Goal: Task Accomplishment & Management: Complete application form

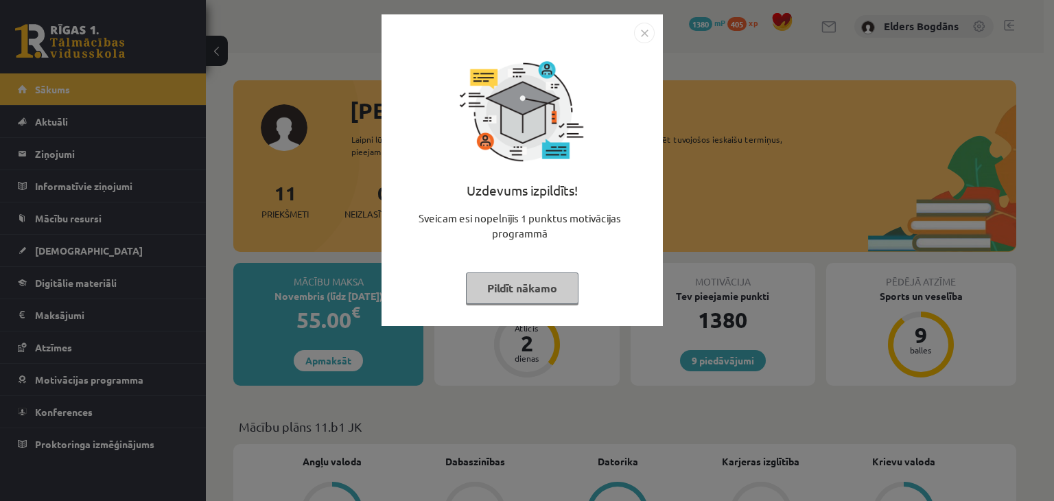
drag, startPoint x: 483, startPoint y: 283, endPoint x: 493, endPoint y: 281, distance: 9.7
click at [485, 283] on button "Pildīt nākamo" at bounding box center [522, 288] width 113 height 32
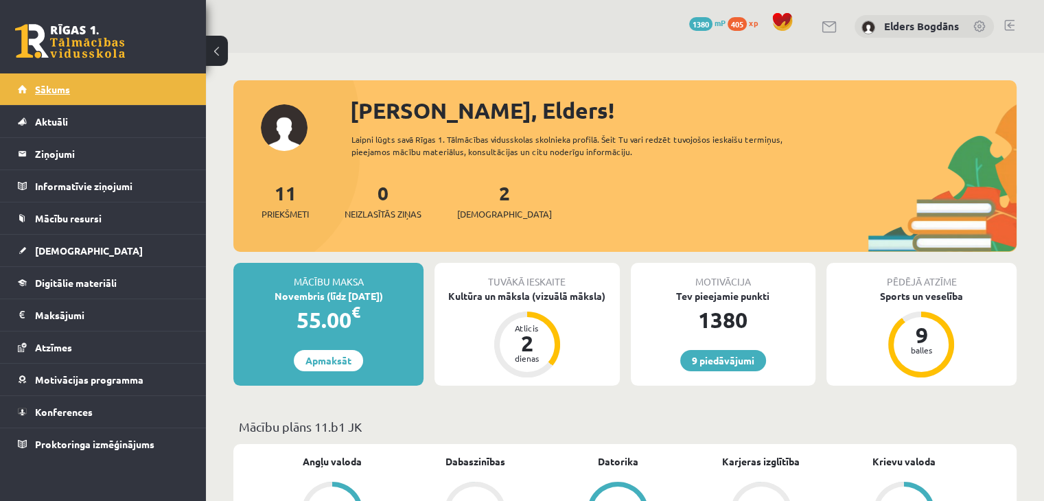
click at [65, 84] on span "Sākums" at bounding box center [52, 89] width 35 height 12
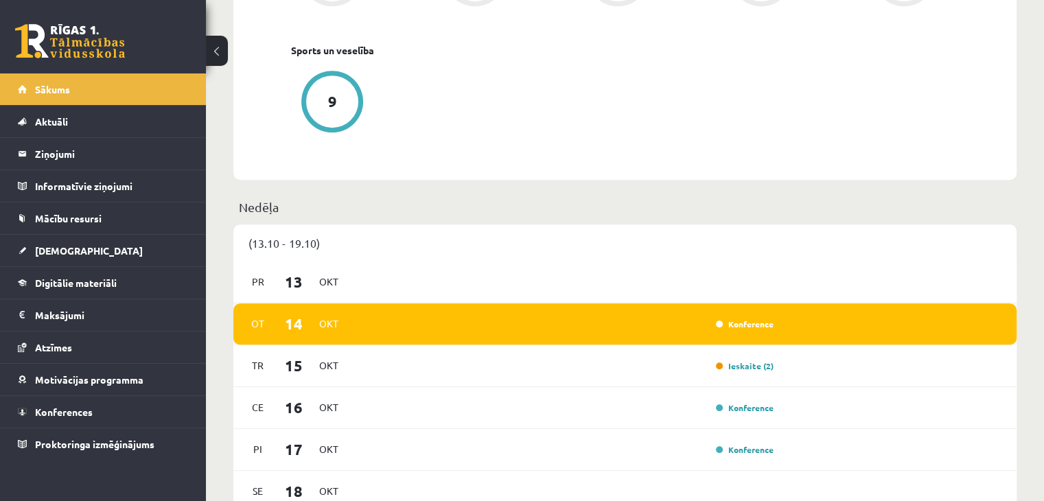
scroll to position [686, 0]
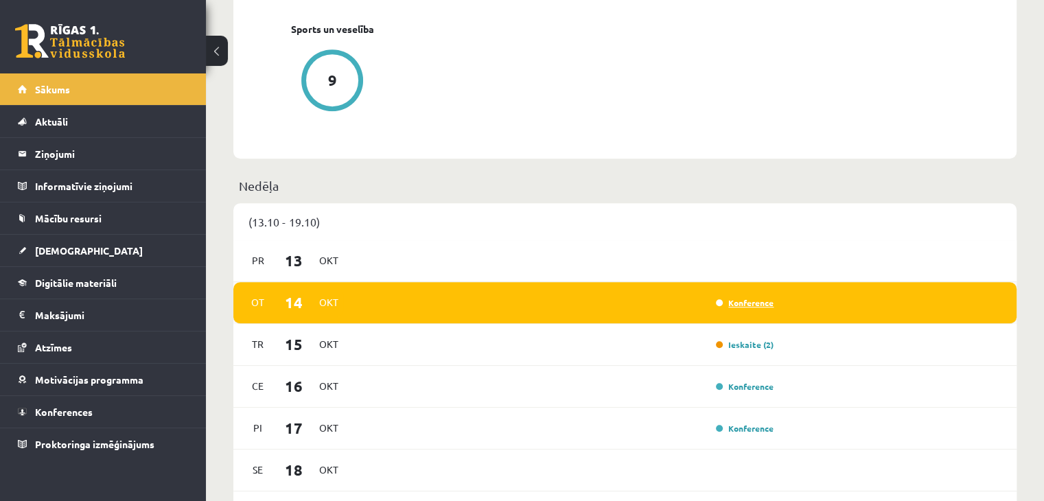
click at [744, 304] on link "Konference" at bounding box center [745, 302] width 58 height 11
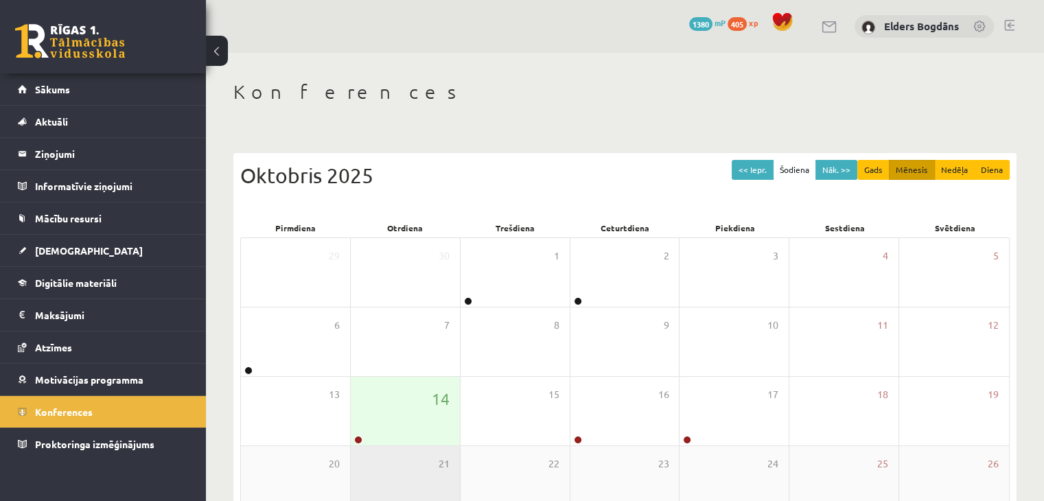
scroll to position [137, 0]
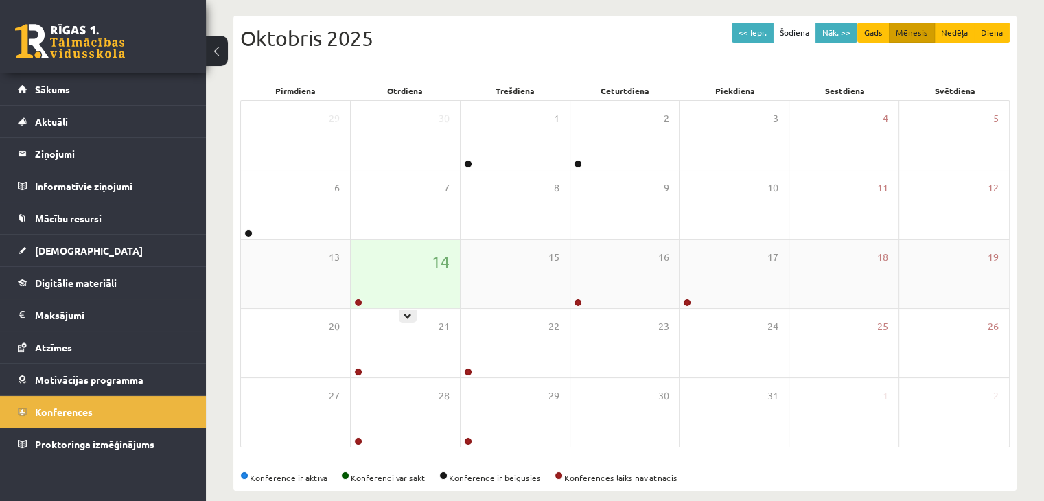
click at [423, 276] on div "14" at bounding box center [405, 274] width 109 height 69
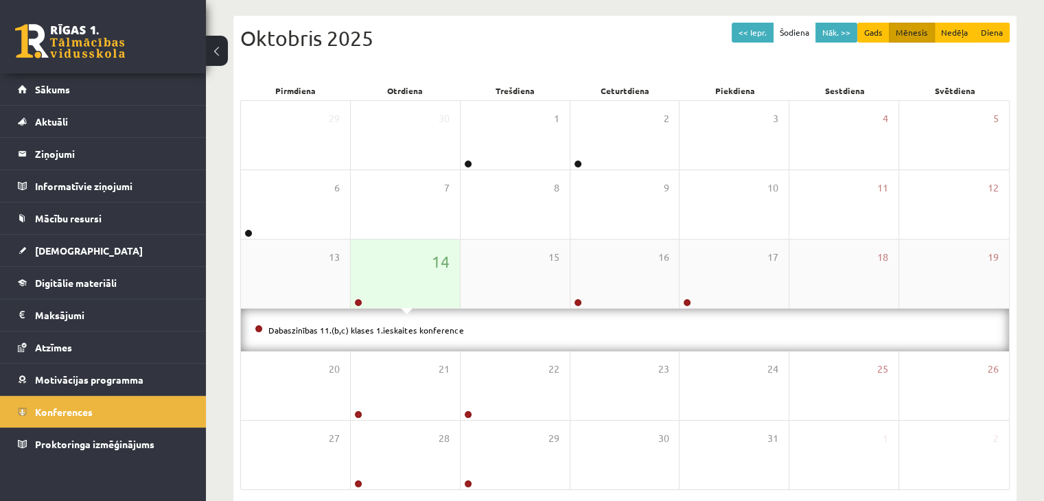
click at [424, 276] on div "14" at bounding box center [405, 274] width 109 height 69
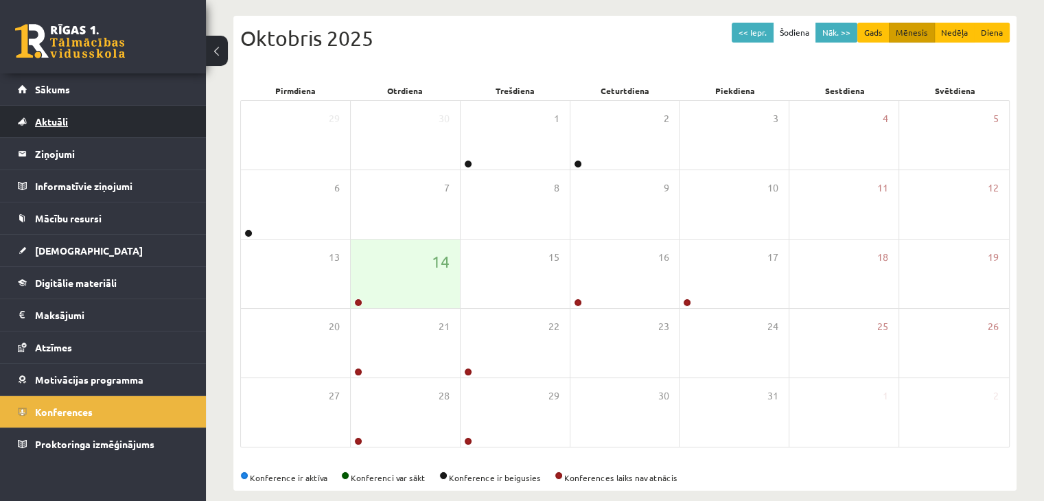
drag, startPoint x: 172, startPoint y: 58, endPoint x: 178, endPoint y: 107, distance: 49.2
click at [172, 73] on div "0 Dāvanas 1380 mP 405 xp Elders Bogdāns Sākums Aktuāli Kā mācīties eSKOLĀ Konta…" at bounding box center [103, 250] width 206 height 501
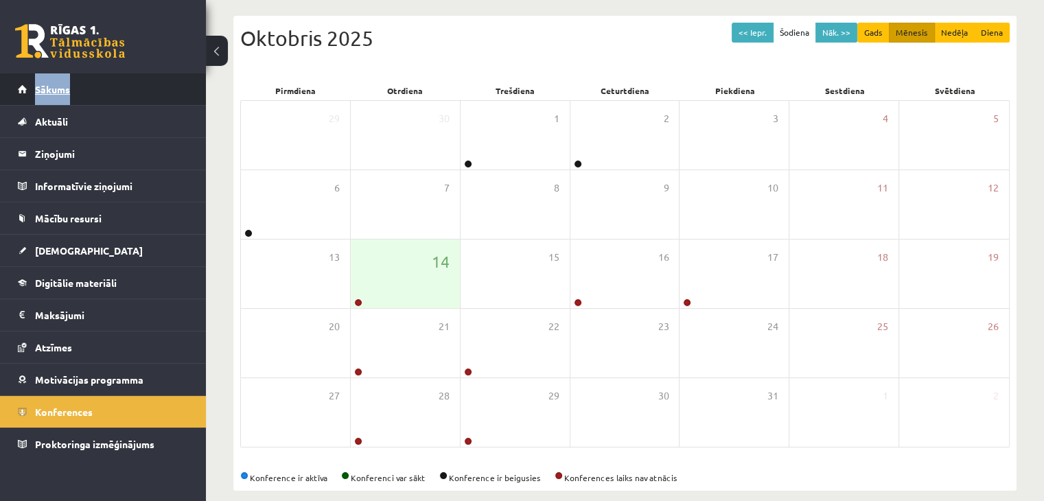
click at [38, 86] on span "Sākums" at bounding box center [52, 89] width 35 height 12
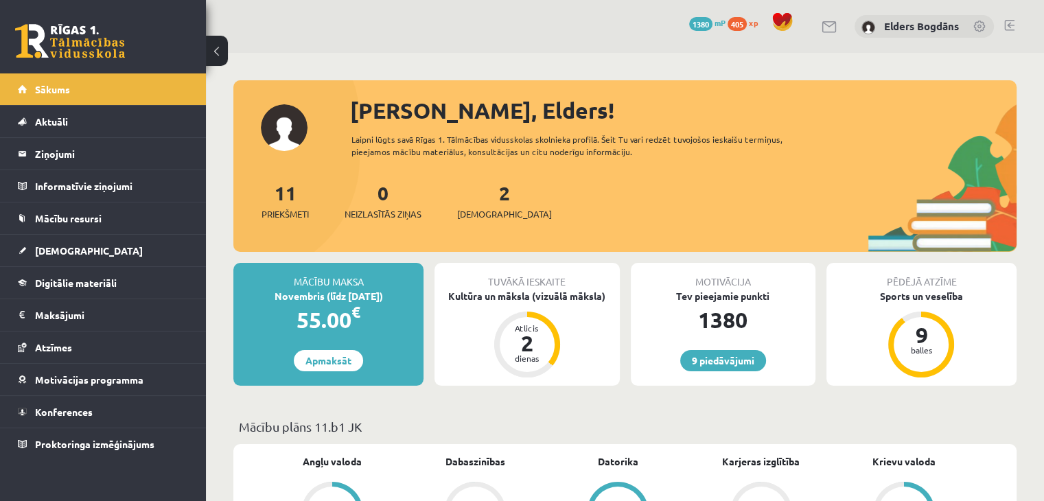
click at [685, 190] on div "11 Priekšmeti 0 Neizlasītās ziņas 2 Ieskaites" at bounding box center [624, 214] width 783 height 73
click at [544, 294] on div "Kultūra un māksla (vizuālā māksla)" at bounding box center [526, 296] width 185 height 14
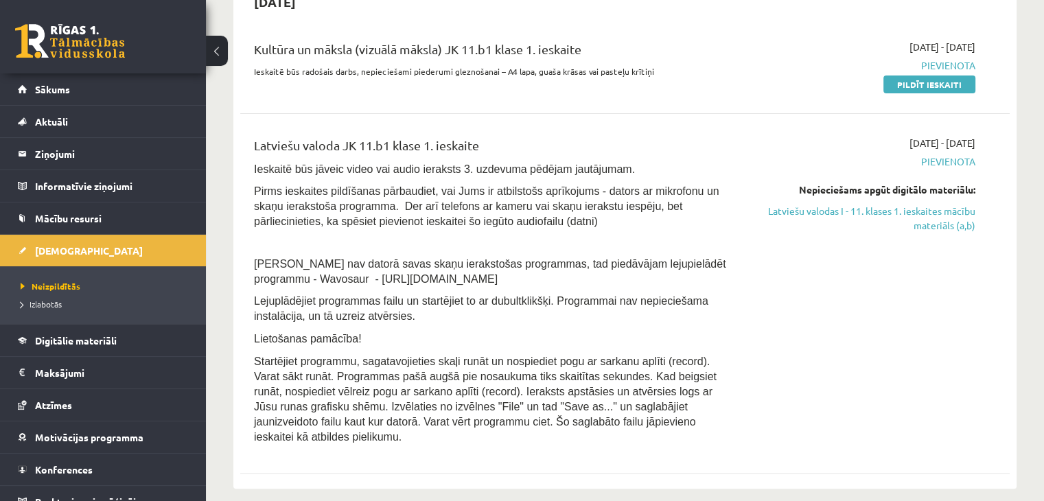
scroll to position [343, 0]
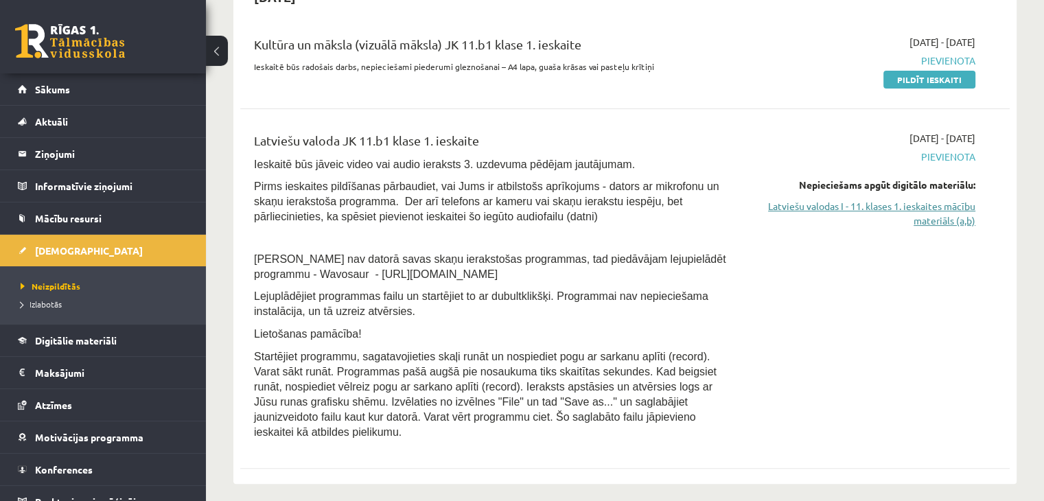
click at [954, 218] on link "Latviešu valodas I - 11. klases 1. ieskaites mācību materiāls (a,b)" at bounding box center [862, 213] width 226 height 29
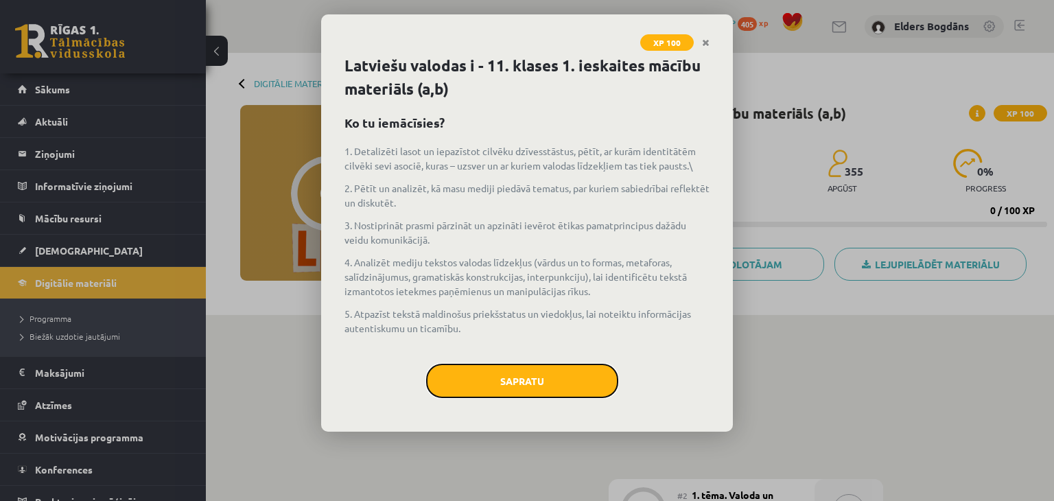
click at [513, 373] on button "Sapratu" at bounding box center [522, 381] width 192 height 34
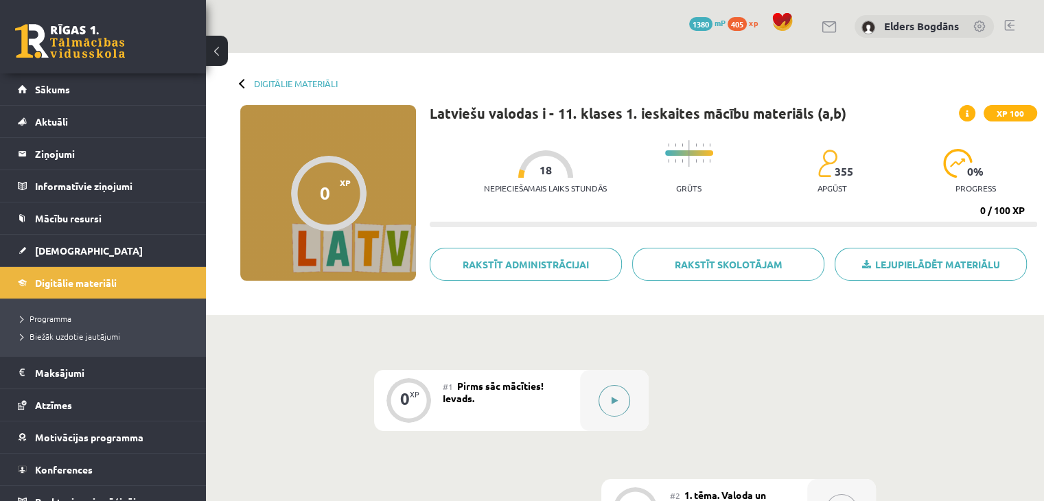
click at [616, 400] on icon at bounding box center [615, 401] width 6 height 8
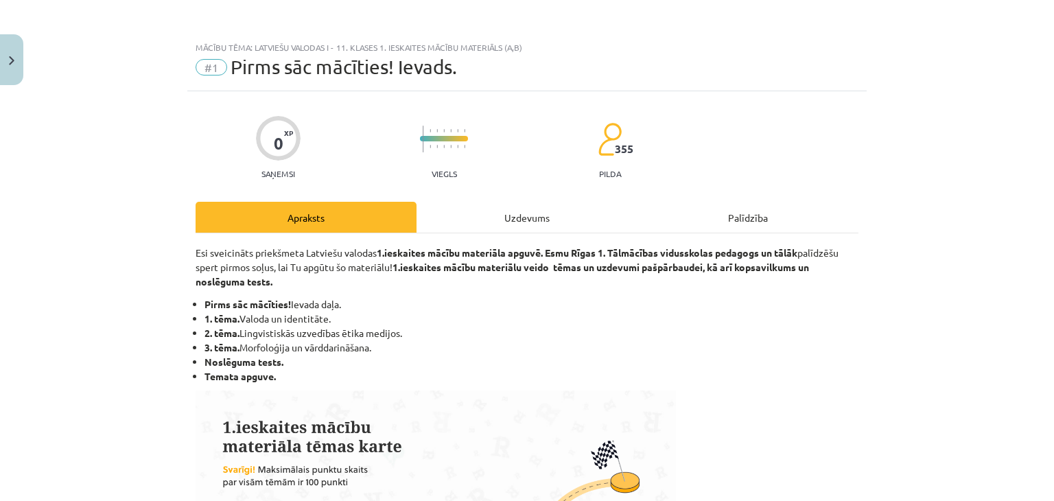
click at [546, 213] on div "Uzdevums" at bounding box center [527, 217] width 221 height 31
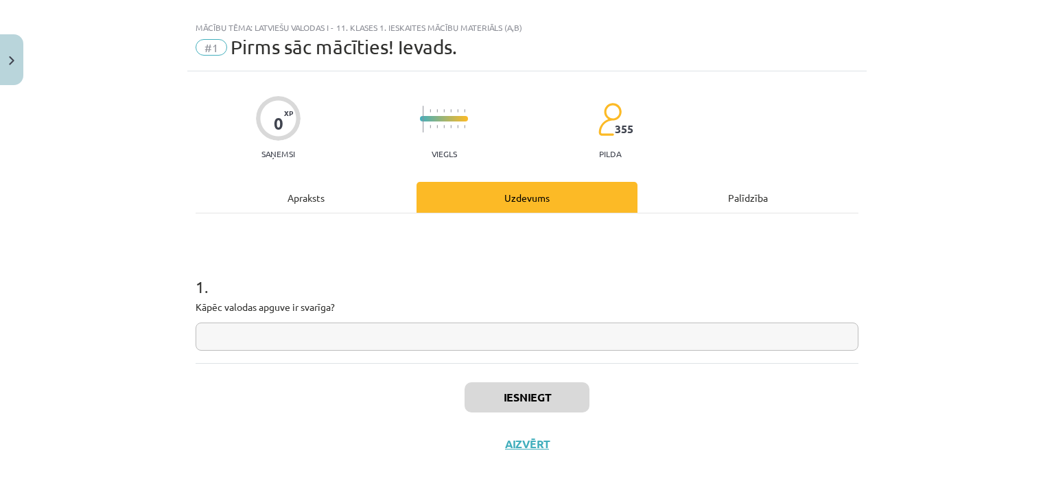
click at [415, 323] on input "text" at bounding box center [527, 337] width 663 height 28
type input "*"
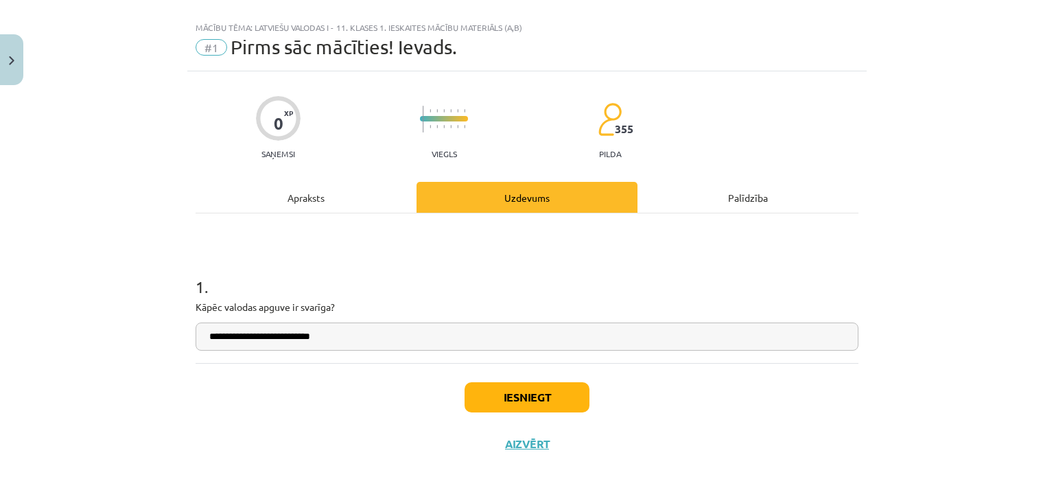
type input "**********"
click at [513, 392] on button "Iesniegt" at bounding box center [527, 397] width 125 height 30
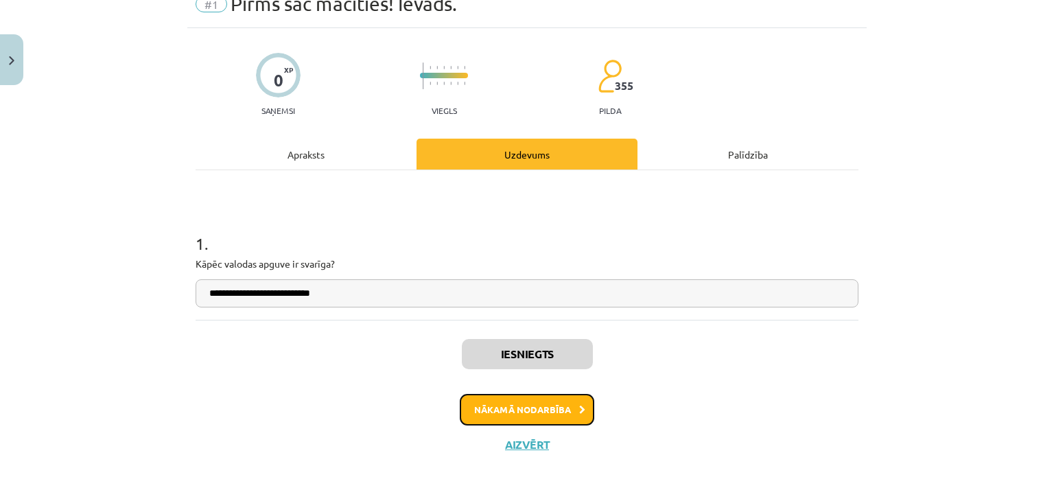
click at [528, 408] on button "Nākamā nodarbība" at bounding box center [527, 410] width 135 height 32
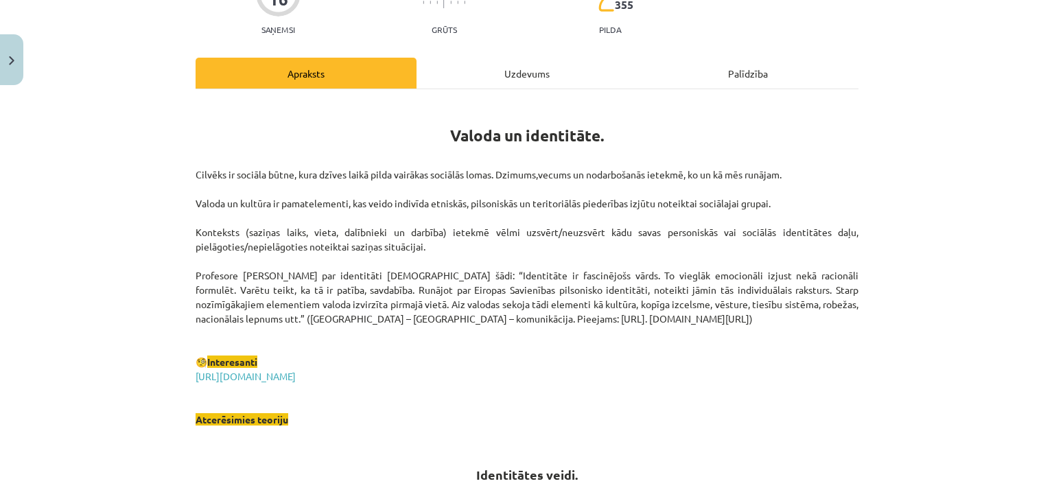
scroll to position [0, 0]
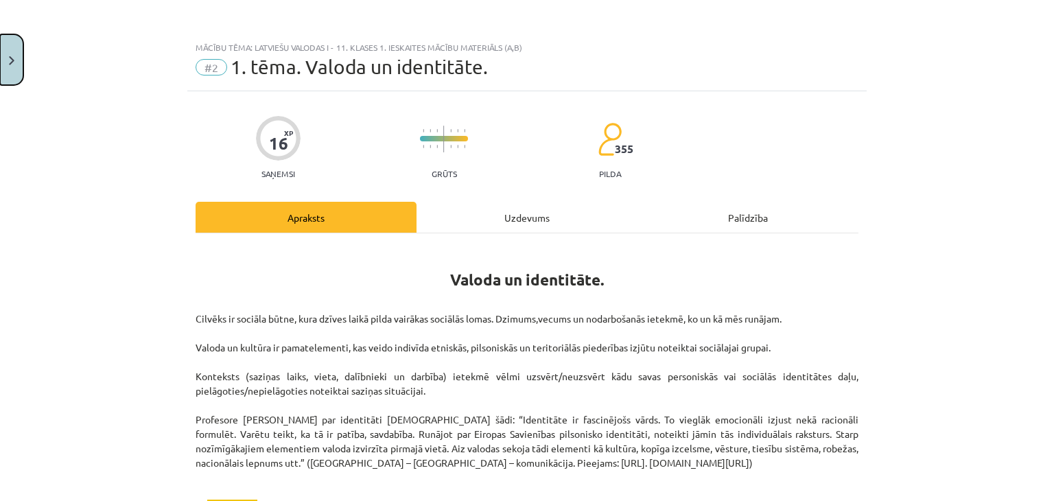
click at [3, 56] on button "Close" at bounding box center [11, 59] width 23 height 51
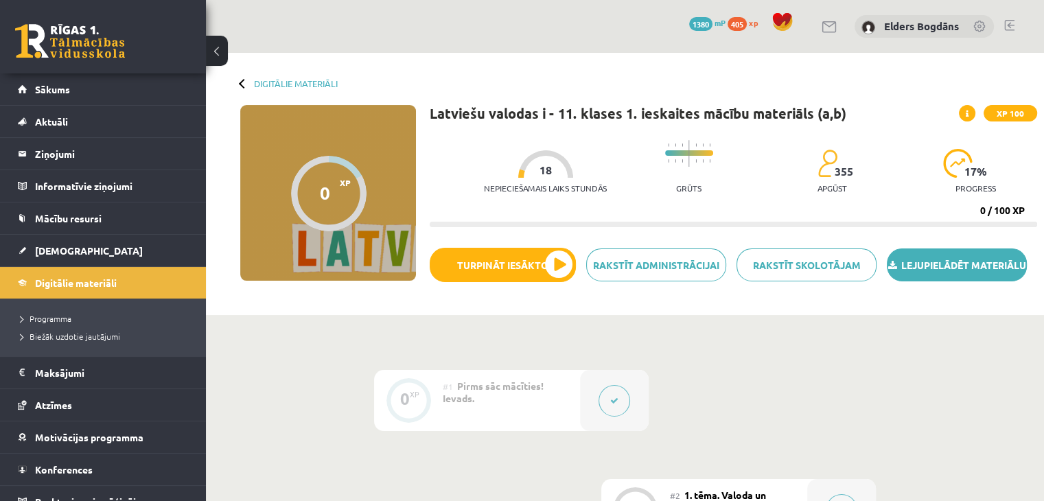
click at [927, 281] on link "Lejupielādēt materiālu" at bounding box center [957, 264] width 140 height 33
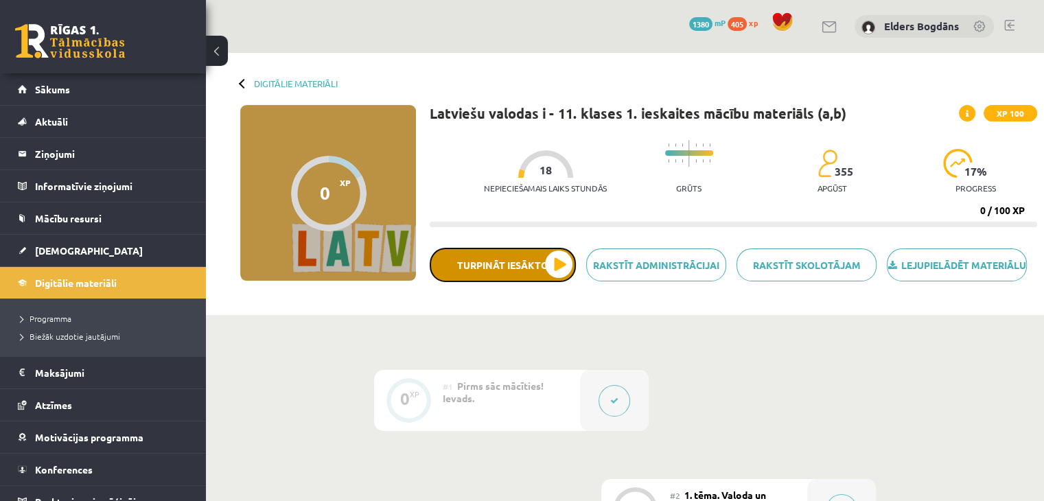
click at [558, 277] on button "Turpināt iesākto" at bounding box center [503, 265] width 146 height 34
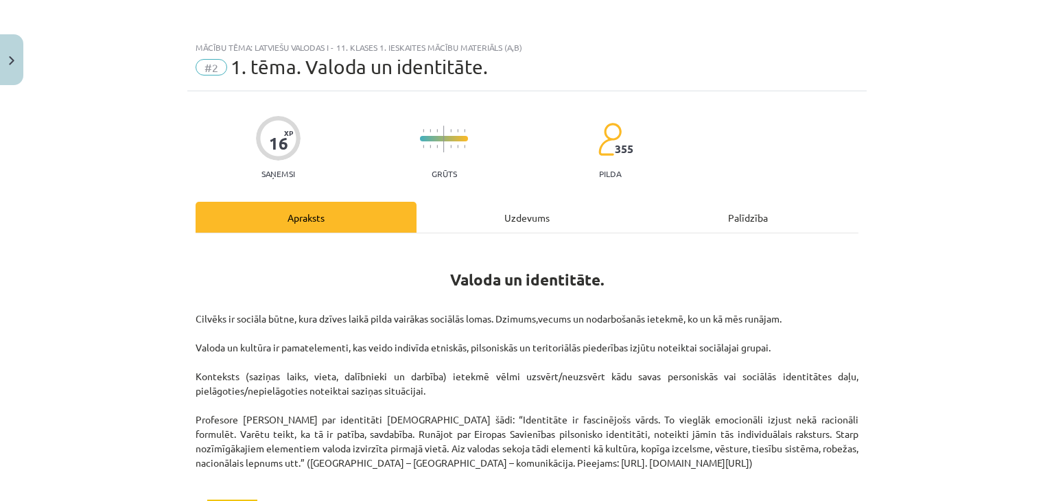
click at [487, 218] on div "Uzdevums" at bounding box center [527, 217] width 221 height 31
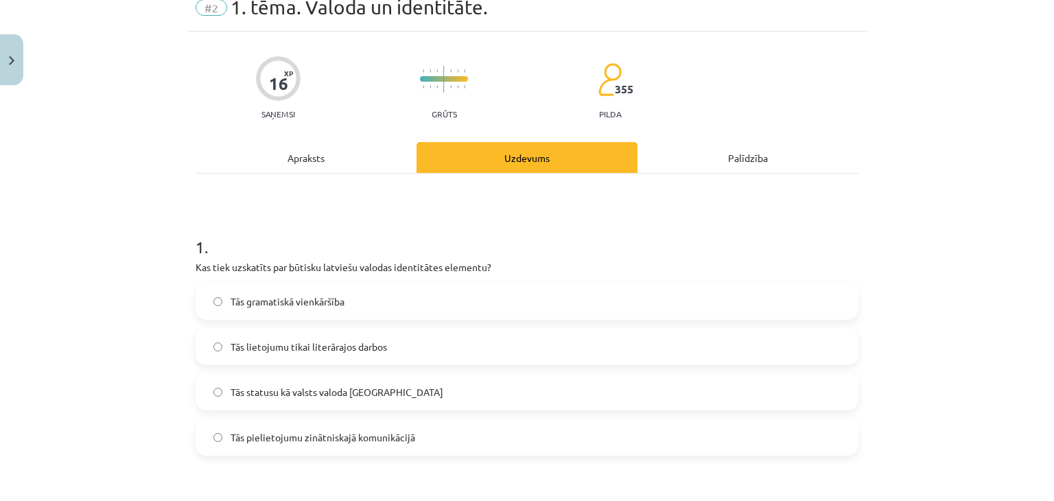
scroll to position [103, 0]
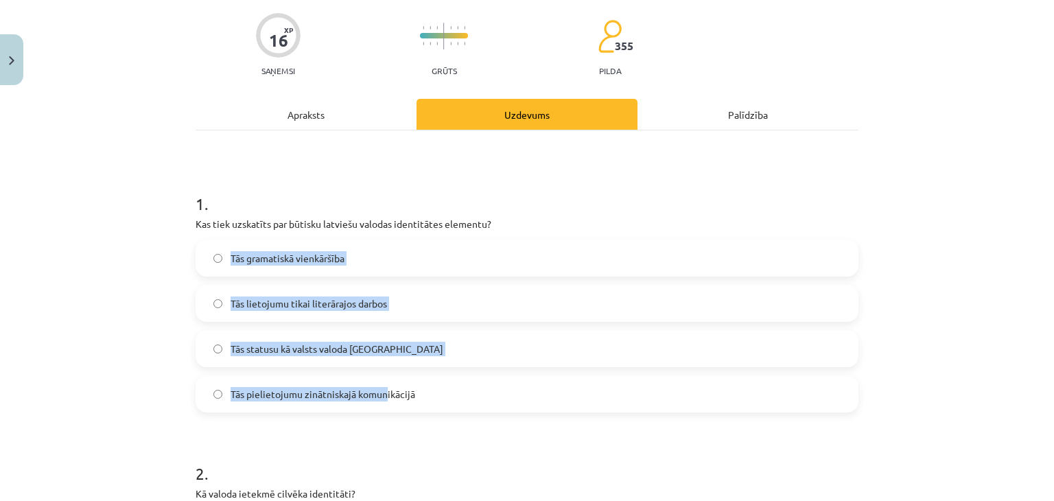
drag, startPoint x: 229, startPoint y: 306, endPoint x: 383, endPoint y: 369, distance: 165.9
click at [383, 369] on div "Mācību tēma: Latviešu valodas i - 11. klases 1. ieskaites mācību materiāls (a,b…" at bounding box center [527, 250] width 1054 height 501
click at [485, 244] on label "Tās gramatiskā vienkāršība" at bounding box center [527, 258] width 660 height 34
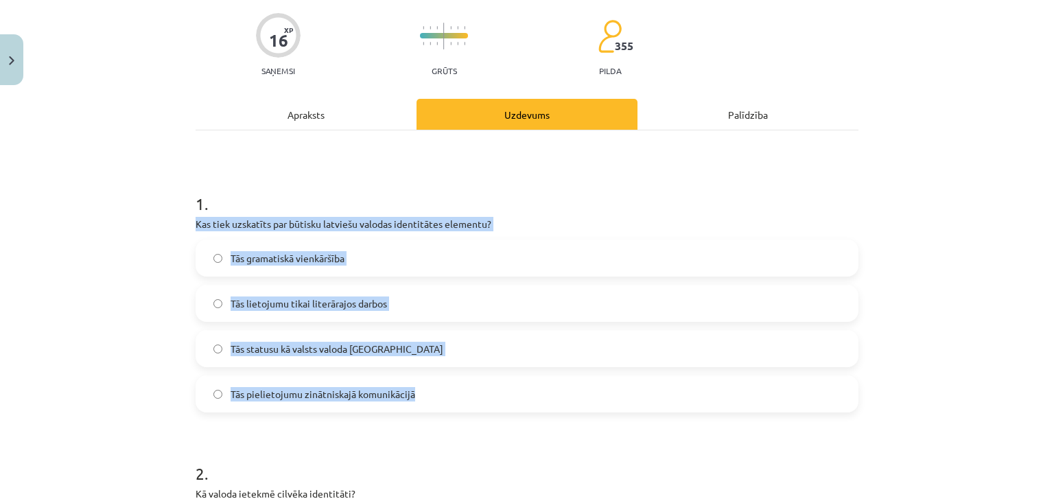
drag, startPoint x: 185, startPoint y: 220, endPoint x: 431, endPoint y: 393, distance: 301.4
copy div "Kas tiek uzskatīts par būtisku latviešu valodas identitātes elementu? Tās grama…"
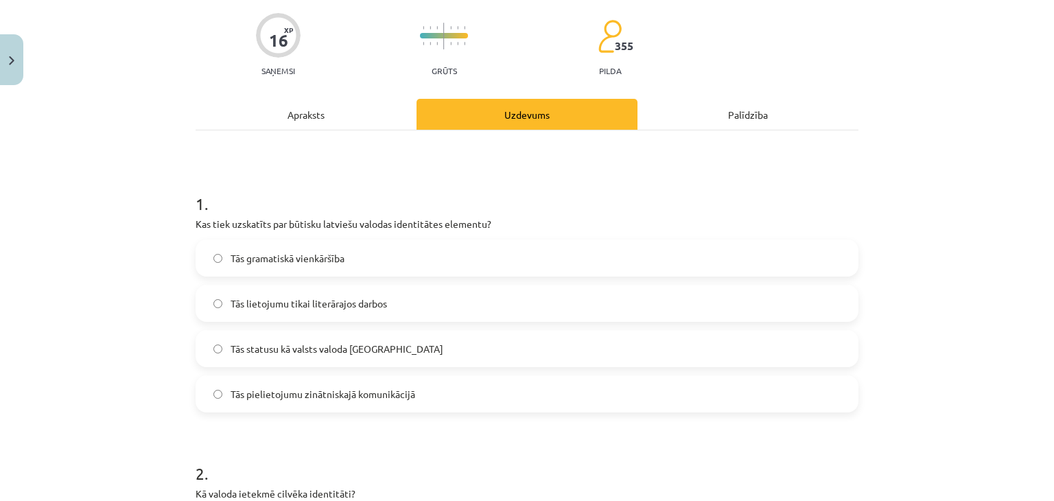
drag, startPoint x: 360, startPoint y: 344, endPoint x: 397, endPoint y: 357, distance: 39.9
click at [362, 344] on span "Tās statusu kā valsts valoda Latvijā" at bounding box center [337, 349] width 213 height 14
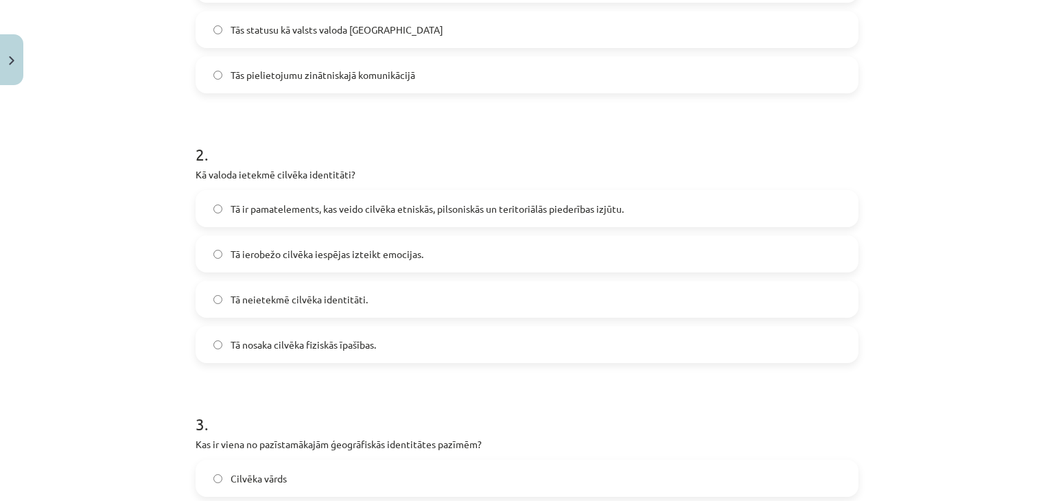
scroll to position [446, 0]
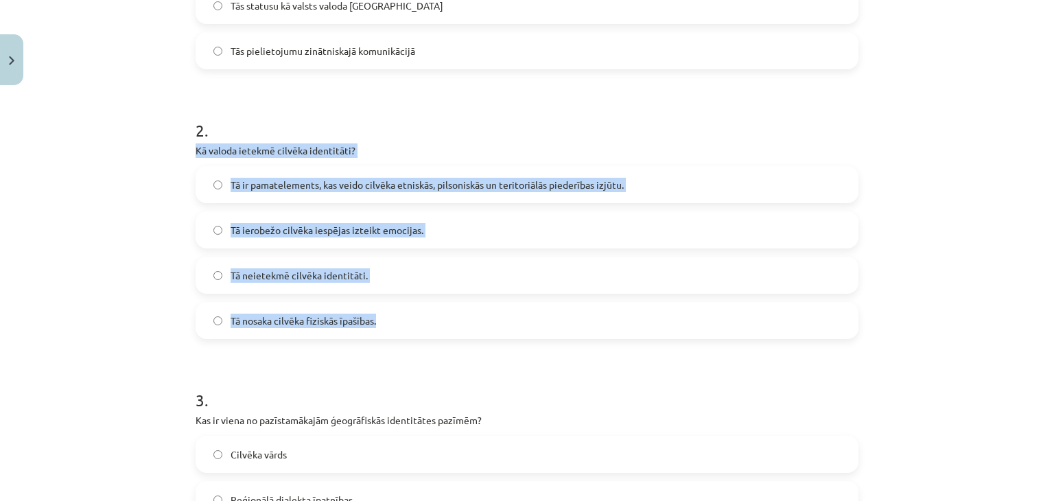
drag, startPoint x: 177, startPoint y: 154, endPoint x: 404, endPoint y: 325, distance: 283.7
click at [404, 325] on div "Mācību tēma: Latviešu valodas i - 11. klases 1. ieskaites mācību materiāls (a,b…" at bounding box center [527, 250] width 1054 height 501
copy div "Kā valoda ietekmē cilvēka identitāti? Tā ir pamatelements, kas veido cilvēka et…"
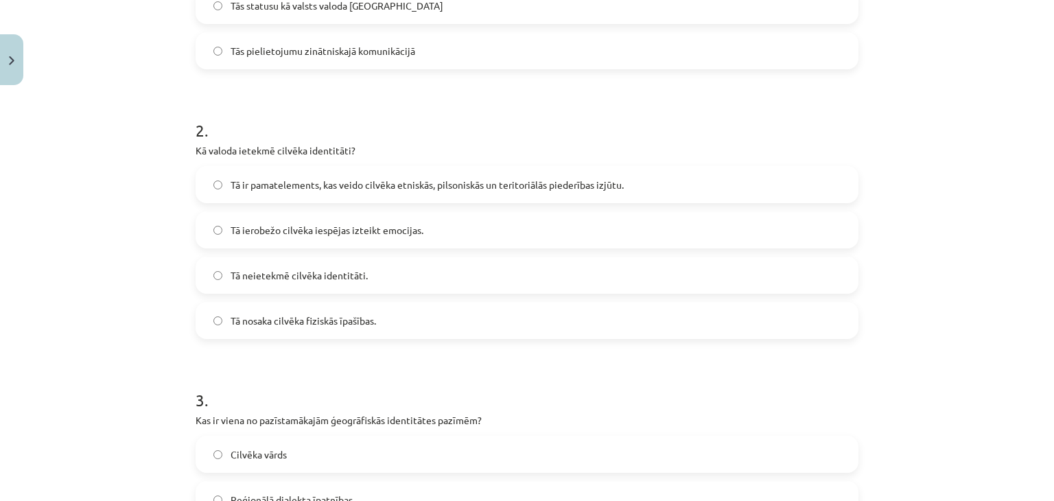
click at [419, 373] on h1 "3 ." at bounding box center [527, 388] width 663 height 43
drag, startPoint x: 294, startPoint y: 174, endPoint x: 304, endPoint y: 179, distance: 11.7
click at [297, 174] on label "Tā ir pamatelements, kas veido cilvēka etniskās, pilsoniskās un teritoriālās pi…" at bounding box center [527, 184] width 660 height 34
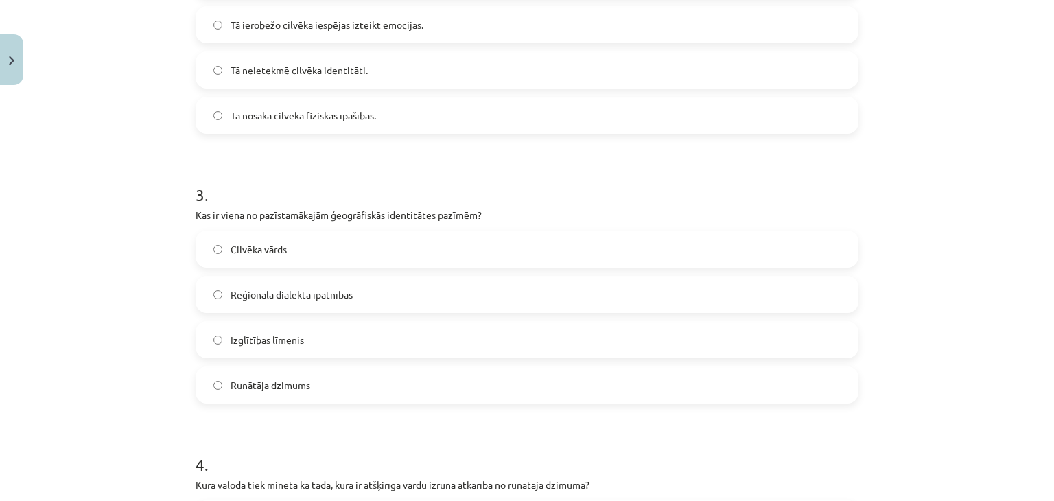
scroll to position [721, 0]
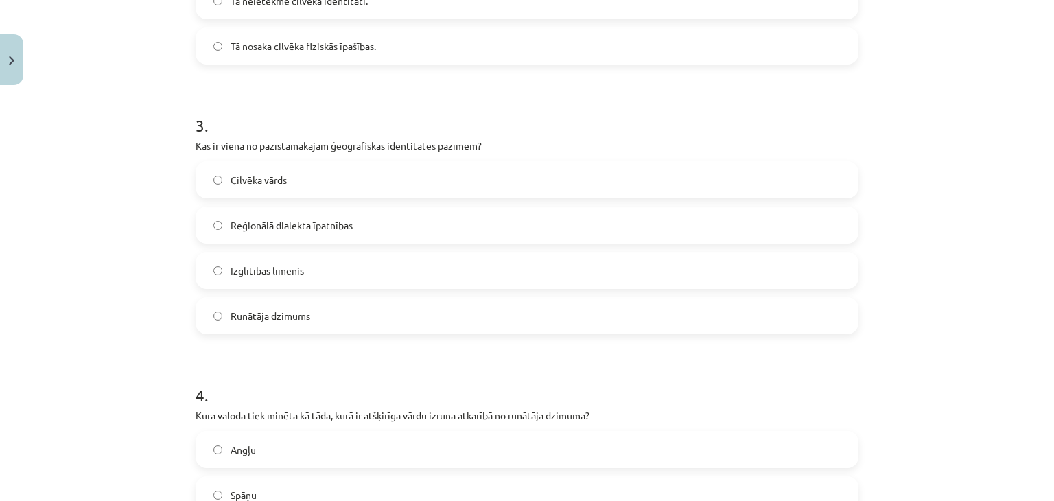
click at [338, 316] on label "Runātāja dzimums" at bounding box center [527, 316] width 660 height 34
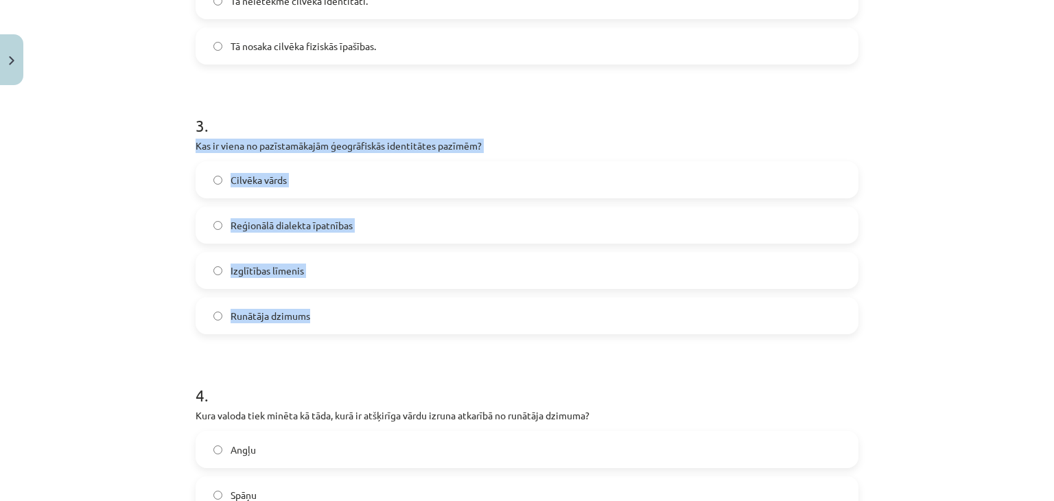
drag, startPoint x: 204, startPoint y: 178, endPoint x: 324, endPoint y: 314, distance: 181.4
click at [324, 314] on div "Mācību tēma: Latviešu valodas i - 11. klases 1. ieskaites mācību materiāls (a,b…" at bounding box center [527, 250] width 1054 height 501
copy div "Kas ir viena no pazīstamākajām ģeogrāfiskās identitātes pazīmēm? Cilvēka vārds …"
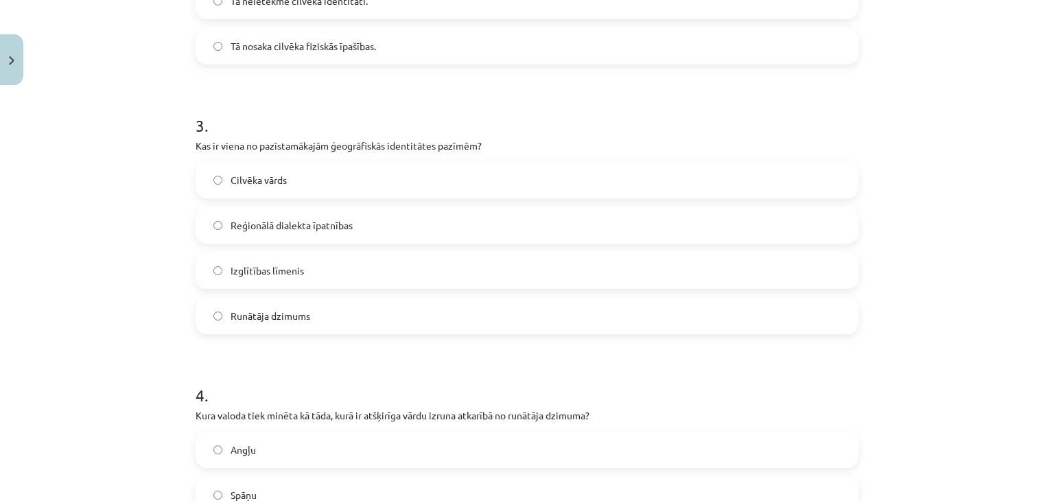
click at [347, 344] on form "1 . Kas tiek uzskatīts par būtisku latviešu valodas identitātes elementu? Tās g…" at bounding box center [527, 213] width 663 height 1321
click at [357, 231] on label "Reģionālā dialekta īpatnības" at bounding box center [527, 225] width 660 height 34
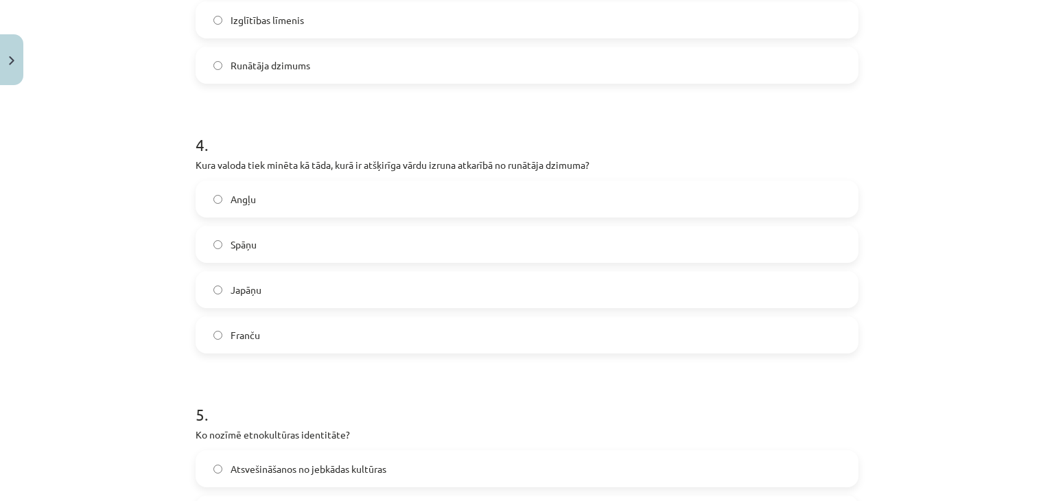
scroll to position [995, 0]
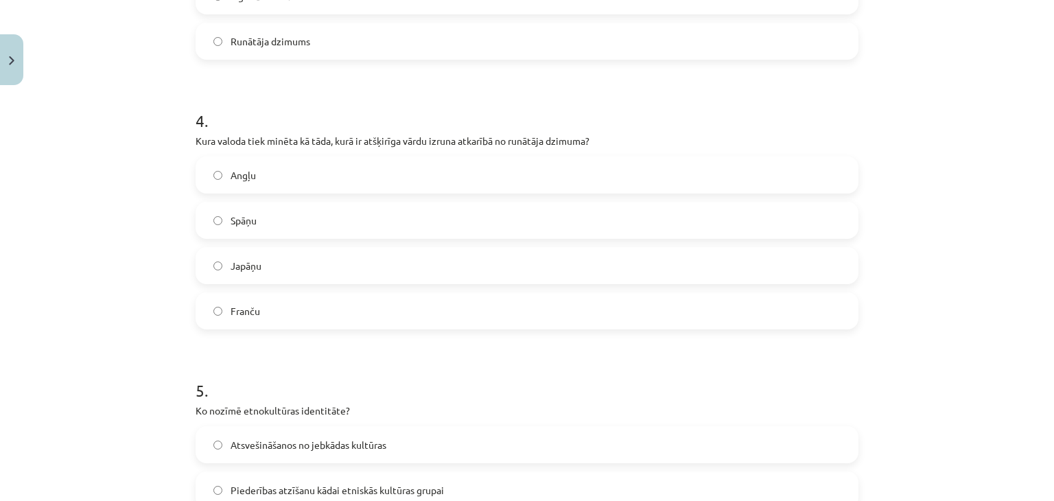
drag, startPoint x: 312, startPoint y: 171, endPoint x: 311, endPoint y: 230, distance: 59.0
click at [313, 171] on label "Angļu" at bounding box center [527, 175] width 660 height 34
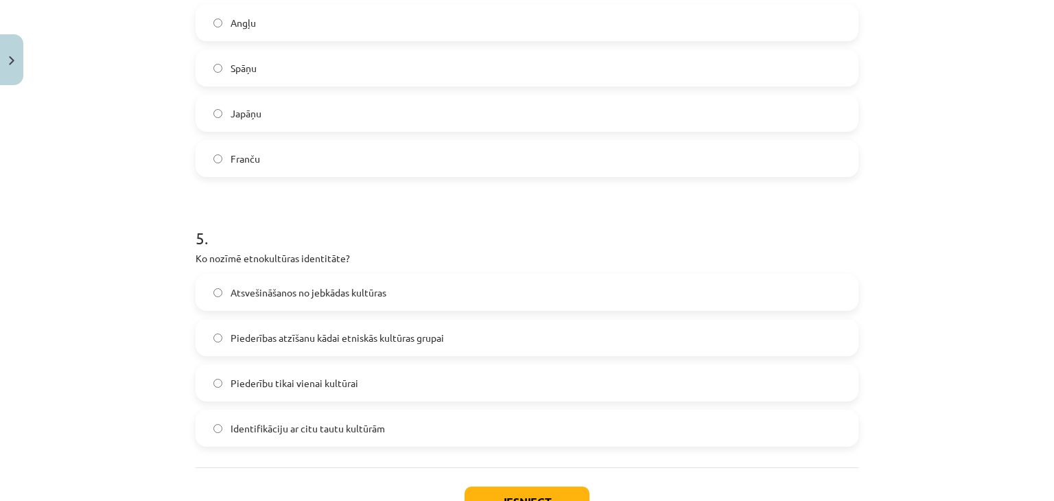
scroll to position [1252, 0]
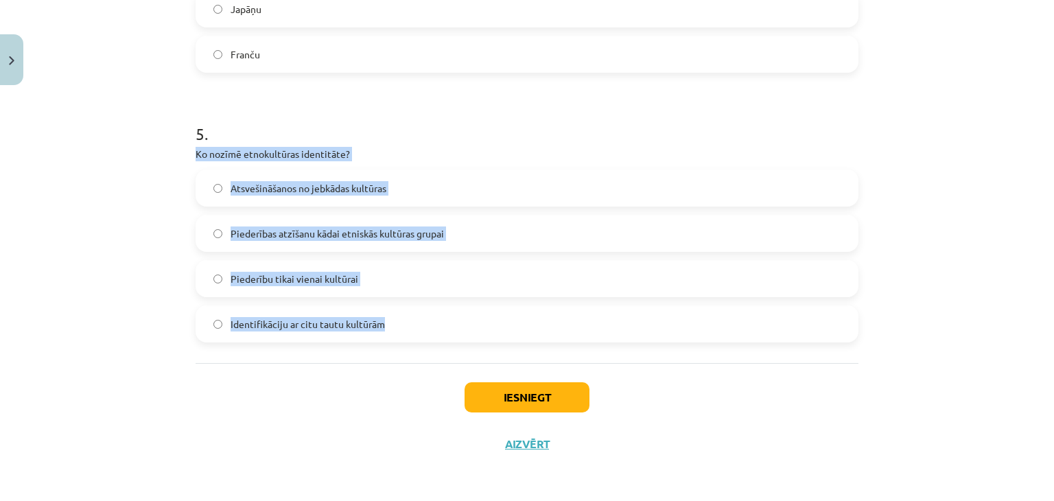
drag, startPoint x: 215, startPoint y: 182, endPoint x: 388, endPoint y: 319, distance: 220.8
copy div "Ko nozīmē etnokultūras identitāte? Atsvešināšanos no jebkādas kultūras Piederīb…"
click at [352, 393] on div "Iesniegt Aizvērt" at bounding box center [527, 411] width 663 height 96
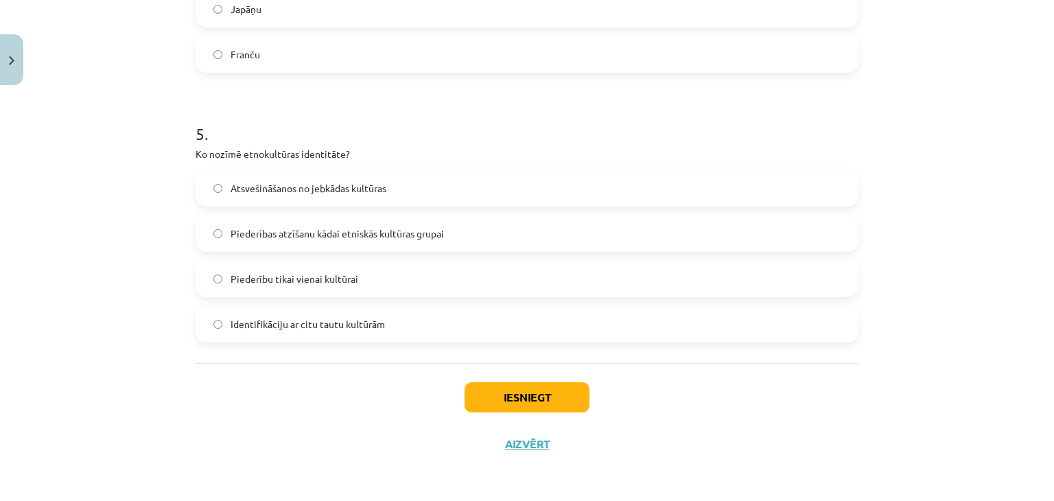
click at [394, 244] on label "Piederības atzīšanu kādai etniskās kultūras grupai" at bounding box center [527, 233] width 660 height 34
click at [557, 386] on button "Iesniegt" at bounding box center [527, 397] width 125 height 30
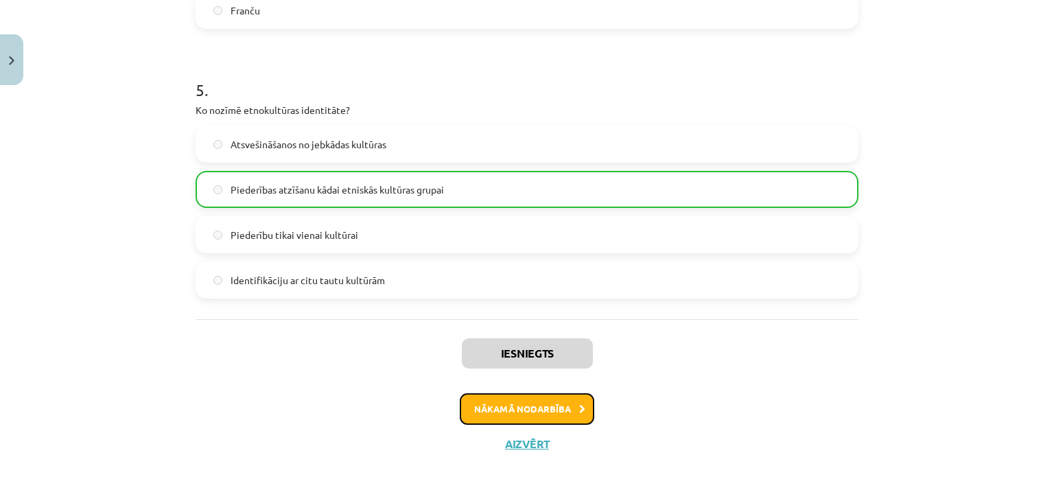
click at [555, 400] on button "Nākamā nodarbība" at bounding box center [527, 409] width 135 height 32
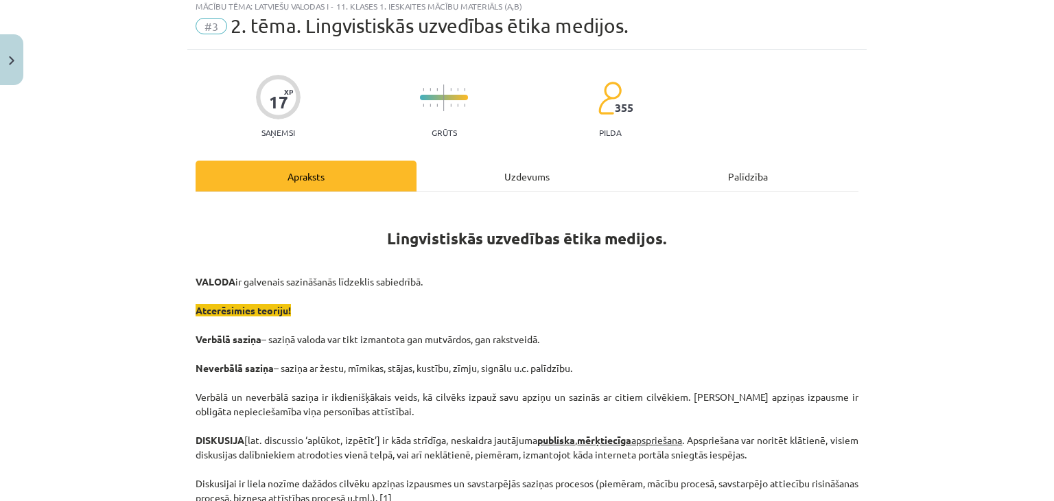
scroll to position [34, 0]
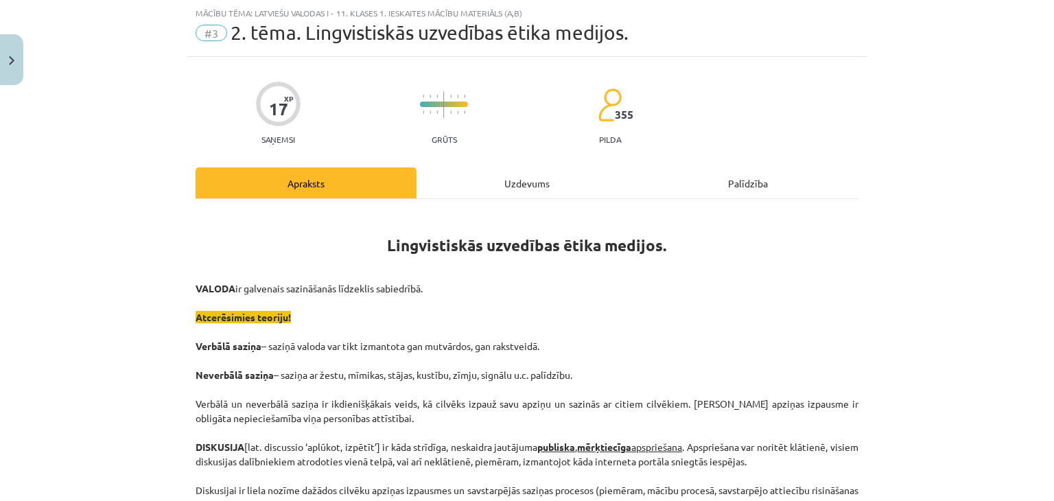
click at [524, 190] on div "Uzdevums" at bounding box center [527, 182] width 221 height 31
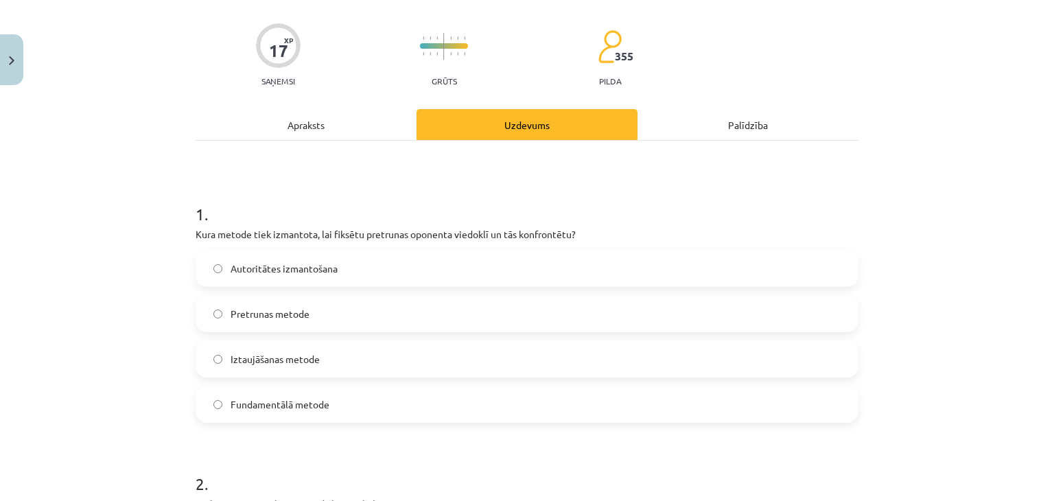
scroll to position [172, 0]
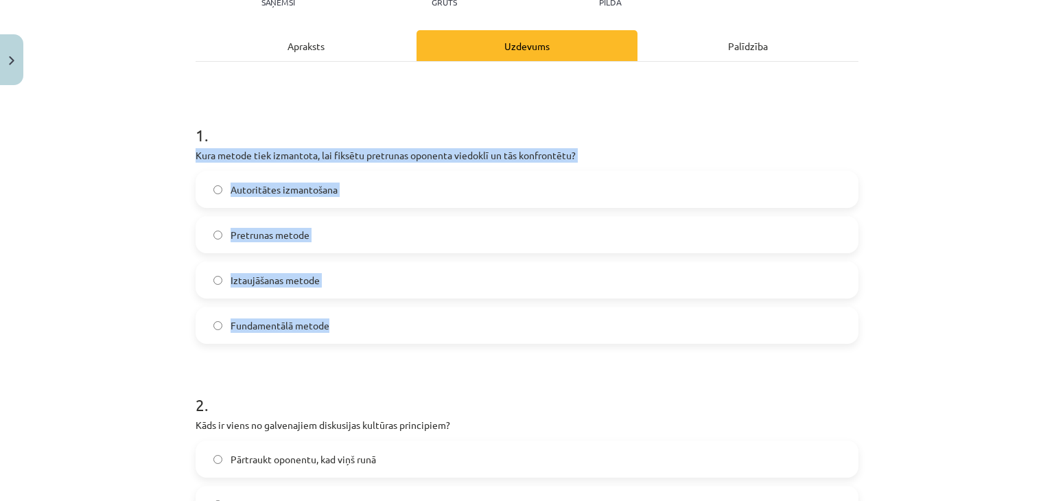
drag, startPoint x: 199, startPoint y: 174, endPoint x: 331, endPoint y: 308, distance: 188.3
copy div "Kura metode tiek izmantota, lai fiksētu pretrunas oponenta viedoklī un tās konf…"
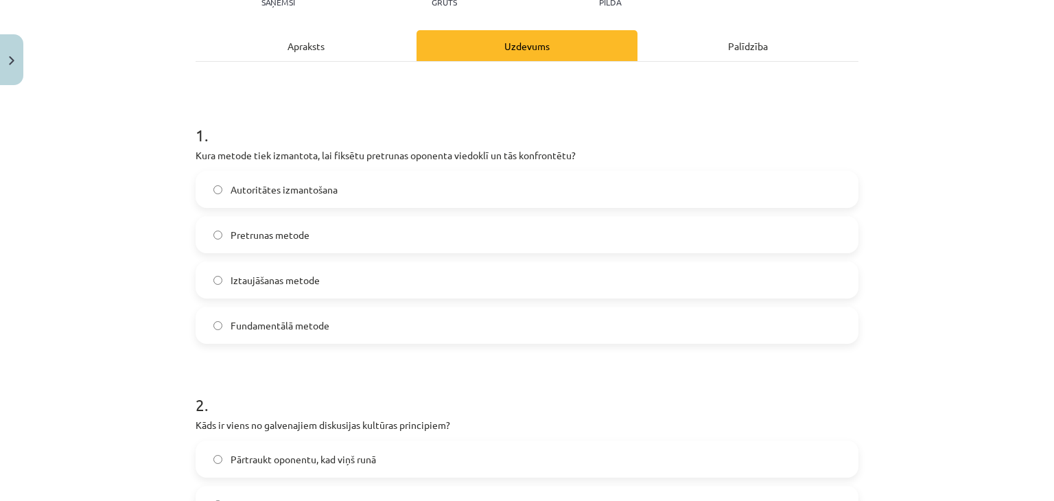
click at [350, 374] on h1 "2 ." at bounding box center [527, 392] width 663 height 43
drag, startPoint x: 297, startPoint y: 236, endPoint x: 326, endPoint y: 257, distance: 36.4
click at [297, 236] on span "Pretrunas metode" at bounding box center [270, 235] width 79 height 14
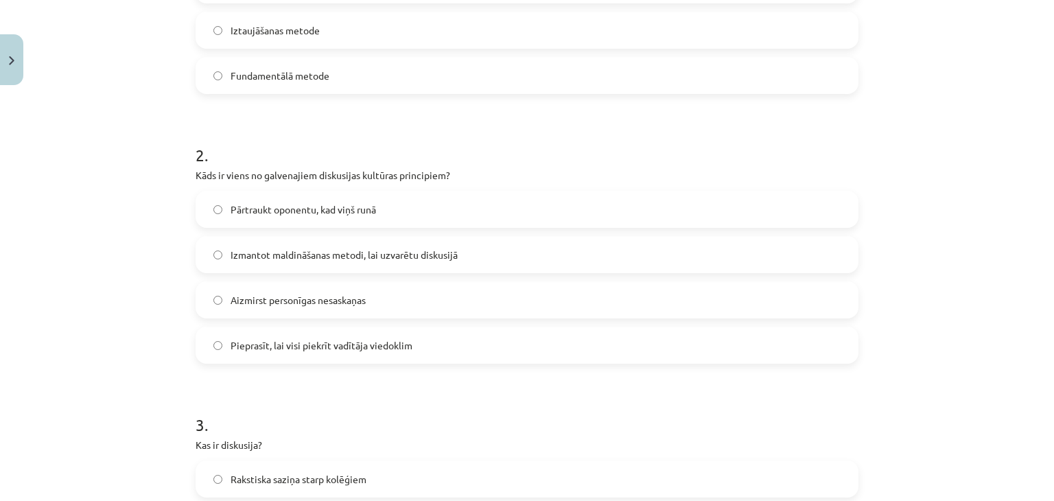
scroll to position [446, 0]
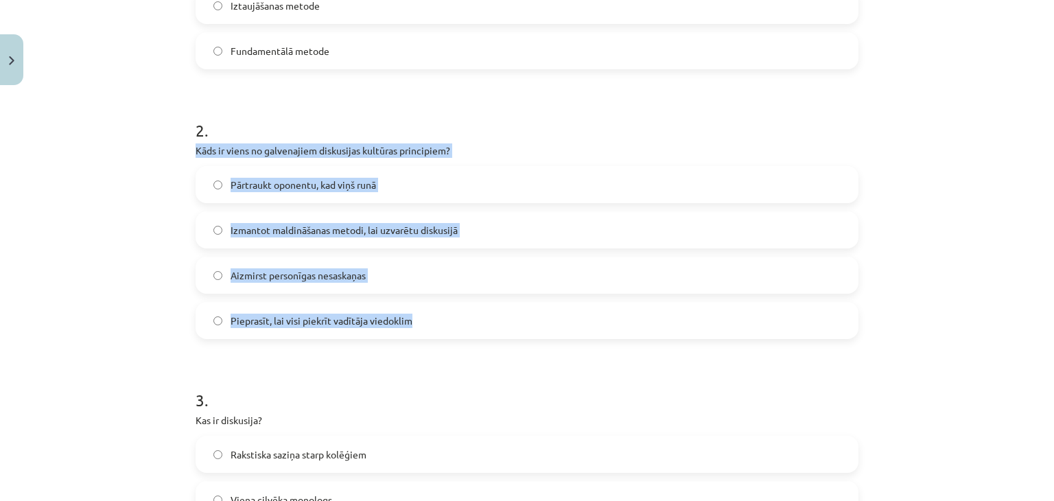
drag, startPoint x: 254, startPoint y: 207, endPoint x: 442, endPoint y: 333, distance: 226.5
click at [441, 333] on div "17 XP Saņemsi Grūts 355 pilda Apraksts Uzdevums Palīdzība 1 . Kura metode tiek …" at bounding box center [526, 459] width 679 height 1628
copy div "Kāds ir viens no galvenajiem diskusijas kultūras principiem? Pārtraukt oponentu…"
click at [428, 380] on h1 "3 ." at bounding box center [527, 388] width 663 height 43
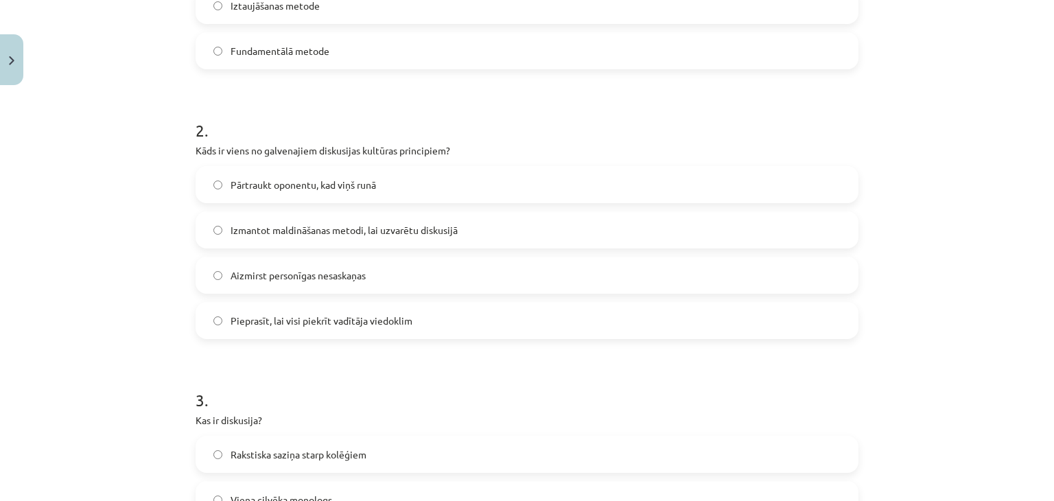
click at [323, 280] on span "Aizmirst personīgas nesaskaņas" at bounding box center [298, 275] width 135 height 14
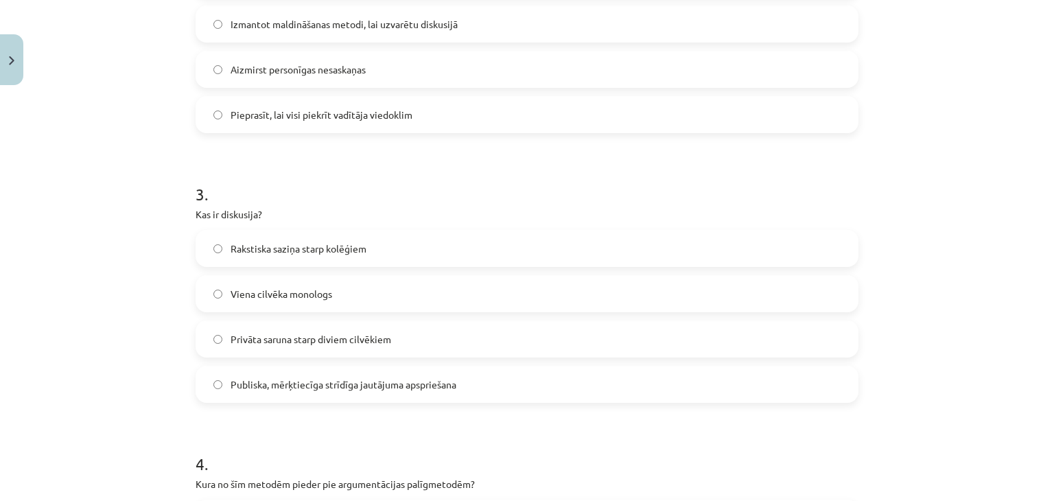
scroll to position [721, 0]
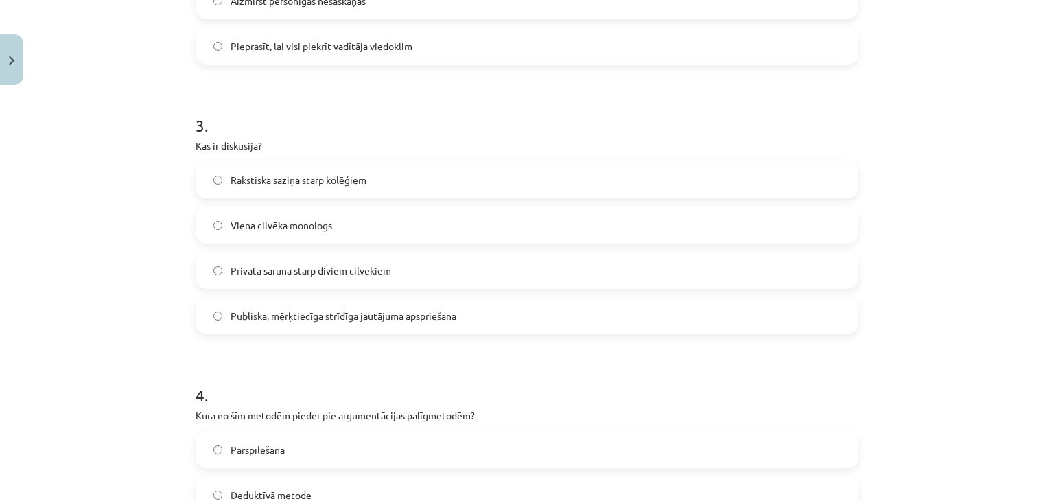
click at [392, 314] on span "Publiska, mērķtiecīga strīdīga jautājuma apspriešana" at bounding box center [344, 316] width 226 height 14
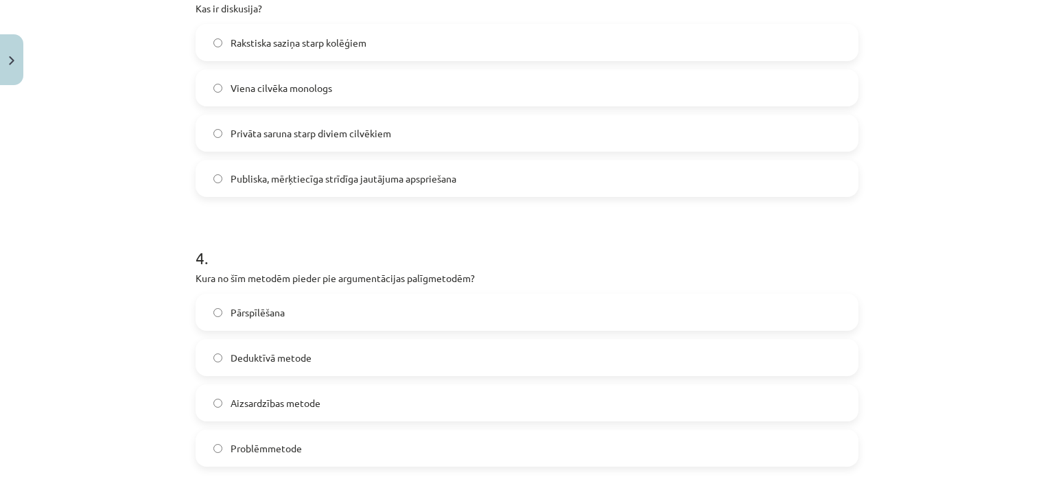
scroll to position [789, 0]
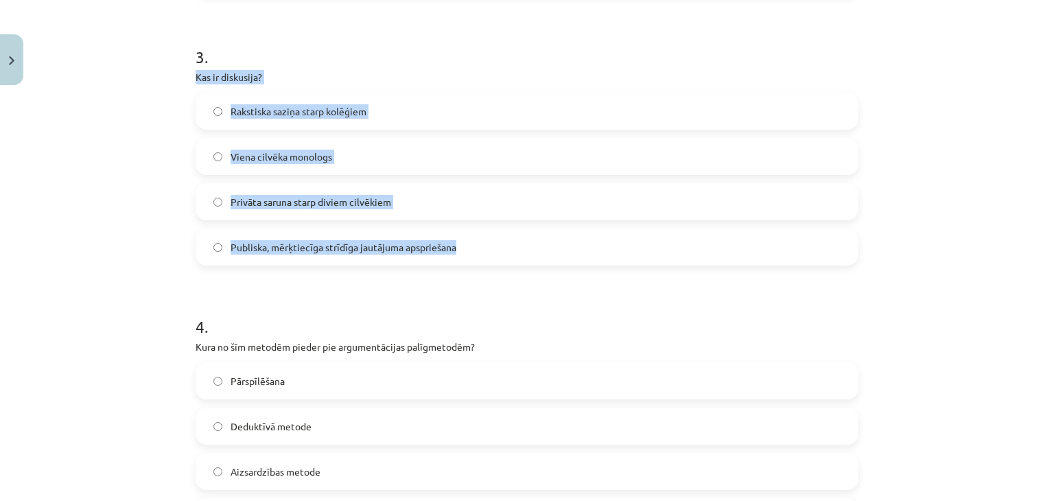
drag, startPoint x: 187, startPoint y: 75, endPoint x: 465, endPoint y: 237, distance: 322.3
click at [465, 237] on div "17 XP Saņemsi Grūts 355 pilda Apraksts Uzdevums Palīdzība 1 . Kura metode tiek …" at bounding box center [526, 116] width 679 height 1628
copy div "Kas ir diskusija? Rakstiska saziņa starp kolēģiem Viena cilvēka monologs Privāt…"
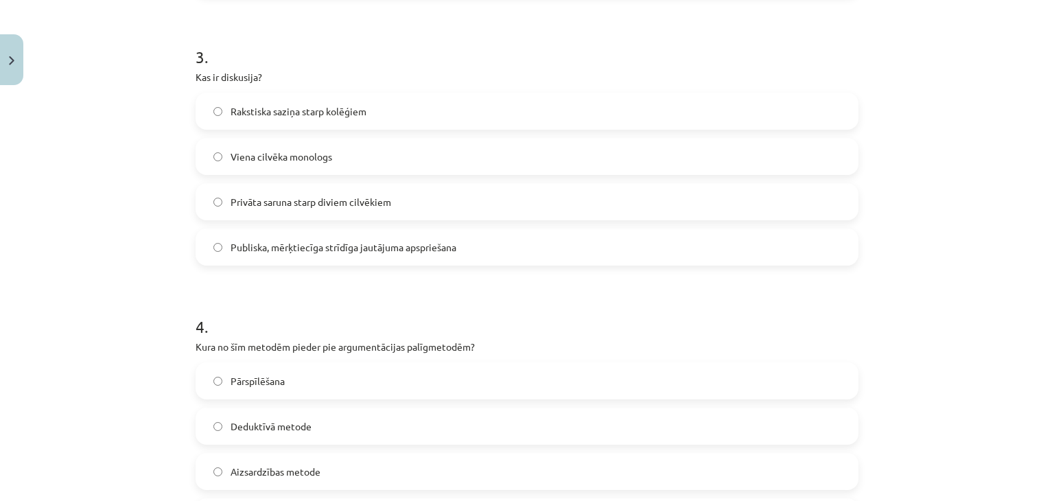
click at [456, 289] on form "1 . Kura metode tiek izmantota, lai fiksētu pretrunas oponenta viedoklī un tās …" at bounding box center [527, 144] width 663 height 1321
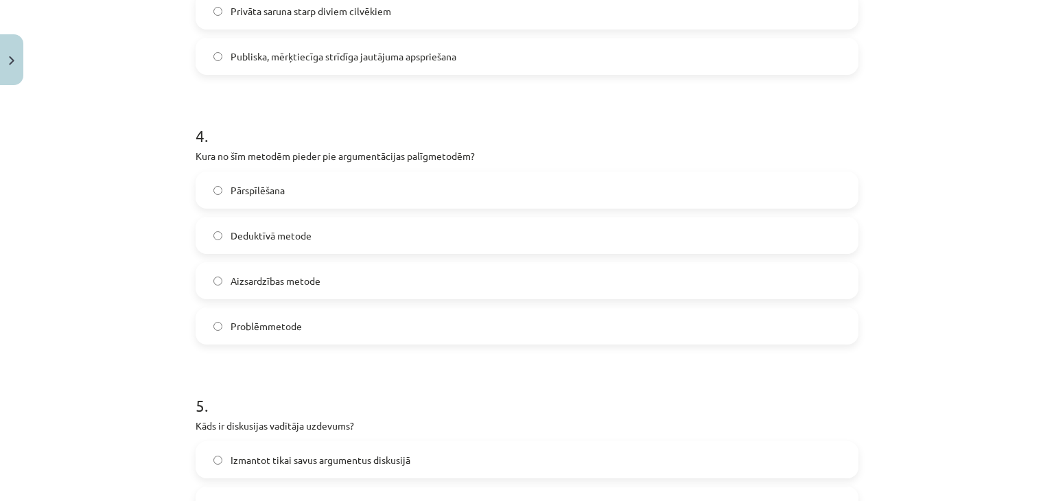
scroll to position [995, 0]
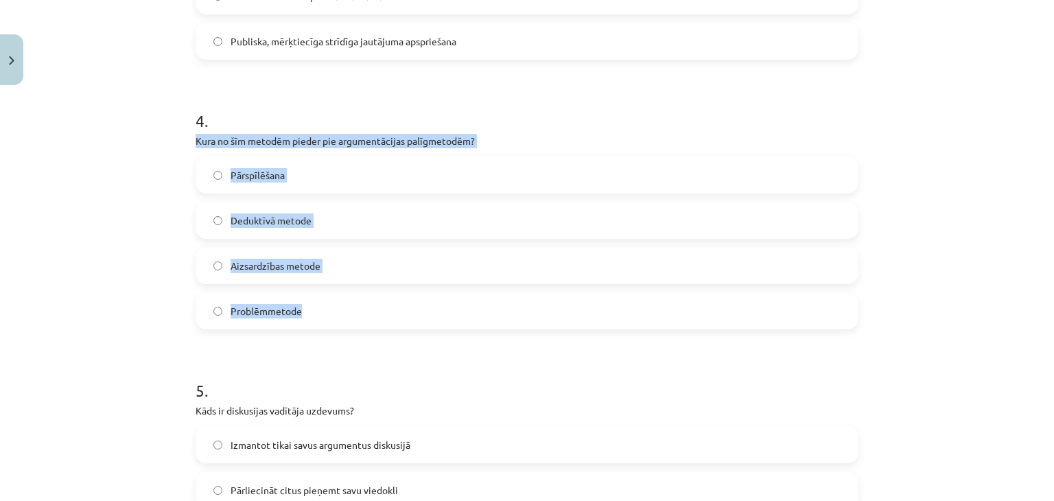
drag, startPoint x: 183, startPoint y: 146, endPoint x: 320, endPoint y: 316, distance: 218.2
copy div "Kura no šīm metodēm pieder pie argumentācijas palīgmetodēm? Pārspīlēšana Dedukt…"
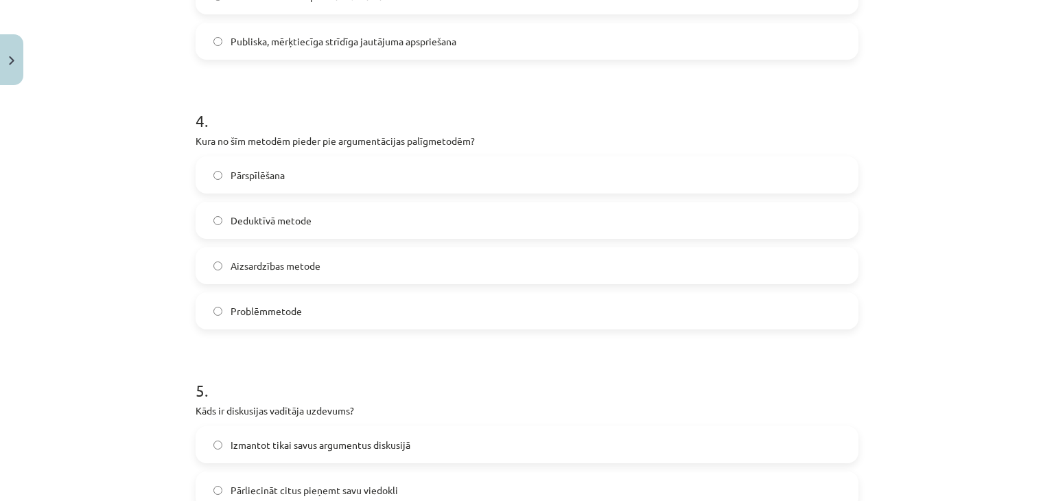
drag, startPoint x: 324, startPoint y: 347, endPoint x: 273, endPoint y: 270, distance: 92.7
drag, startPoint x: 299, startPoint y: 181, endPoint x: 307, endPoint y: 264, distance: 83.4
click at [302, 180] on label "Pārspīlēšana" at bounding box center [527, 175] width 660 height 34
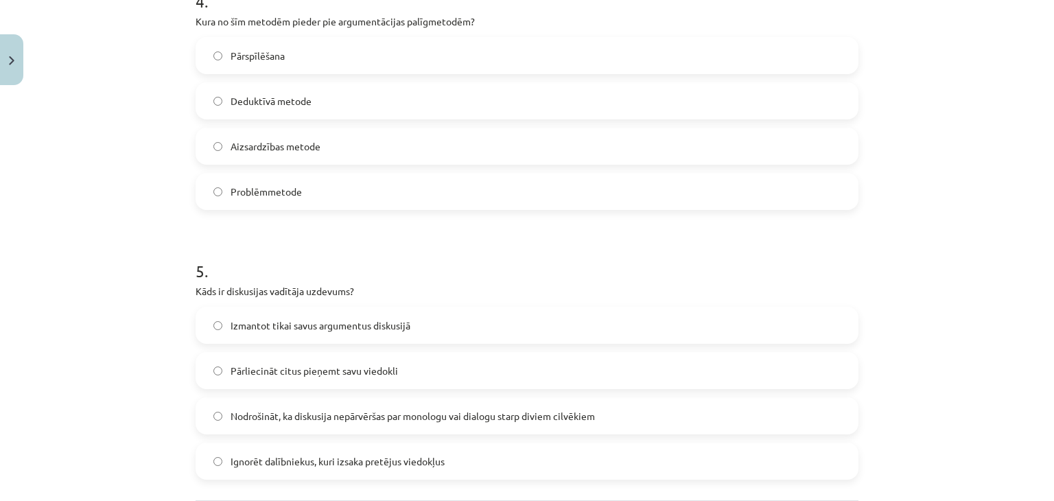
scroll to position [1201, 0]
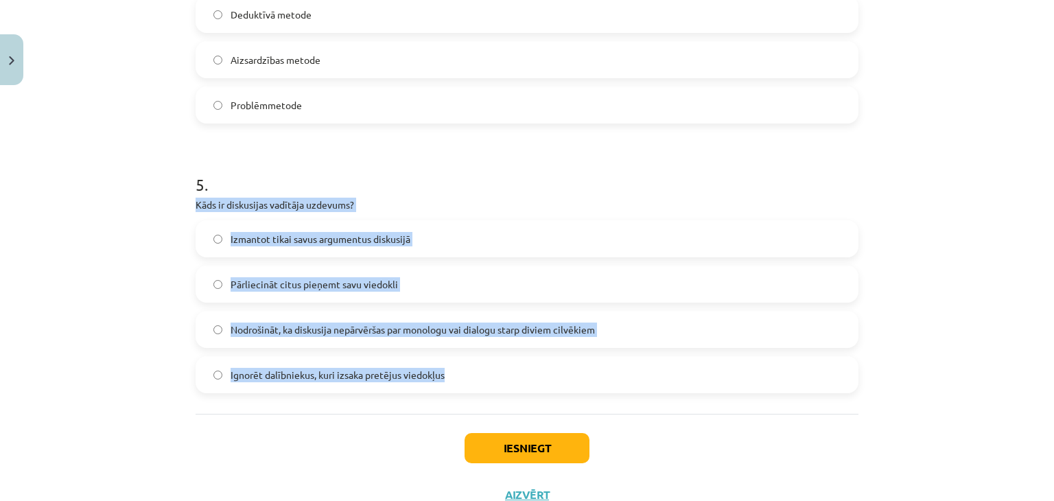
drag, startPoint x: 187, startPoint y: 203, endPoint x: 483, endPoint y: 371, distance: 340.9
copy div "Kāds ir diskusijas vadītāja uzdevums? Izmantot tikai savus argumentus diskusijā…"
click at [369, 451] on div "Iesniegt Aizvērt" at bounding box center [527, 462] width 663 height 96
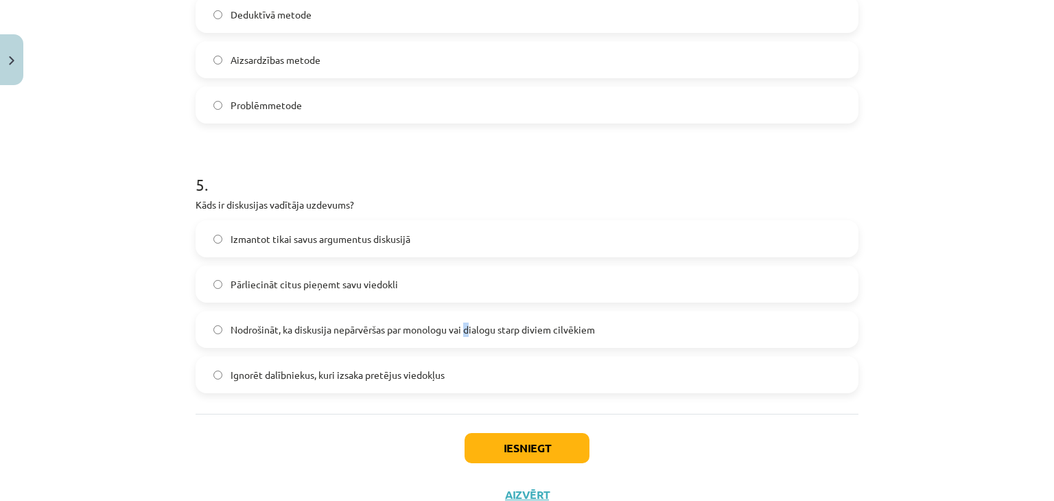
drag, startPoint x: 469, startPoint y: 341, endPoint x: 478, endPoint y: 341, distance: 8.9
click at [472, 341] on label "Nodrošināt, ka diskusija nepārvēršas par monologu vai dialogu starp diviem cilv…" at bounding box center [527, 329] width 660 height 34
click at [559, 312] on label "Nodrošināt, ka diskusija nepārvēršas par monologu vai dialogu starp diviem cilv…" at bounding box center [527, 329] width 660 height 34
click at [549, 444] on button "Iesniegt" at bounding box center [527, 448] width 125 height 30
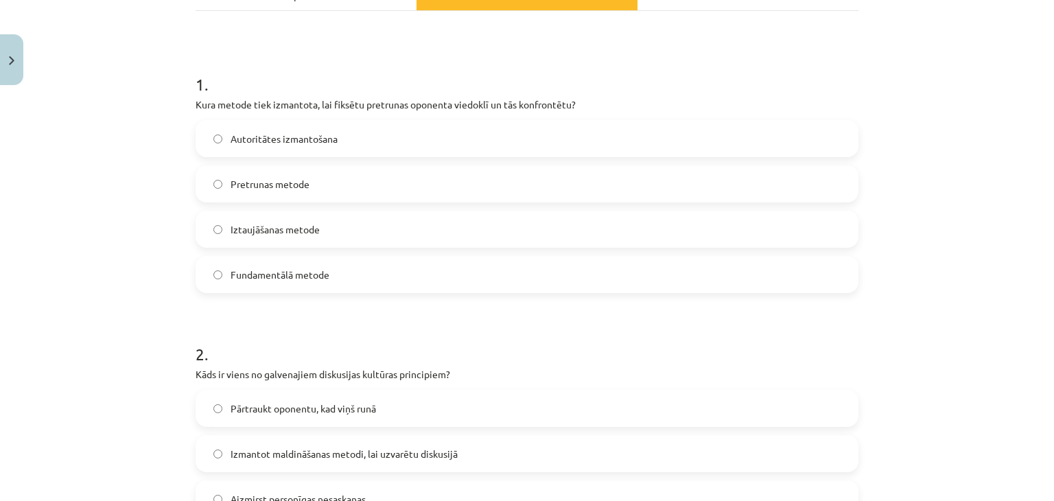
scroll to position [103, 0]
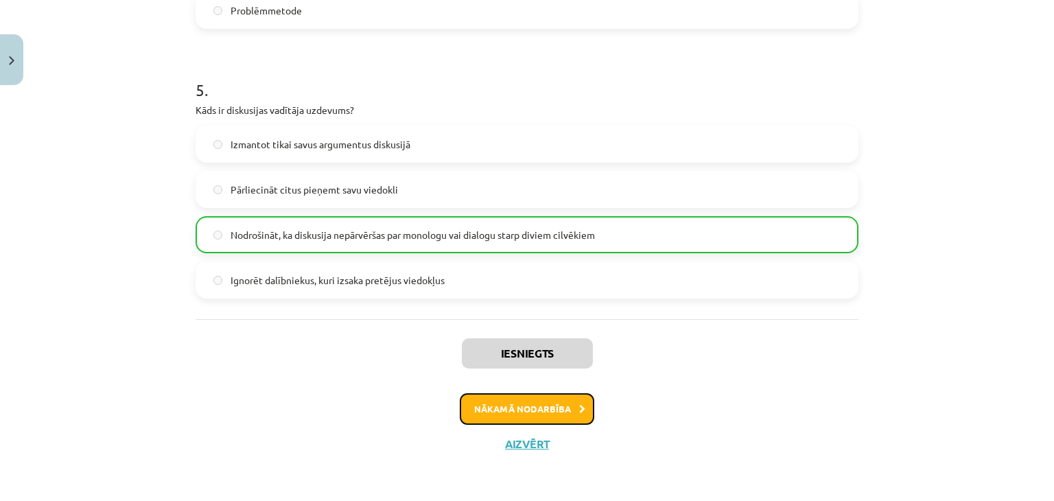
click at [543, 406] on button "Nākamā nodarbība" at bounding box center [527, 409] width 135 height 32
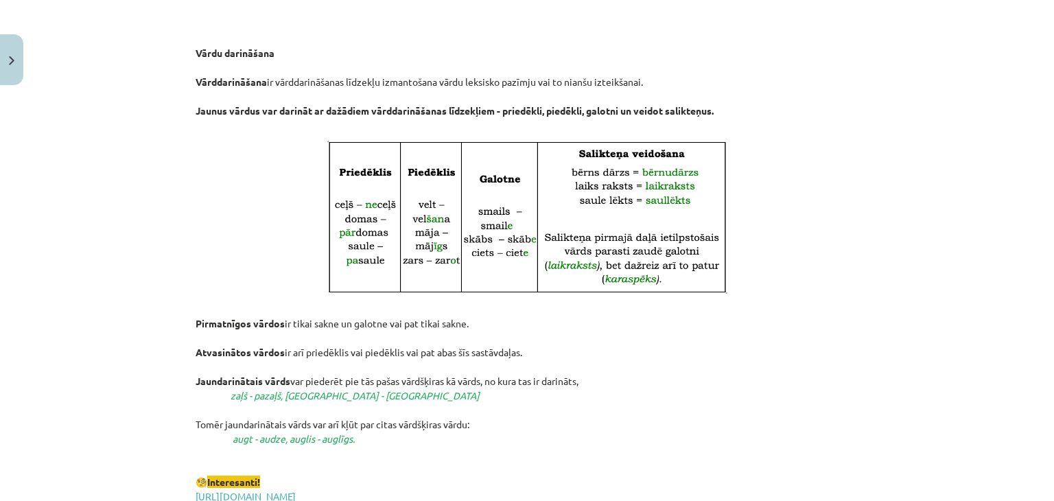
scroll to position [2231, 0]
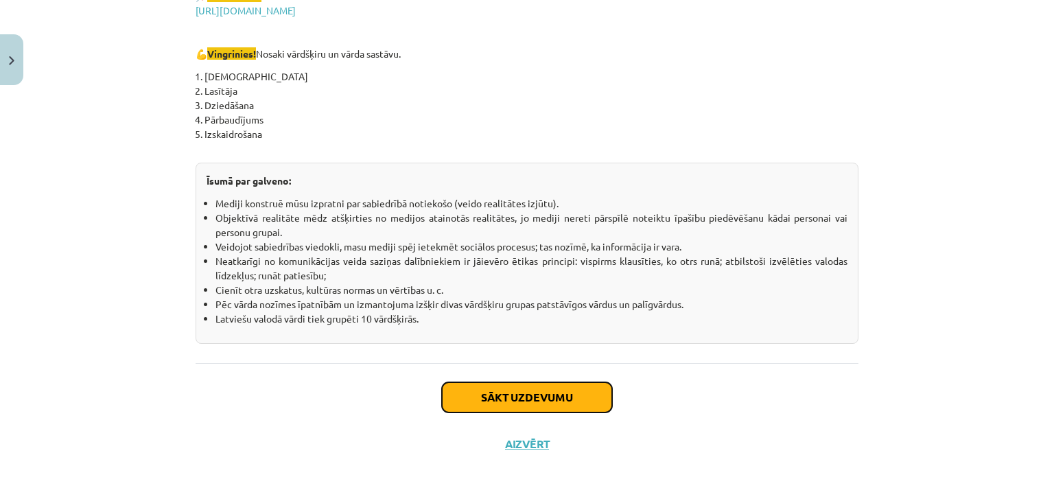
click at [569, 392] on button "Sākt uzdevumu" at bounding box center [527, 397] width 170 height 30
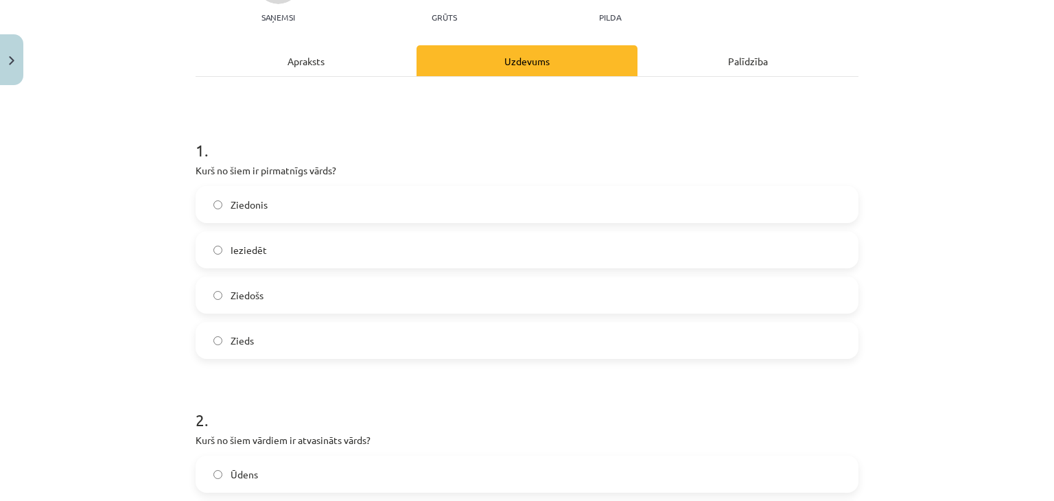
scroll to position [172, 0]
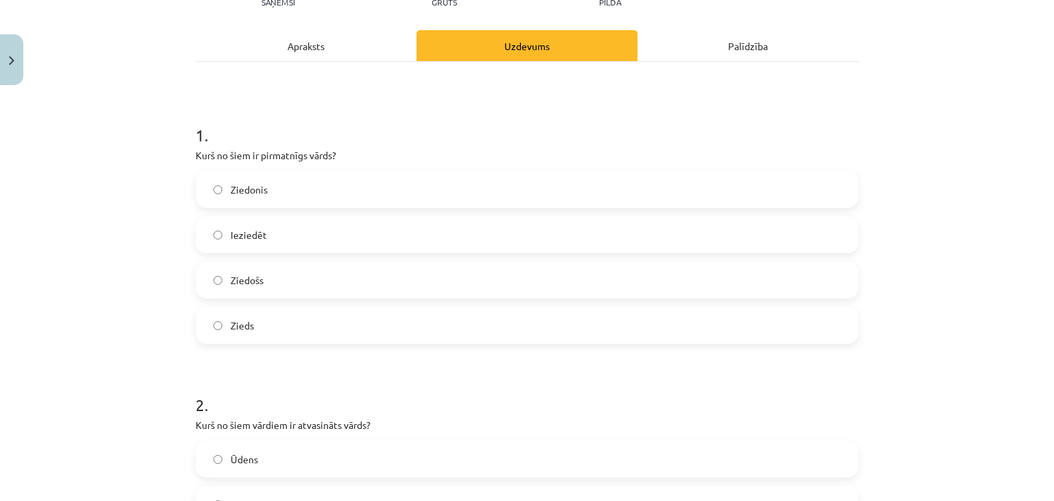
click at [286, 237] on label "Ieziedēt" at bounding box center [527, 235] width 660 height 34
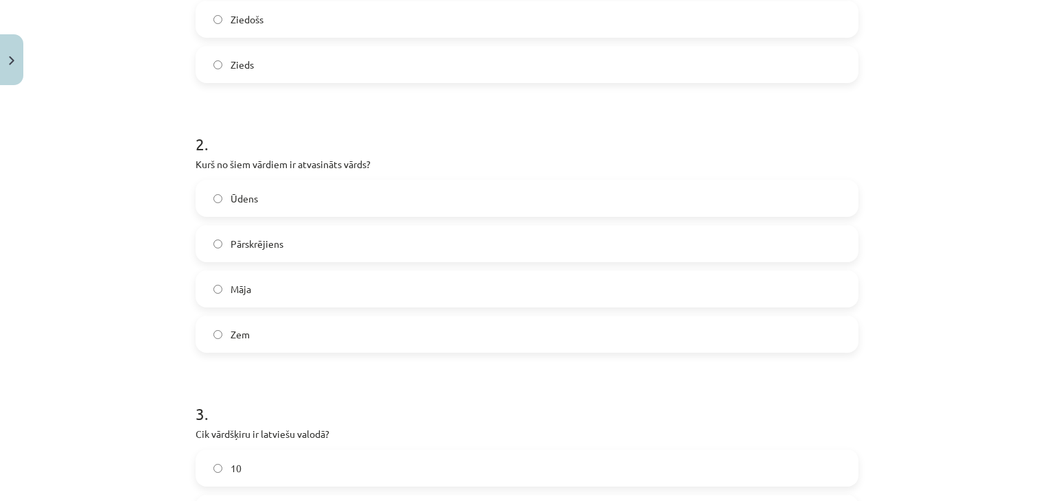
scroll to position [446, 0]
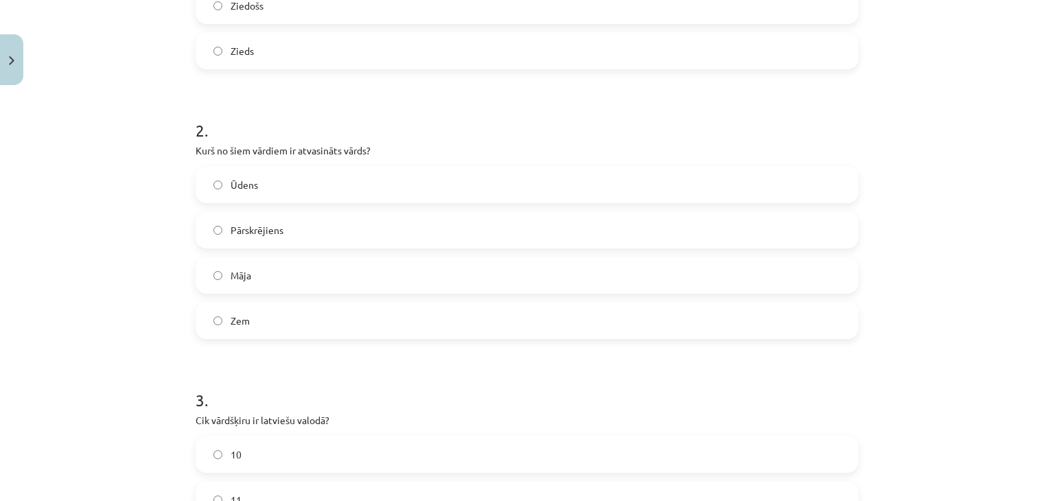
click at [310, 328] on label "Zem" at bounding box center [527, 320] width 660 height 34
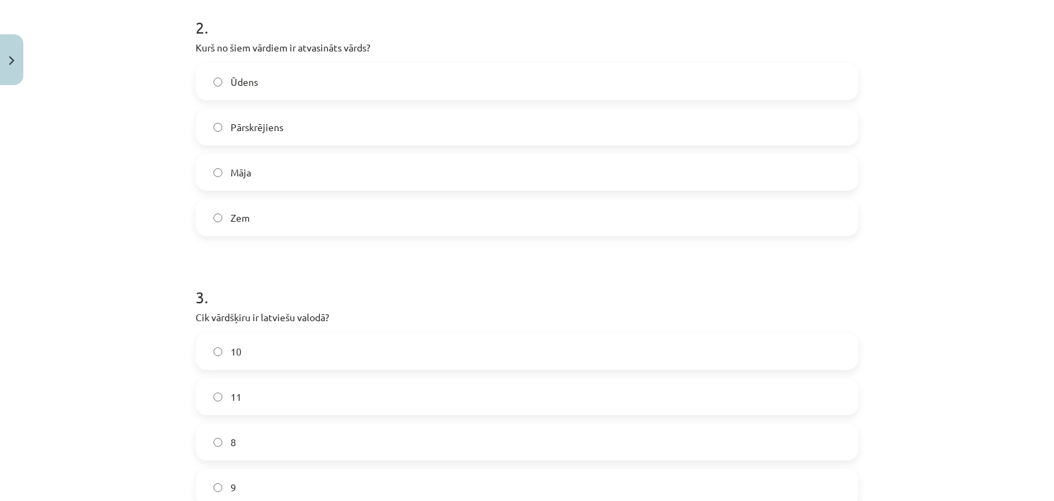
scroll to position [721, 0]
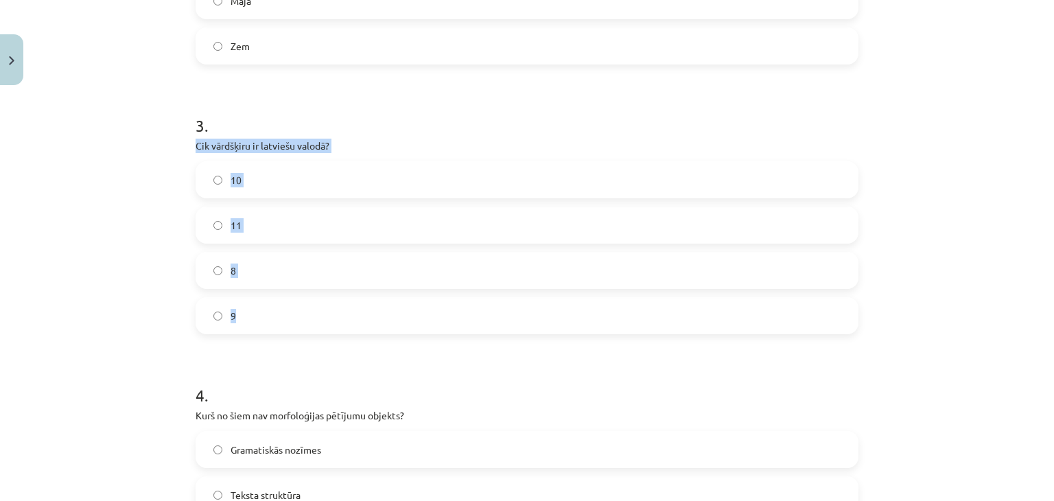
drag, startPoint x: 182, startPoint y: 149, endPoint x: 280, endPoint y: 298, distance: 178.4
click at [280, 298] on div "17 XP Saņemsi Grūts 355 pilda Apraksts Uzdevums Palīdzība 1 . Kurš no šiem ir p…" at bounding box center [526, 185] width 679 height 1628
copy div "Cik vārdšķiru ir latviešu valodā? 10 11 8 9"
click at [373, 358] on form "1 . Kurš no šiem ir pirmatnīgs vārds? Ziedonis Ieziedēt Ziedošs Zieds 2 . Kurš …" at bounding box center [527, 213] width 663 height 1321
click at [266, 171] on label "10" at bounding box center [527, 180] width 660 height 34
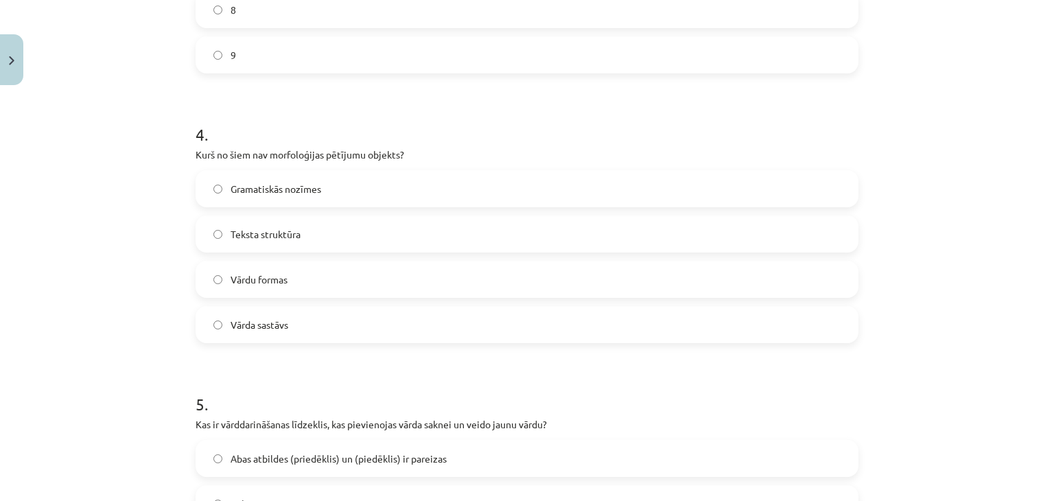
scroll to position [1064, 0]
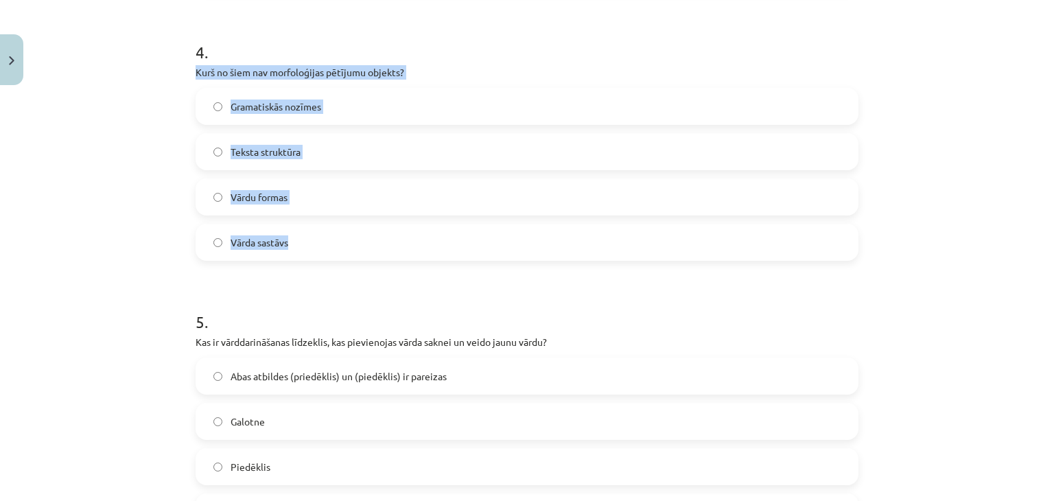
drag, startPoint x: 180, startPoint y: 70, endPoint x: 306, endPoint y: 236, distance: 208.7
click at [305, 236] on div "Mācību tēma: Latviešu valodas i - 11. klases 1. ieskaites mācību materiāls (a,b…" at bounding box center [527, 250] width 1054 height 501
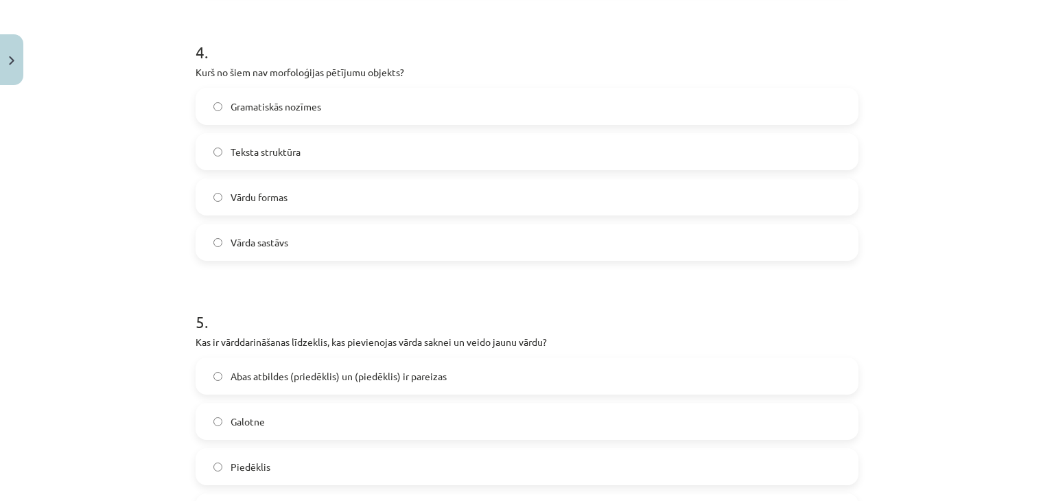
click at [348, 157] on label "Teksta struktūra" at bounding box center [527, 152] width 660 height 34
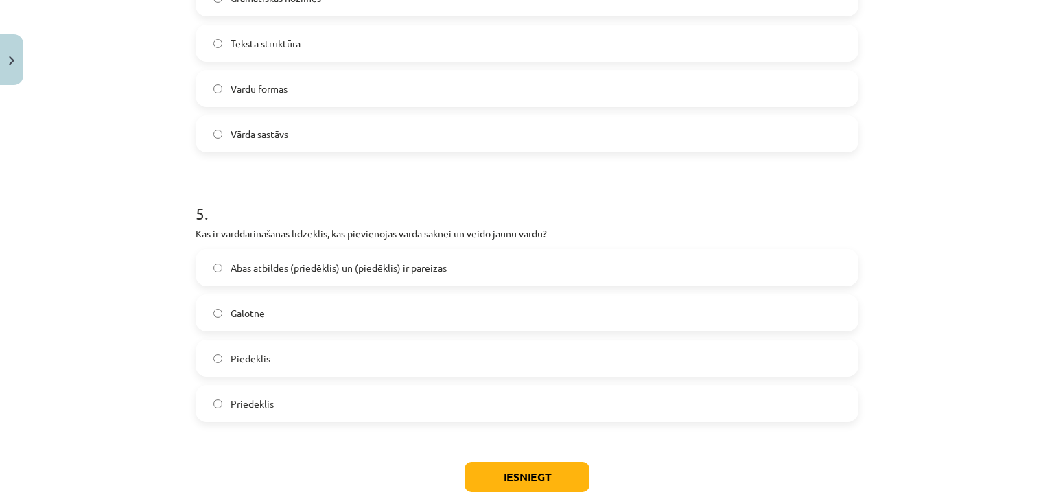
scroll to position [1252, 0]
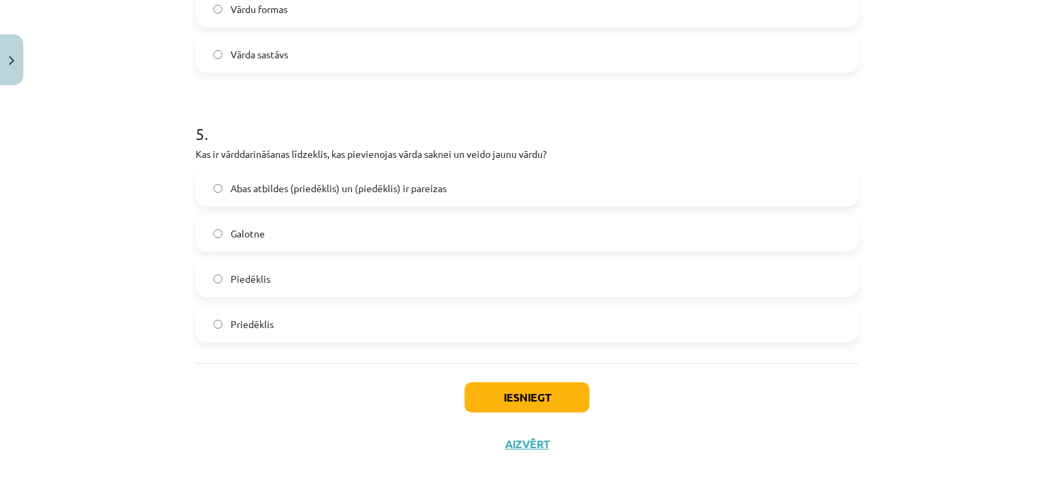
drag, startPoint x: 445, startPoint y: 218, endPoint x: 541, endPoint y: 305, distance: 129.7
click at [445, 218] on label "Galotne" at bounding box center [527, 233] width 660 height 34
click at [264, 187] on span "Abas atbildes (priedēklis) un (piedēklis) ir pareizas" at bounding box center [339, 188] width 216 height 14
click at [480, 185] on label "Abas atbildes (priedēklis) un (piedēklis) ir pareizas" at bounding box center [527, 188] width 660 height 34
drag, startPoint x: 552, startPoint y: 388, endPoint x: 612, endPoint y: 367, distance: 64.0
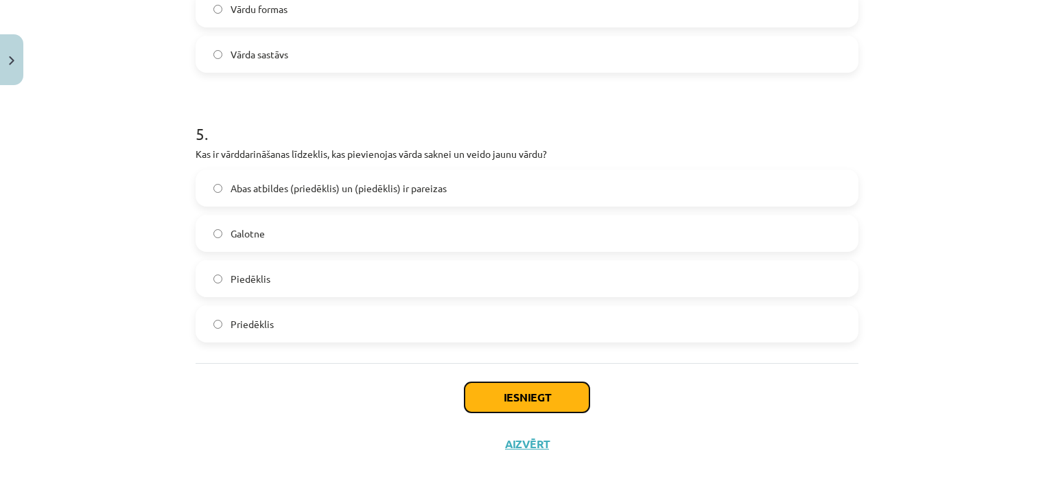
click at [552, 388] on button "Iesniegt" at bounding box center [527, 397] width 125 height 30
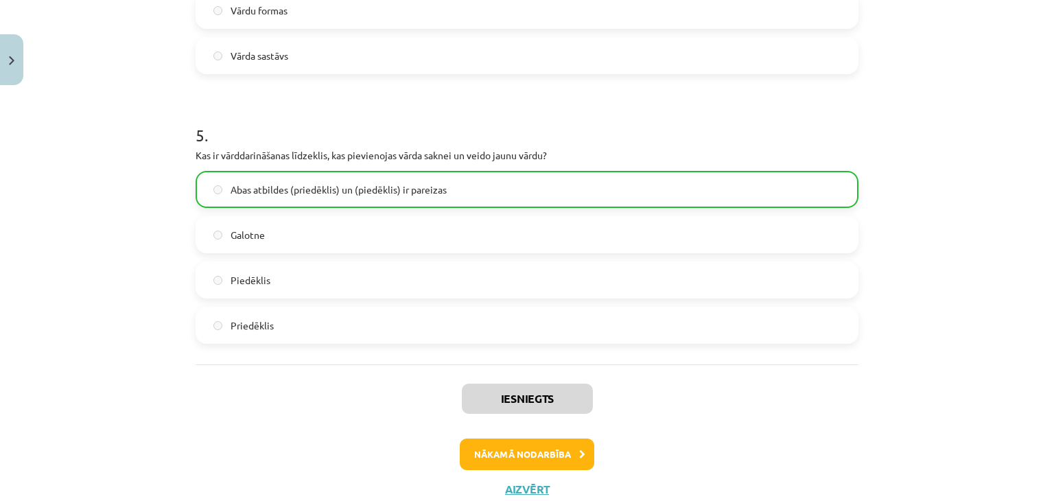
scroll to position [1296, 0]
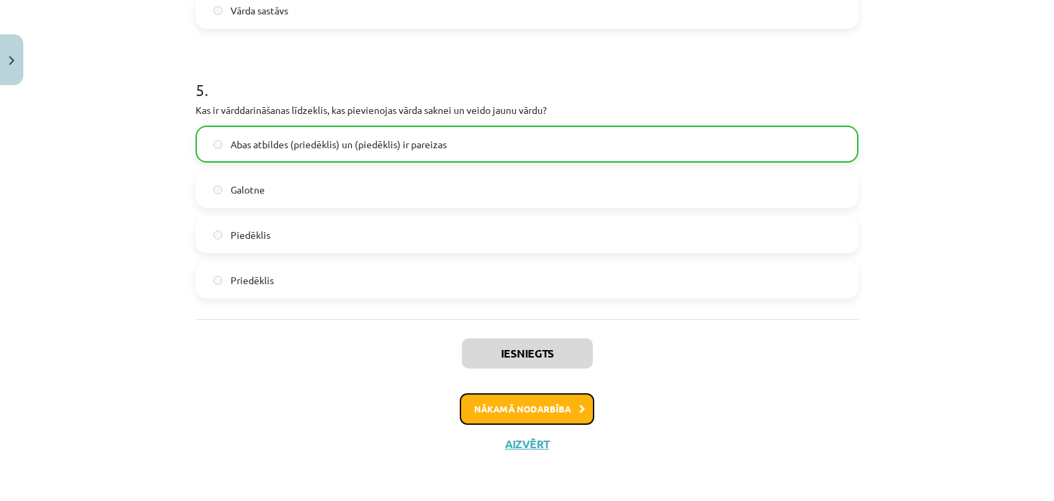
click at [564, 393] on button "Nākamā nodarbība" at bounding box center [527, 409] width 135 height 32
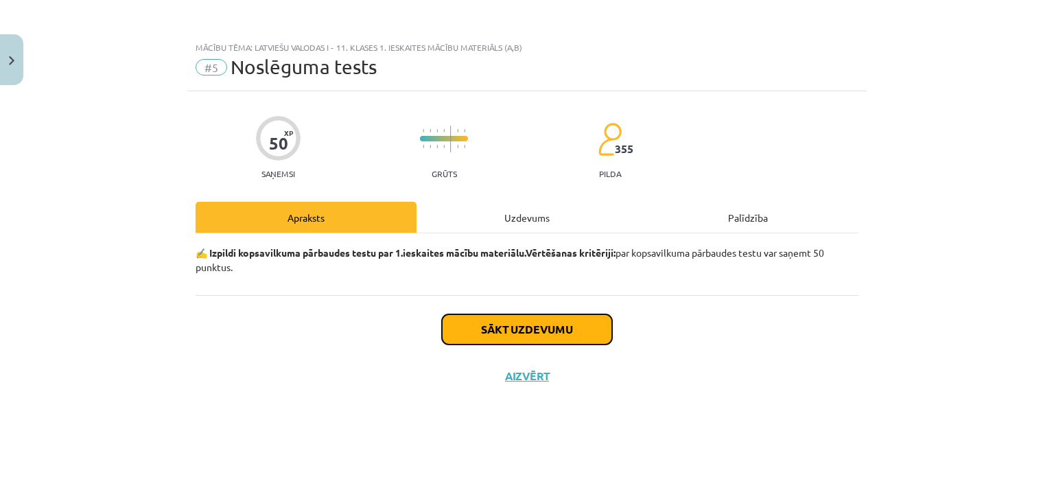
click at [552, 334] on button "Sākt uzdevumu" at bounding box center [527, 329] width 170 height 30
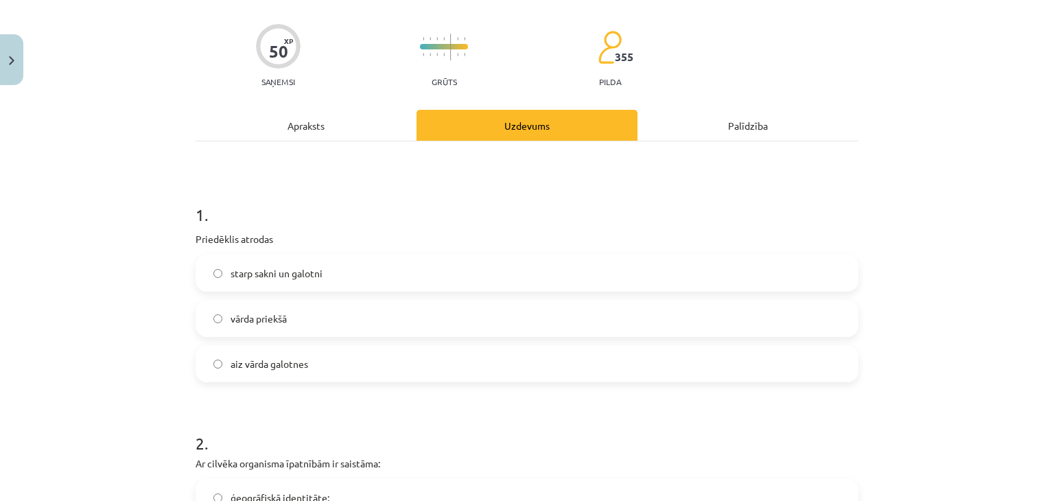
scroll to position [206, 0]
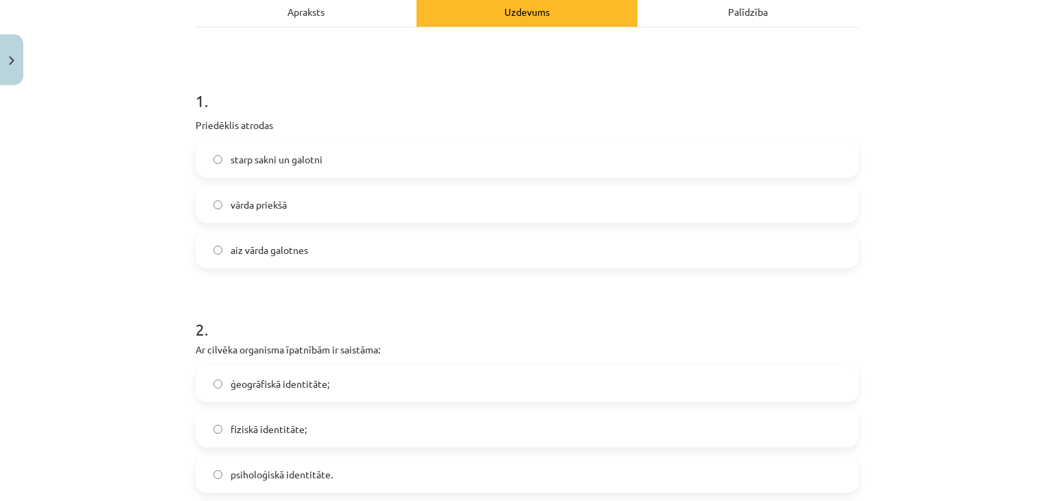
click at [377, 163] on label "starp sakni un galotni" at bounding box center [527, 159] width 660 height 34
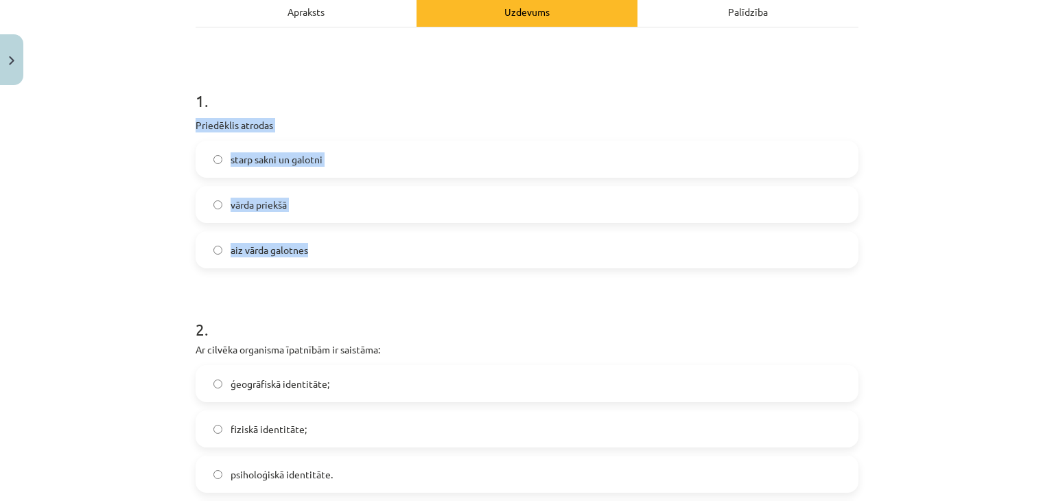
drag, startPoint x: 182, startPoint y: 121, endPoint x: 311, endPoint y: 248, distance: 180.5
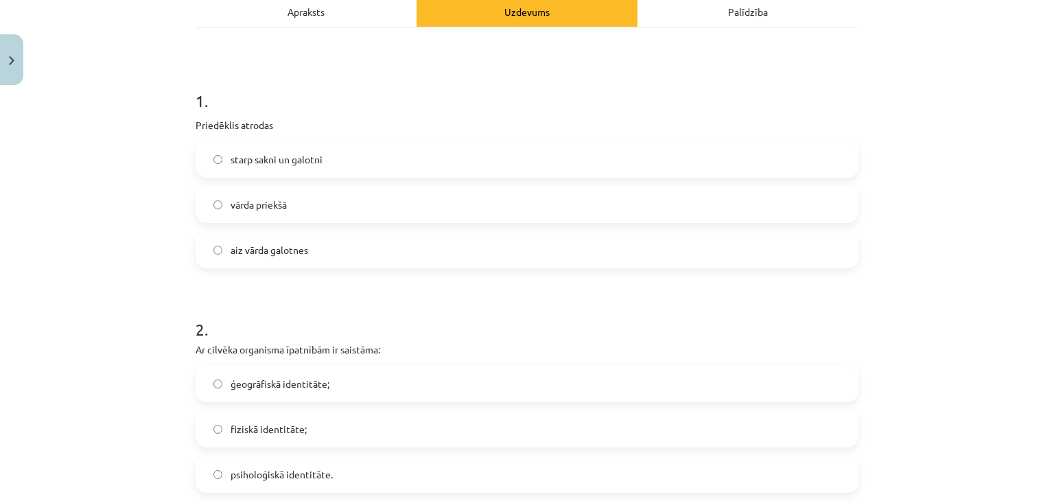
click at [362, 319] on h1 "2 ." at bounding box center [527, 317] width 663 height 43
drag, startPoint x: 340, startPoint y: 208, endPoint x: 371, endPoint y: 219, distance: 32.1
click at [346, 208] on label "vārda priekšā" at bounding box center [527, 204] width 660 height 34
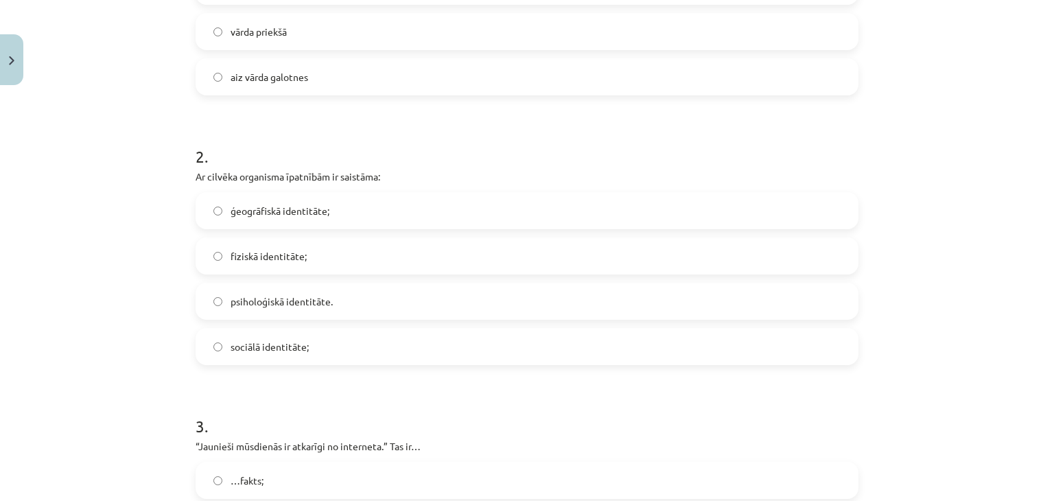
scroll to position [412, 0]
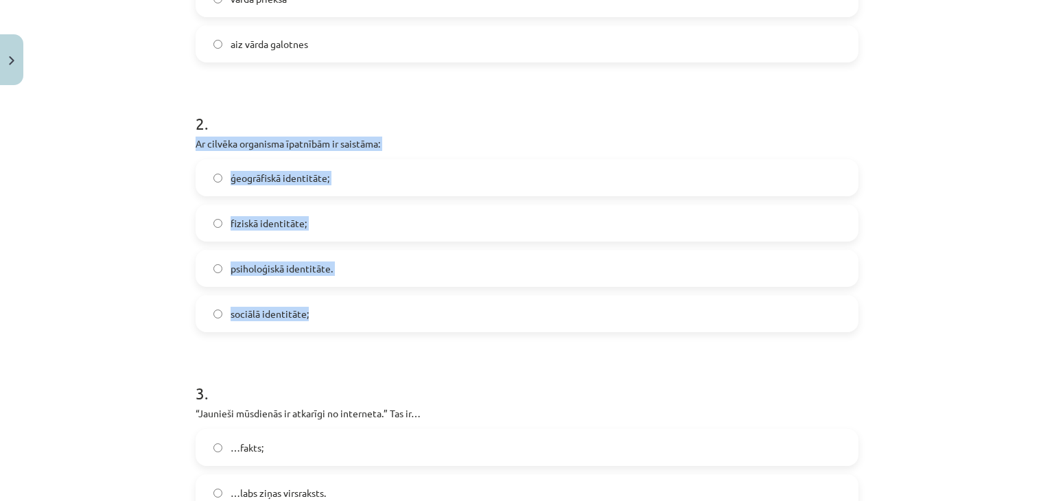
drag, startPoint x: 181, startPoint y: 138, endPoint x: 323, endPoint y: 311, distance: 224.3
click at [323, 311] on div "Mācību tēma: Latviešu valodas i - 11. klases 1. ieskaites mācību materiāls (a,b…" at bounding box center [527, 250] width 1054 height 501
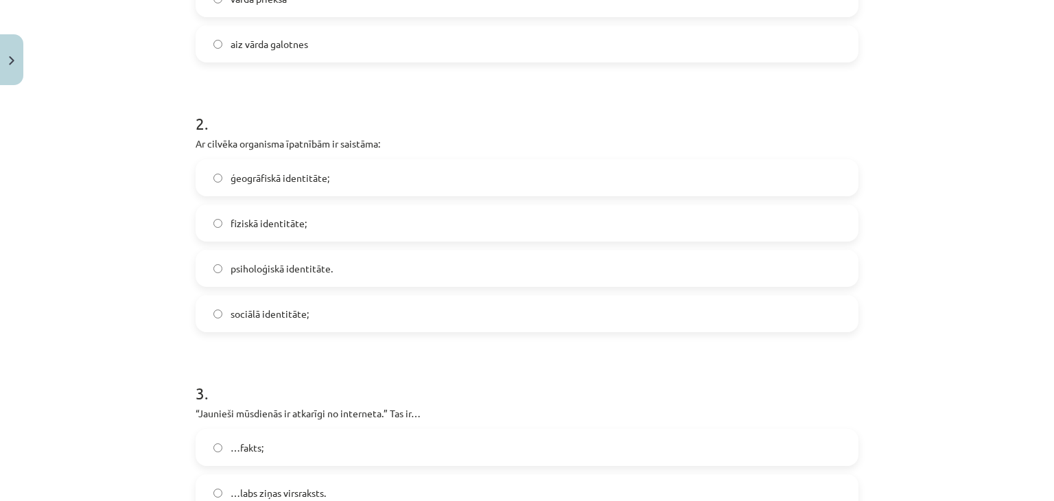
click at [364, 369] on h1 "3 ." at bounding box center [527, 381] width 663 height 43
click at [313, 229] on label "fiziskā identitāte;" at bounding box center [527, 223] width 660 height 34
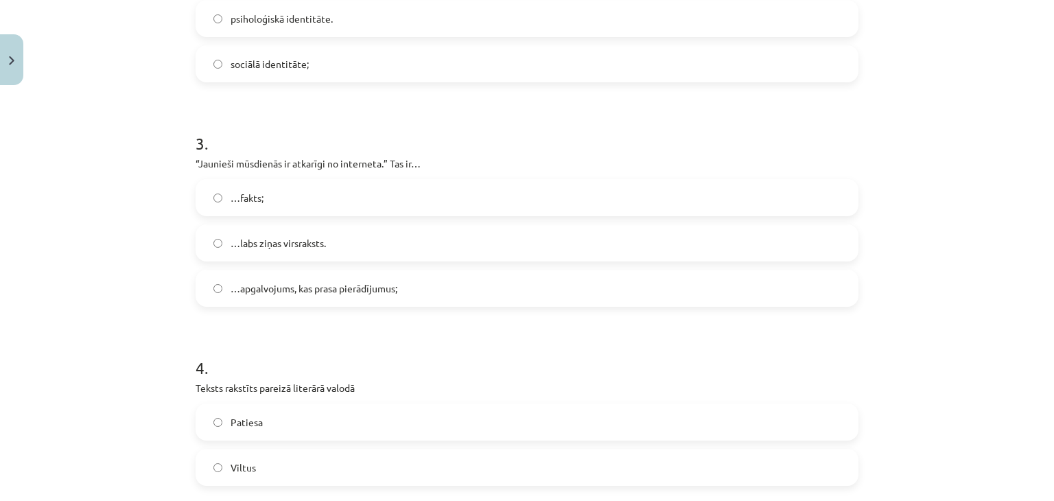
scroll to position [686, 0]
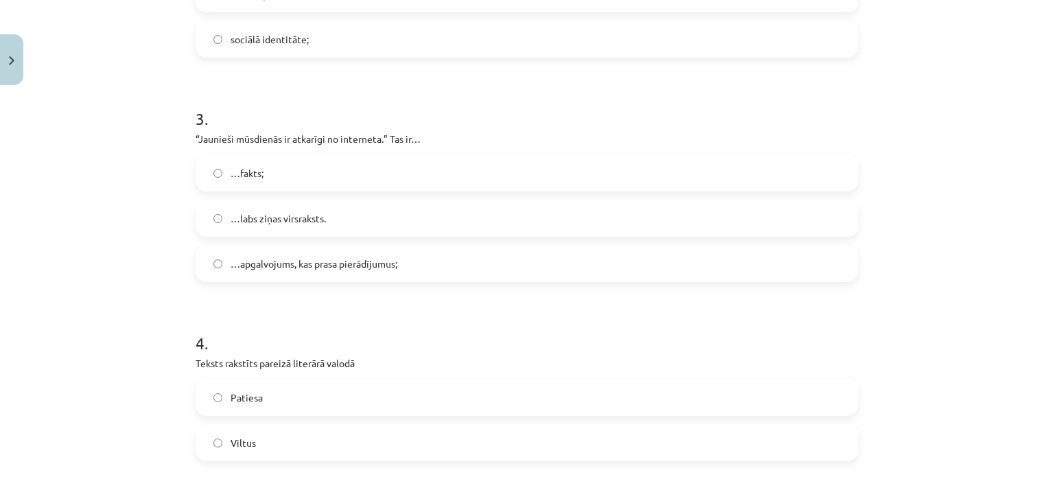
click at [311, 171] on label "…fakts;" at bounding box center [527, 173] width 660 height 34
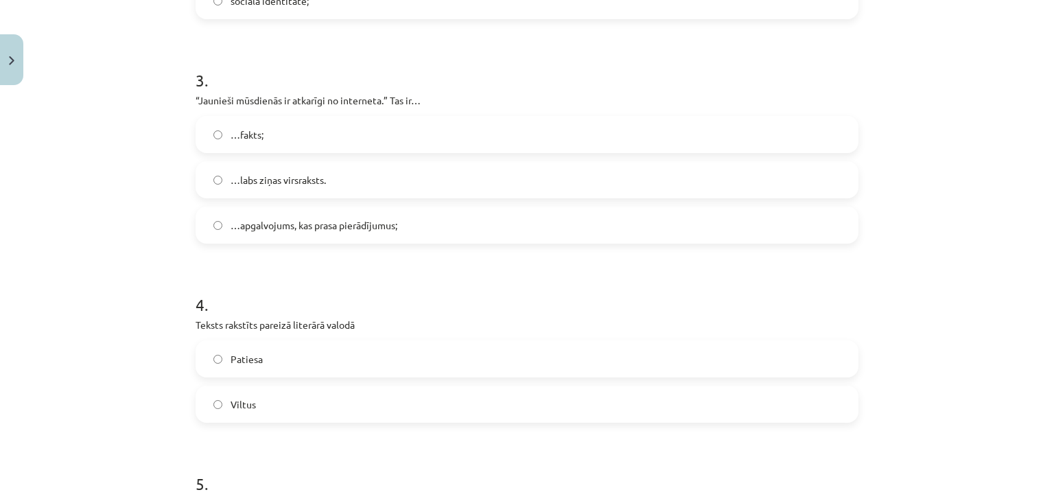
scroll to position [755, 0]
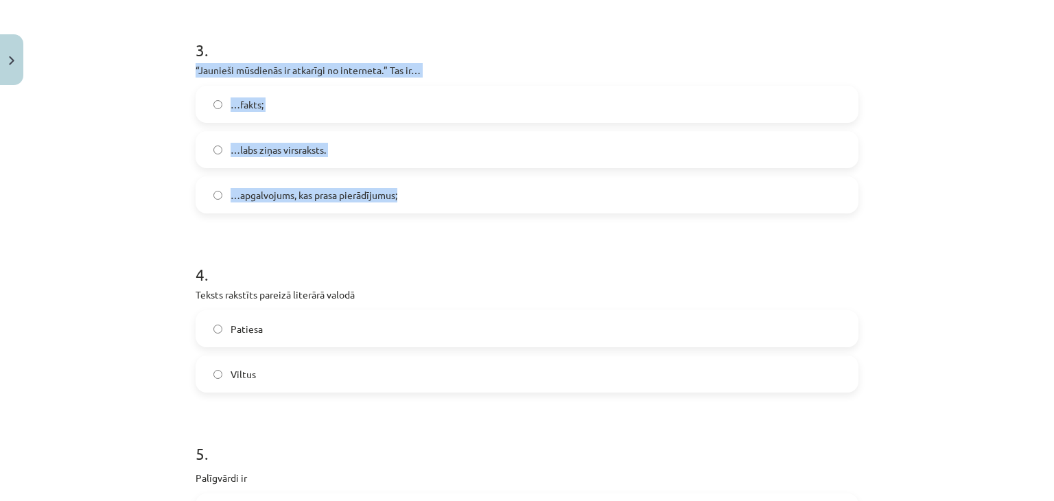
drag, startPoint x: 183, startPoint y: 67, endPoint x: 415, endPoint y: 187, distance: 260.6
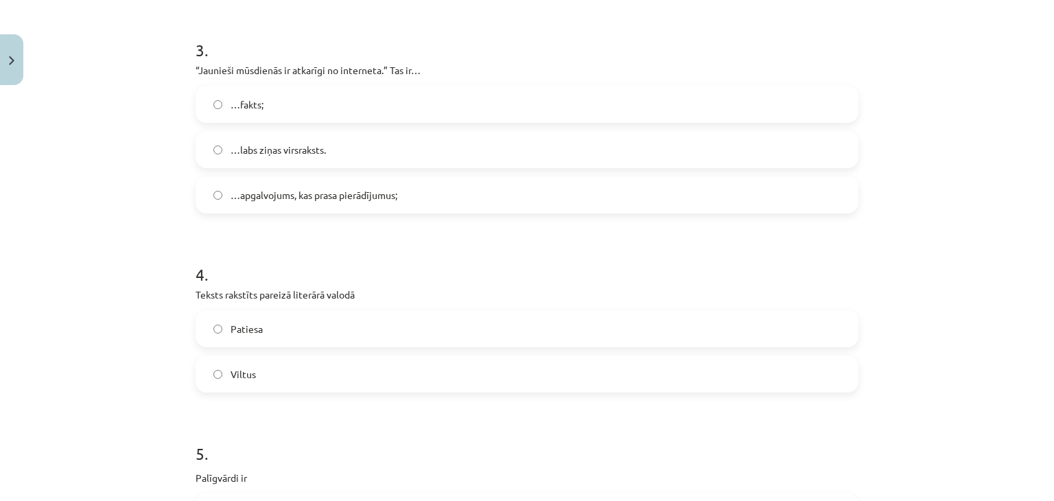
click at [407, 269] on h1 "4 ." at bounding box center [527, 262] width 663 height 43
click at [330, 185] on label "…apgalvojums, kas prasa pierādījumus;" at bounding box center [527, 195] width 660 height 34
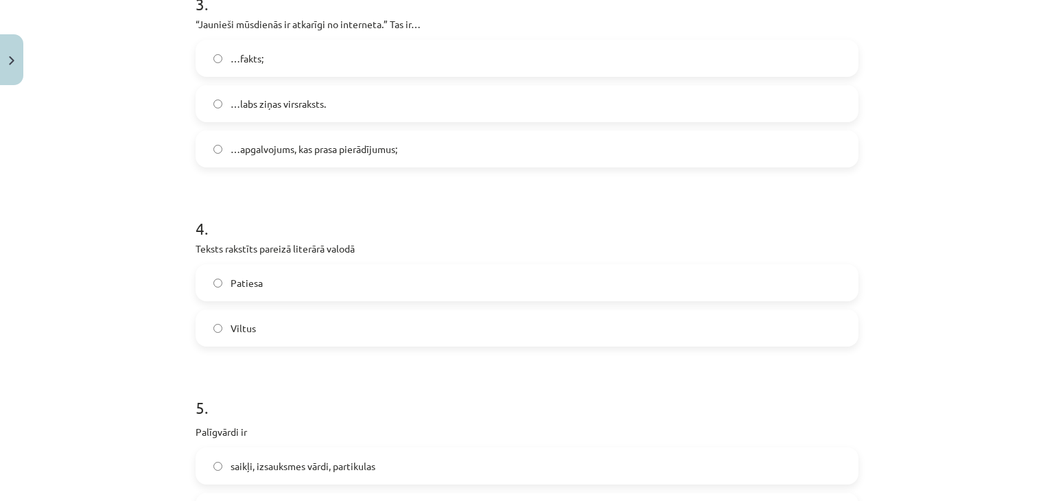
scroll to position [824, 0]
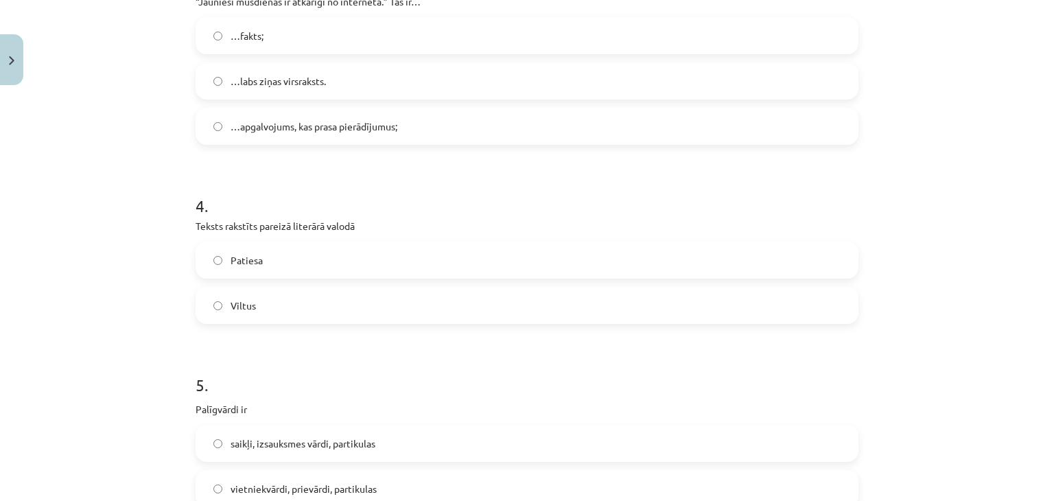
drag, startPoint x: 307, startPoint y: 311, endPoint x: 319, endPoint y: 311, distance: 12.4
click at [311, 311] on label "Viltus" at bounding box center [527, 305] width 660 height 34
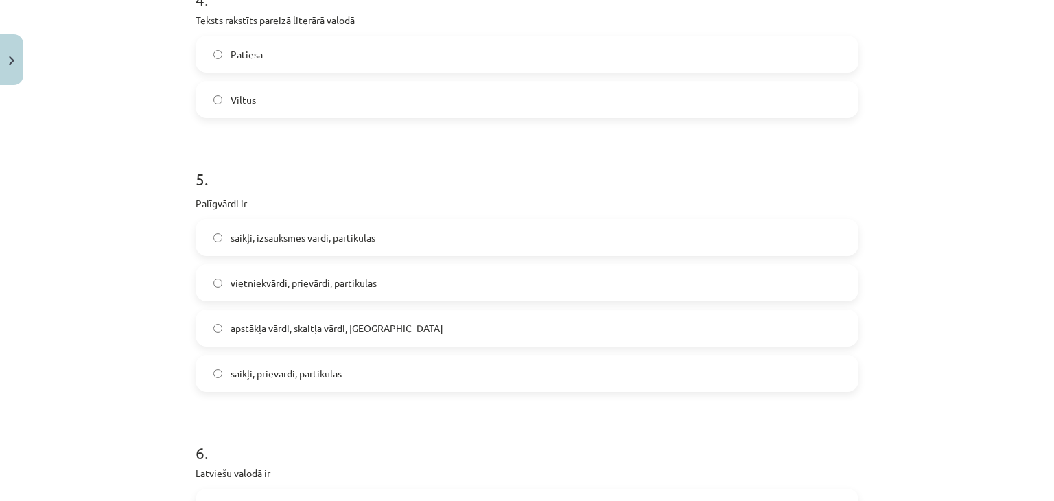
scroll to position [961, 0]
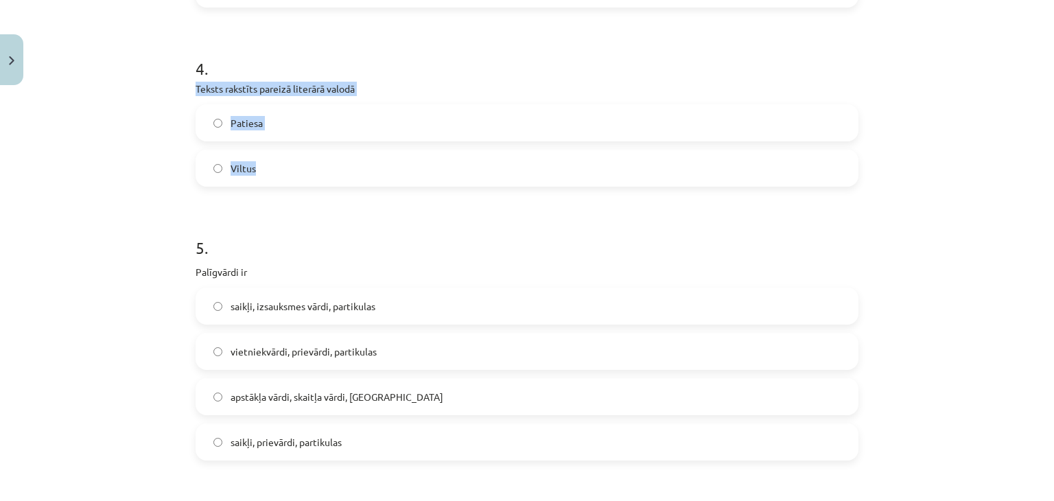
drag, startPoint x: 189, startPoint y: 85, endPoint x: 264, endPoint y: 157, distance: 103.4
click at [264, 157] on div "4 . Teksts rakstīts pareizā literārā valodā Patiesa Viltus" at bounding box center [527, 111] width 663 height 152
click at [342, 240] on h1 "5 ." at bounding box center [527, 235] width 663 height 43
click at [313, 135] on label "Patiesa" at bounding box center [527, 123] width 660 height 34
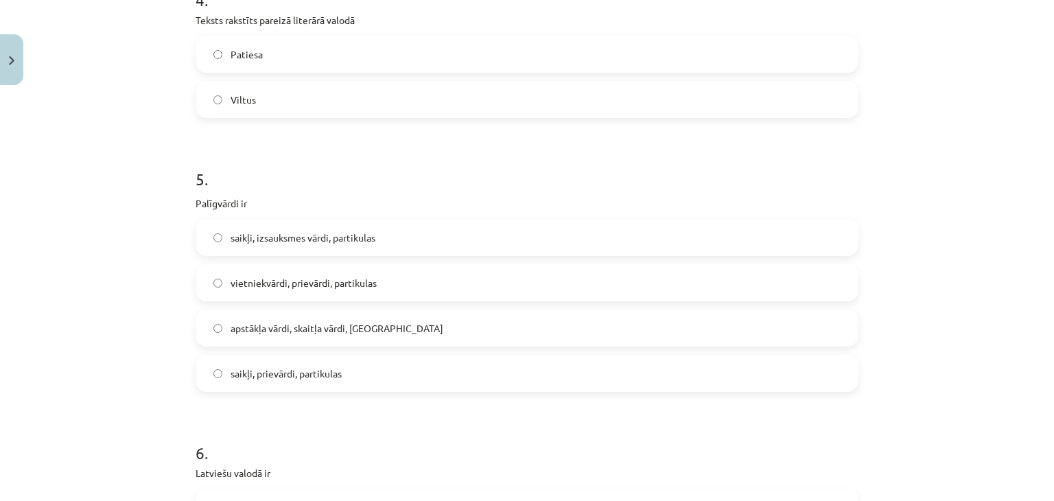
scroll to position [1098, 0]
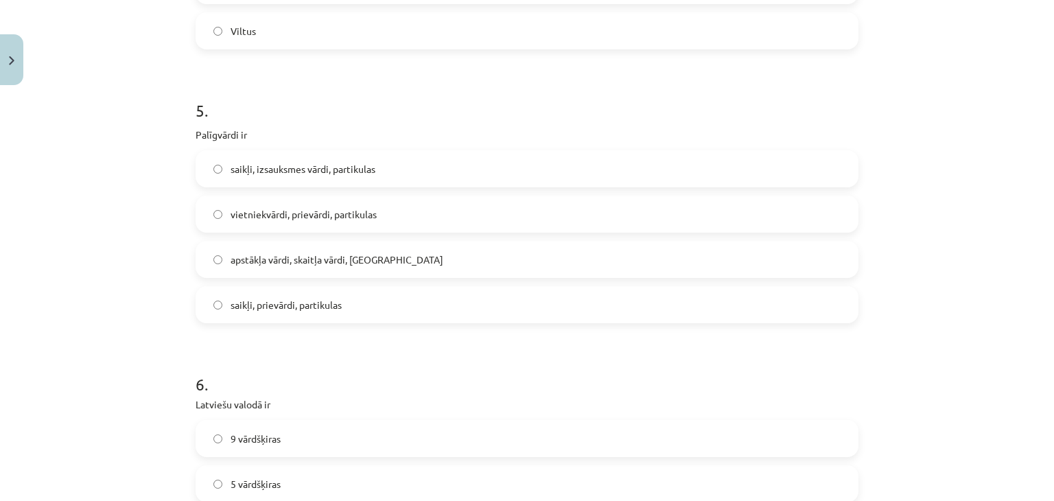
click at [367, 174] on span "saikļi, izsauksmes vārdi, partikulas" at bounding box center [303, 169] width 145 height 14
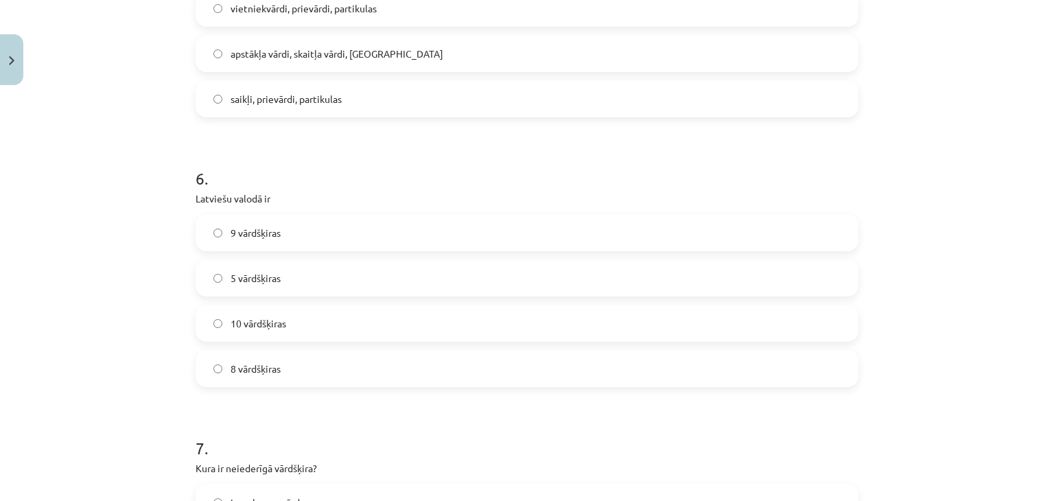
scroll to position [1373, 0]
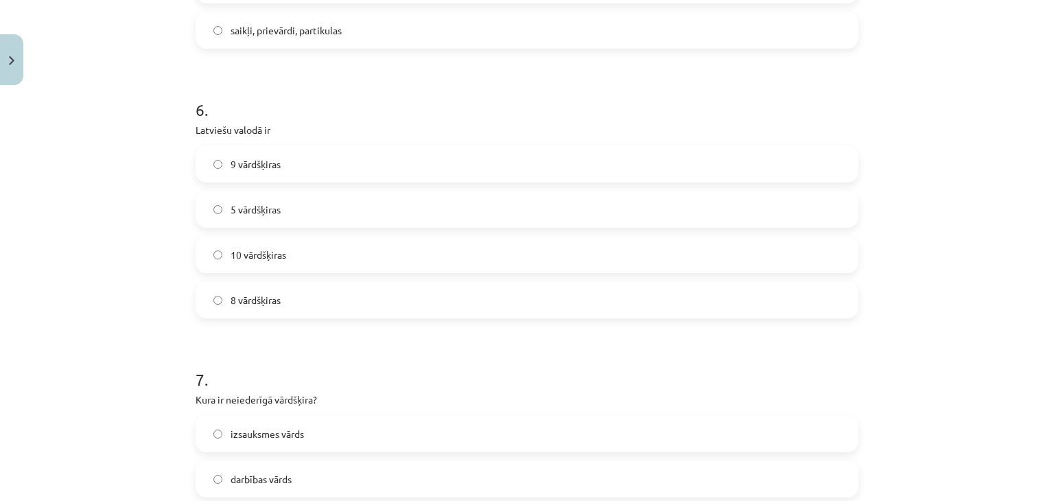
click at [326, 259] on label "10 vārdšķiras" at bounding box center [527, 254] width 660 height 34
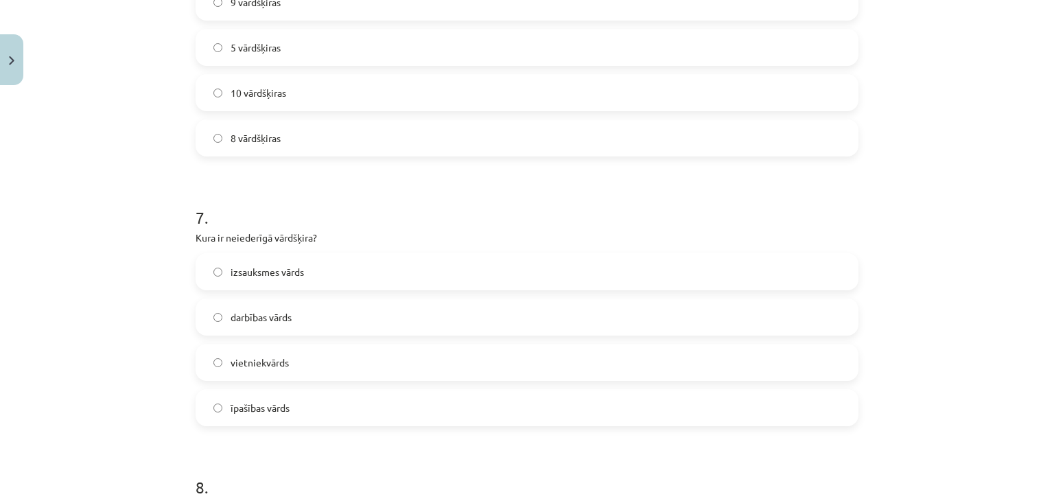
scroll to position [1579, 0]
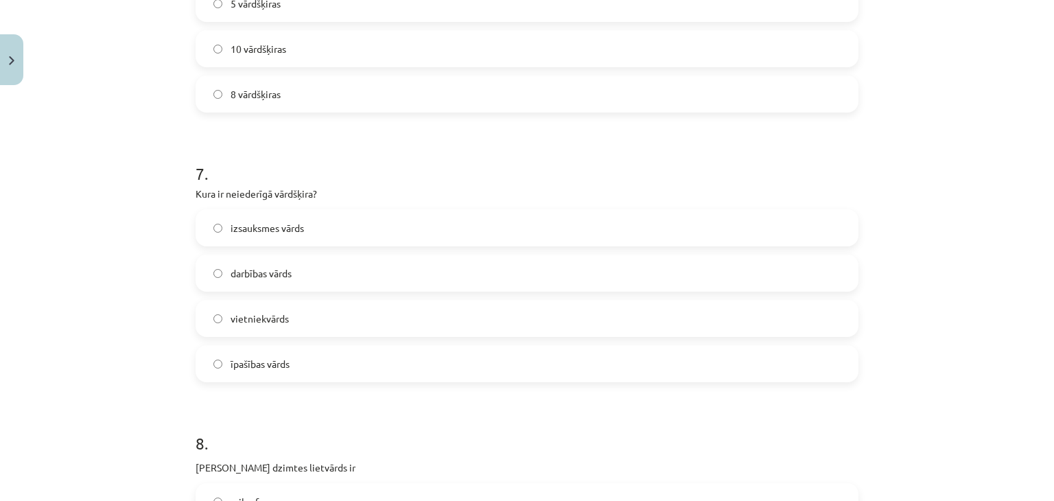
click at [233, 229] on span "izsauksmes vārds" at bounding box center [267, 228] width 73 height 14
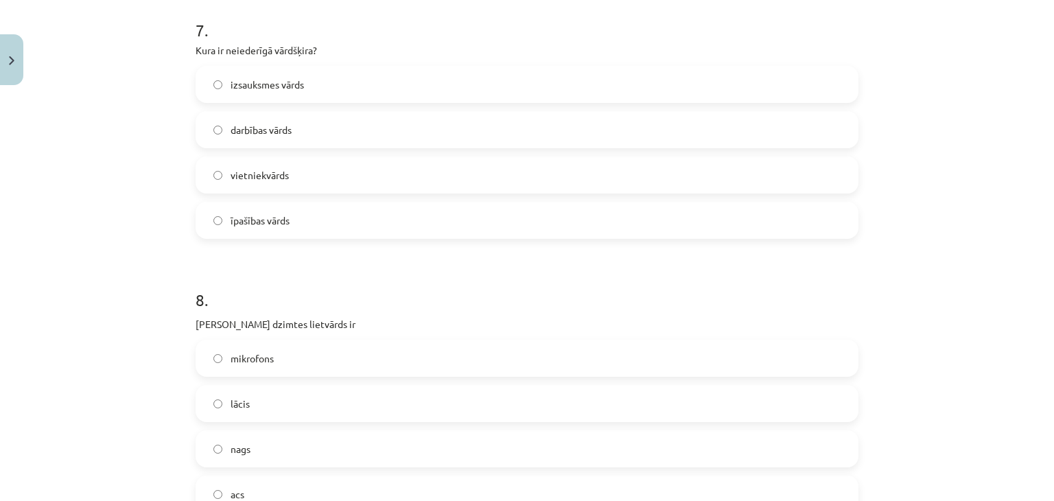
scroll to position [1853, 0]
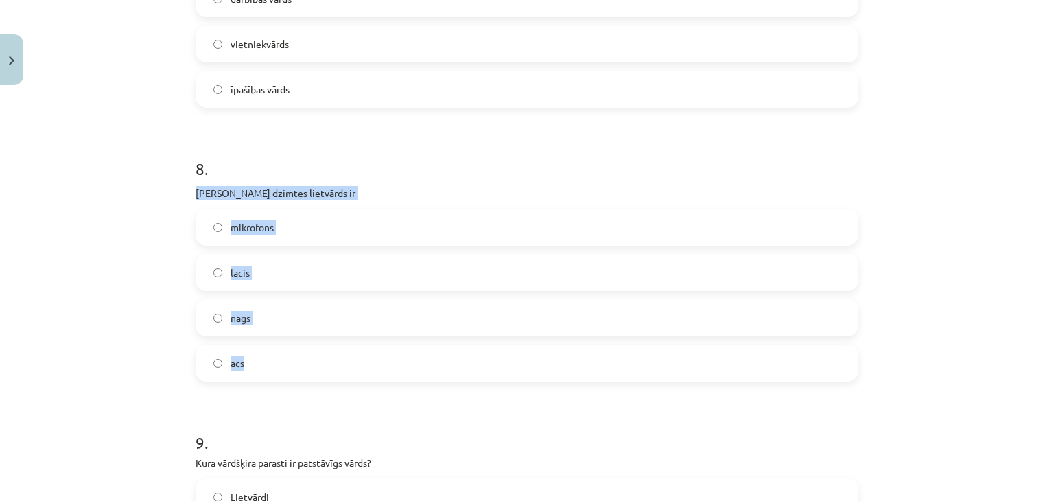
drag, startPoint x: 184, startPoint y: 183, endPoint x: 264, endPoint y: 350, distance: 185.4
click at [319, 363] on label "acs" at bounding box center [527, 363] width 660 height 34
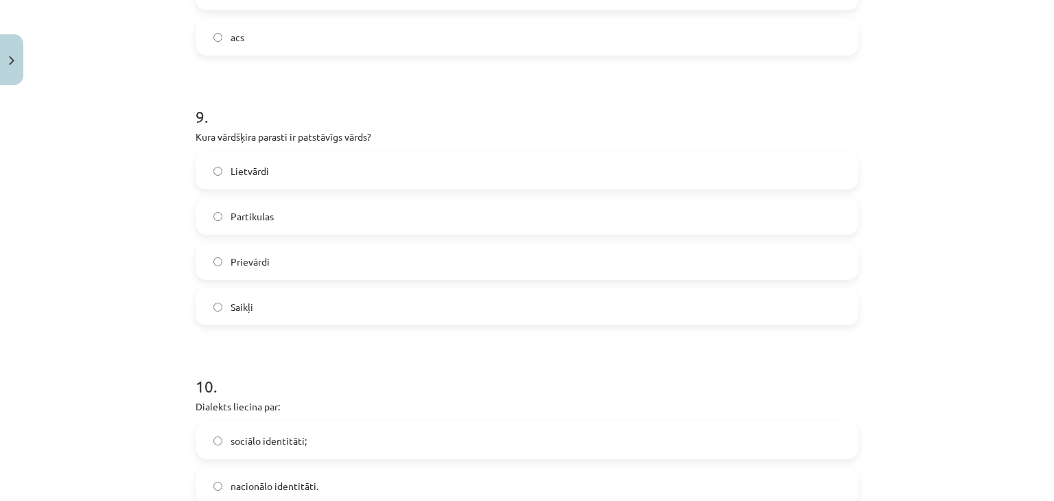
scroll to position [2265, 0]
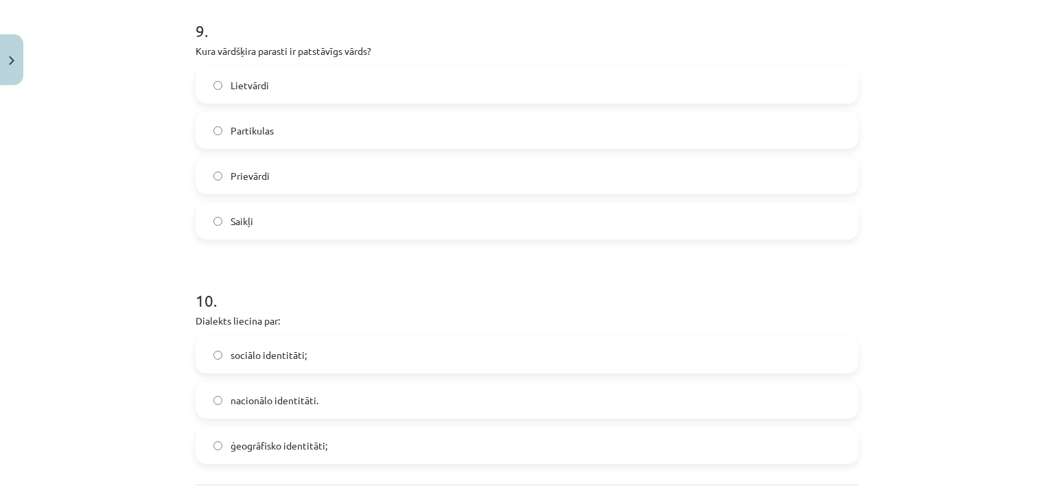
click at [412, 158] on div "Prievārdi" at bounding box center [527, 175] width 663 height 37
click at [404, 176] on label "Prievārdi" at bounding box center [527, 176] width 660 height 34
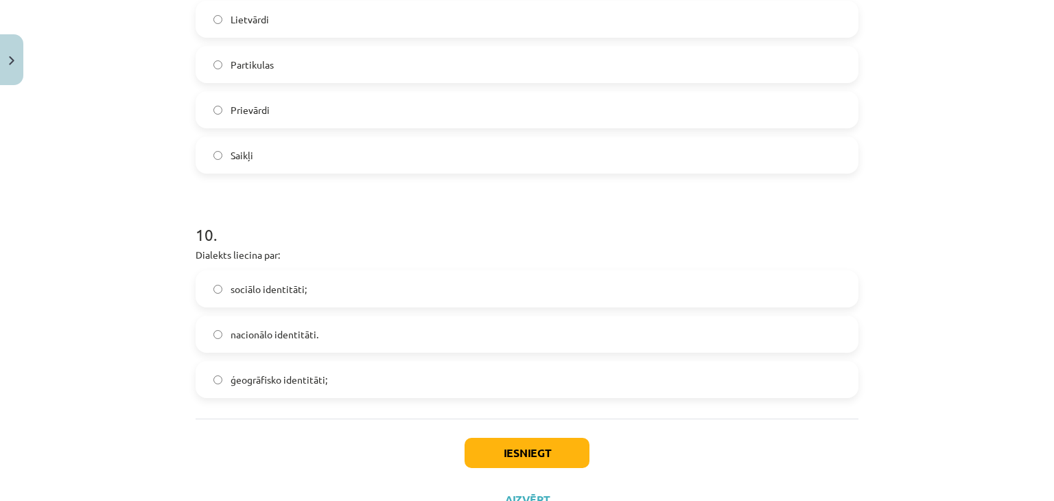
scroll to position [2386, 0]
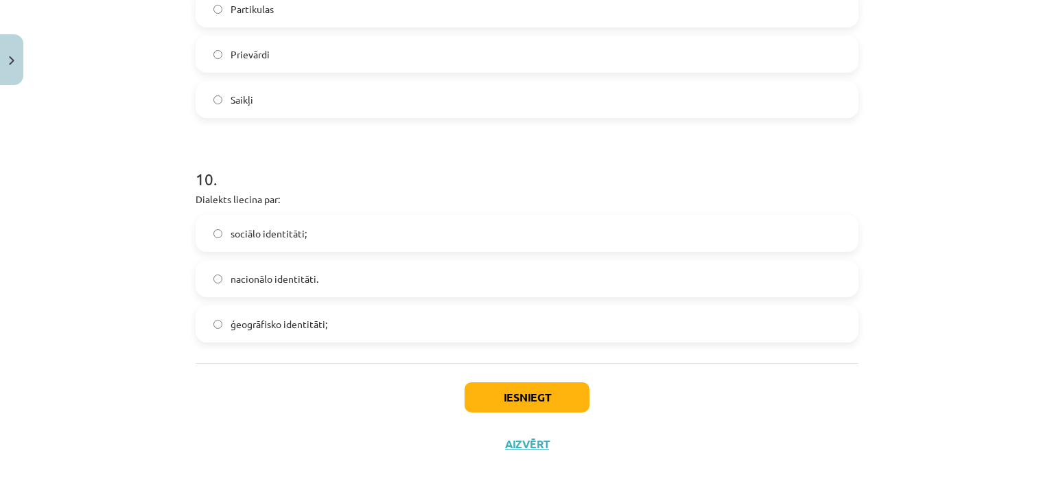
click at [382, 233] on label "sociālo identitāti;" at bounding box center [527, 233] width 660 height 34
click at [524, 404] on button "Iesniegt" at bounding box center [527, 397] width 125 height 30
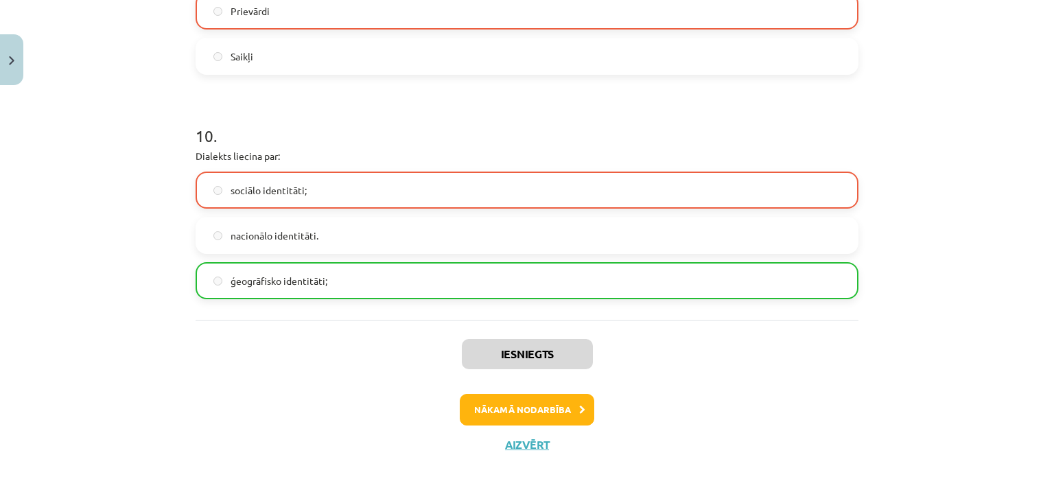
scroll to position [2430, 0]
click at [555, 415] on button "Nākamā nodarbība" at bounding box center [527, 410] width 135 height 32
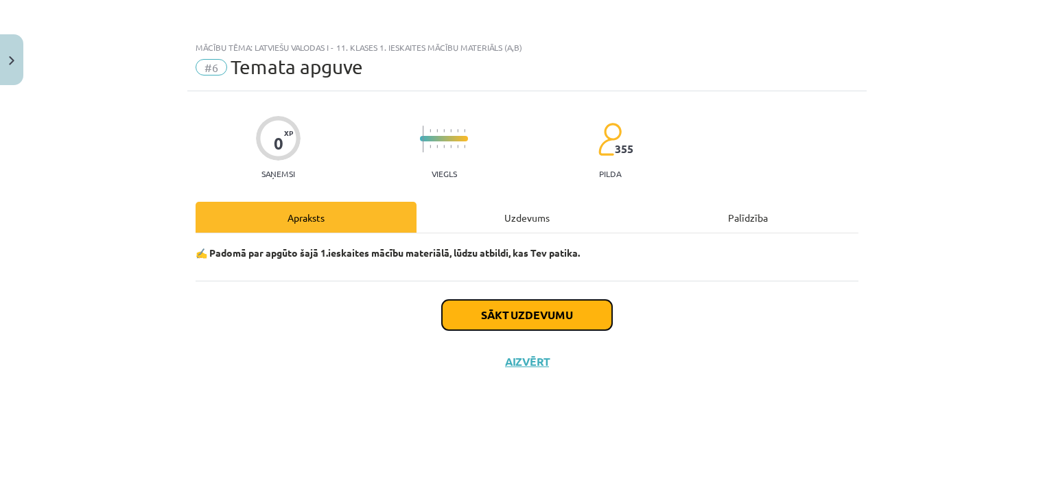
click at [565, 322] on button "Sākt uzdevumu" at bounding box center [527, 315] width 170 height 30
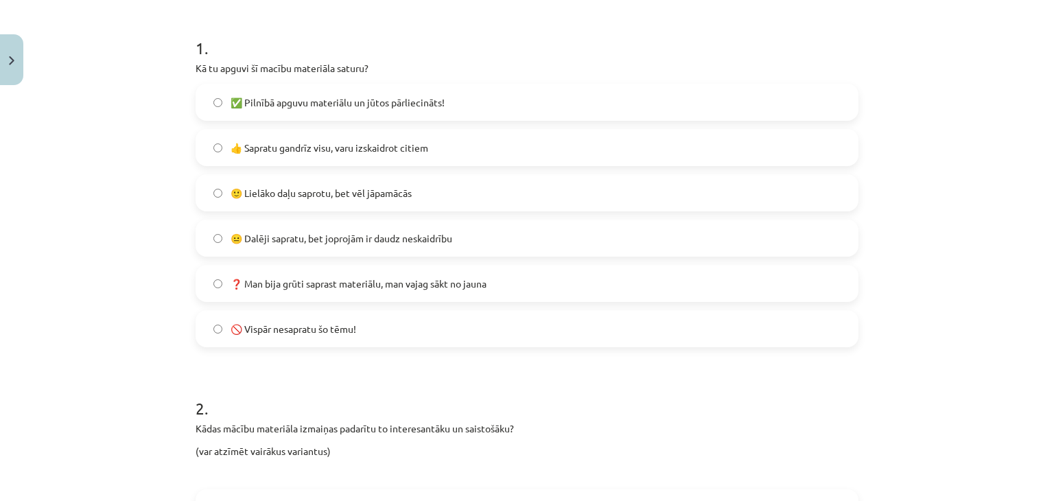
scroll to position [275, 0]
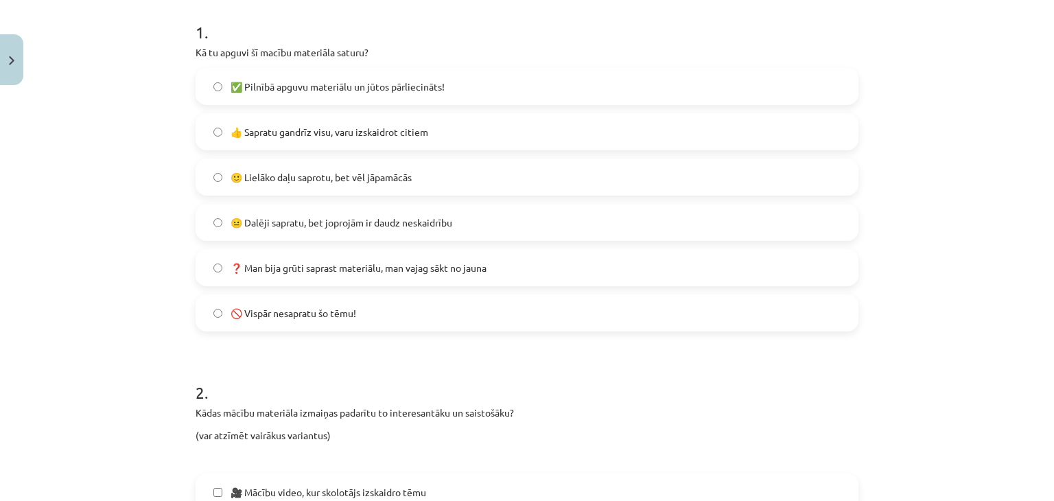
click at [441, 319] on label "🚫 Vispār nesapratu šo tēmu!" at bounding box center [527, 313] width 660 height 34
click at [538, 265] on label "❓ Man bija grūti saprast materiālu, man vajag sākt no jauna" at bounding box center [527, 268] width 660 height 34
click at [524, 227] on label "😐 Dalēji sapratu, bet joprojām ir daudz neskaidrību" at bounding box center [527, 222] width 660 height 34
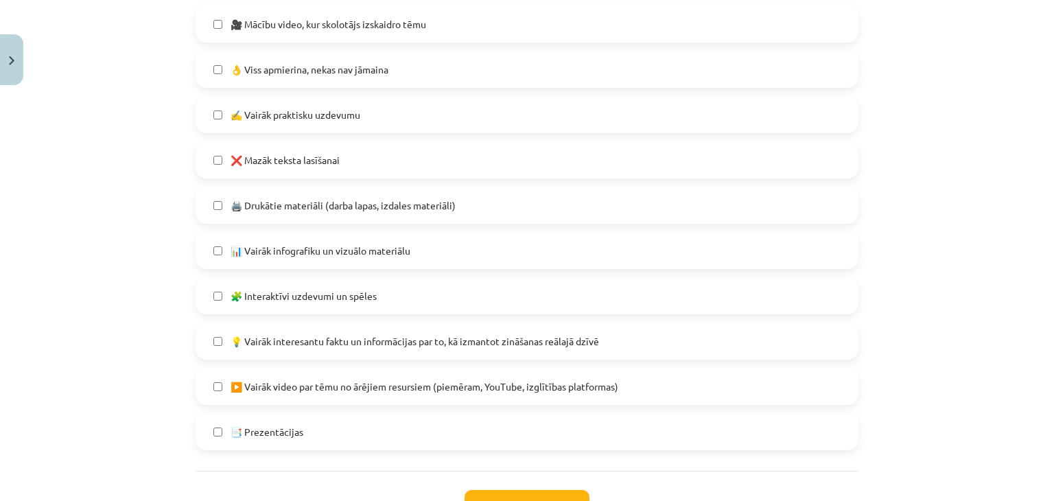
scroll to position [851, 0]
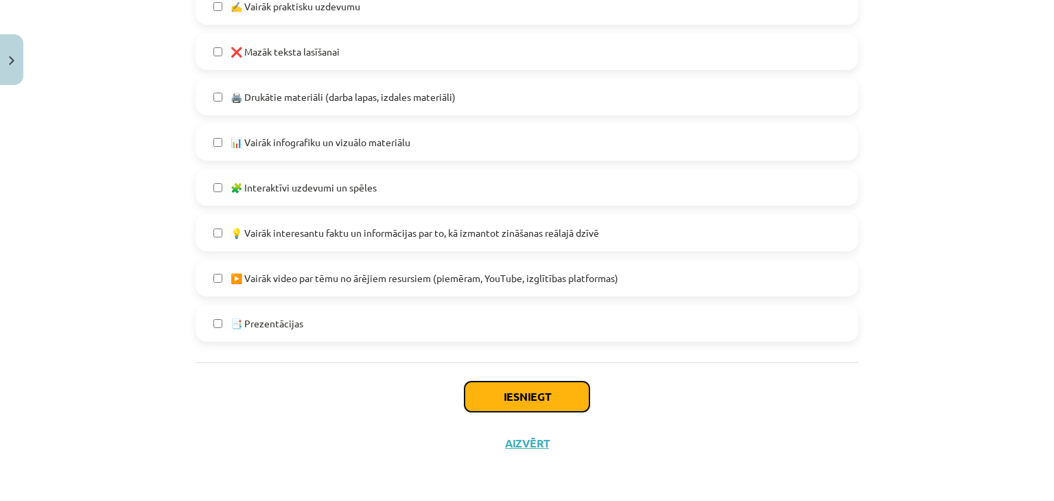
click at [535, 385] on button "Iesniegt" at bounding box center [527, 397] width 125 height 30
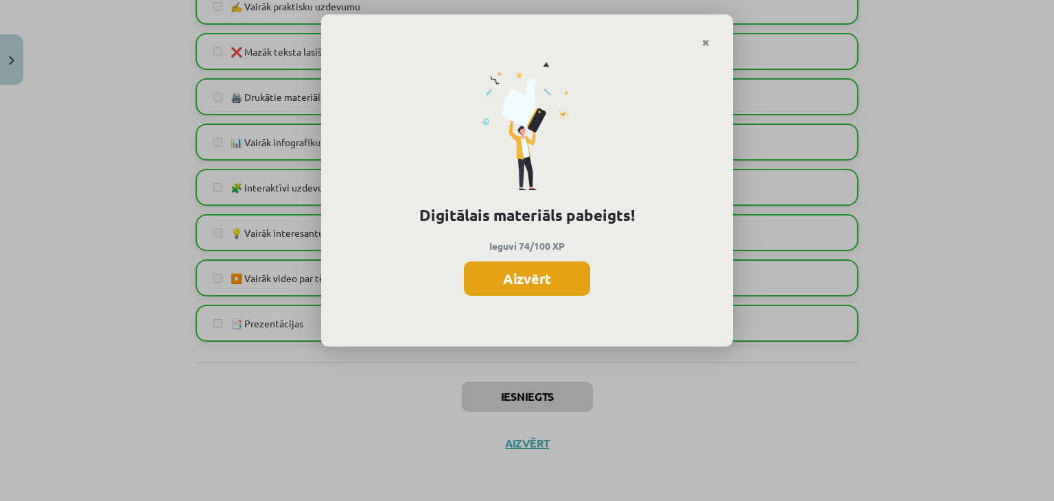
click at [530, 277] on button "Aizvērt" at bounding box center [527, 278] width 126 height 34
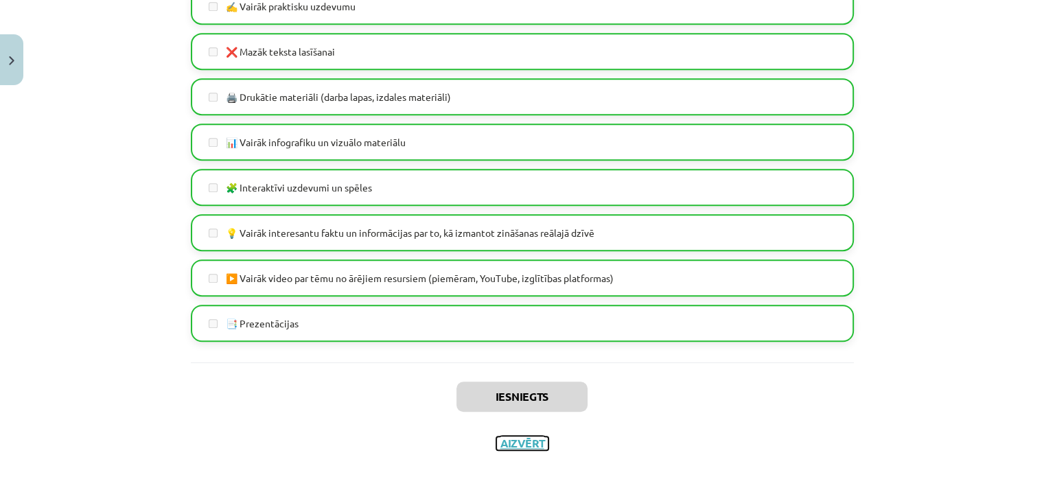
click at [526, 448] on button "Aizvērt" at bounding box center [522, 444] width 52 height 14
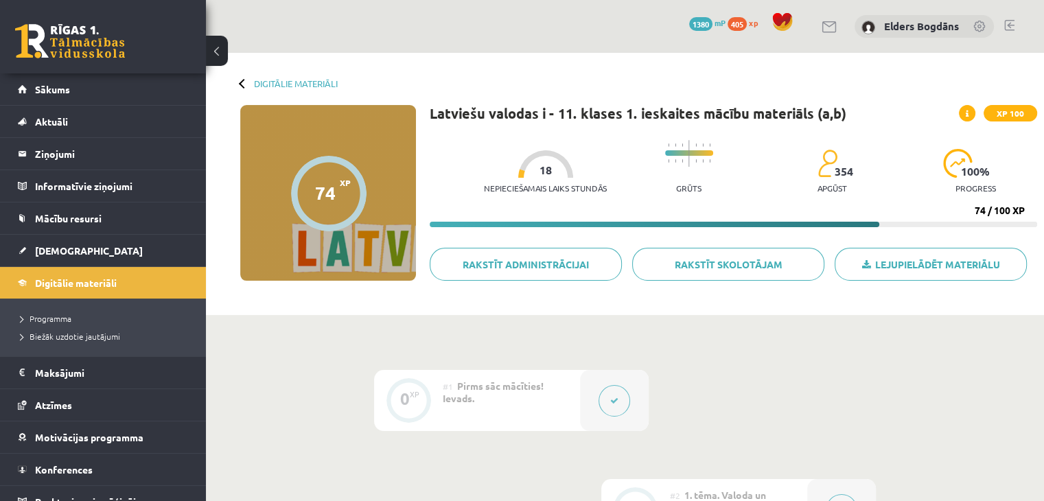
click at [107, 102] on link "Sākums" at bounding box center [103, 89] width 171 height 32
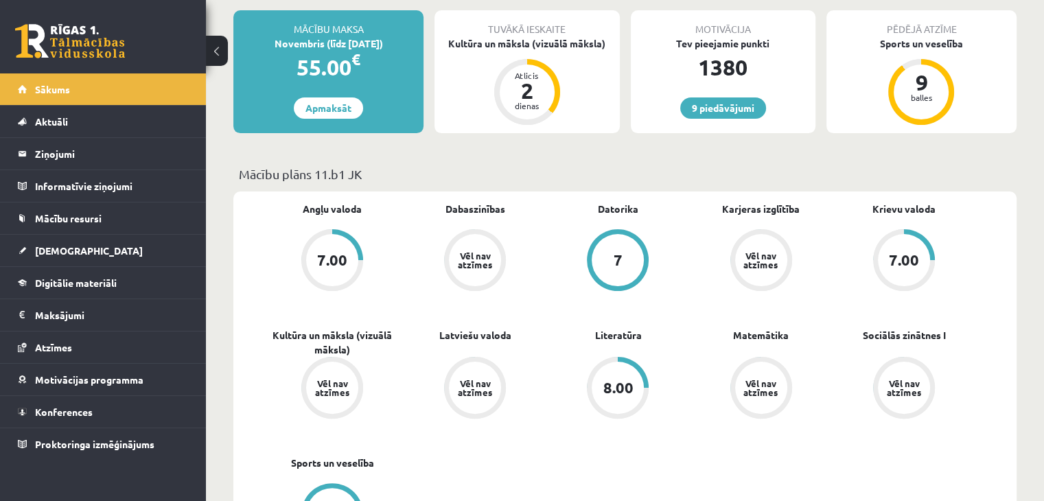
scroll to position [137, 0]
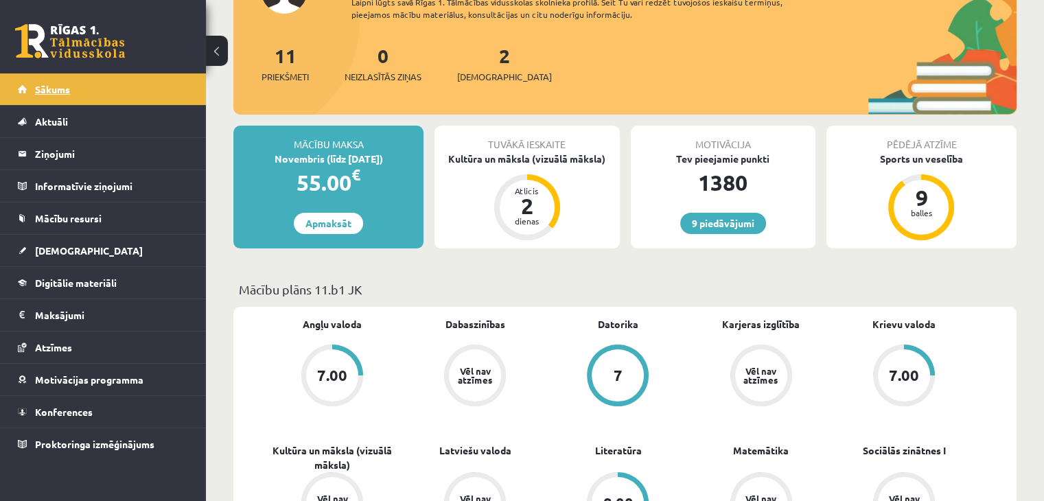
click at [94, 81] on link "Sākums" at bounding box center [103, 89] width 171 height 32
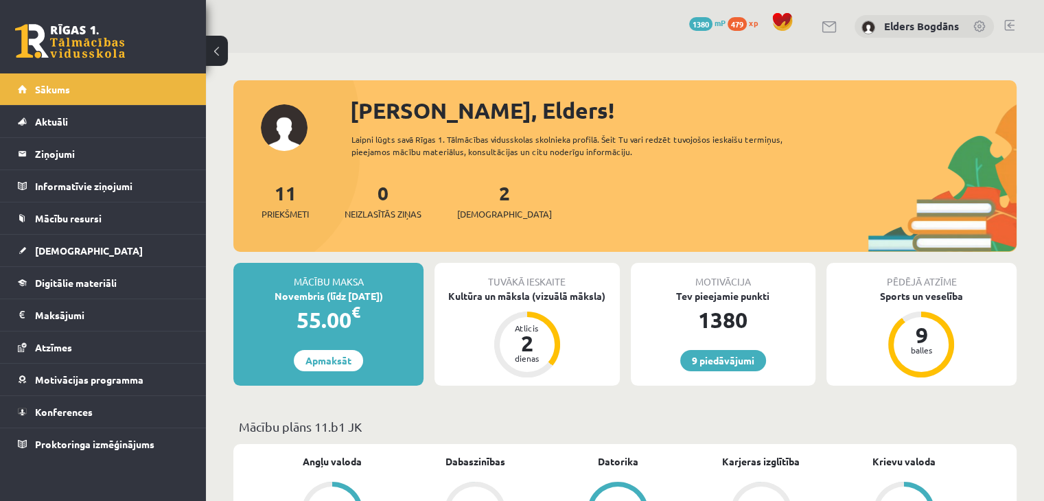
click at [501, 304] on div "Tuvākā ieskaite Kultūra un māksla (vizuālā māksla) Atlicis 2 dienas" at bounding box center [526, 324] width 185 height 123
click at [504, 297] on div "Kultūra un māksla (vizuālā māksla)" at bounding box center [526, 296] width 185 height 14
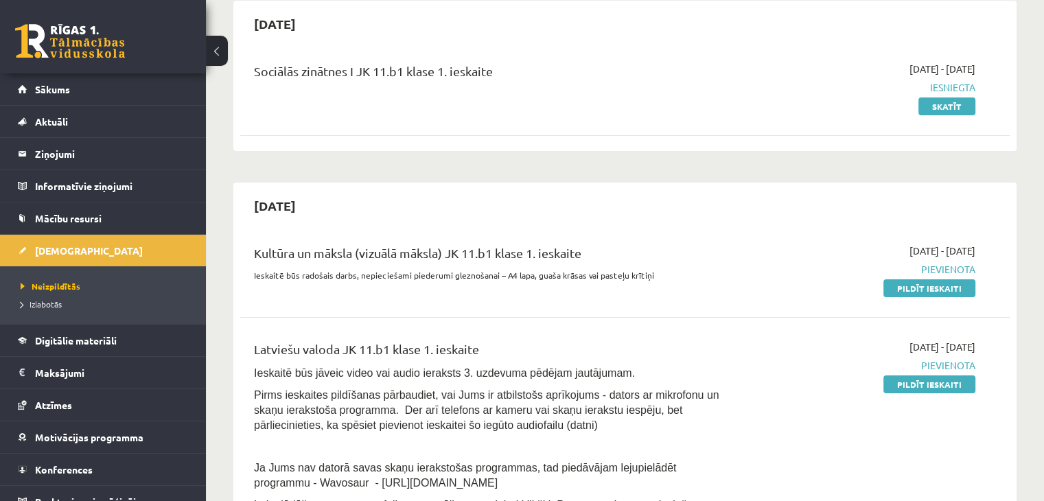
scroll to position [137, 0]
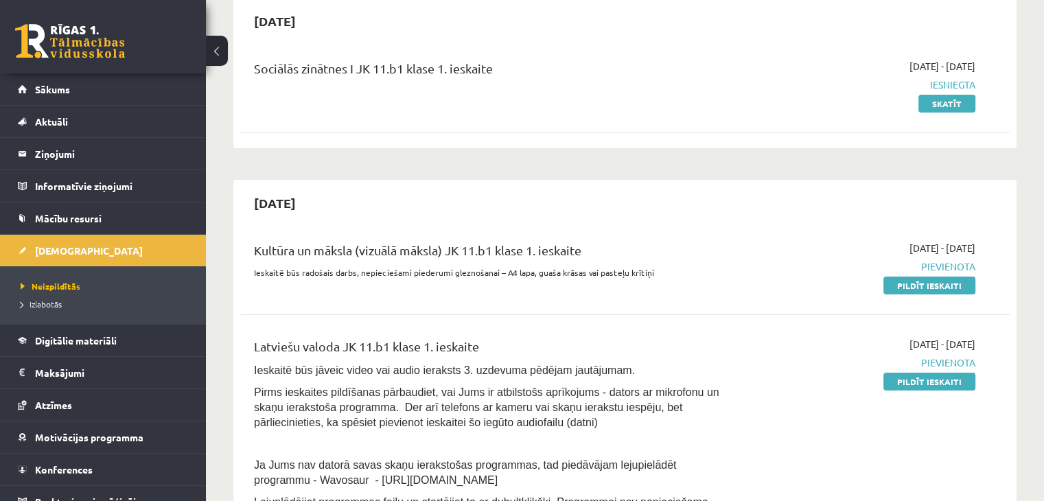
click at [955, 296] on div "Kultūra un māksla (vizuālā māksla) JK 11.b1 klase 1. ieskaite Ieskaitē būs rado…" at bounding box center [624, 266] width 769 height 79
click at [953, 289] on link "Pildīt ieskaiti" at bounding box center [929, 286] width 92 height 18
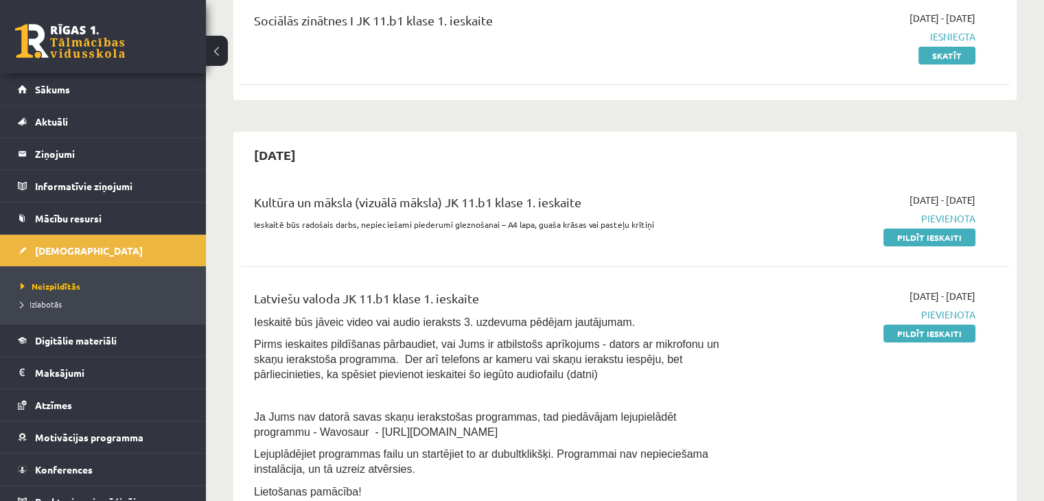
scroll to position [206, 0]
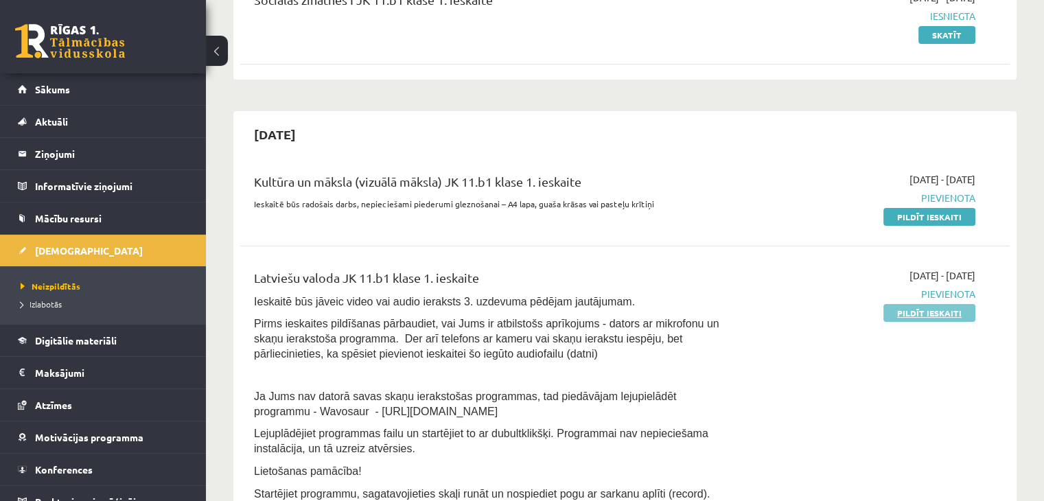
click at [943, 305] on link "Pildīt ieskaiti" at bounding box center [929, 313] width 92 height 18
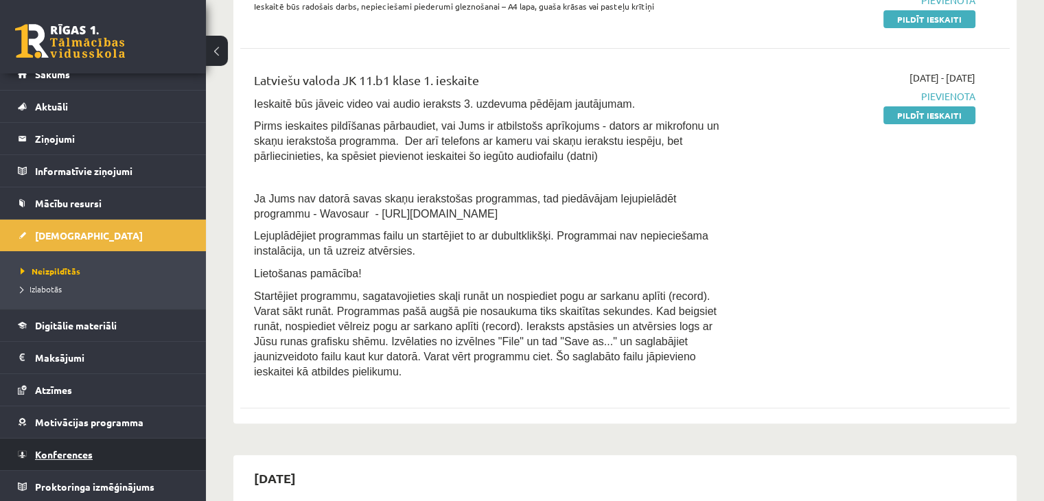
scroll to position [412, 0]
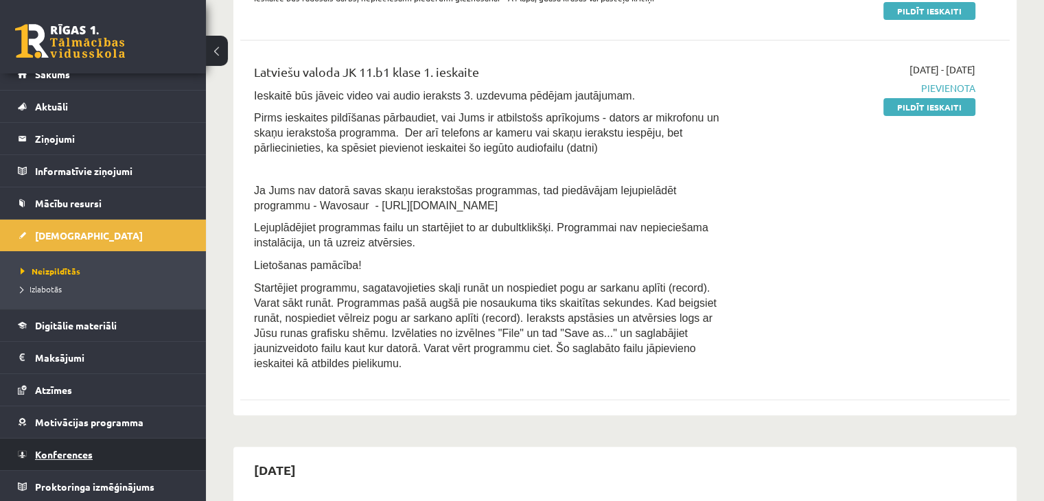
click at [95, 451] on link "Konferences" at bounding box center [103, 455] width 171 height 32
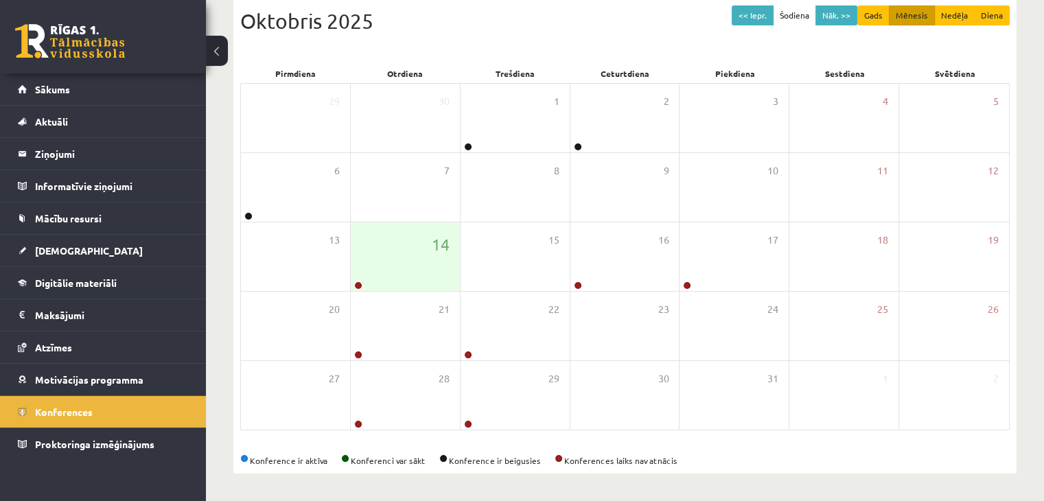
scroll to position [154, 0]
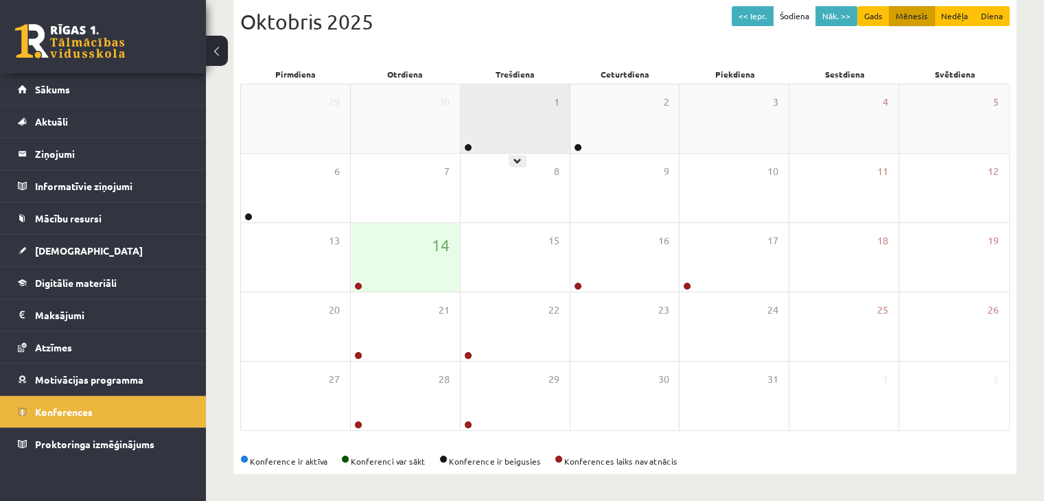
click at [541, 128] on div "1" at bounding box center [515, 118] width 109 height 69
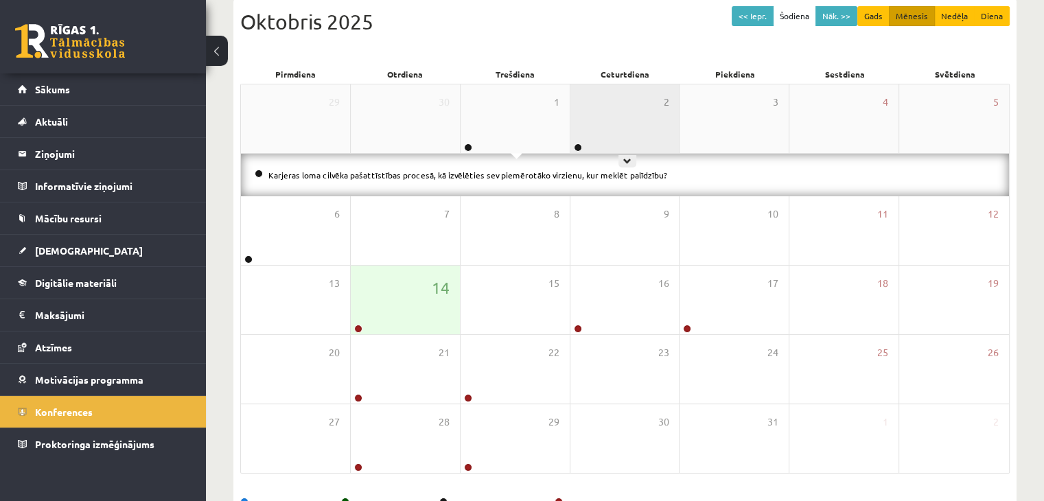
click at [594, 130] on div "2" at bounding box center [624, 118] width 109 height 69
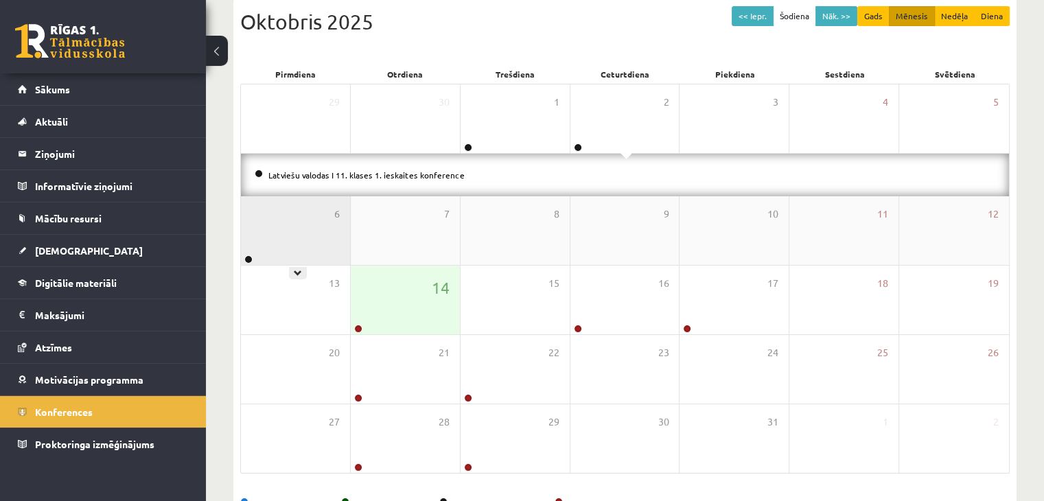
click at [285, 236] on div "6" at bounding box center [295, 230] width 109 height 69
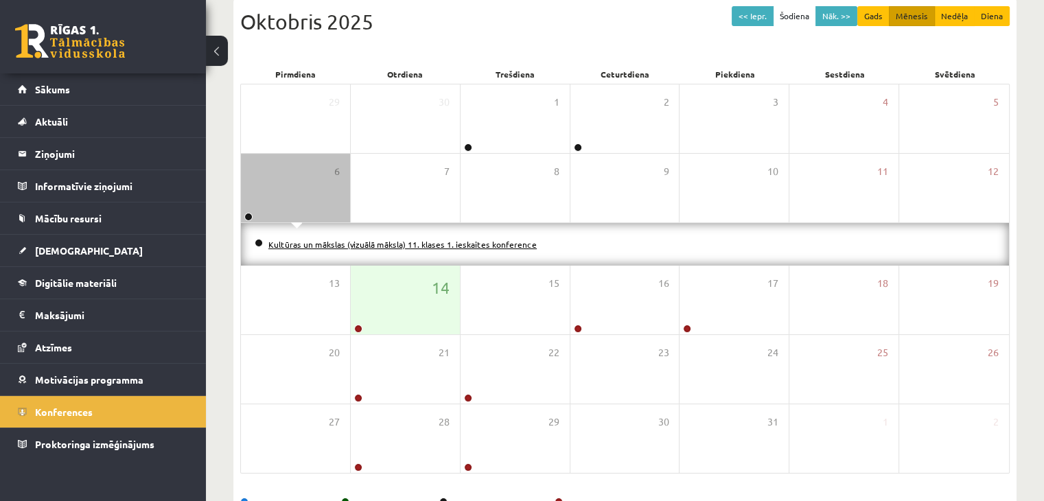
click at [338, 243] on link "Kultūras un mākslas (vizuālā māksla) 11. klases 1. ieskaites konference" at bounding box center [402, 244] width 268 height 11
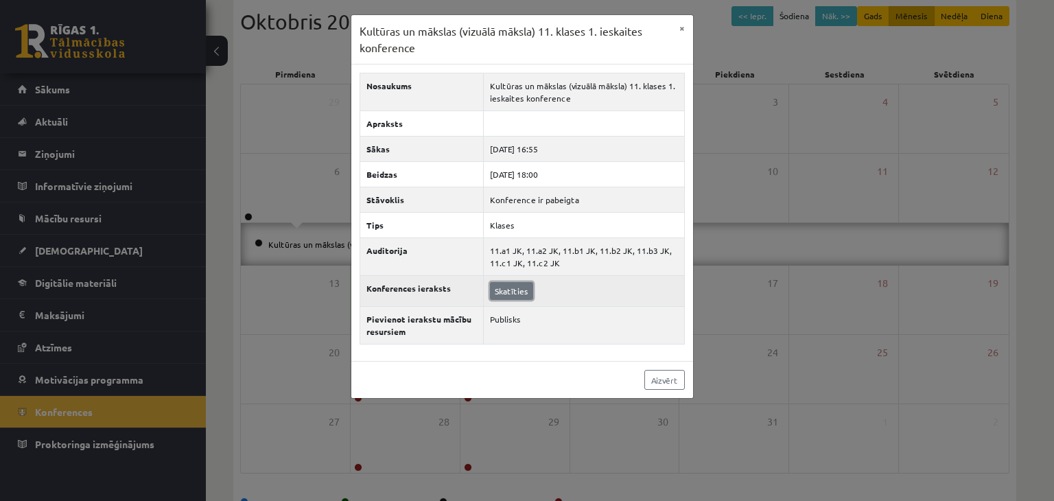
click at [519, 292] on link "Skatīties" at bounding box center [511, 291] width 43 height 18
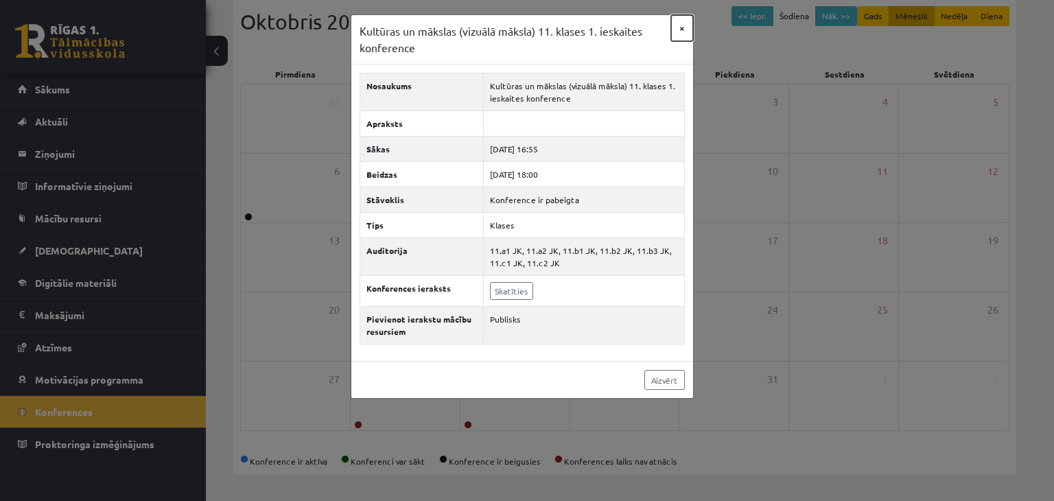
click at [687, 29] on button "×" at bounding box center [682, 28] width 22 height 26
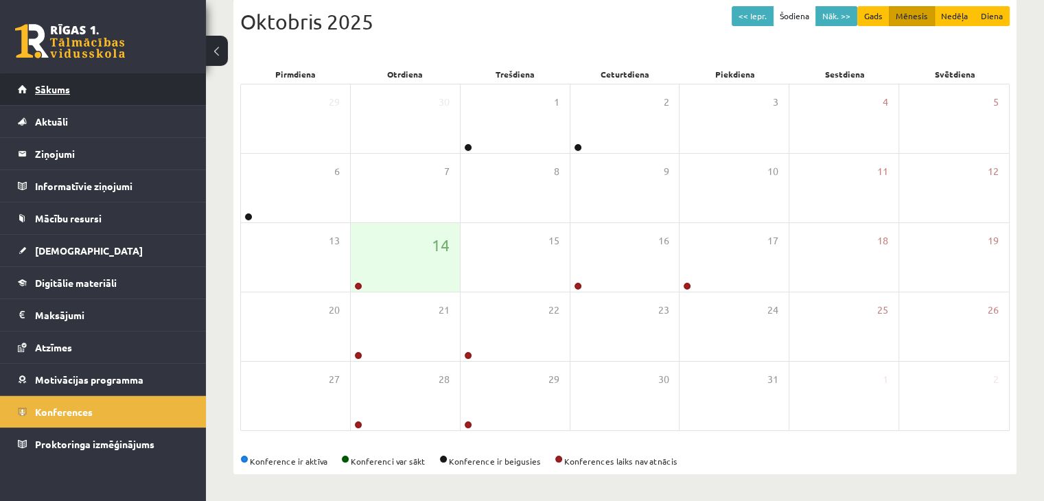
click at [57, 86] on span "Sākums" at bounding box center [52, 89] width 35 height 12
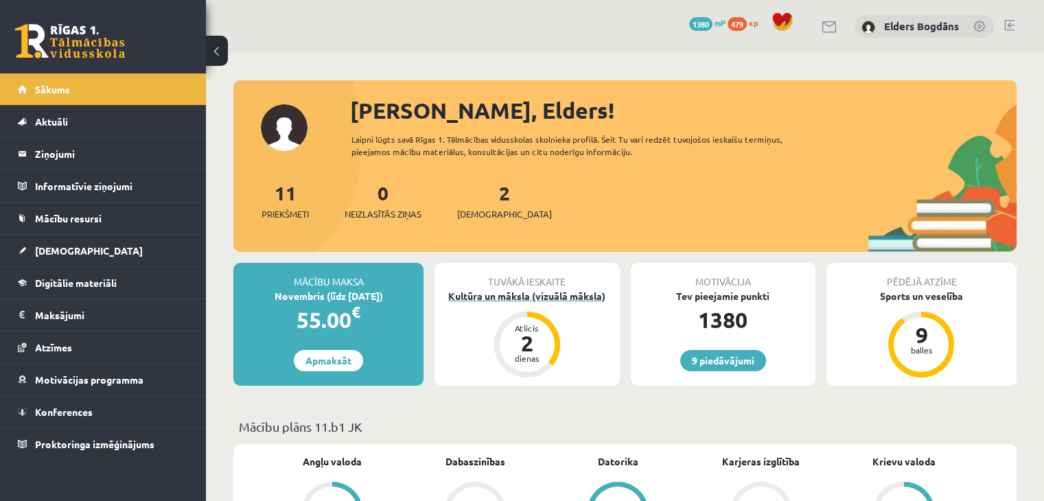
click at [541, 295] on div "Kultūra un māksla (vizuālā māksla)" at bounding box center [526, 296] width 185 height 14
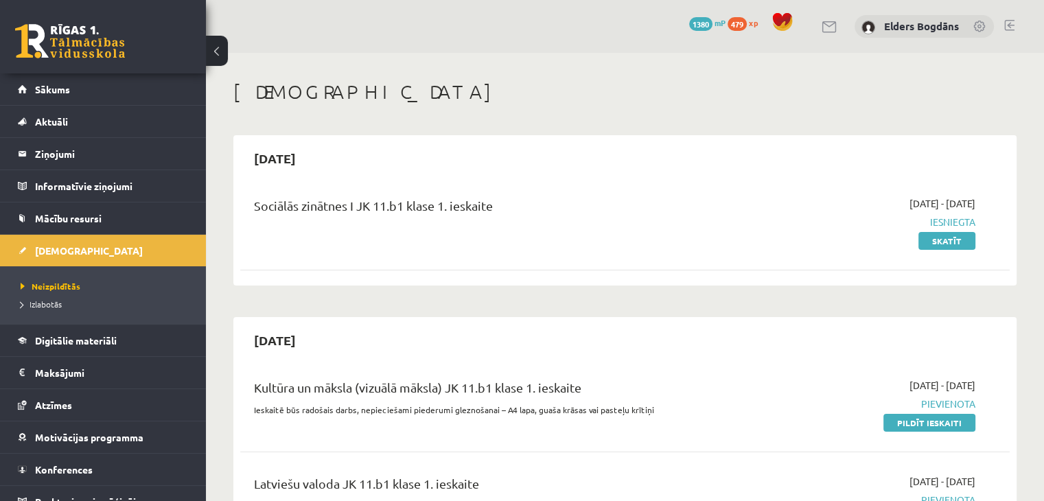
scroll to position [69, 0]
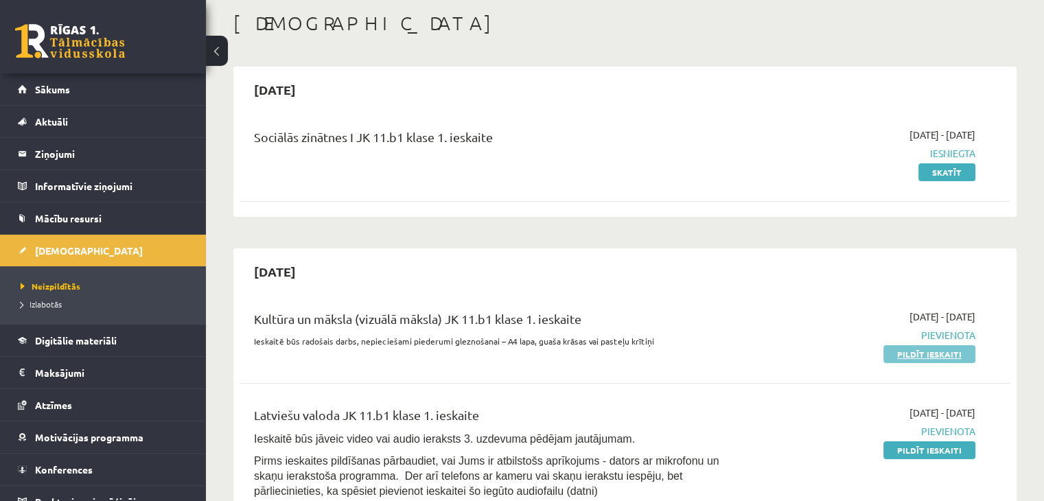
click at [936, 358] on link "Pildīt ieskaiti" at bounding box center [929, 354] width 92 height 18
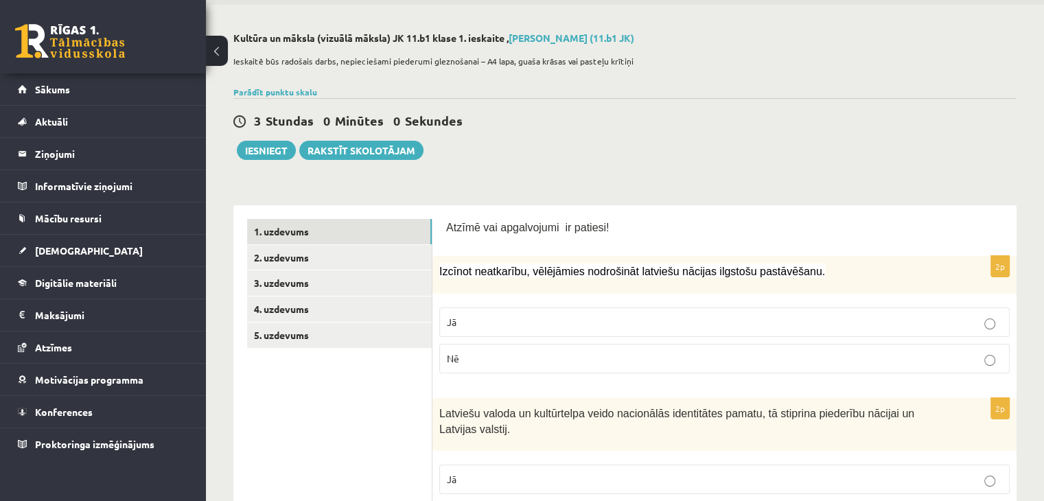
scroll to position [69, 0]
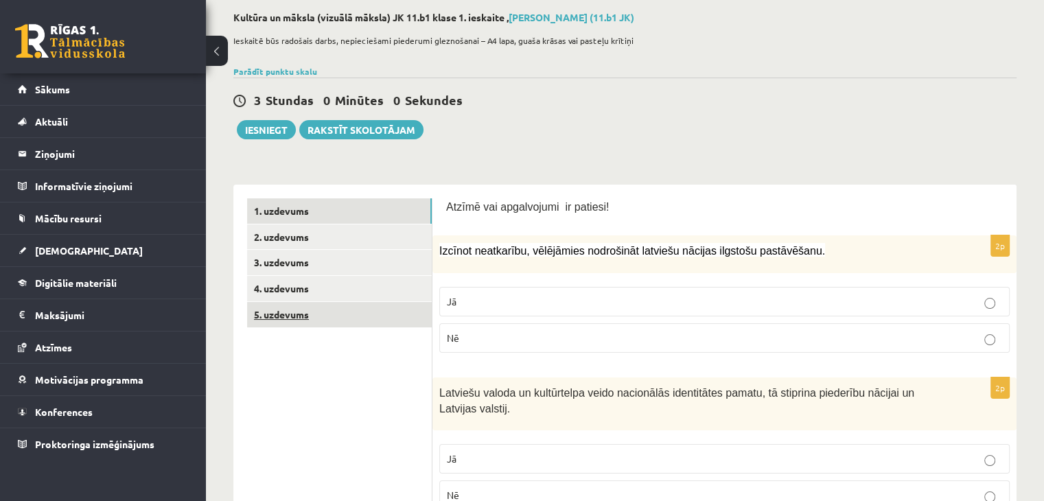
click at [338, 309] on link "5. uzdevums" at bounding box center [339, 314] width 185 height 25
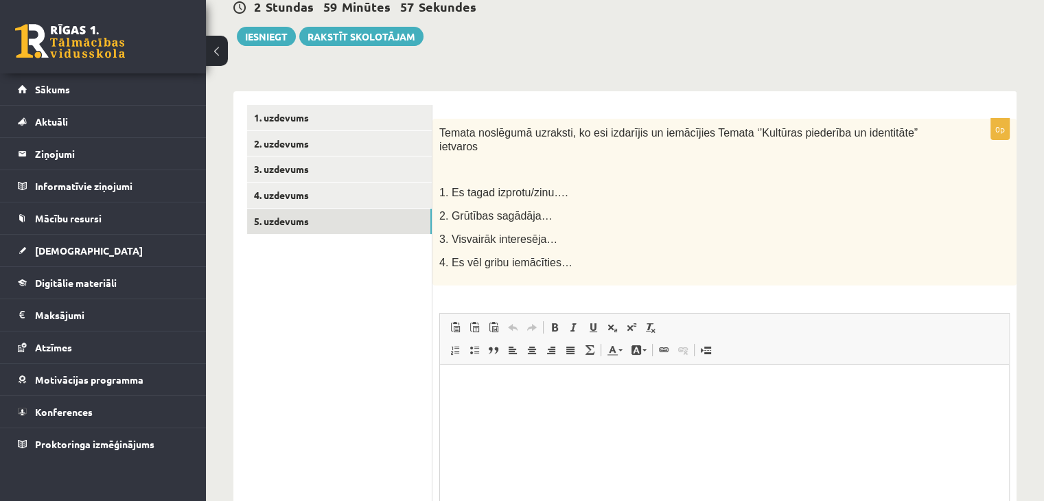
scroll to position [80, 0]
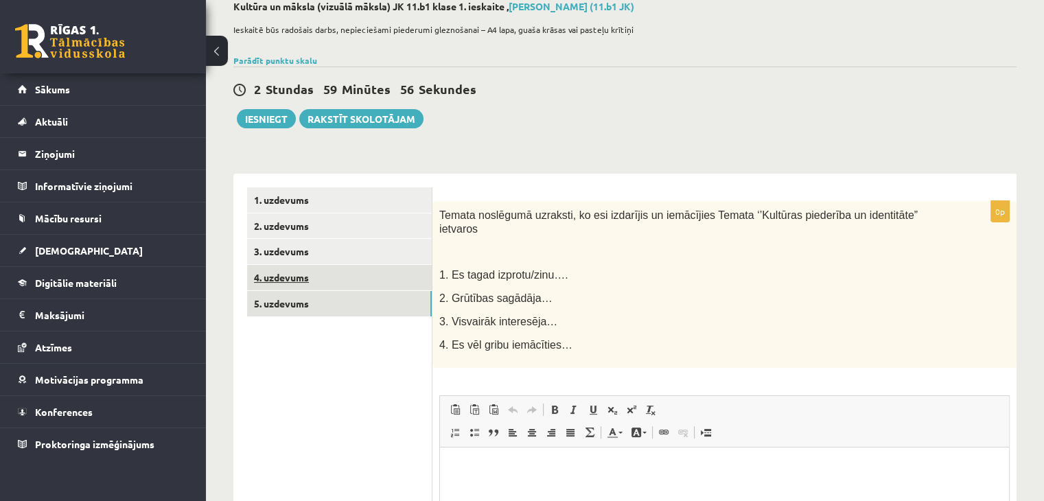
click at [310, 286] on link "4. uzdevums" at bounding box center [339, 277] width 185 height 25
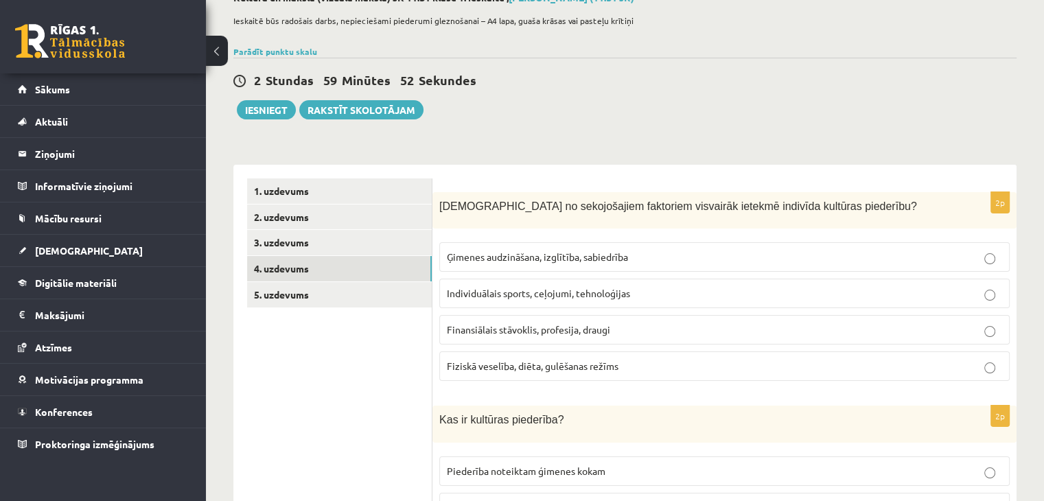
scroll to position [30, 0]
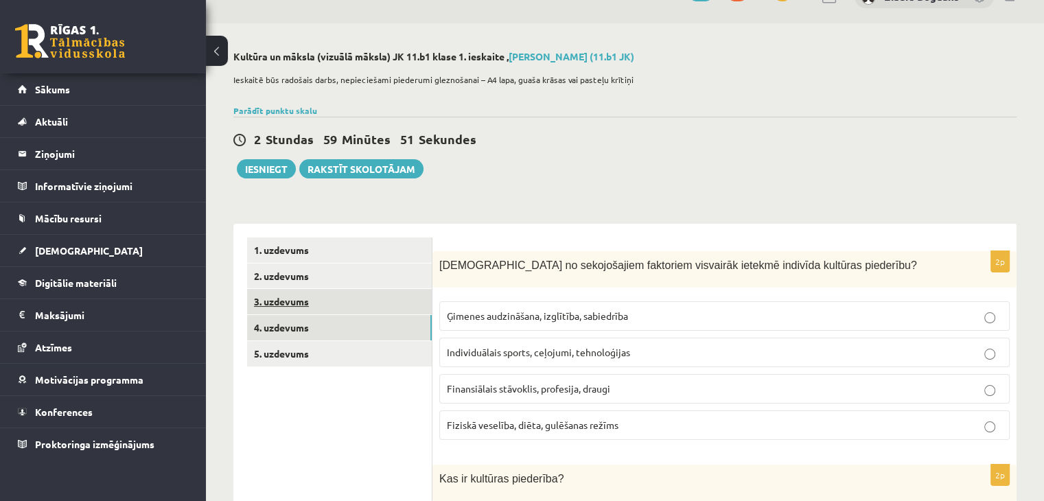
click at [315, 294] on link "3. uzdevums" at bounding box center [339, 301] width 185 height 25
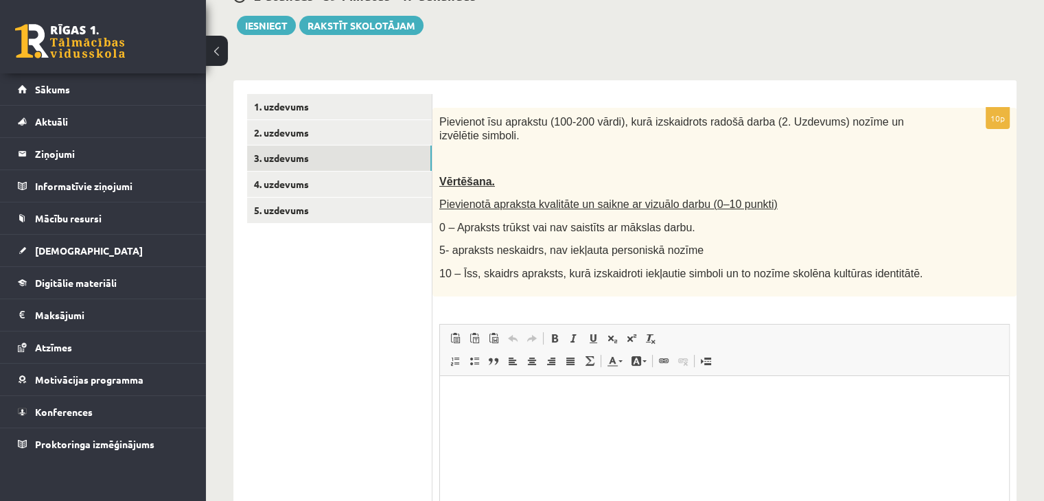
scroll to position [170, 0]
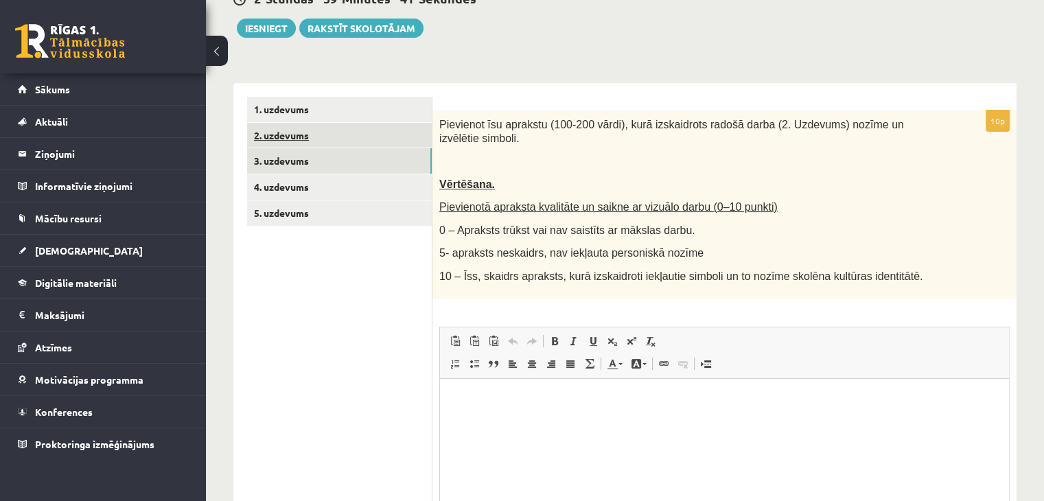
click at [307, 135] on link "2. uzdevums" at bounding box center [339, 135] width 185 height 25
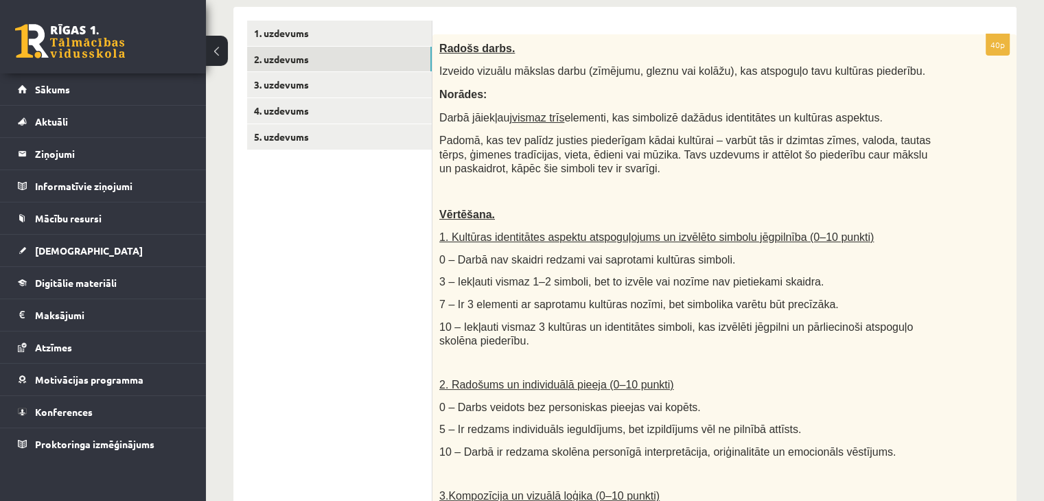
scroll to position [109, 0]
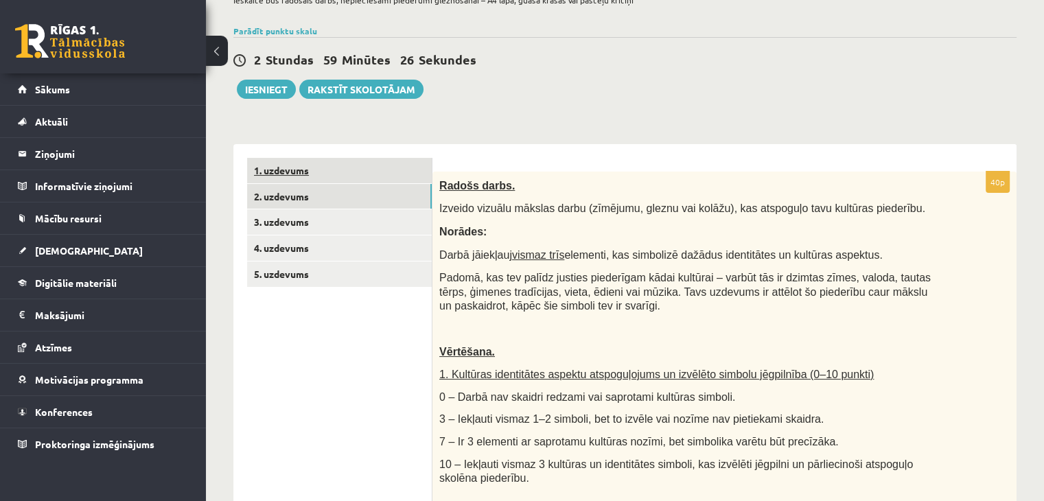
click at [299, 167] on link "1. uzdevums" at bounding box center [339, 170] width 185 height 25
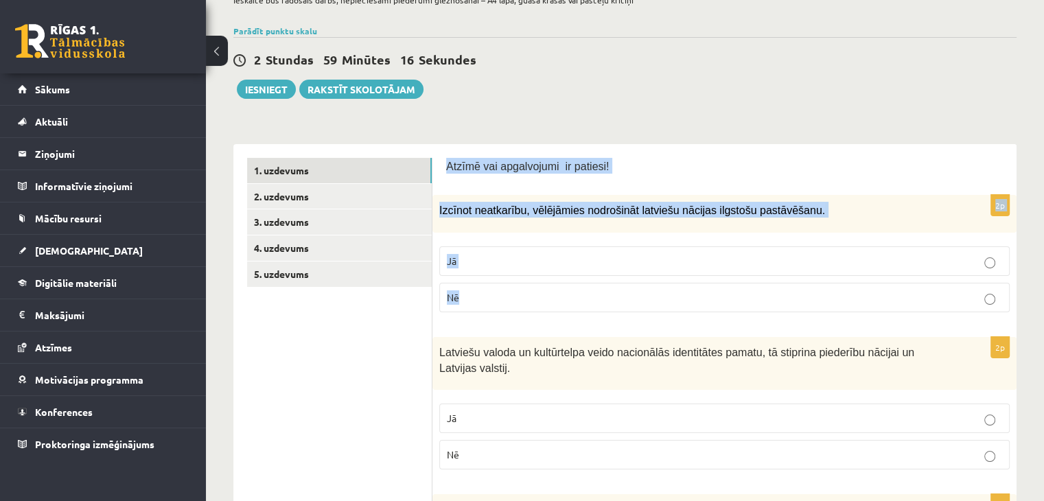
drag, startPoint x: 439, startPoint y: 165, endPoint x: 495, endPoint y: 294, distance: 140.5
copy form "Atzīmē vai apgalvojumi ir patiesi! 2p Izcīnot neatkarību, vēlējāmies nodrošināt…"
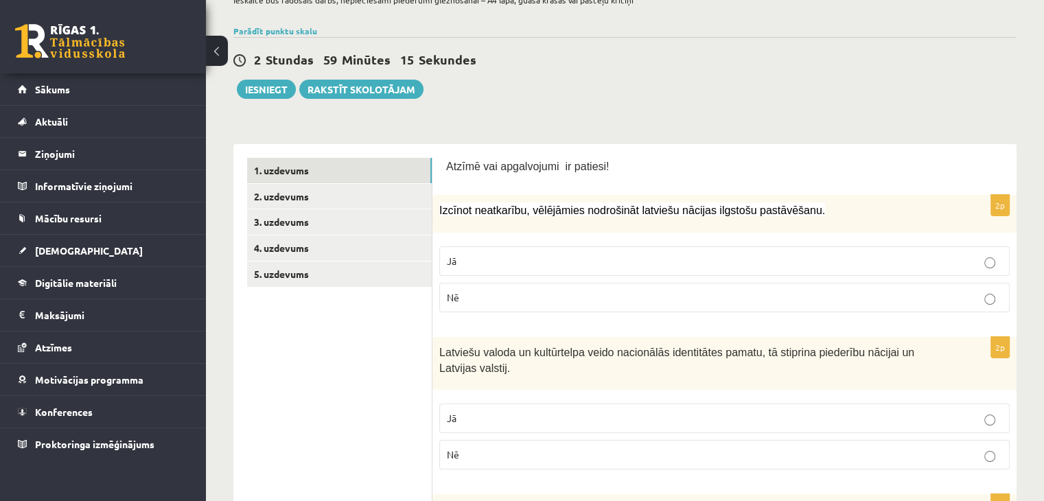
drag, startPoint x: 496, startPoint y: 339, endPoint x: 450, endPoint y: 247, distance: 102.8
click at [497, 340] on div "Latviešu valoda un kultūrtelpa veido nacionālās identitātes pamatu, tā stiprina…" at bounding box center [724, 363] width 584 height 53
drag, startPoint x: 497, startPoint y: 266, endPoint x: 498, endPoint y: 272, distance: 7.0
click at [497, 266] on p "Jā" at bounding box center [724, 261] width 555 height 14
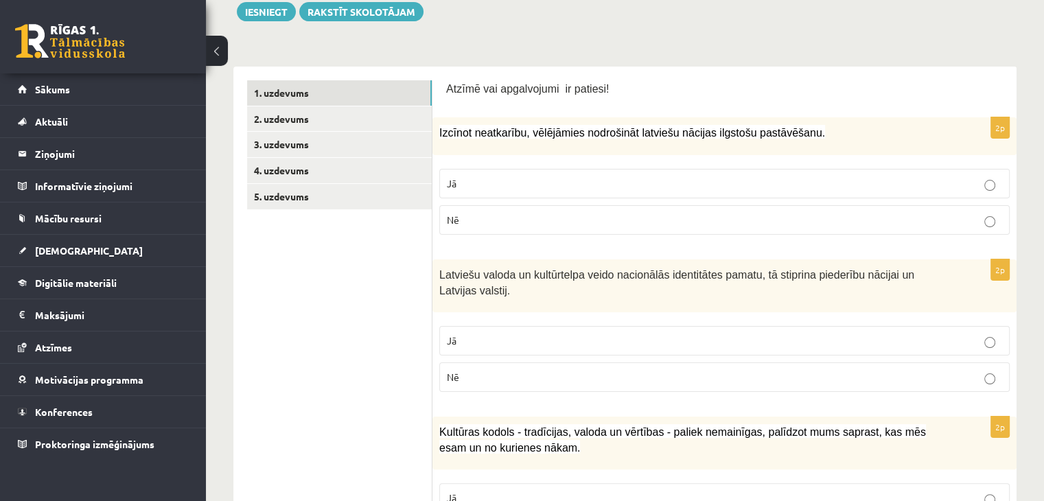
scroll to position [246, 0]
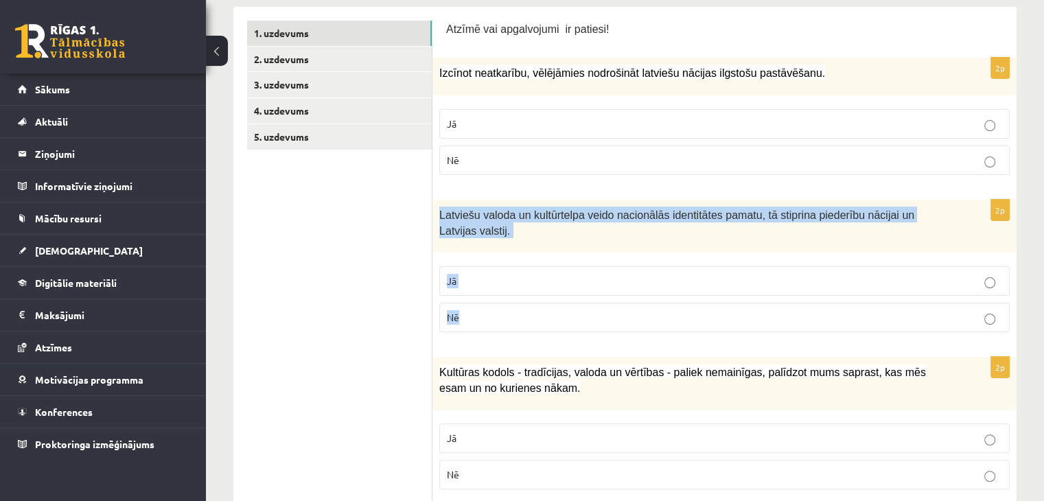
drag, startPoint x: 445, startPoint y: 222, endPoint x: 485, endPoint y: 303, distance: 90.9
click at [485, 305] on div "2p Latviešu valoda un kultūrtelpa veido nacionālās identitātes pamatu, tā stipr…" at bounding box center [724, 271] width 584 height 143
copy div "Latviešu valoda un kultūrtelpa veido nacionālās identitātes pamatu, tā stiprina…"
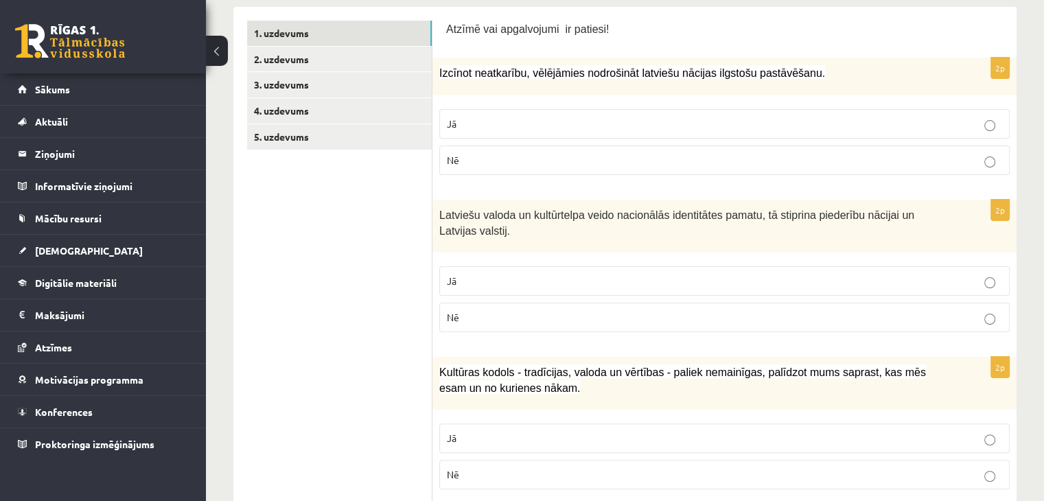
click at [506, 282] on p "Jā" at bounding box center [724, 281] width 555 height 14
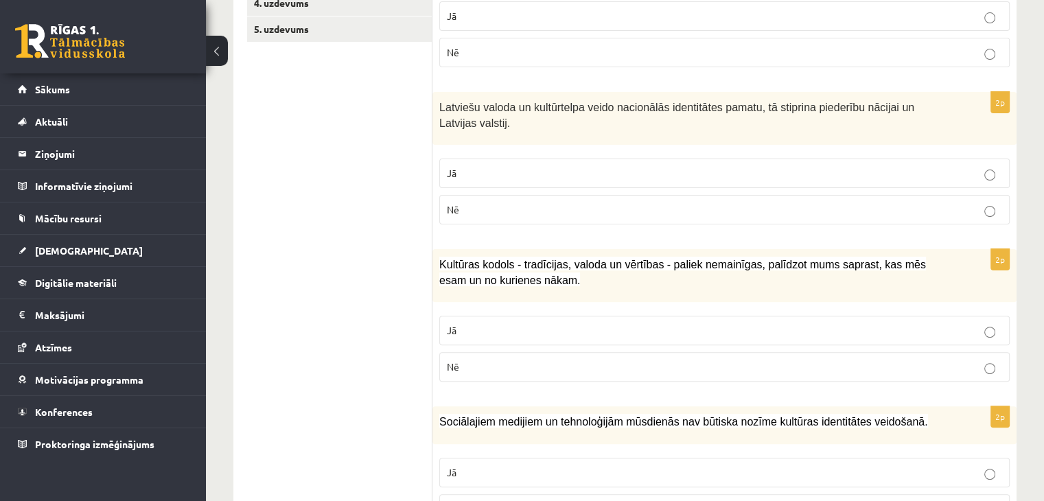
scroll to position [452, 0]
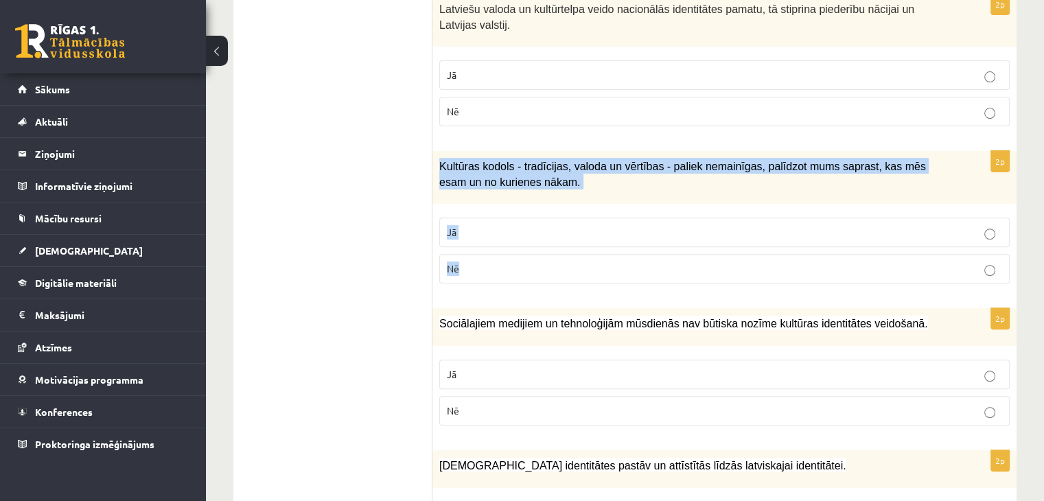
drag, startPoint x: 450, startPoint y: 187, endPoint x: 478, endPoint y: 264, distance: 81.9
click at [478, 264] on div "2p Kultūras kodols - tradīcijas, valoda un vērtības - paliek nemainīgas, palīdz…" at bounding box center [724, 222] width 584 height 143
copy div "Kultūras kodols - tradīcijas, valoda un vērtības - paliek nemainīgas, palīdzot …"
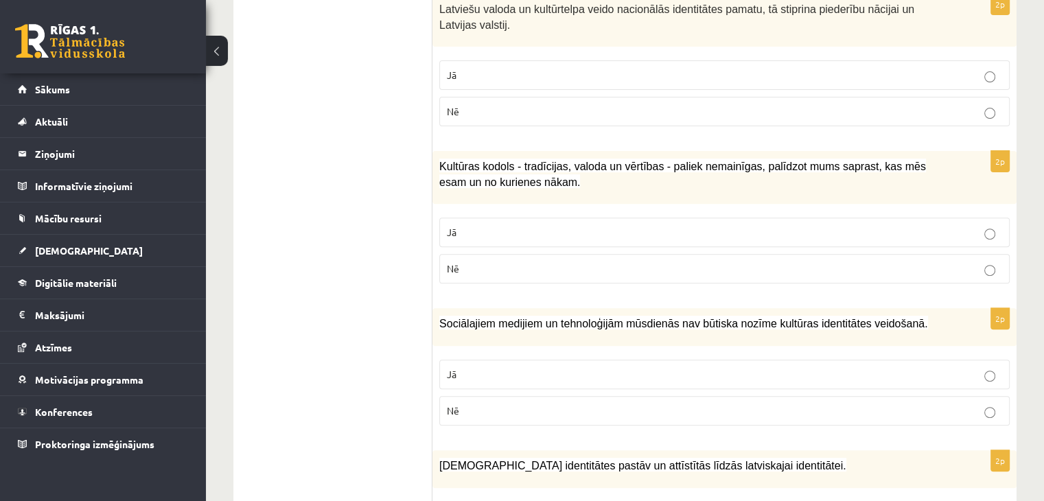
click at [474, 237] on p "Jā" at bounding box center [724, 232] width 555 height 14
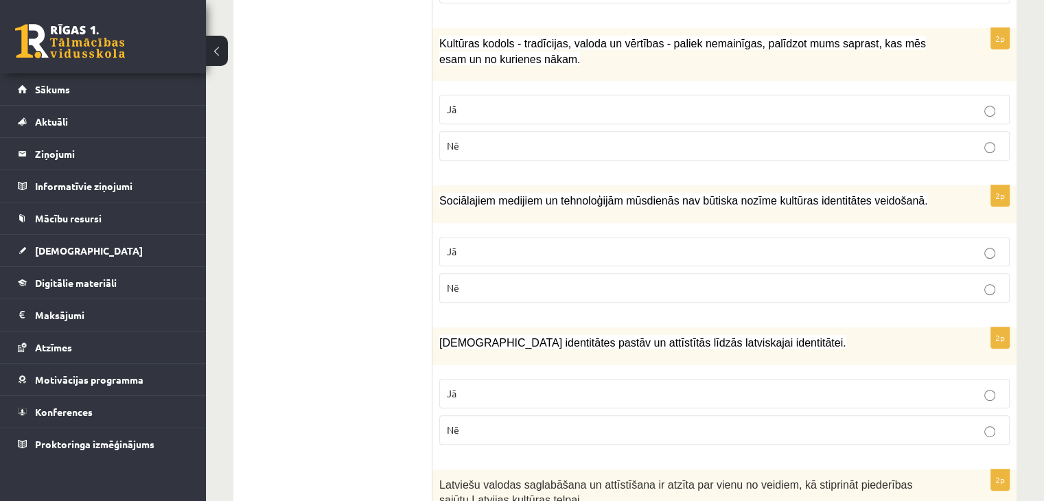
scroll to position [658, 0]
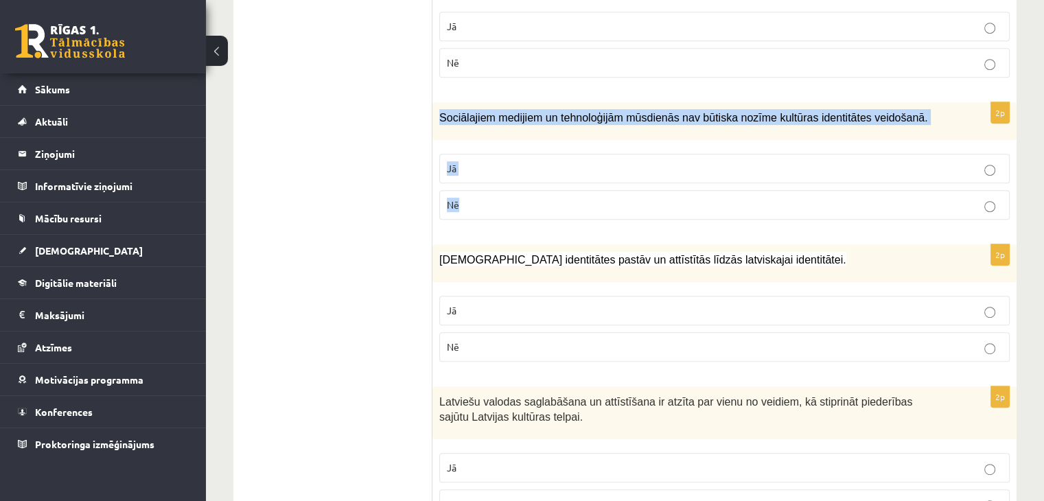
drag, startPoint x: 450, startPoint y: 141, endPoint x: 477, endPoint y: 197, distance: 62.3
click at [477, 197] on div "2p Sociālajiem medijiem un tehnoloģijām mūsdienās nav būtiska nozīme kultūras i…" at bounding box center [724, 166] width 584 height 128
copy div "Sociālajiem medijiem un tehnoloģijām mūsdienās nav būtiska nozīme kultūras iden…"
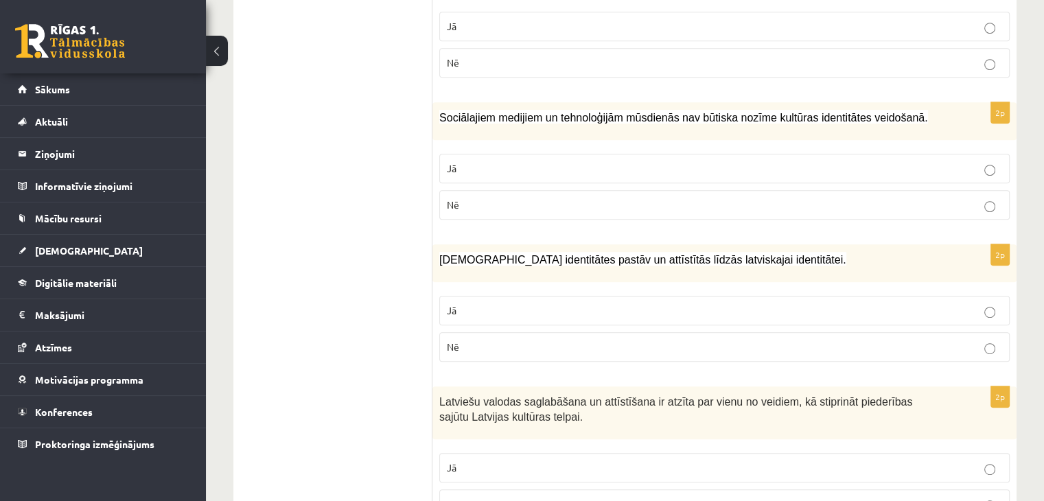
click at [507, 205] on p "Nē" at bounding box center [724, 205] width 555 height 14
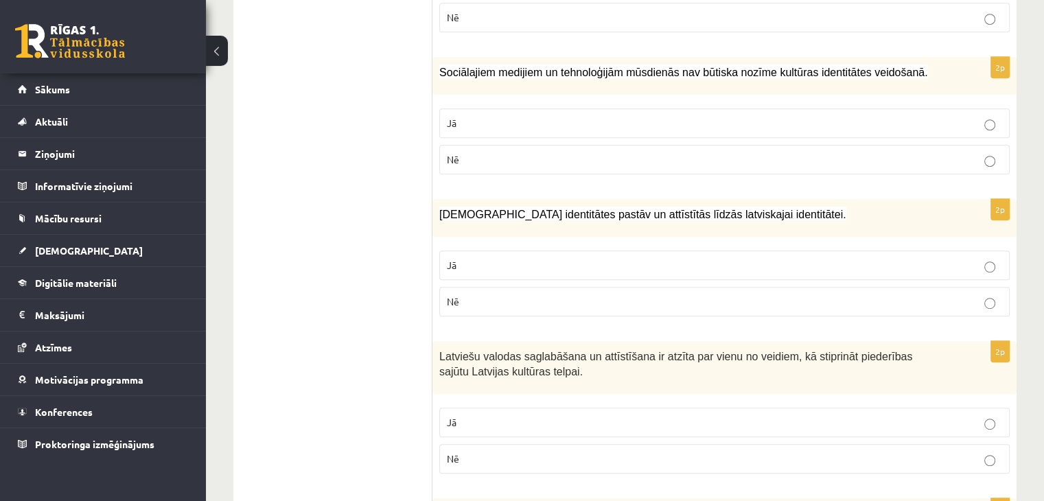
scroll to position [727, 0]
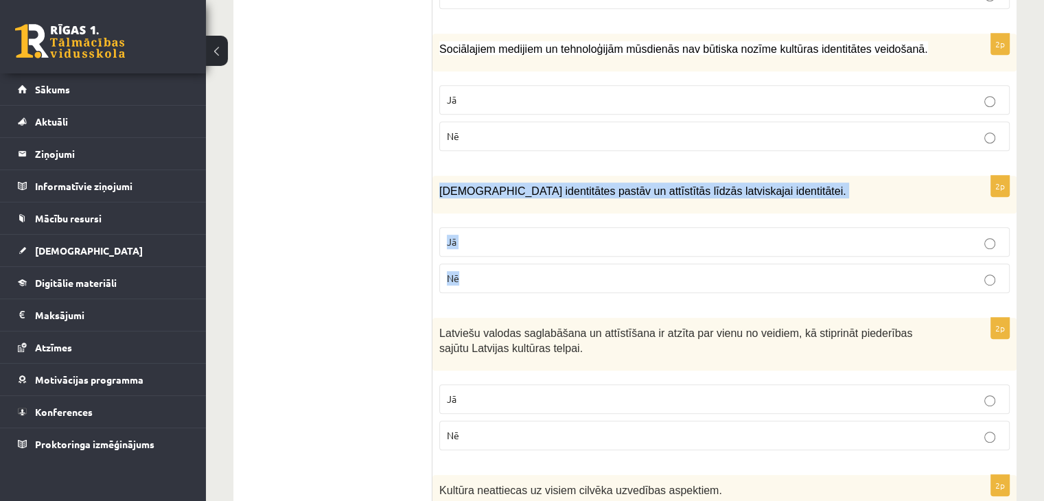
drag, startPoint x: 442, startPoint y: 185, endPoint x: 487, endPoint y: 275, distance: 100.4
click at [487, 275] on div "2p Mazākumtautību identitātes pastāv un attīstītās līdzās latviskajai identitāt…" at bounding box center [724, 240] width 584 height 128
copy div "Mazākumtautību identitātes pastāv un attīstītās līdzās latviskajai identitātei.…"
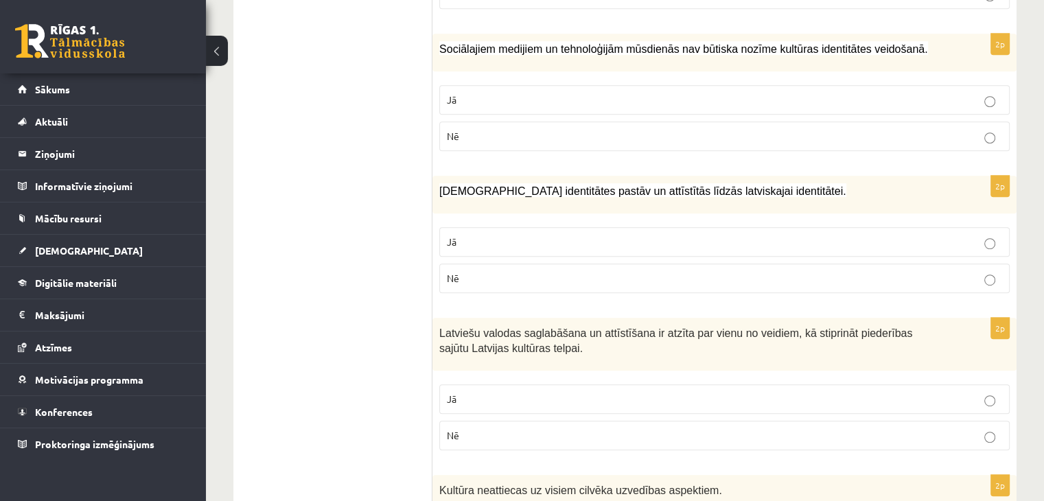
drag, startPoint x: 386, startPoint y: 297, endPoint x: 305, endPoint y: 1, distance: 307.2
click at [531, 253] on label "Jā" at bounding box center [724, 242] width 570 height 30
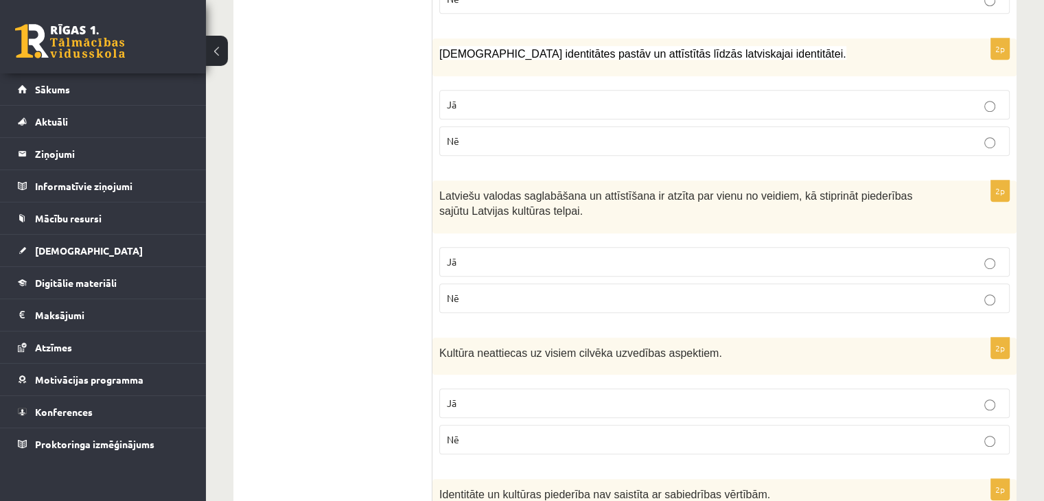
drag, startPoint x: 431, startPoint y: 200, endPoint x: 472, endPoint y: 291, distance: 100.1
click at [437, 223] on div "Latviešu valodas saglabāšana un attīstīšana ir atzīta par vienu no veidiem, kā …" at bounding box center [724, 207] width 584 height 53
click at [560, 213] on p "Latviešu valodas saglabāšana un attīstīšana ir atzīta par vienu no veidiem, kā …" at bounding box center [690, 202] width 502 height 31
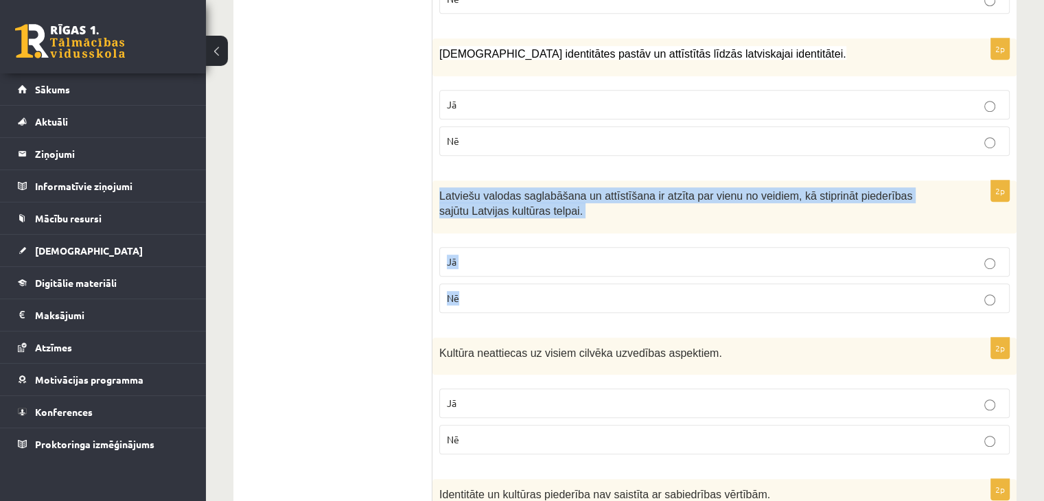
drag, startPoint x: 461, startPoint y: 234, endPoint x: 478, endPoint y: 290, distance: 58.0
click at [478, 290] on div "2p Latviešu valodas saglabāšana un attīstīšana ir atzīta par vienu no veidiem, …" at bounding box center [724, 252] width 584 height 143
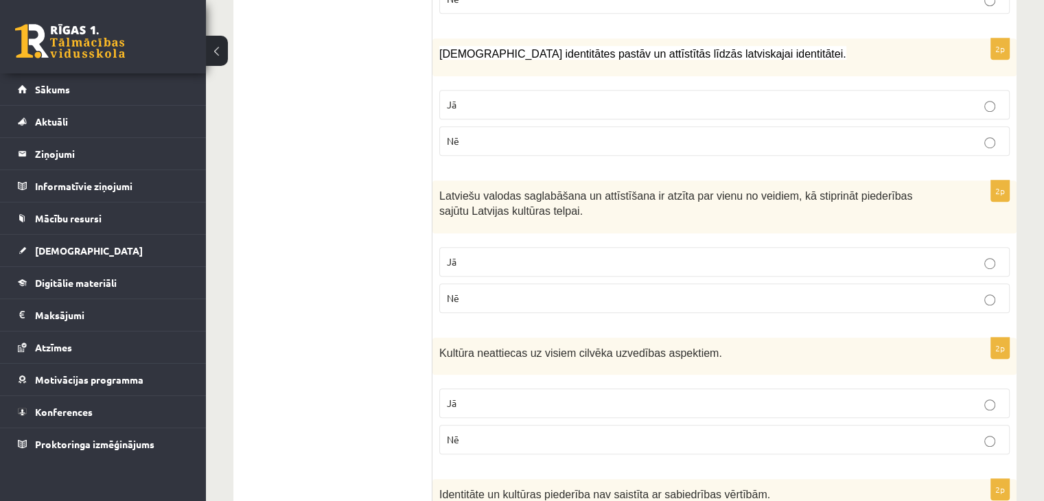
click at [523, 248] on label "Jā" at bounding box center [724, 262] width 570 height 30
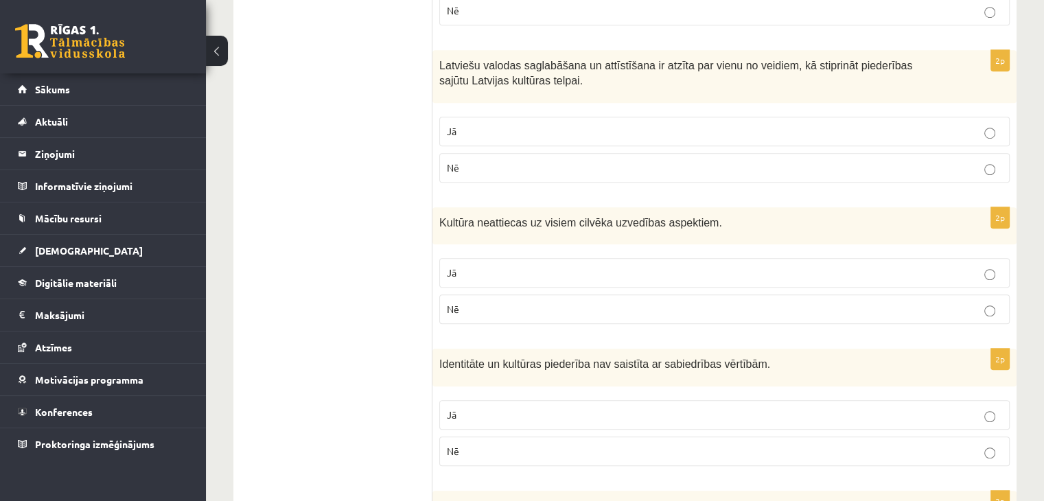
scroll to position [1001, 0]
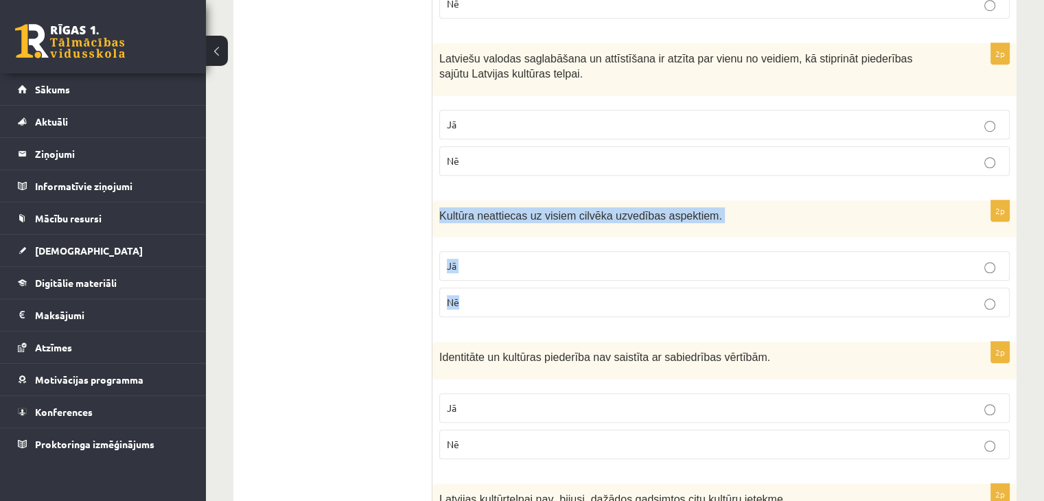
drag, startPoint x: 435, startPoint y: 211, endPoint x: 480, endPoint y: 305, distance: 105.0
click at [480, 305] on div "2p Kultūra neattiecas uz visiem cilvēka uzvedības aspektiem. Jā Nē" at bounding box center [724, 264] width 584 height 128
copy div "Kultūra neattiecas uz visiem cilvēka uzvedības aspektiem. Jā Nē"
click at [317, 264] on ul "1. uzdevums 2. uzdevums 3. uzdevums 4. uzdevums 5. uzdevums" at bounding box center [339, 380] width 185 height 2228
click at [520, 303] on label "Nē" at bounding box center [724, 303] width 570 height 30
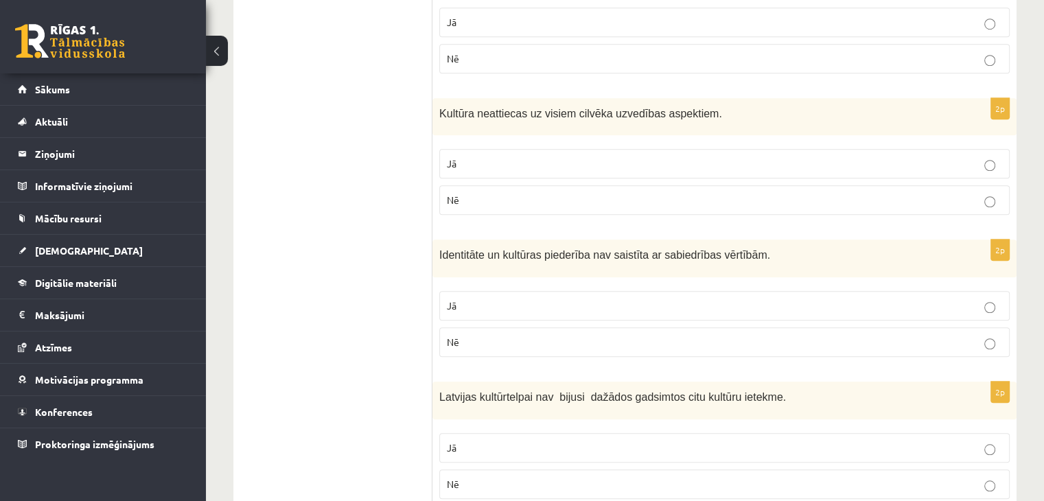
scroll to position [1207, 0]
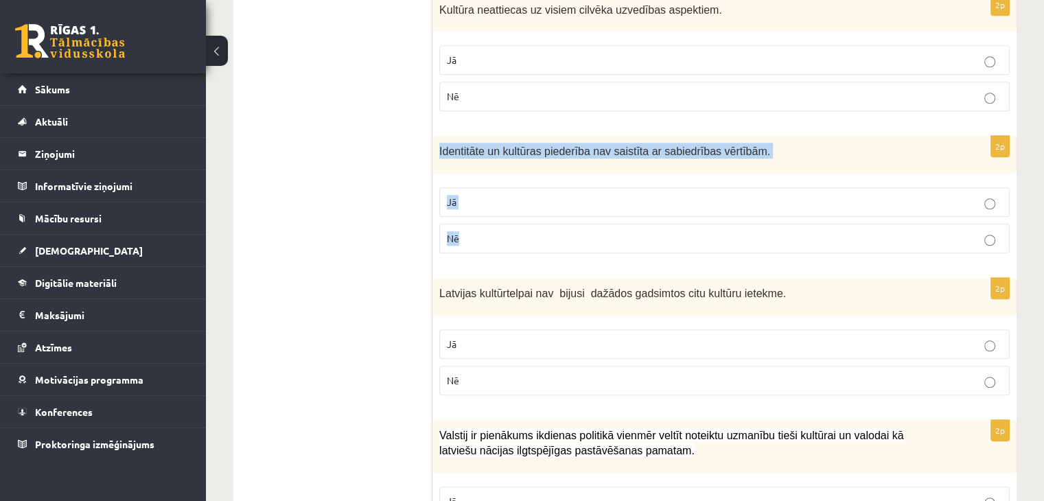
drag, startPoint x: 439, startPoint y: 166, endPoint x: 485, endPoint y: 242, distance: 88.4
click at [485, 242] on div "2p Identitāte un kultūras piederība nav saistīta ar sabiedrības vērtībām. Jā Nē" at bounding box center [724, 200] width 584 height 128
copy div "Identitāte un kultūras piederība nav saistīta ar sabiedrības vērtībām. Jā Nē"
click at [361, 232] on ul "1. uzdevums 2. uzdevums 3. uzdevums 4. uzdevums 5. uzdevums" at bounding box center [339, 174] width 185 height 2228
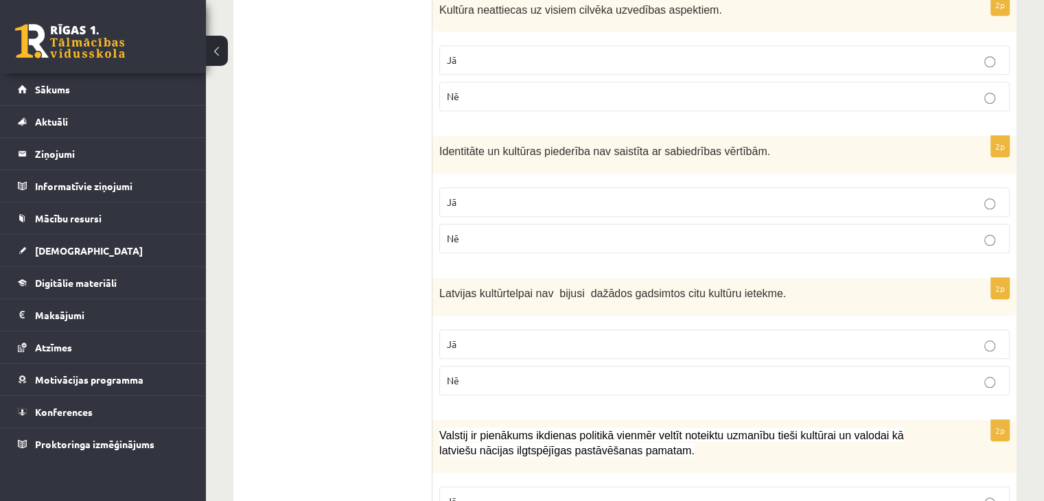
click at [503, 231] on p "Nē" at bounding box center [724, 238] width 555 height 14
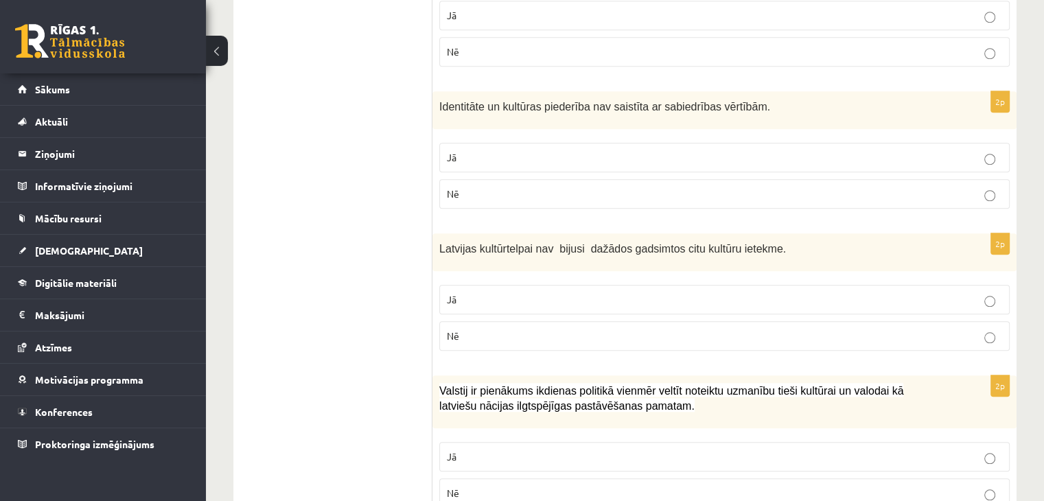
scroll to position [1276, 0]
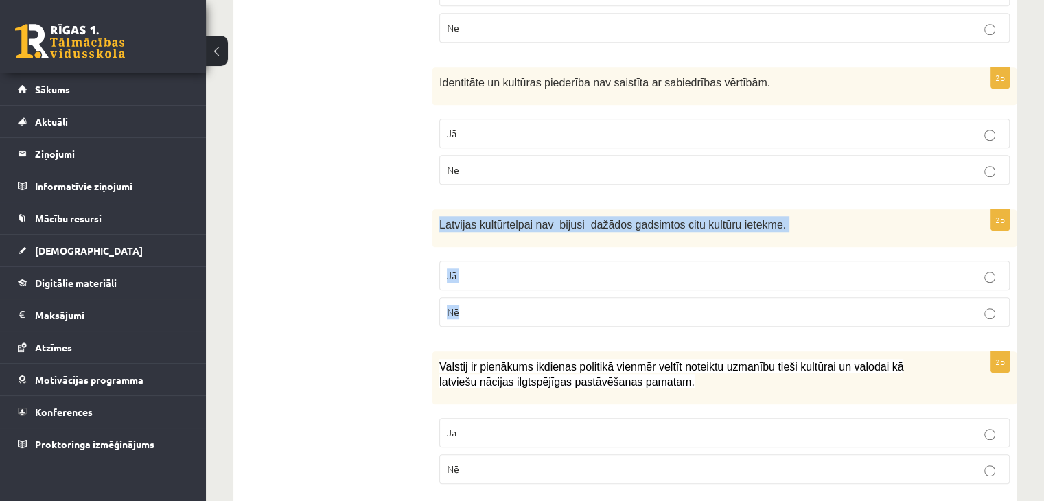
drag, startPoint x: 457, startPoint y: 261, endPoint x: 483, endPoint y: 304, distance: 49.9
click at [485, 303] on div "2p Latvijas kultūrtelpai nav bijusi dažādos gadsimtos citu kultūru ietekme. Jā …" at bounding box center [724, 273] width 584 height 128
copy div "Latvijas kultūrtelpai nav bijusi dažādos gadsimtos citu kultūru ietekme. Jā Nē"
click at [368, 270] on ul "1. uzdevums 2. uzdevums 3. uzdevums 4. uzdevums 5. uzdevums" at bounding box center [339, 105] width 185 height 2228
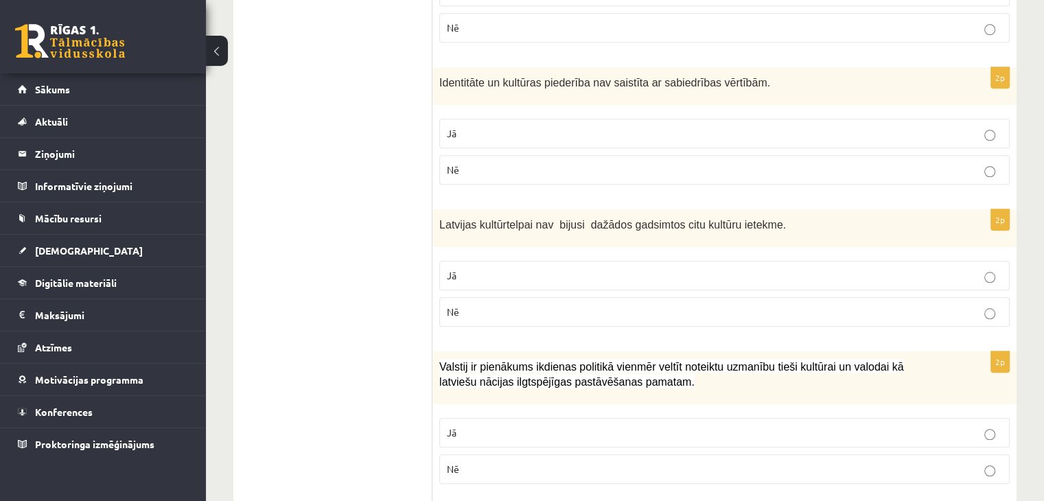
click at [497, 297] on label "Nē" at bounding box center [724, 312] width 570 height 30
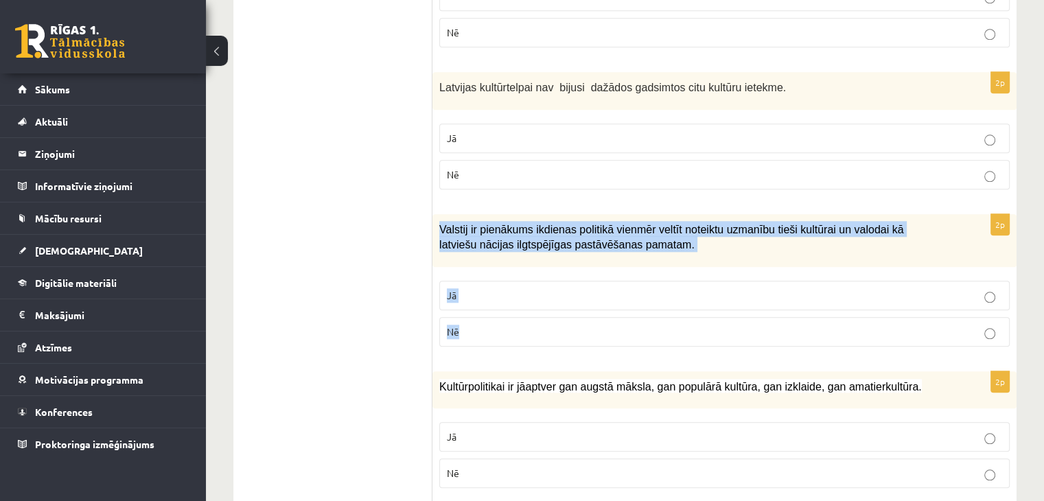
drag, startPoint x: 438, startPoint y: 219, endPoint x: 471, endPoint y: 326, distance: 112.0
click at [469, 327] on div "2p Valstij ir pienākums ikdienas politikā vienmēr veltīt noteiktu uzmanību tieš…" at bounding box center [724, 285] width 584 height 143
copy div "Valstij ir pienākums ikdienas politikā vienmēr veltīt noteiktu uzmanību tieši k…"
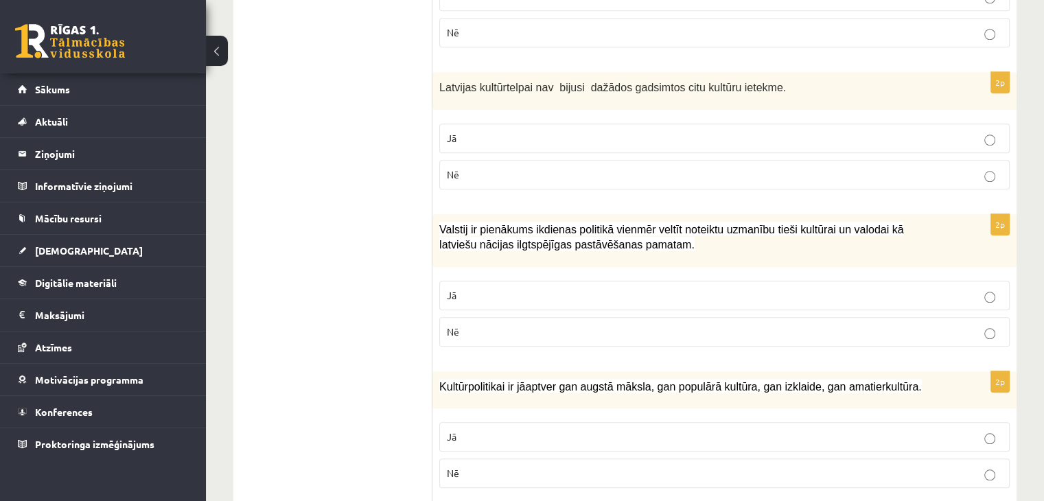
click at [561, 288] on p "Jā" at bounding box center [724, 295] width 555 height 14
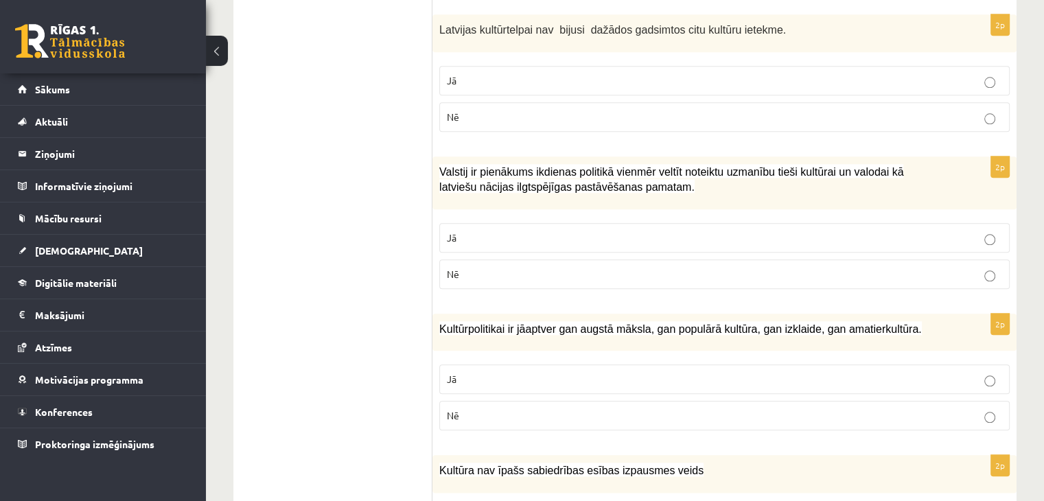
scroll to position [1550, 0]
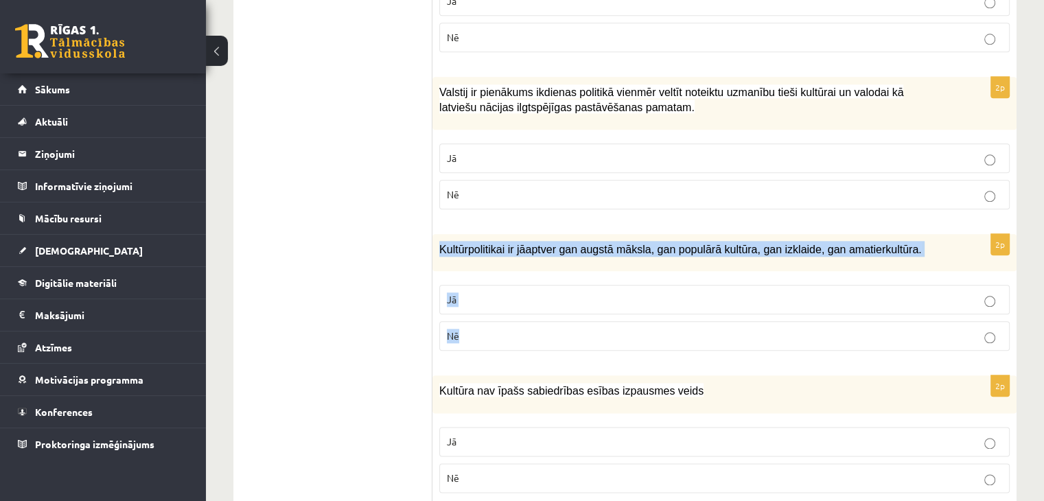
drag, startPoint x: 442, startPoint y: 257, endPoint x: 500, endPoint y: 334, distance: 96.1
click at [500, 334] on div "2p Kultūrpolitikai ir jāaptver gan augstā māksla, gan populārā kultūra, gan izk…" at bounding box center [724, 298] width 584 height 128
copy div "Kultūrpolitikai ir jāaptver gan augstā māksla, gan populārā kultūra, gan izklai…"
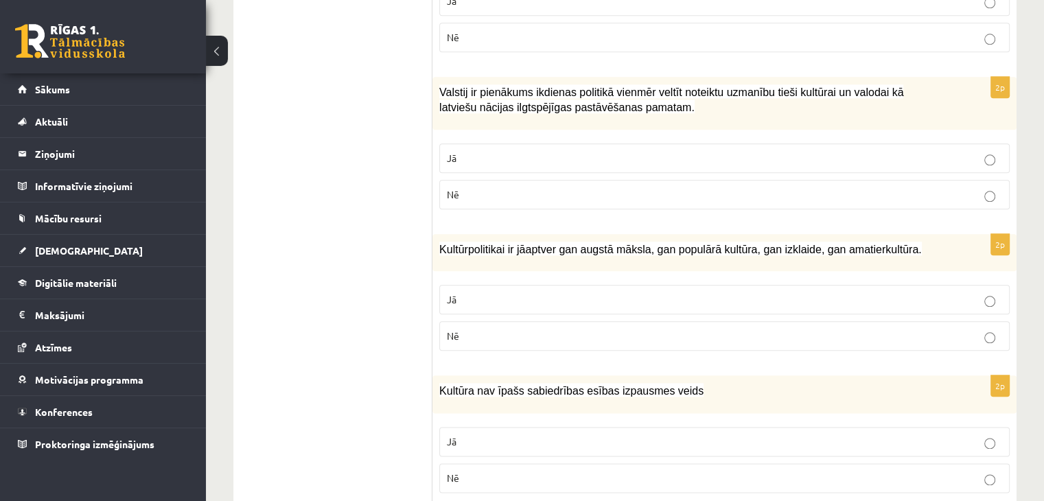
click at [500, 294] on p "Jā" at bounding box center [724, 299] width 555 height 14
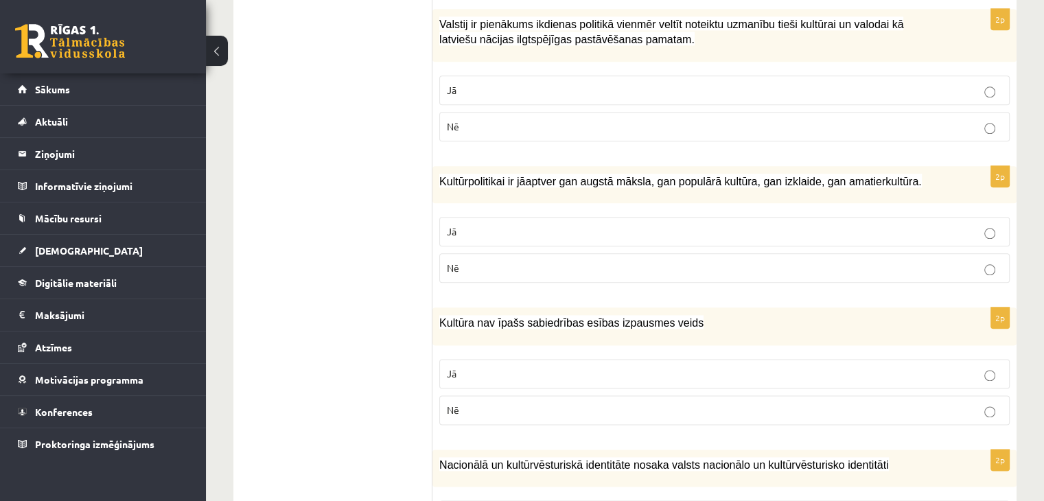
scroll to position [1688, 0]
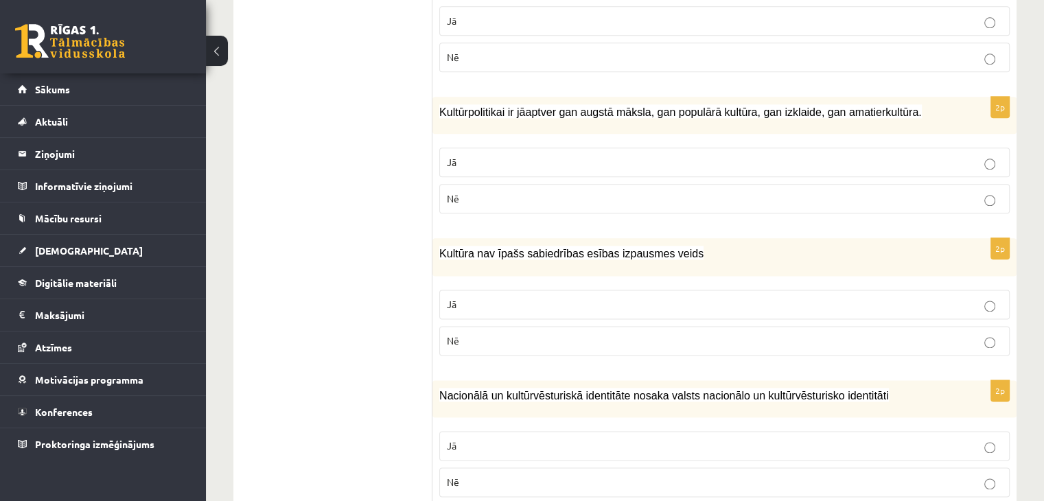
drag, startPoint x: 431, startPoint y: 248, endPoint x: 475, endPoint y: 329, distance: 92.7
click at [467, 256] on div "Kultūra nav īpašs sabiedrības esības izpausmes veids" at bounding box center [724, 257] width 584 height 38
drag, startPoint x: 688, startPoint y: 261, endPoint x: 695, endPoint y: 255, distance: 8.8
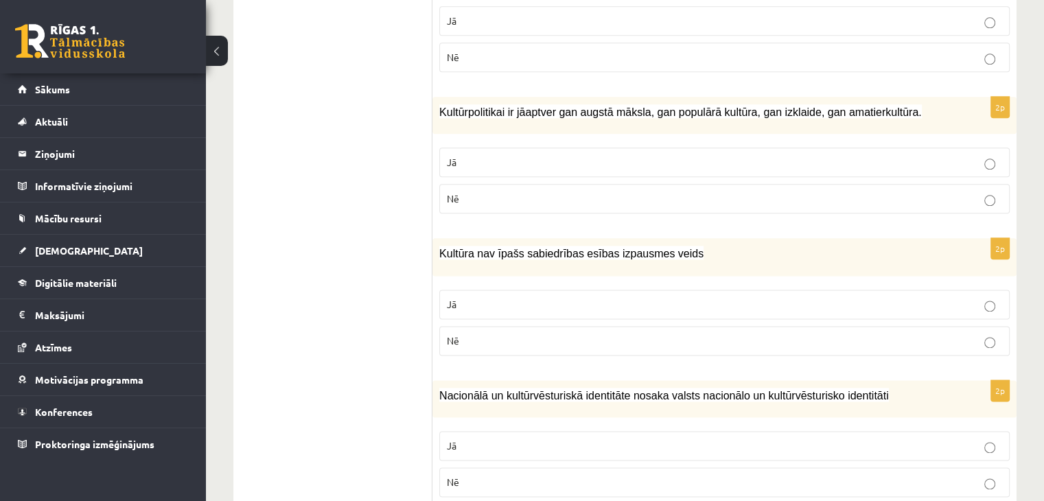
click at [689, 260] on div "Kultūra nav īpašs sabiedrības esības izpausmes veids" at bounding box center [724, 257] width 584 height 38
drag, startPoint x: 434, startPoint y: 246, endPoint x: 472, endPoint y: 321, distance: 84.1
click at [472, 321] on div "2p Kultūra nav īpašs sabiedrības esības izpausmes veids Jā Nē" at bounding box center [724, 302] width 584 height 128
drag, startPoint x: 354, startPoint y: 307, endPoint x: 361, endPoint y: 287, distance: 21.1
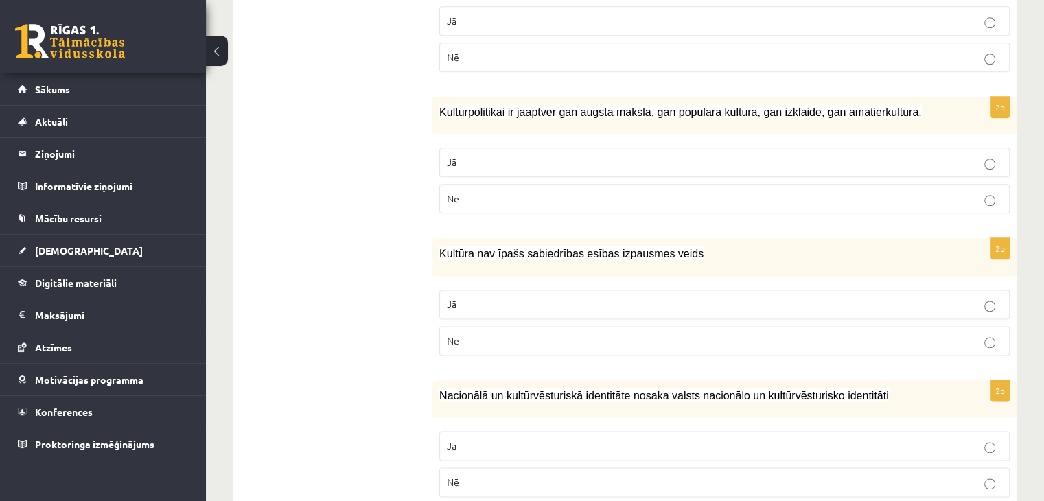
click at [489, 334] on p "Nē" at bounding box center [724, 341] width 555 height 14
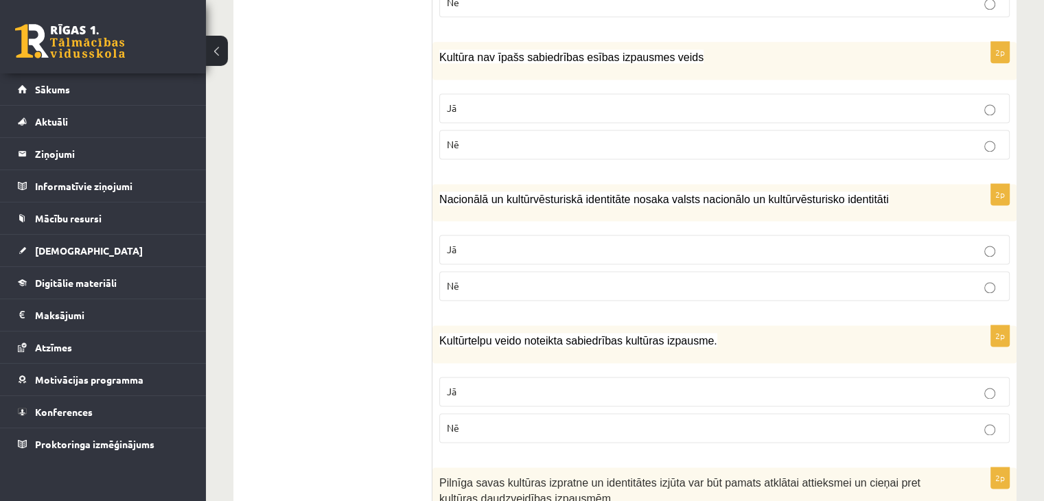
scroll to position [1894, 0]
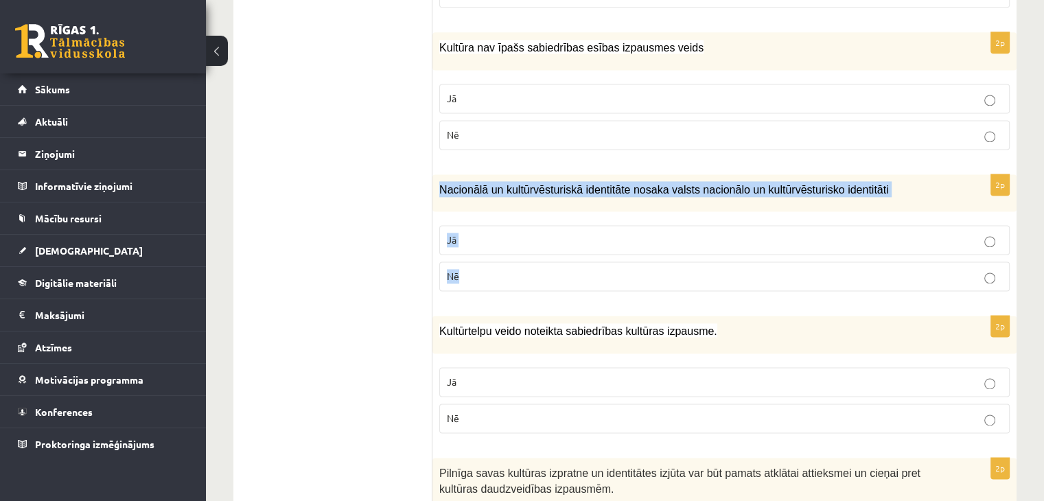
drag, startPoint x: 457, startPoint y: 225, endPoint x: 480, endPoint y: 258, distance: 40.0
click at [480, 258] on div "2p Nacionālā un kultūrvēsturiskā identitāte nosaka valsts nacionālo un kultūrvē…" at bounding box center [724, 238] width 584 height 128
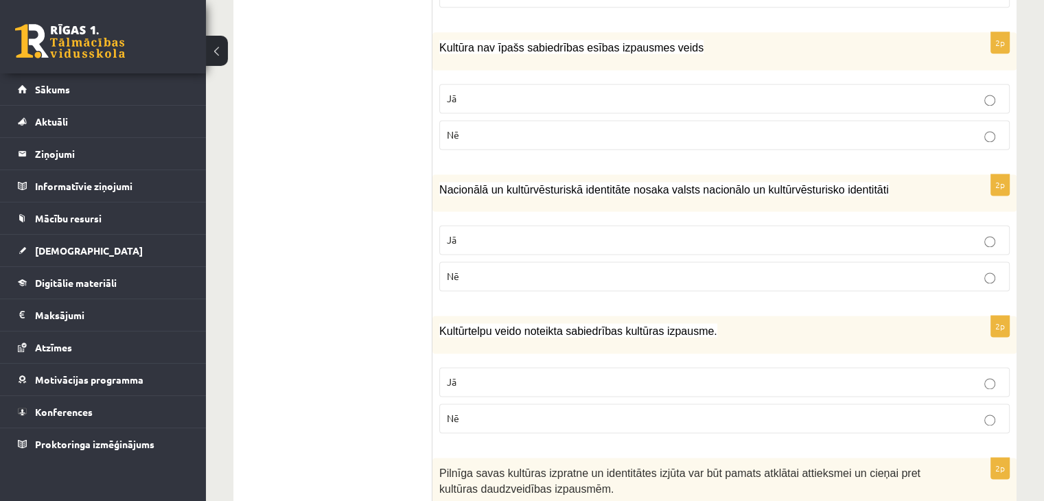
click at [508, 242] on label "Jā" at bounding box center [724, 240] width 570 height 30
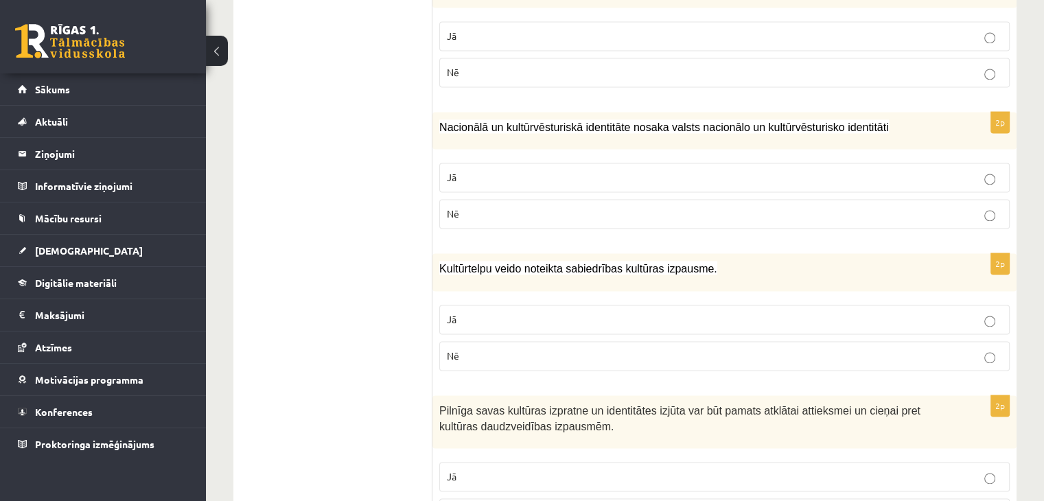
scroll to position [2025, 0]
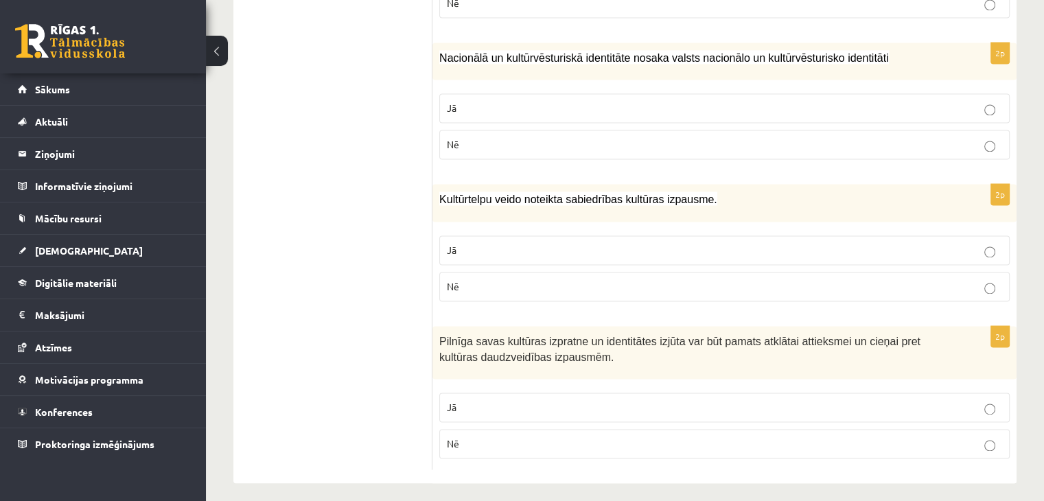
click at [491, 279] on p "Nē" at bounding box center [724, 286] width 555 height 14
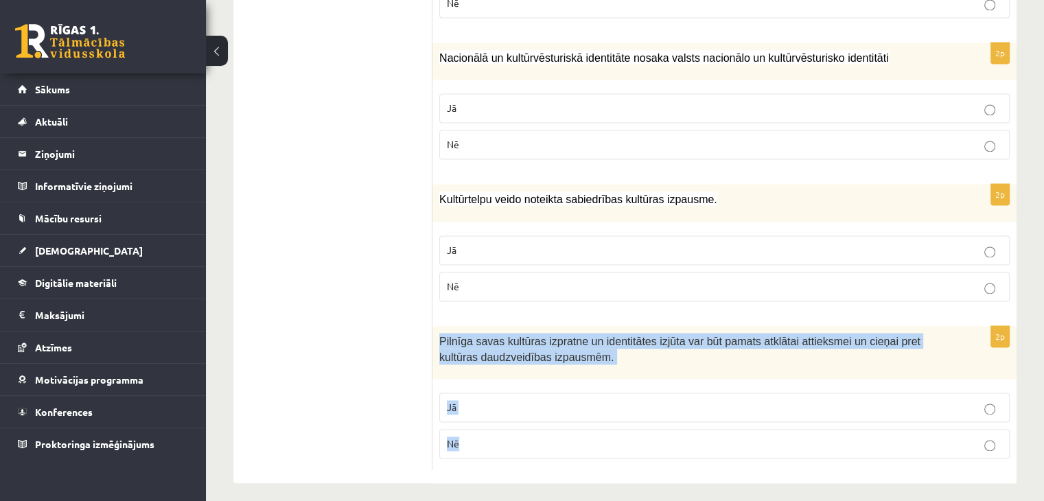
drag, startPoint x: 443, startPoint y: 351, endPoint x: 478, endPoint y: 422, distance: 78.6
click at [478, 422] on div "2p Pilnīga savas kultūras izpratne un identitātes izjūta var būt pamats atklāta…" at bounding box center [724, 397] width 584 height 143
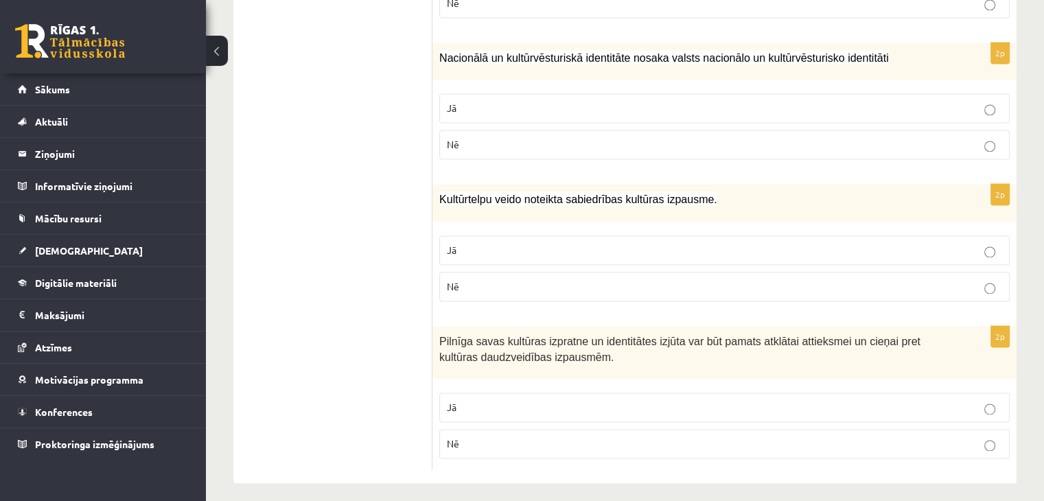
click at [496, 400] on p "Jā" at bounding box center [724, 407] width 555 height 14
drag, startPoint x: 467, startPoint y: 248, endPoint x: 487, endPoint y: 270, distance: 30.6
click at [487, 270] on div "2p Kultūrtelpu veido noteikta sabiedrības kultūras izpausme. Jā Nē" at bounding box center [724, 248] width 584 height 128
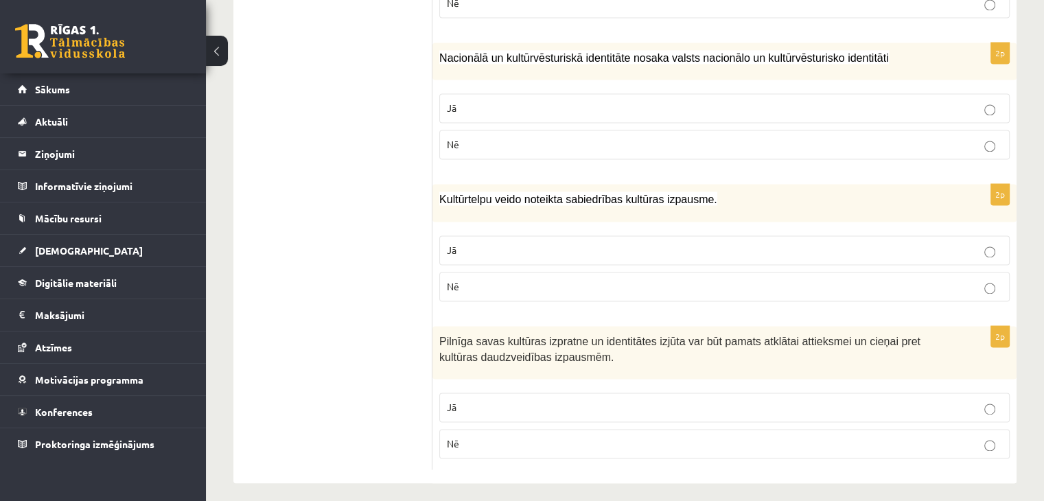
click at [511, 243] on p "Jā" at bounding box center [724, 250] width 555 height 14
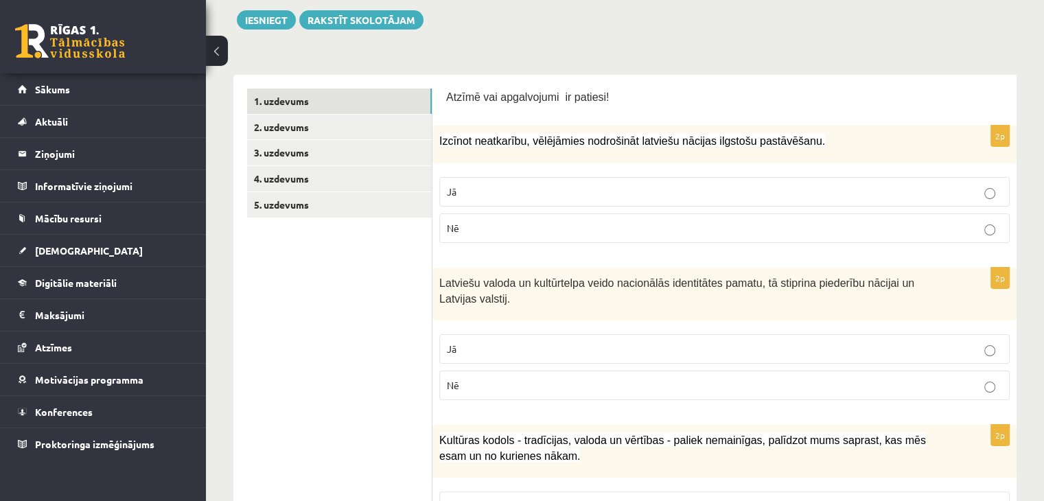
scroll to position [104, 0]
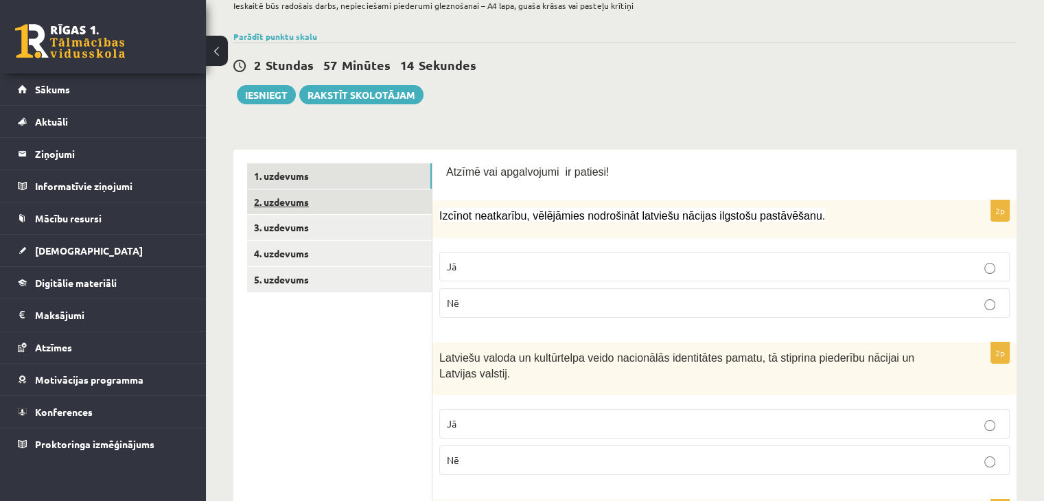
click at [302, 207] on link "2. uzdevums" at bounding box center [339, 201] width 185 height 25
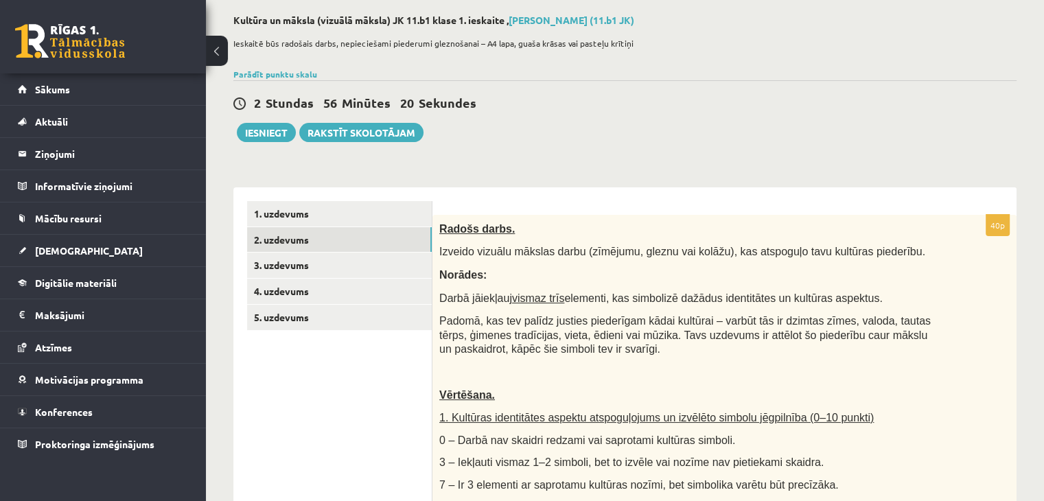
scroll to position [0, 0]
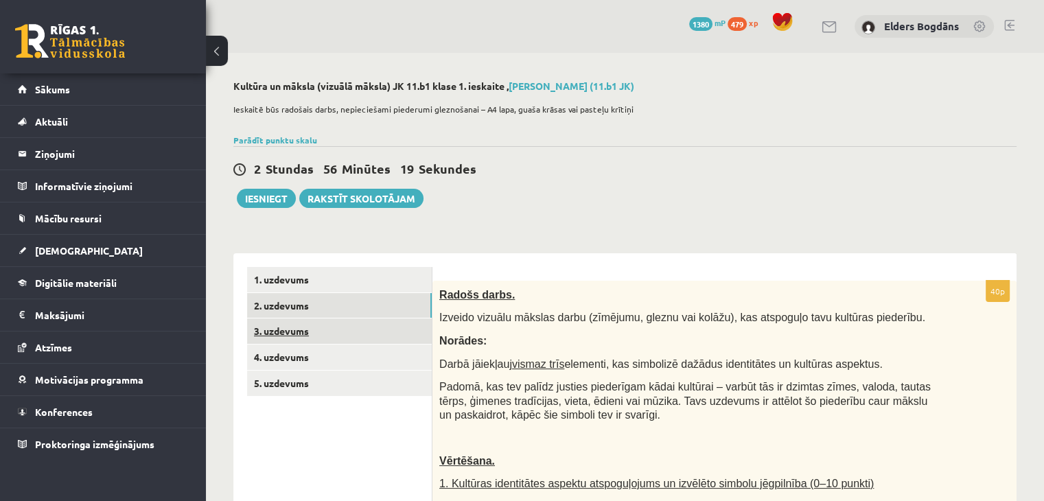
click at [288, 328] on link "3. uzdevums" at bounding box center [339, 330] width 185 height 25
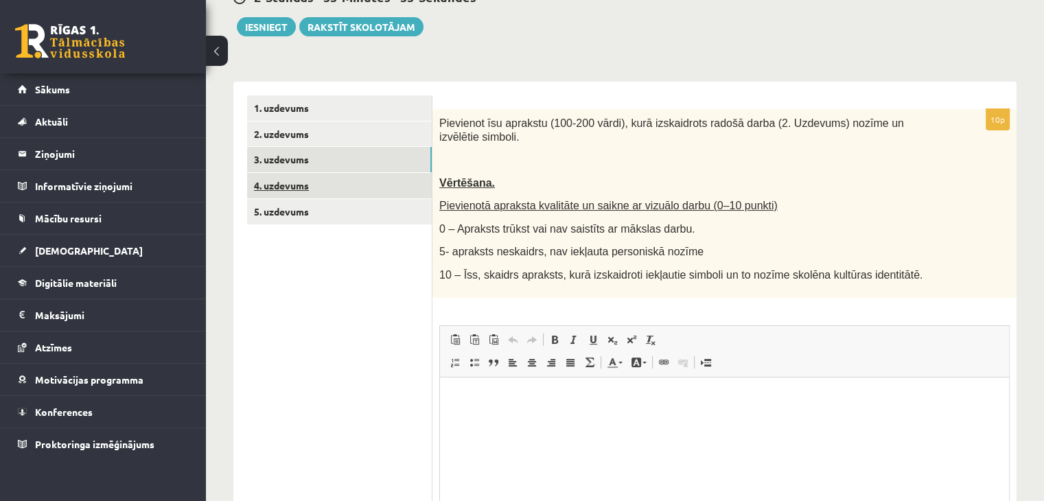
click at [289, 186] on link "4. uzdevums" at bounding box center [339, 185] width 185 height 25
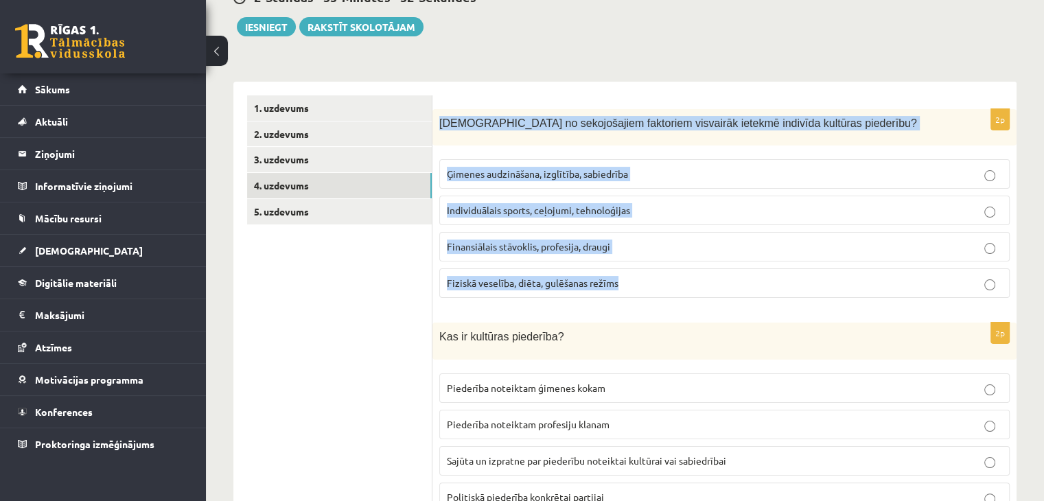
drag, startPoint x: 439, startPoint y: 121, endPoint x: 644, endPoint y: 279, distance: 259.0
click at [644, 279] on div "2p Kuri no sekojošajiem faktoriem visvairāk ietekmē indivīda kultūras piederību…" at bounding box center [724, 209] width 584 height 200
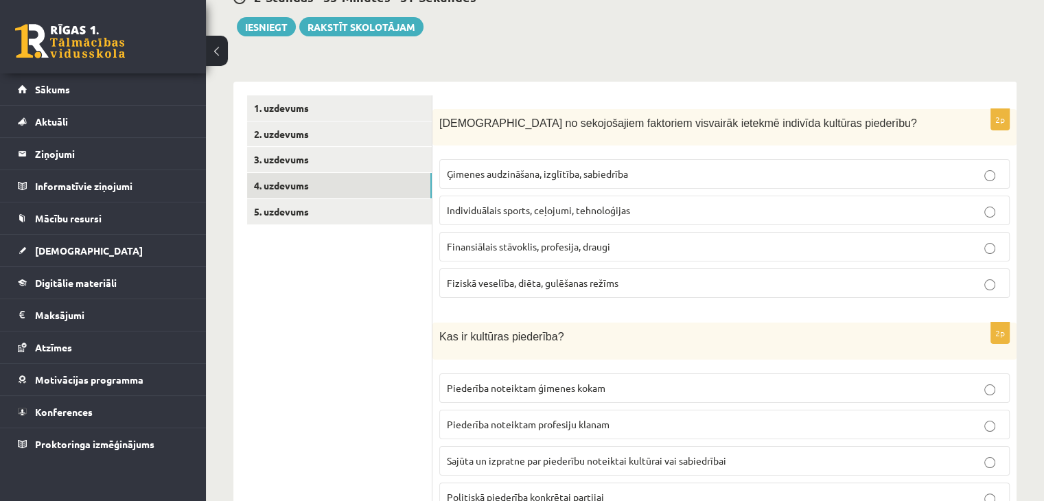
drag, startPoint x: 322, startPoint y: 267, endPoint x: 324, endPoint y: 3, distance: 263.6
drag, startPoint x: 562, startPoint y: 170, endPoint x: 560, endPoint y: 213, distance: 43.3
click at [562, 170] on span "Ģimenes audzināšana, izglītība, sabiedrība" at bounding box center [537, 173] width 181 height 12
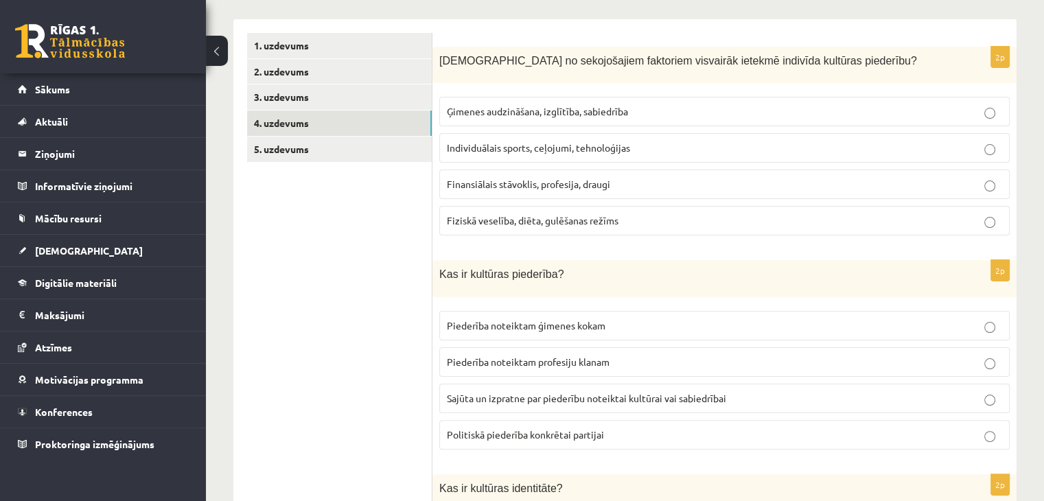
scroll to position [309, 0]
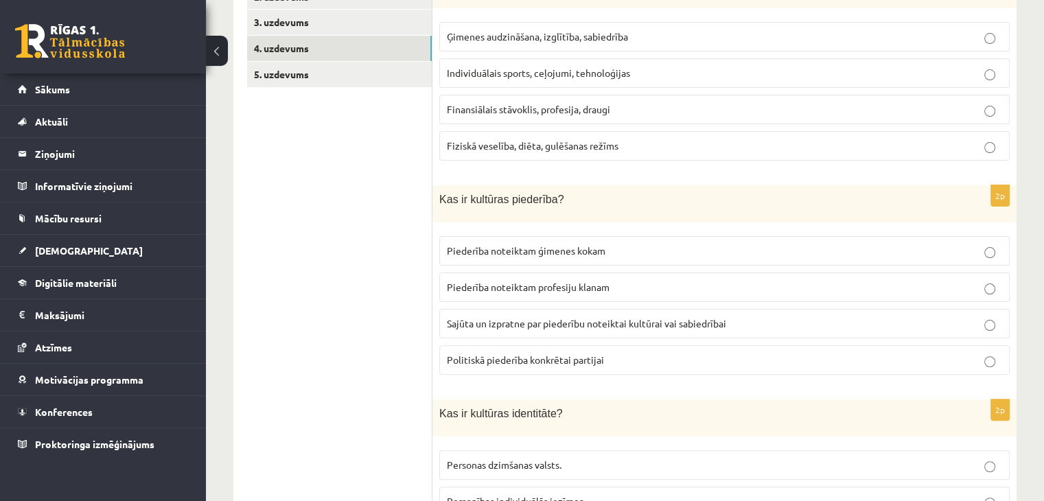
drag, startPoint x: 428, startPoint y: 200, endPoint x: 596, endPoint y: 332, distance: 213.1
drag, startPoint x: 624, startPoint y: 211, endPoint x: 528, endPoint y: 204, distance: 95.6
click at [625, 209] on div "Kas ir kultūras piederība?" at bounding box center [724, 203] width 584 height 37
click at [479, 212] on div "Kas ir kultūras piederība?" at bounding box center [724, 203] width 584 height 37
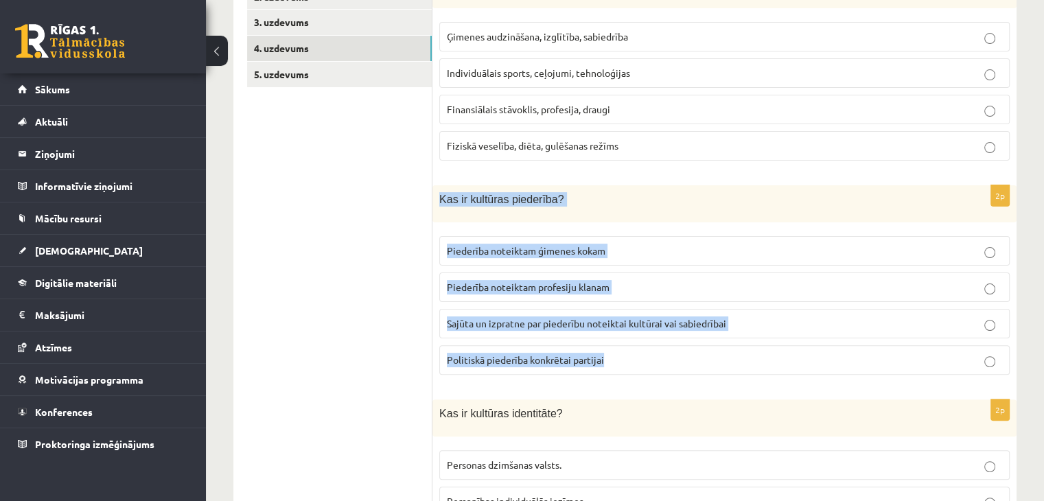
drag, startPoint x: 438, startPoint y: 198, endPoint x: 615, endPoint y: 346, distance: 230.9
click at [615, 346] on div "2p Kas ir kultūras piederība? Piederība noteiktam ģimenes kokam Piederība notei…" at bounding box center [724, 285] width 584 height 200
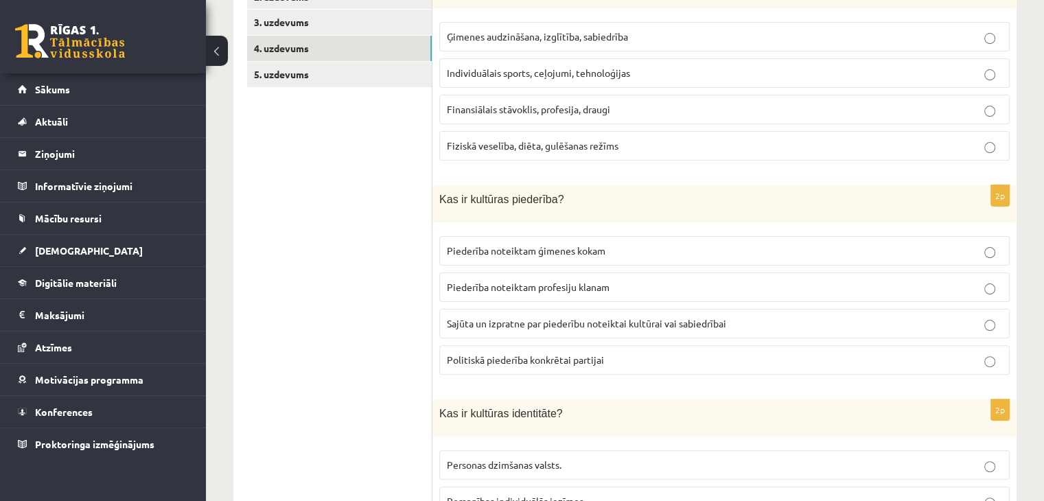
click at [544, 328] on p "Sajūta un izpratne par piederību noteiktai kultūrai vai sabiedrībai" at bounding box center [724, 323] width 555 height 14
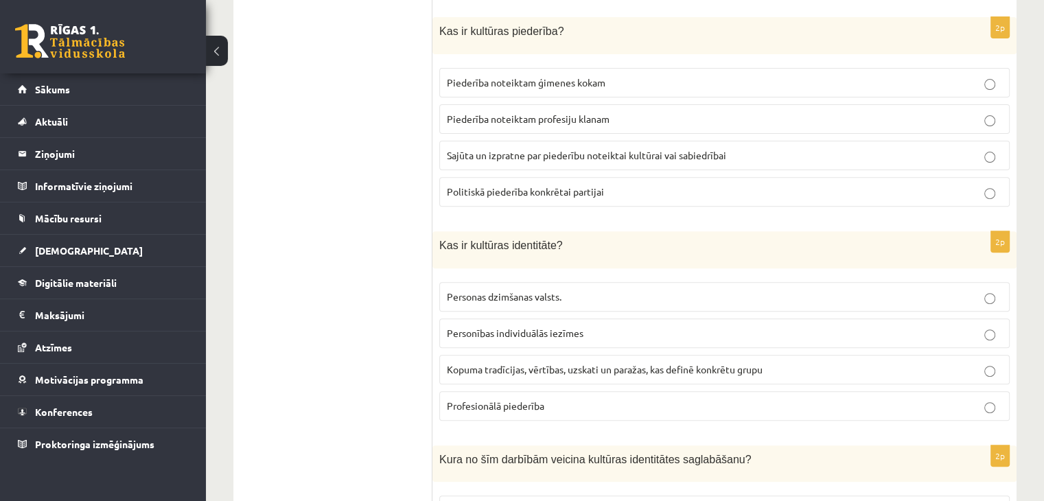
scroll to position [583, 0]
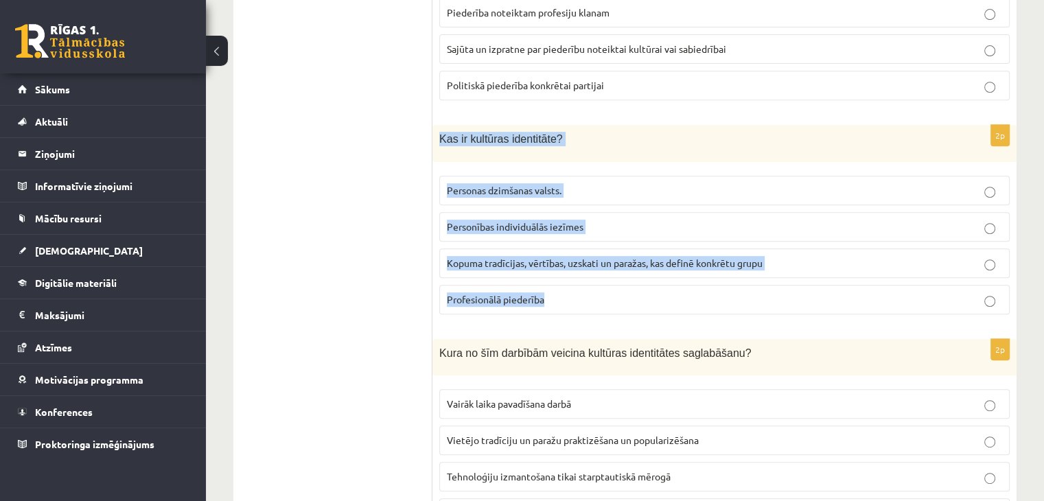
drag, startPoint x: 433, startPoint y: 134, endPoint x: 559, endPoint y: 281, distance: 193.3
click at [559, 281] on div "2p Kas ir kultūras identitāte? Personas dzimšanas valsts. Personības individuāl…" at bounding box center [724, 225] width 584 height 200
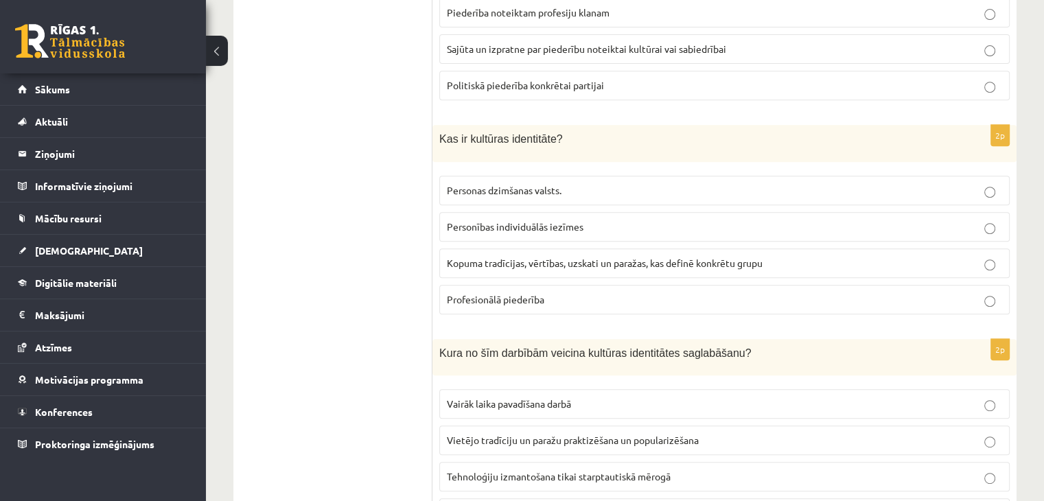
drag, startPoint x: 394, startPoint y: 331, endPoint x: 325, endPoint y: 3, distance: 335.2
click at [525, 258] on span "Kopuma tradīcijas, vērtības, uzskati un paražas, kas definē konkrētu grupu" at bounding box center [605, 263] width 316 height 12
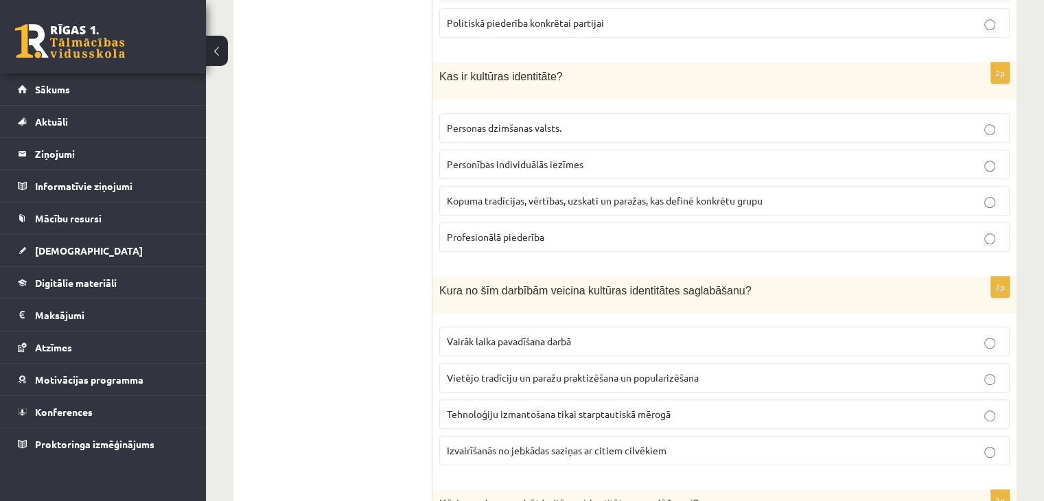
scroll to position [721, 0]
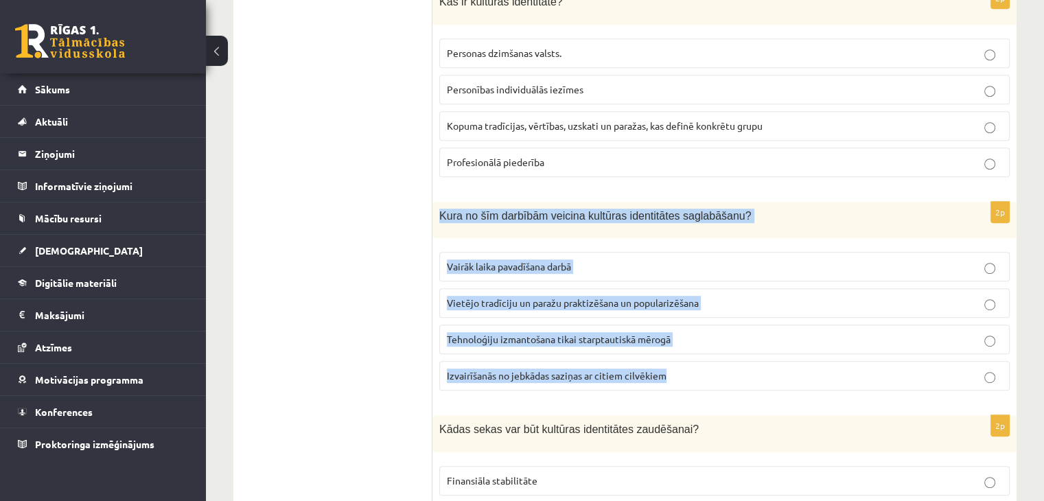
drag, startPoint x: 434, startPoint y: 216, endPoint x: 684, endPoint y: 370, distance: 293.3
click at [684, 370] on div "2p Kura no šīm darbībām veicina kultūras identitātes saglabāšanu? Vairāk laika …" at bounding box center [724, 302] width 584 height 200
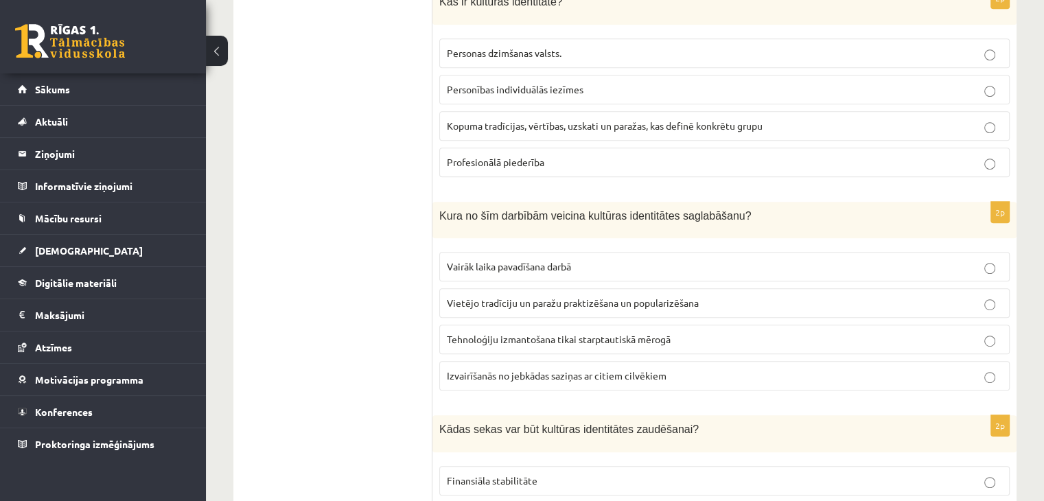
click at [550, 306] on label "Vietējo tradīciju un paražu praktizēšana un popularizēšana" at bounding box center [724, 303] width 570 height 30
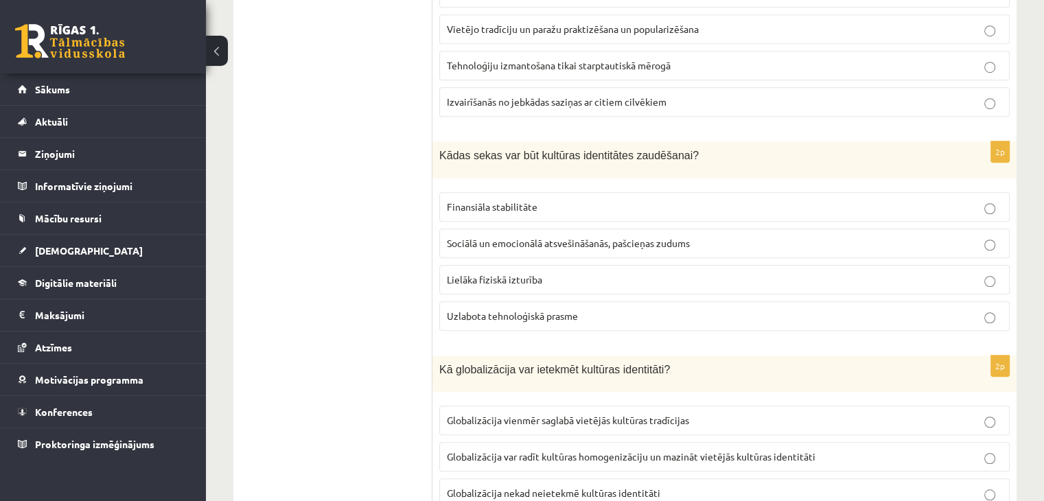
scroll to position [995, 0]
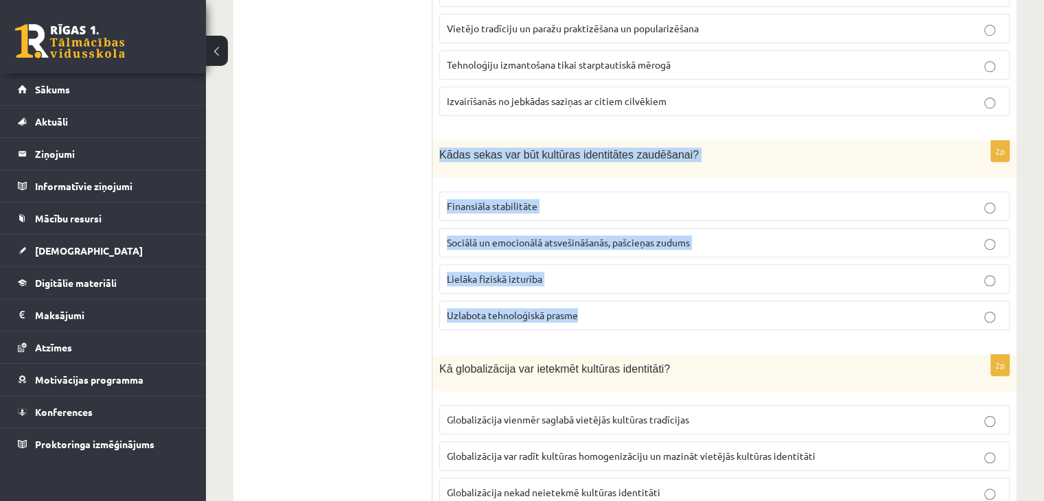
drag, startPoint x: 434, startPoint y: 152, endPoint x: 583, endPoint y: 292, distance: 204.4
click at [582, 292] on div "2p Kādas sekas var būt kultūras identitātes zaudēšanai? Finansiāla stabilitāte …" at bounding box center [724, 241] width 584 height 200
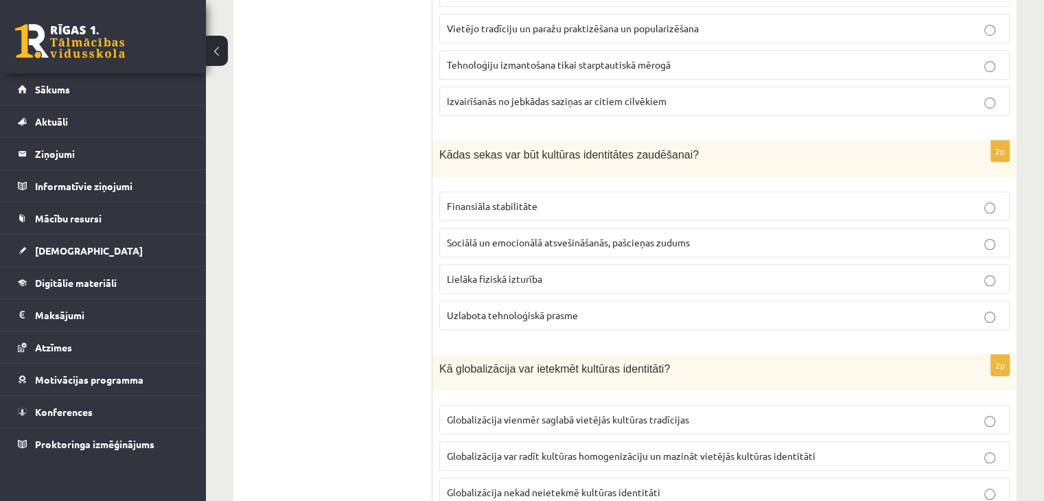
click at [365, 314] on ul "1. uzdevums 2. uzdevums 3. uzdevums 4. uzdevums 5. uzdevums" at bounding box center [339, 349] width 185 height 2155
click at [534, 236] on span "Sociālā un emocionālā atsvešināšanās, pašcieņas zudums" at bounding box center [568, 242] width 243 height 12
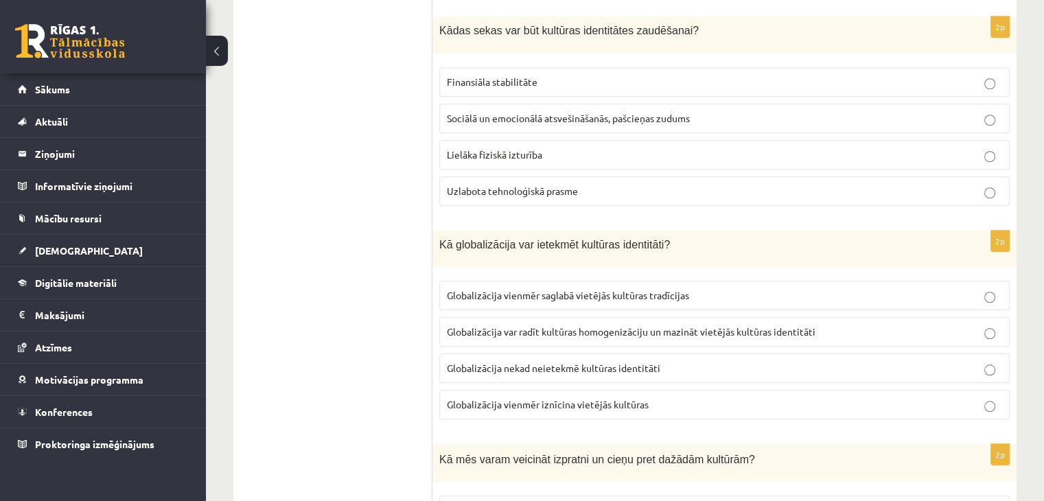
scroll to position [1132, 0]
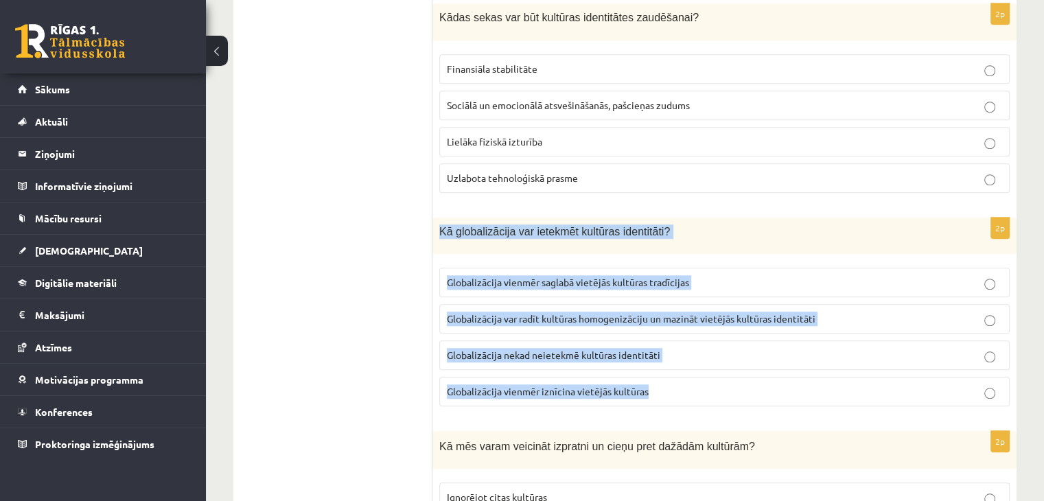
drag, startPoint x: 441, startPoint y: 235, endPoint x: 669, endPoint y: 387, distance: 274.3
click at [669, 387] on div "2p Kā globalizācija var ietekmēt kultūras identitāti? Globalizācija vienmēr sag…" at bounding box center [724, 318] width 584 height 200
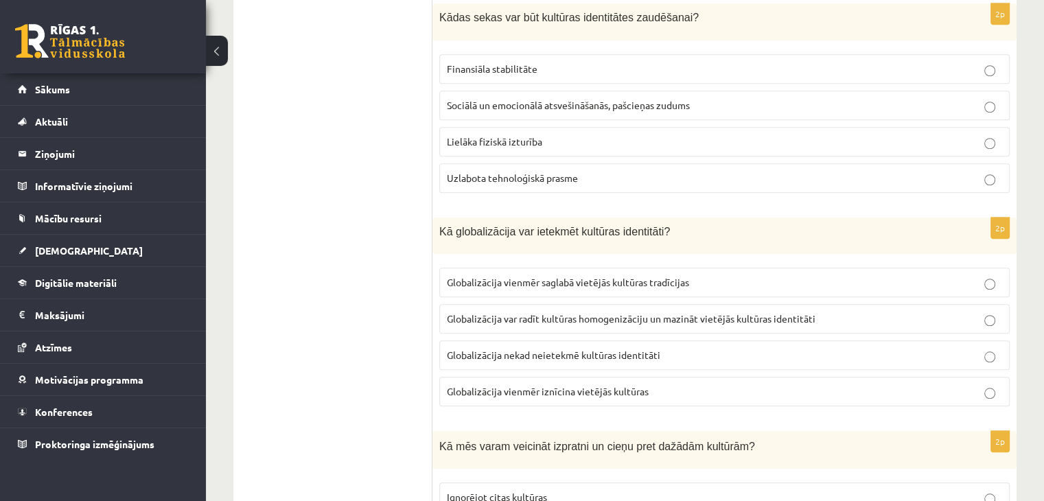
click at [366, 337] on ul "1. uzdevums 2. uzdevums 3. uzdevums 4. uzdevums 5. uzdevums" at bounding box center [339, 212] width 185 height 2155
click at [540, 320] on label "Globalizācija var radīt kultūras homogenizāciju un mazināt vietējās kultūras id…" at bounding box center [724, 319] width 570 height 30
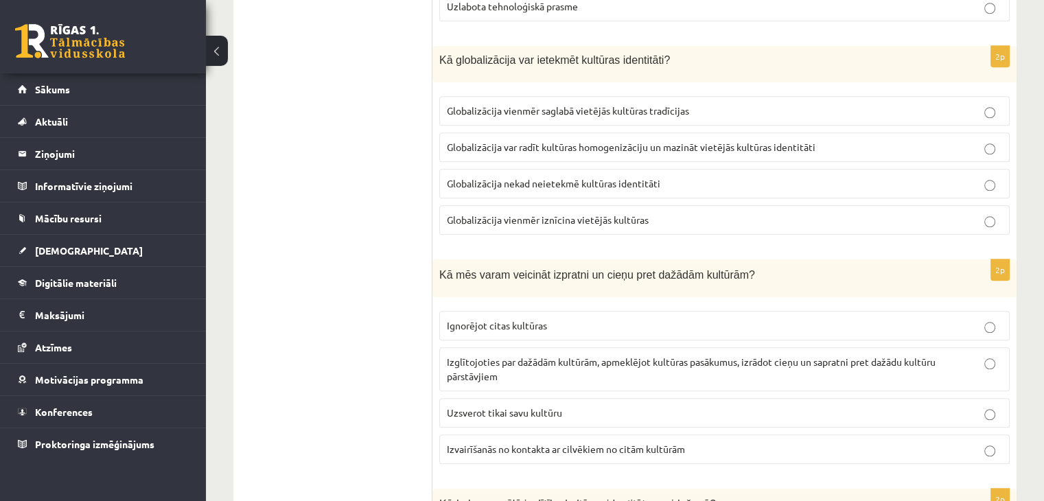
scroll to position [1338, 0]
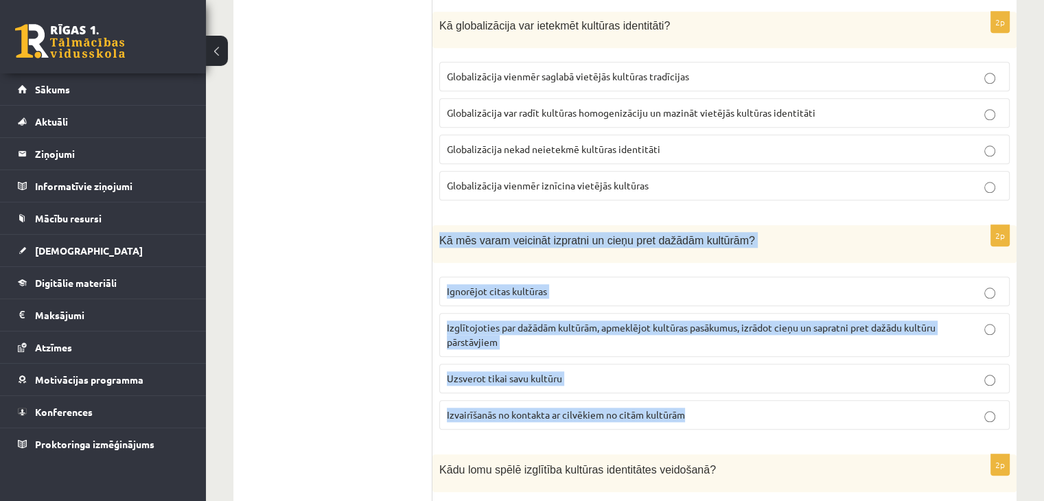
drag, startPoint x: 436, startPoint y: 235, endPoint x: 689, endPoint y: 418, distance: 312.6
click at [689, 418] on div "2p Kā mēs varam veicināt izpratni un cieņu pret dažādām kultūrām? Ignorējot cit…" at bounding box center [724, 333] width 584 height 216
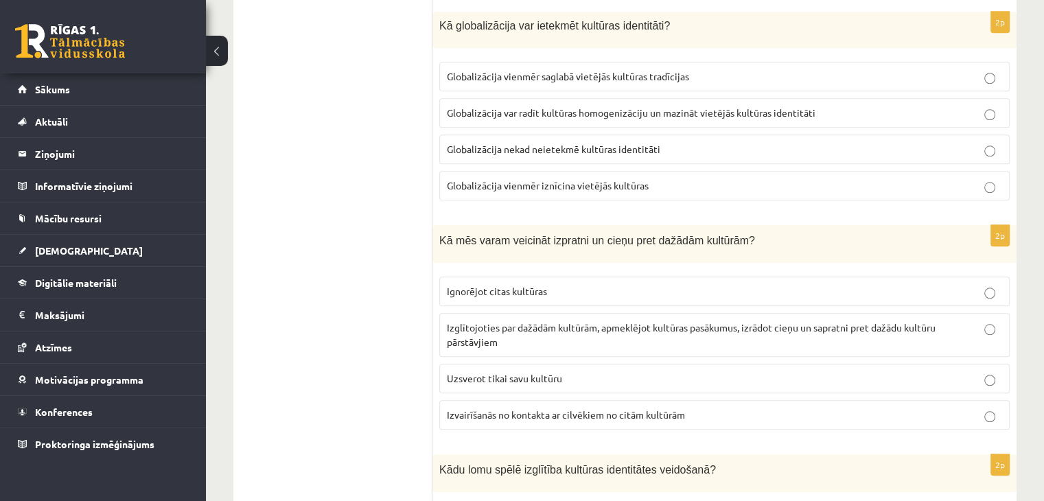
drag, startPoint x: 408, startPoint y: 340, endPoint x: 375, endPoint y: 226, distance: 119.5
click at [408, 340] on ul "1. uzdevums 2. uzdevums 3. uzdevums 4. uzdevums 5. uzdevums" at bounding box center [339, 6] width 185 height 2155
click at [541, 330] on p "Izglītojoties par dažādām kultūrām, apmeklējot kultūras pasākumus, izrādot cieņ…" at bounding box center [724, 335] width 555 height 29
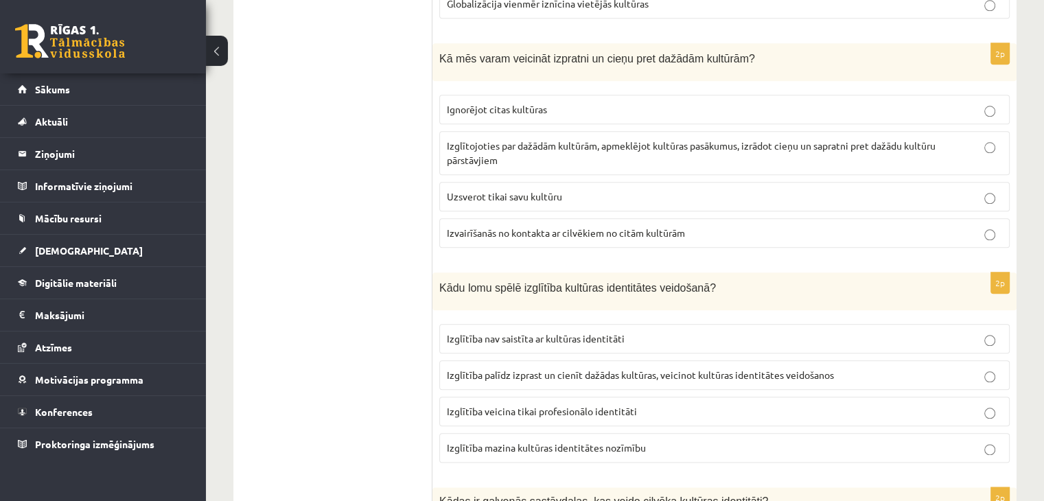
scroll to position [1544, 0]
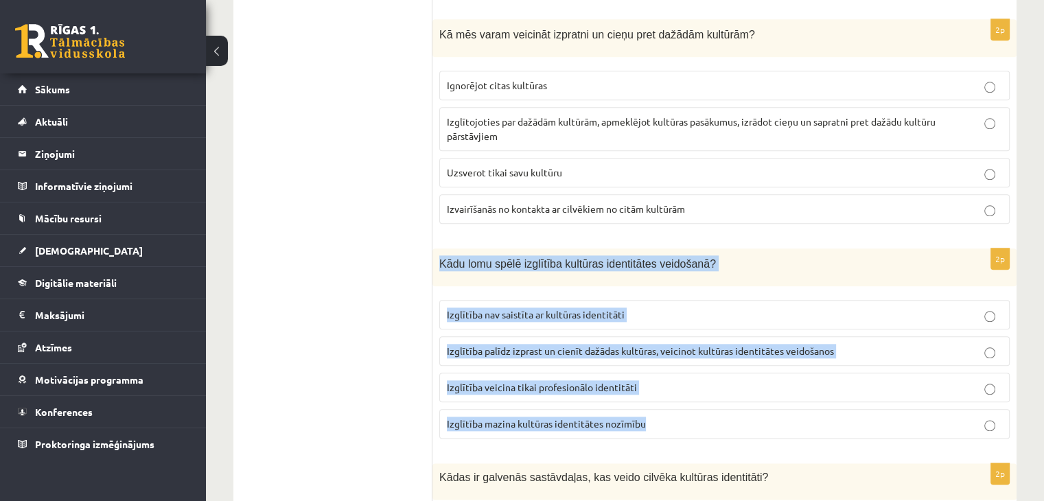
drag, startPoint x: 456, startPoint y: 278, endPoint x: 659, endPoint y: 422, distance: 249.1
click at [659, 422] on div "2p Kādu lomu spēlē izglītība kultūras identitātes veidošanā? Izglītība nav sais…" at bounding box center [724, 348] width 584 height 201
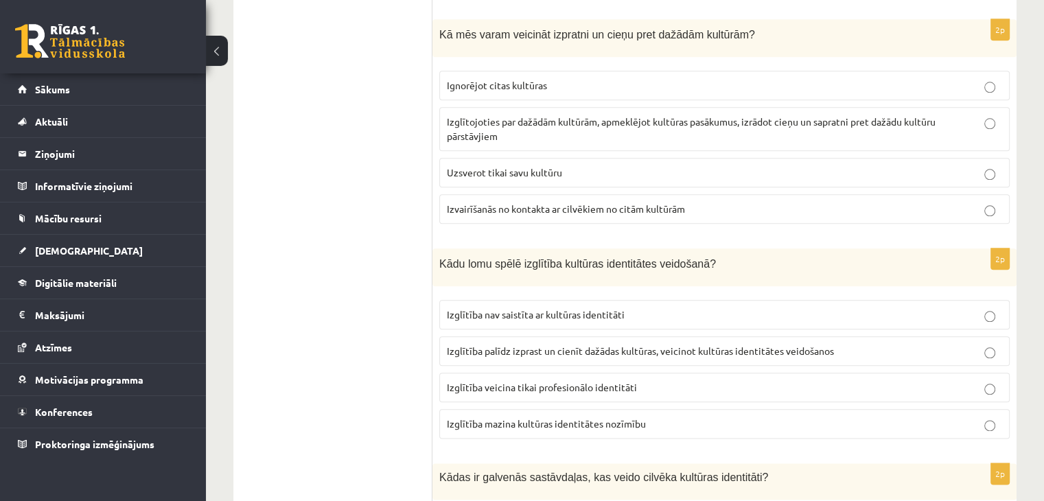
click at [539, 345] on span "Izglītība palīdz izprast un cienīt dažādas kultūras, veicinot kultūras identitā…" at bounding box center [640, 351] width 387 height 12
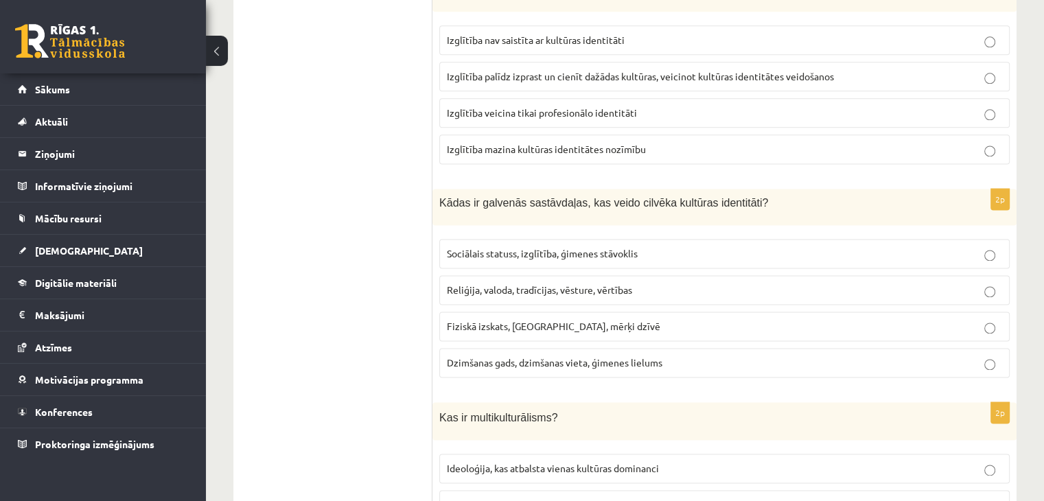
click at [492, 247] on span "Sociālais statuss, izglītība, ģimenes stāvoklis" at bounding box center [542, 253] width 191 height 12
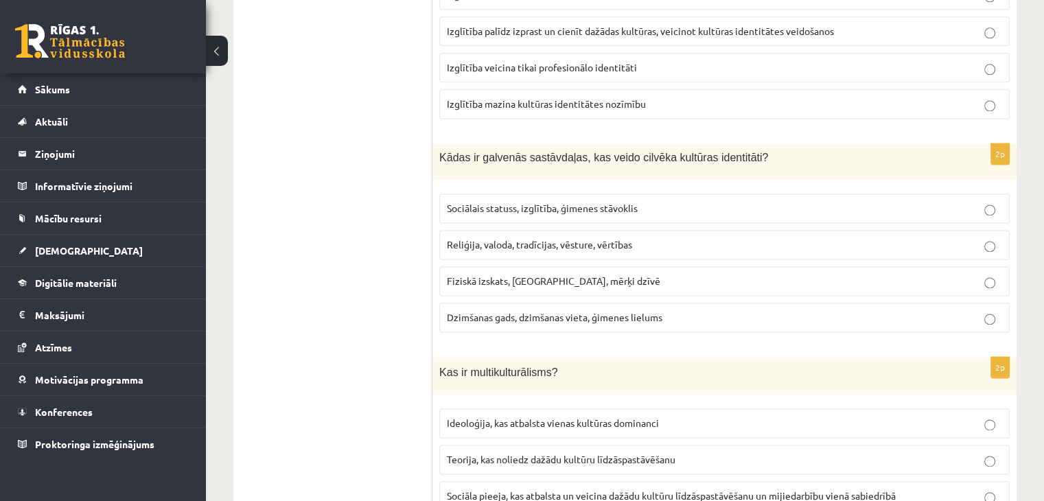
scroll to position [1951, 0]
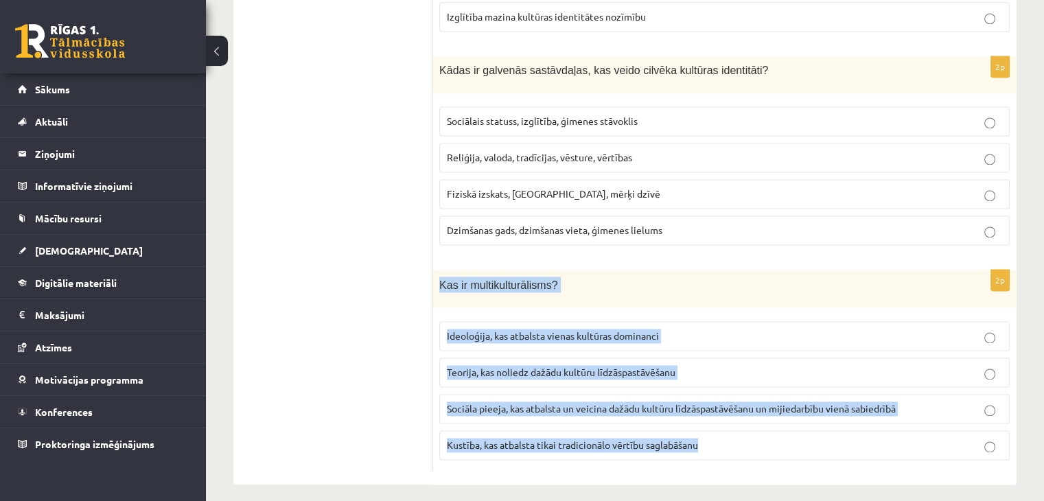
drag, startPoint x: 441, startPoint y: 268, endPoint x: 706, endPoint y: 429, distance: 310.2
click at [705, 442] on div "2p Kas ir multikulturālisms? Ideoloģija, kas atbalsta vienas kultūras dominanci…" at bounding box center [724, 370] width 584 height 201
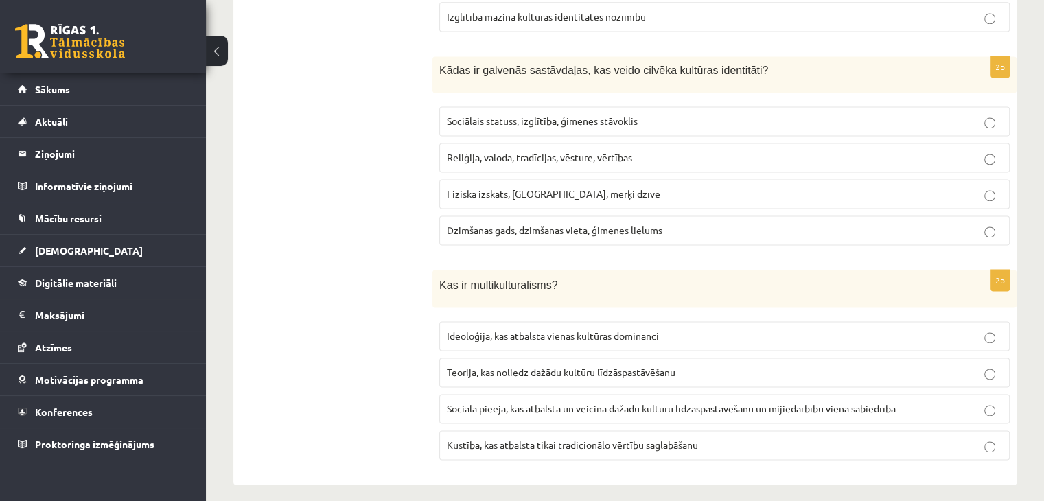
click at [544, 402] on span "Sociāla pieeja, kas atbalsta un veicina dažādu kultūru līdzāspastāvēšanu un mij…" at bounding box center [671, 408] width 449 height 12
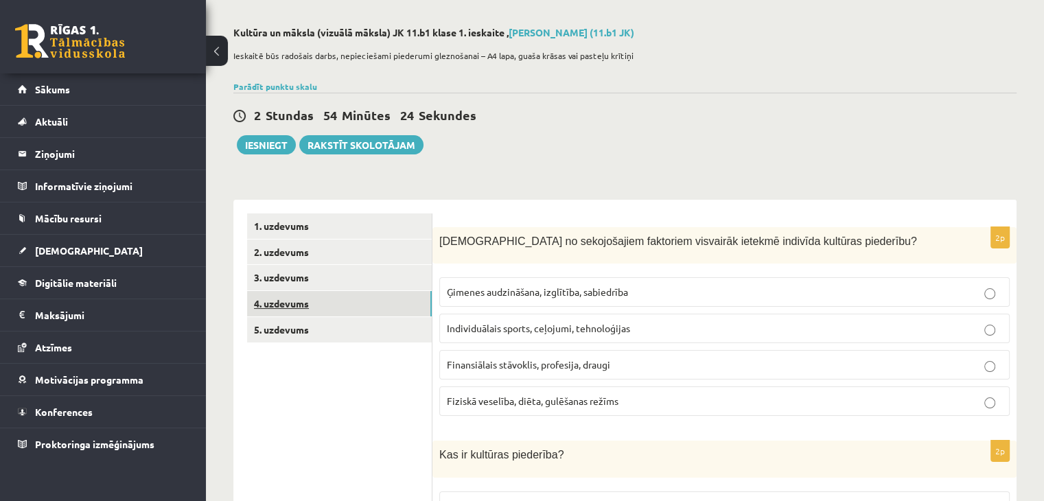
scroll to position [30, 0]
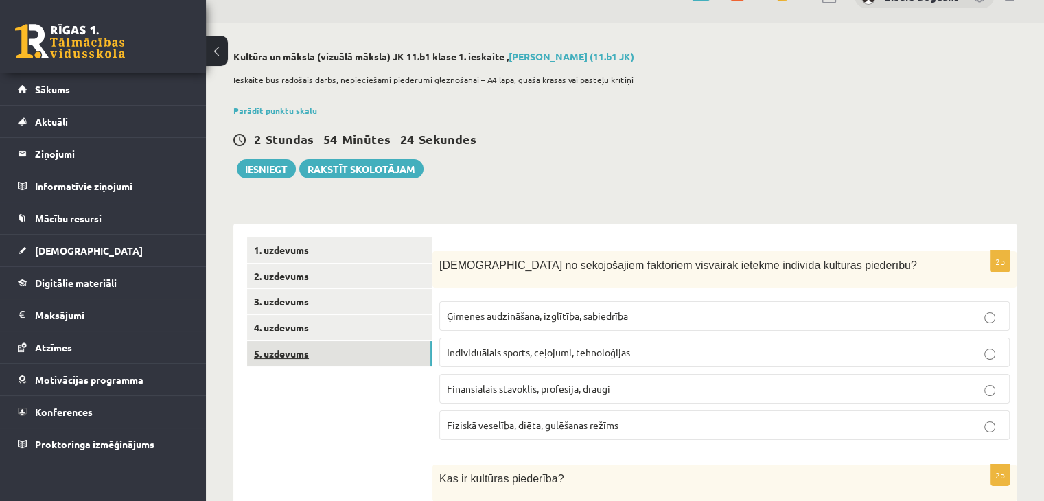
click at [296, 349] on link "5. uzdevums" at bounding box center [339, 353] width 185 height 25
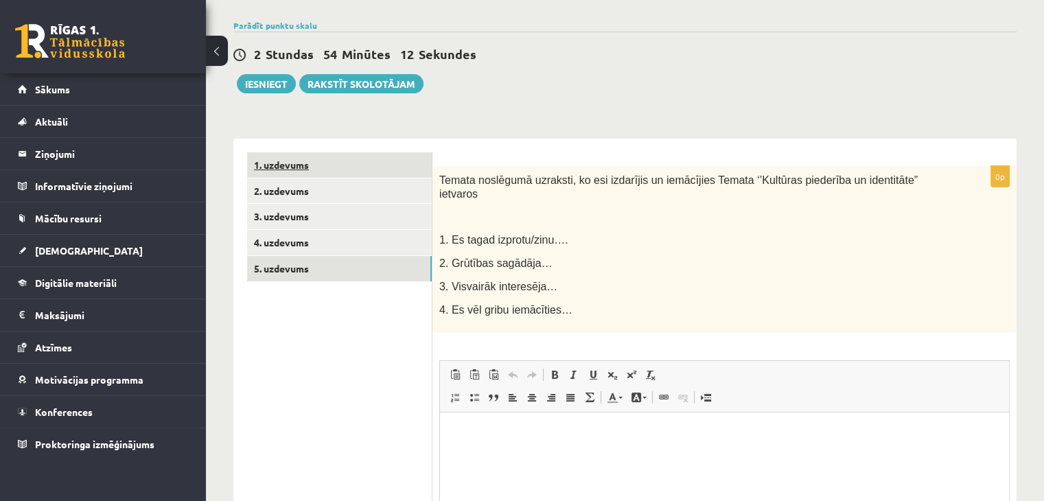
scroll to position [80, 0]
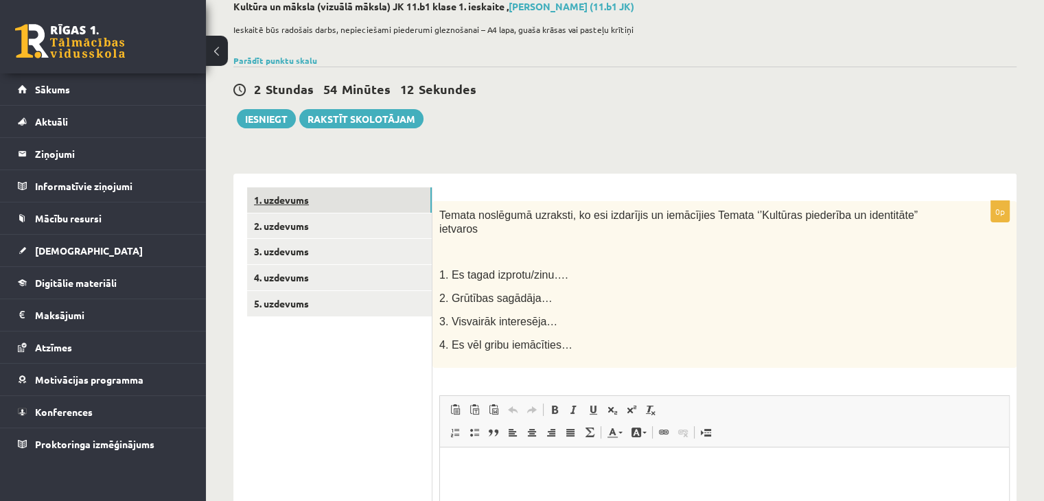
click at [306, 198] on link "1. uzdevums" at bounding box center [339, 199] width 185 height 25
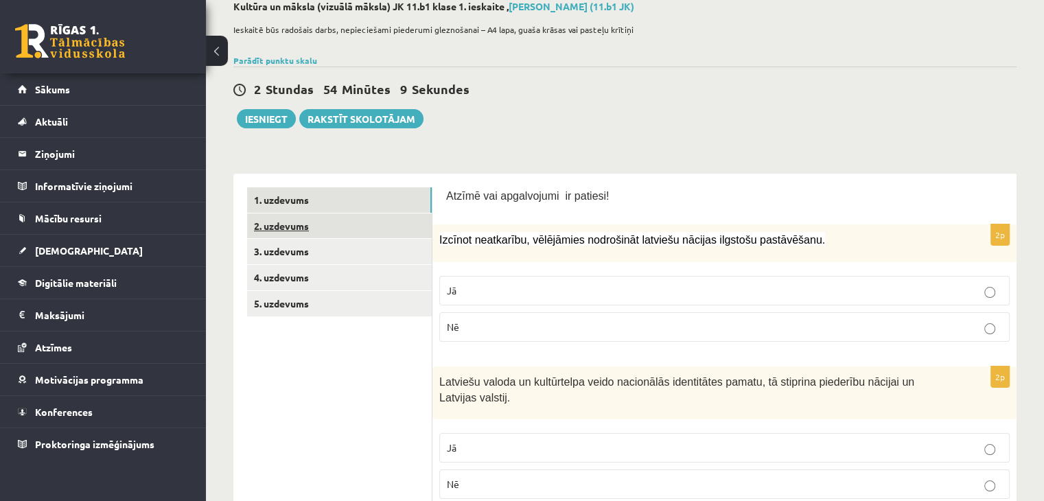
click at [305, 227] on link "2. uzdevums" at bounding box center [339, 225] width 185 height 25
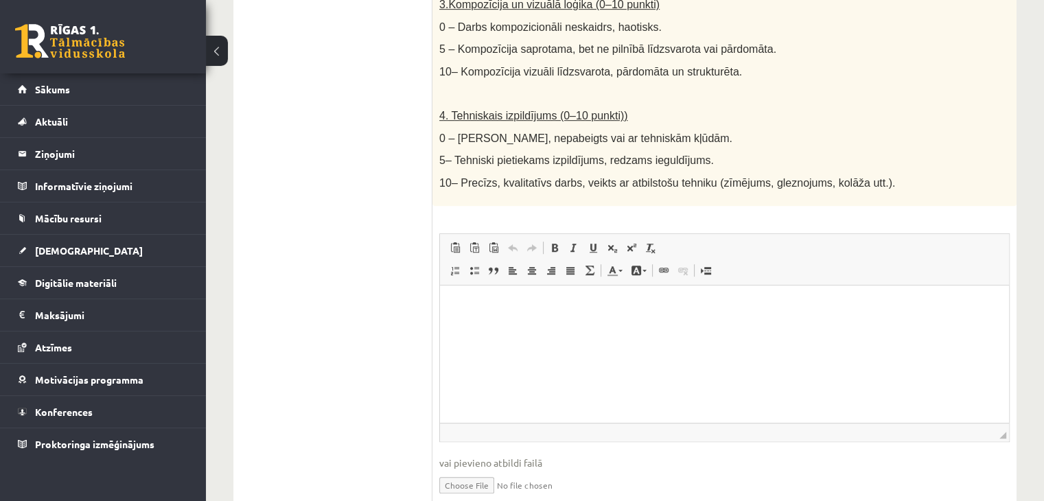
scroll to position [795, 0]
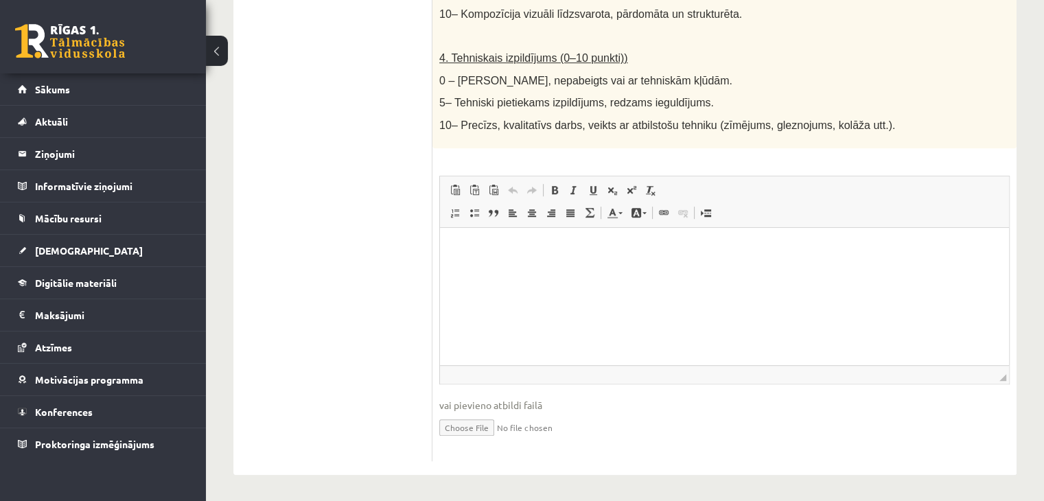
click at [486, 269] on html at bounding box center [724, 248] width 569 height 42
click at [469, 426] on input "file" at bounding box center [724, 426] width 570 height 28
click at [472, 424] on input "file" at bounding box center [724, 426] width 570 height 28
type input "**********"
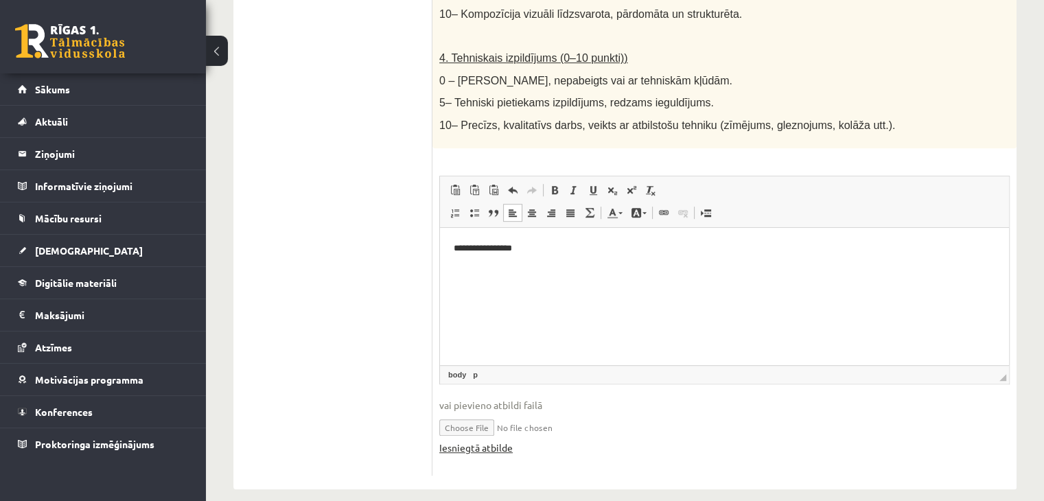
click at [501, 445] on link "Iesniegtā atbilde" at bounding box center [475, 448] width 73 height 14
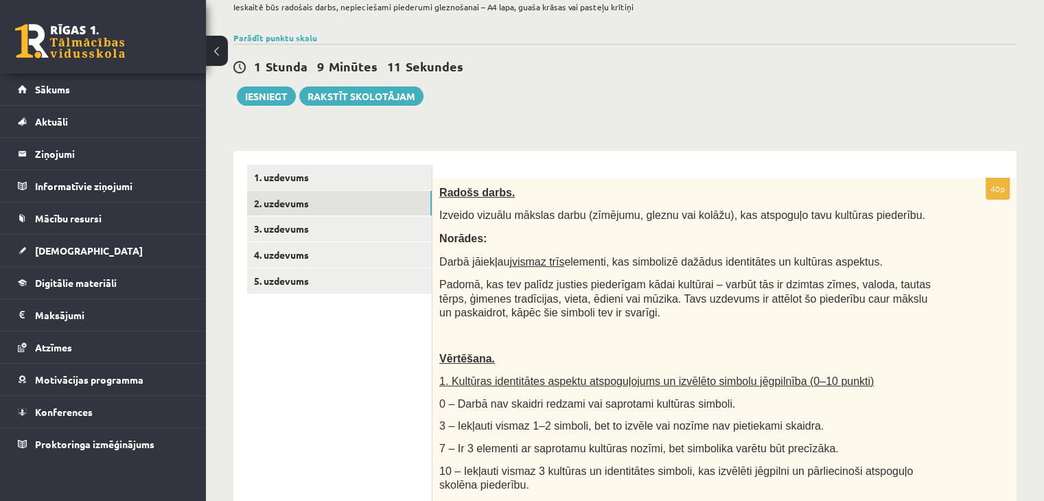
scroll to position [40, 0]
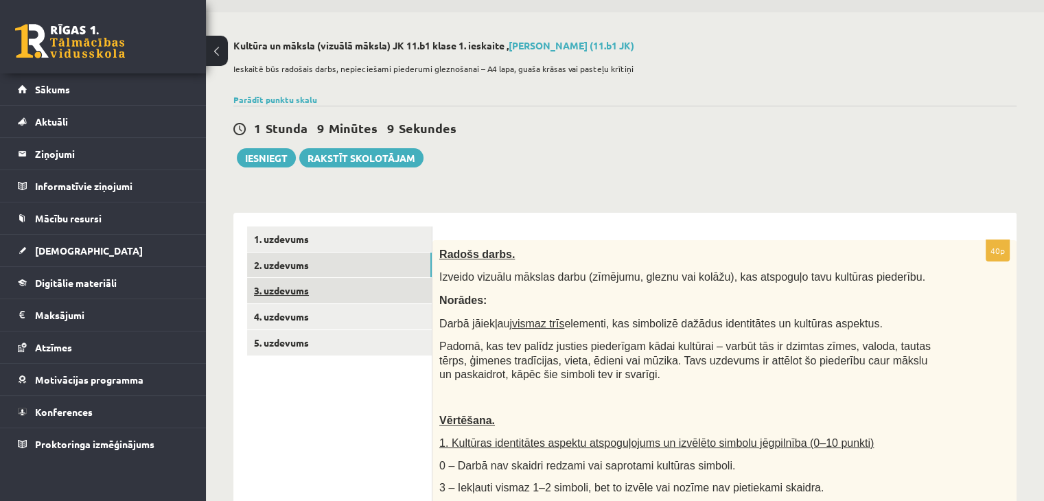
click at [290, 289] on link "3. uzdevums" at bounding box center [339, 290] width 185 height 25
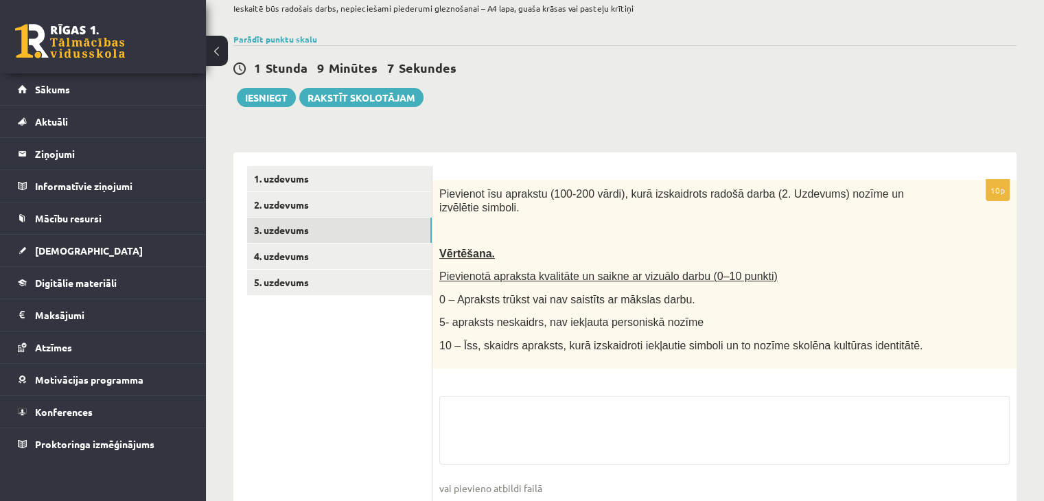
scroll to position [172, 0]
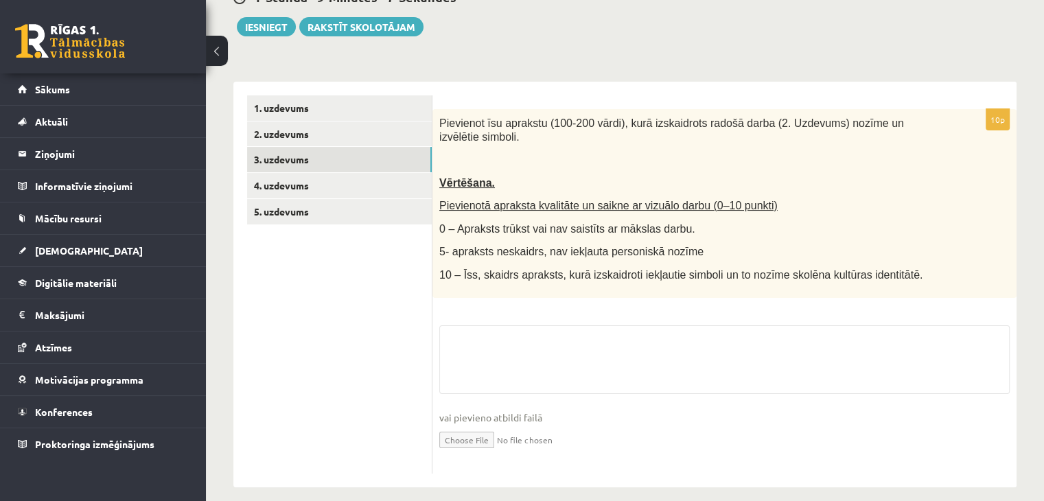
click at [527, 305] on div "10p Pievienot īsu aprakstu (100-200 vārdi), kurā izskaidrots radošā darba (2. U…" at bounding box center [724, 291] width 584 height 364
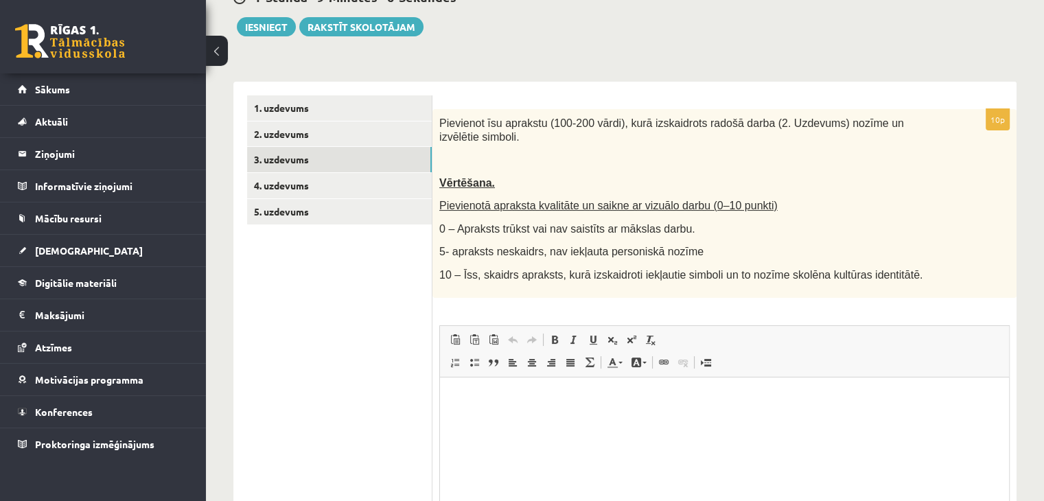
scroll to position [0, 0]
click at [536, 419] on html at bounding box center [724, 398] width 569 height 42
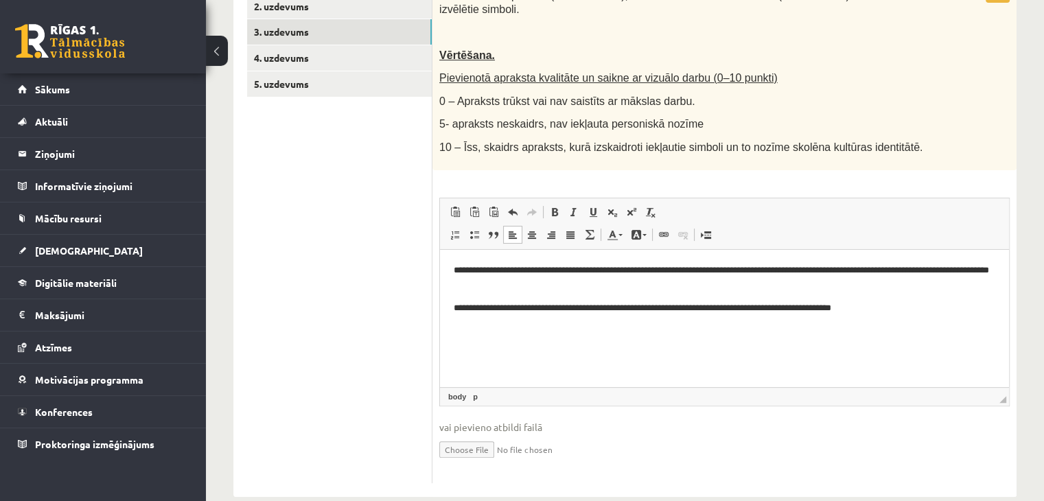
scroll to position [307, 0]
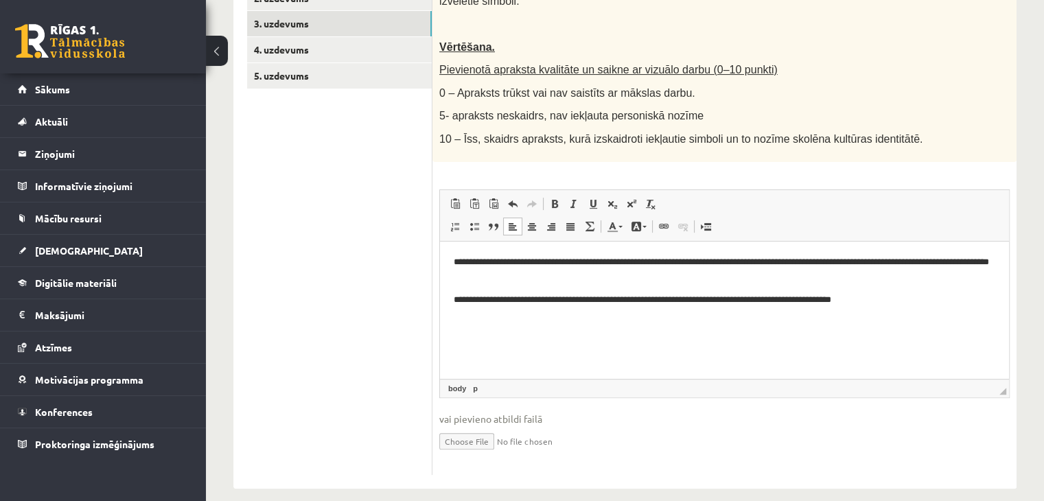
click at [589, 314] on html "**********" at bounding box center [724, 280] width 569 height 79
click at [911, 294] on p "**********" at bounding box center [725, 299] width 542 height 14
click at [981, 310] on p "**********" at bounding box center [725, 306] width 542 height 29
click at [981, 305] on p "**********" at bounding box center [725, 306] width 542 height 29
click at [521, 310] on p "**********" at bounding box center [725, 306] width 542 height 29
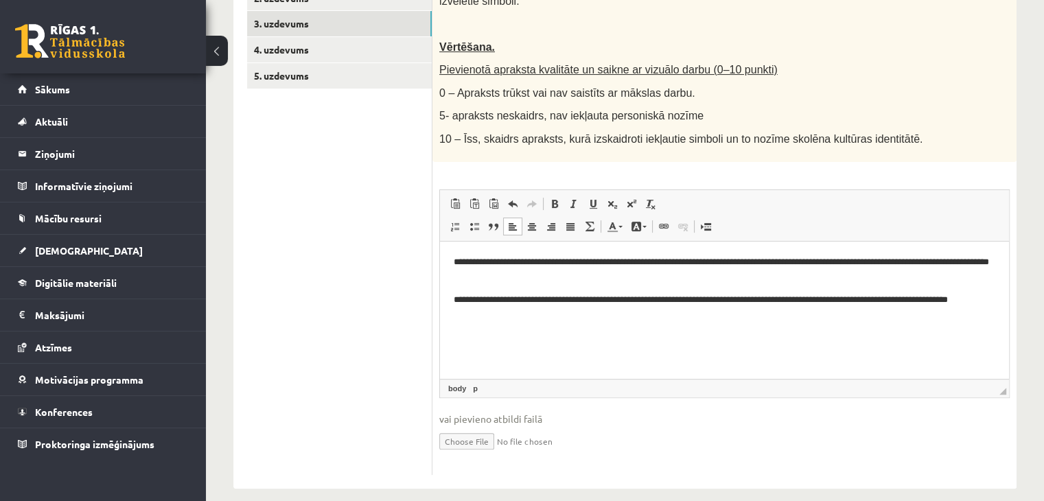
click at [973, 302] on p "**********" at bounding box center [725, 306] width 542 height 29
click at [537, 334] on html "**********" at bounding box center [724, 287] width 569 height 93
click at [471, 284] on body "**********" at bounding box center [725, 288] width 542 height 66
click at [452, 296] on html "**********" at bounding box center [724, 287] width 569 height 93
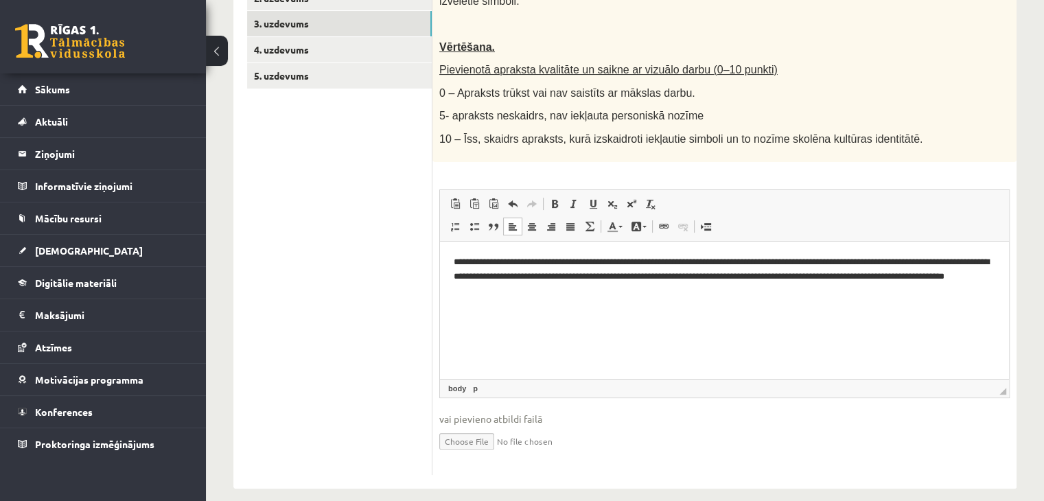
click at [663, 311] on html "**********" at bounding box center [724, 276] width 569 height 70
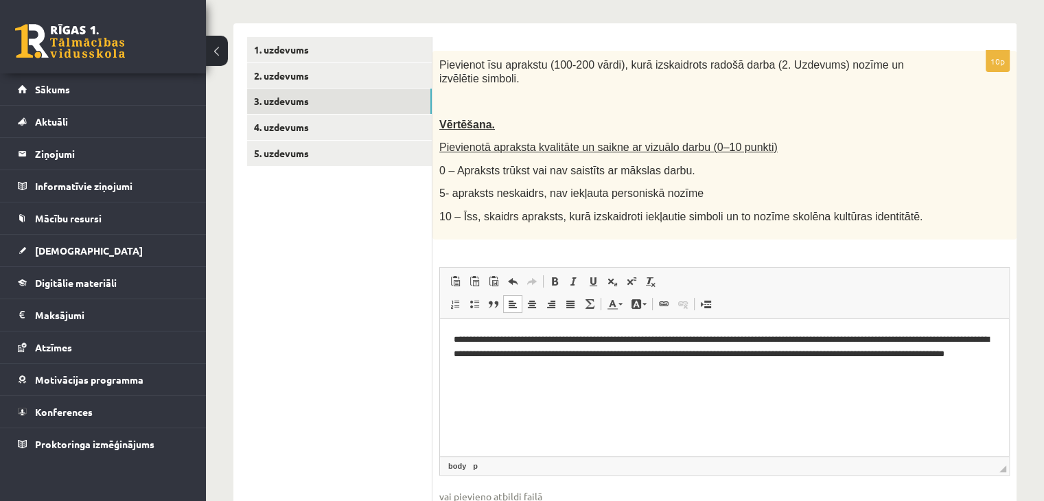
scroll to position [170, 0]
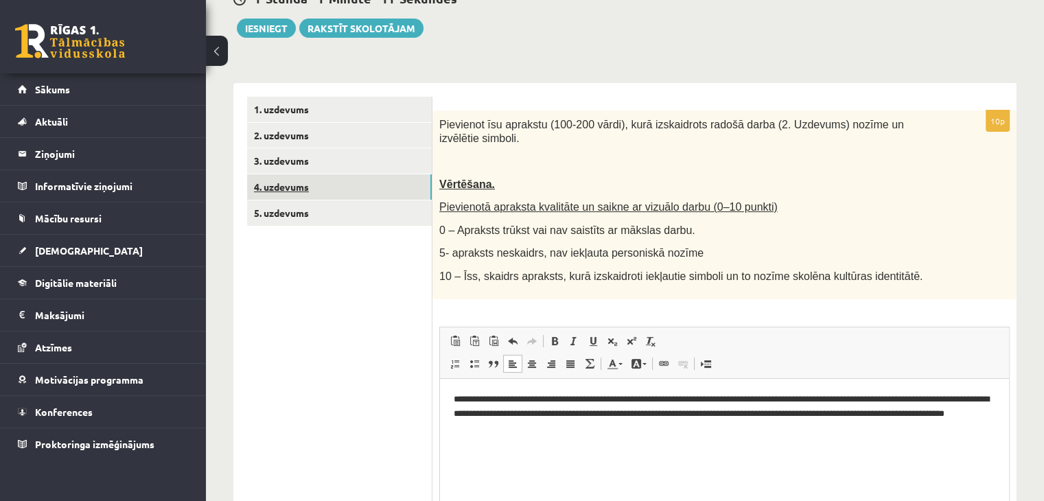
click at [306, 192] on link "4. uzdevums" at bounding box center [339, 186] width 185 height 25
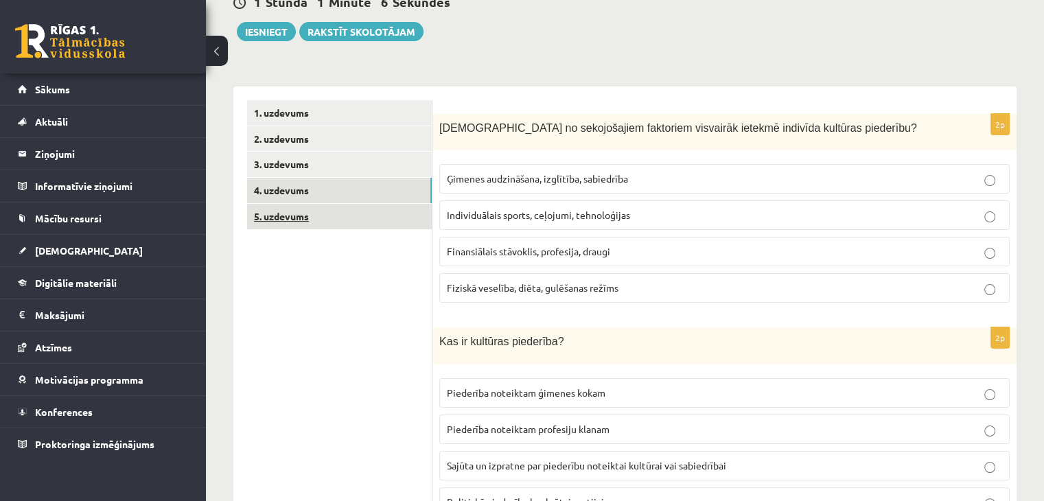
click at [312, 221] on link "5. uzdevums" at bounding box center [339, 216] width 185 height 25
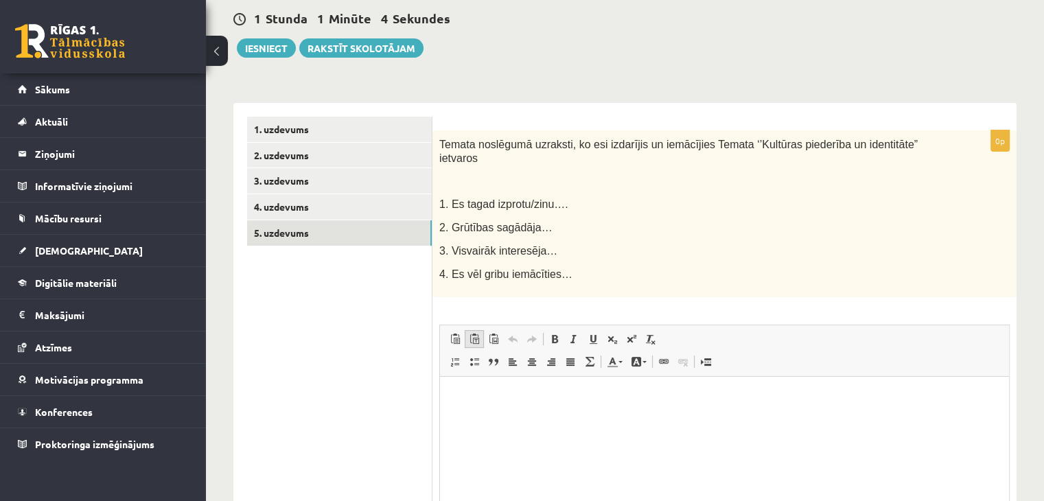
scroll to position [0, 0]
click at [285, 134] on link "1. uzdevums" at bounding box center [339, 129] width 185 height 25
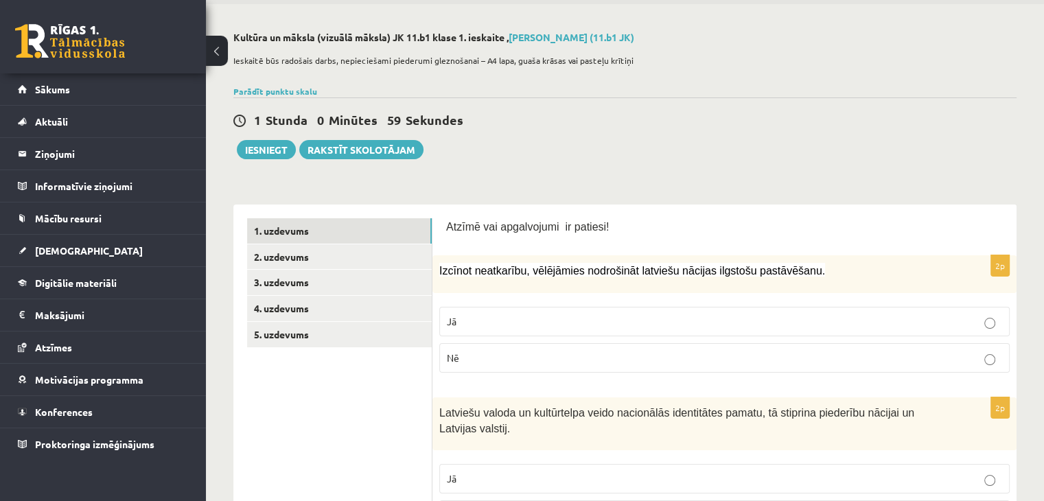
scroll to position [35, 0]
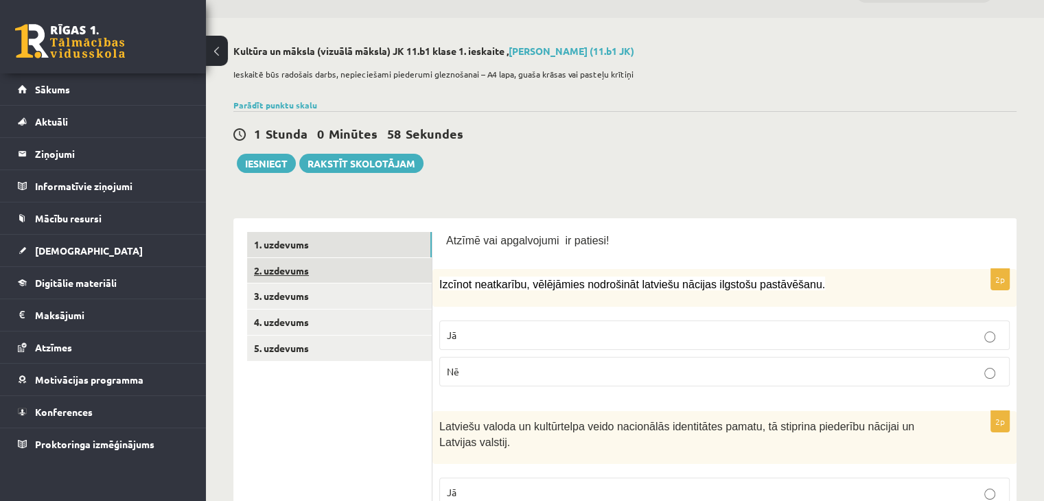
click at [312, 281] on link "2. uzdevums" at bounding box center [339, 270] width 185 height 25
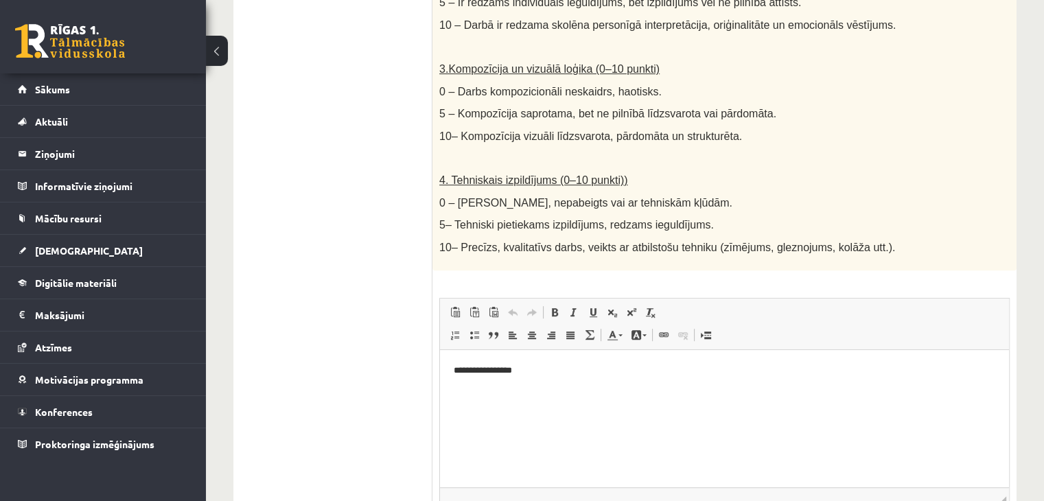
scroll to position [810, 0]
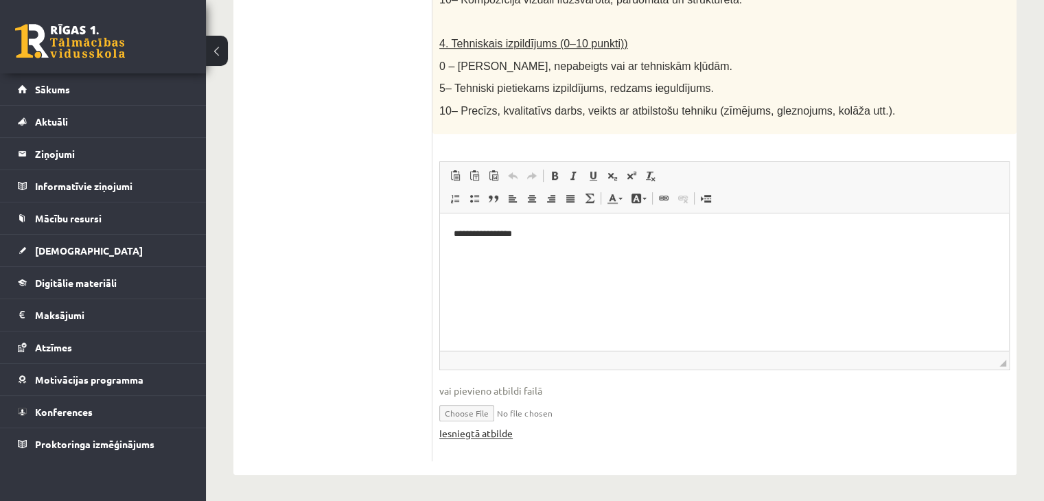
click at [463, 426] on link "Iesniegtā atbilde" at bounding box center [475, 433] width 73 height 14
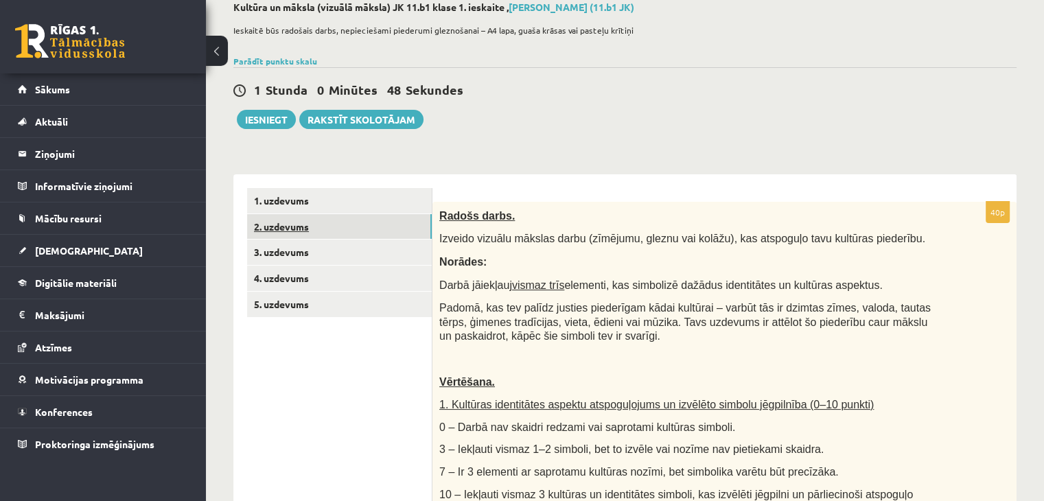
scroll to position [55, 0]
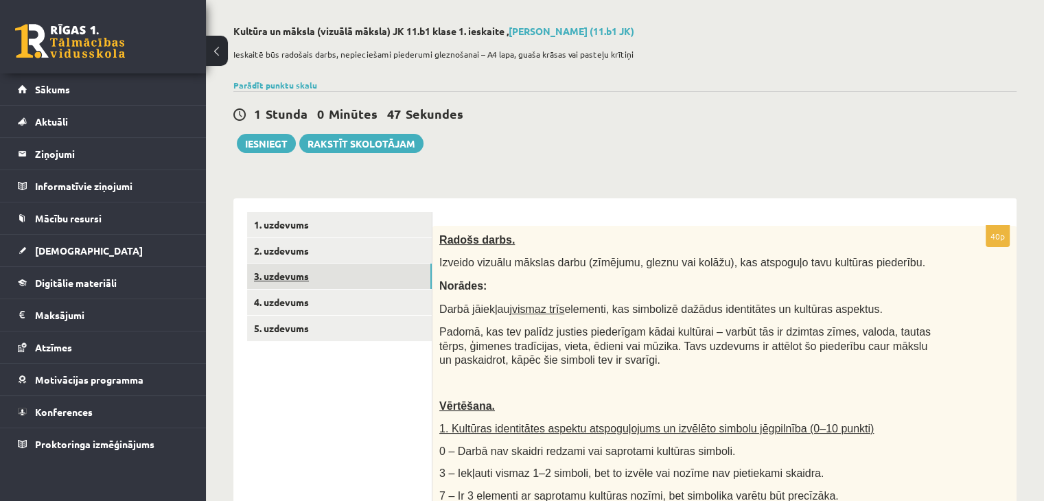
click at [301, 277] on link "3. uzdevums" at bounding box center [339, 276] width 185 height 25
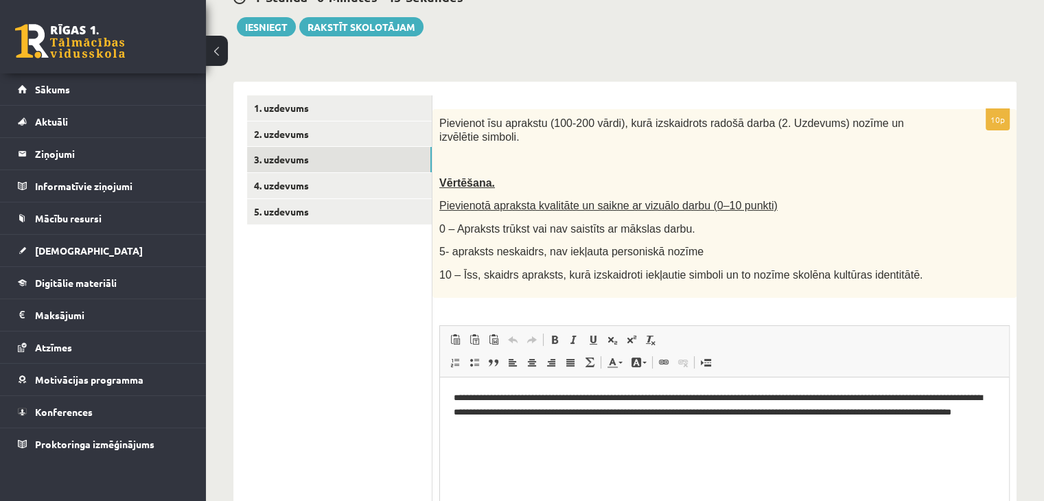
scroll to position [0, 0]
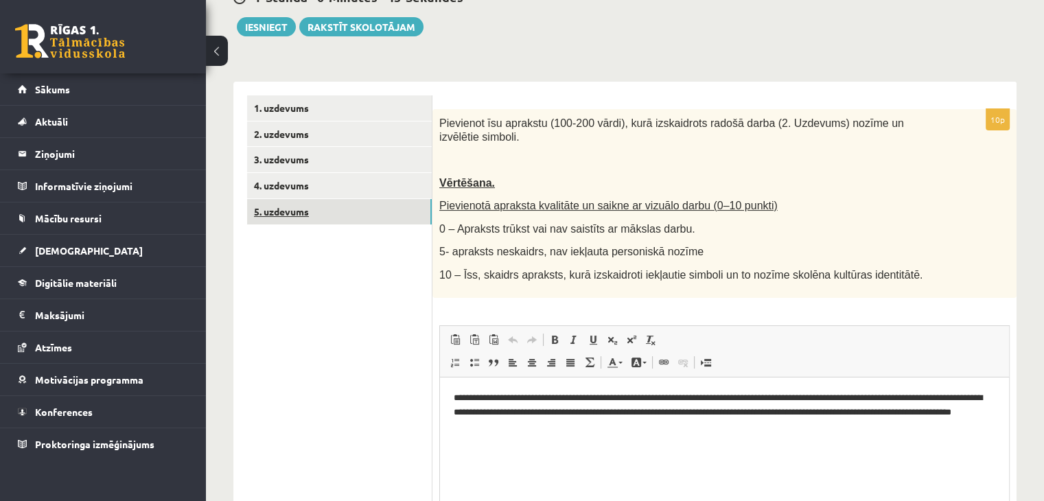
click at [307, 199] on link "5. uzdevums" at bounding box center [339, 211] width 185 height 25
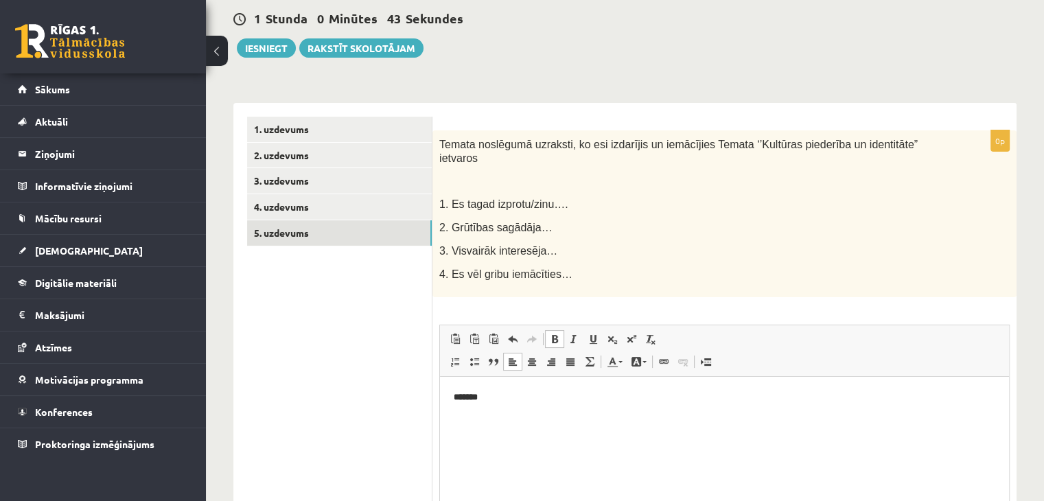
click at [519, 395] on p "*******" at bounding box center [725, 398] width 542 height 14
drag, startPoint x: 447, startPoint y: 187, endPoint x: 563, endPoint y: 187, distance: 115.3
click at [563, 197] on p "1. Es tagad izprotu/zinu…." at bounding box center [690, 204] width 502 height 14
click at [502, 403] on p "*******" at bounding box center [725, 398] width 542 height 14
paste body "Rich Text Editor, wiswyg-editor-user-answer-47433912529280"
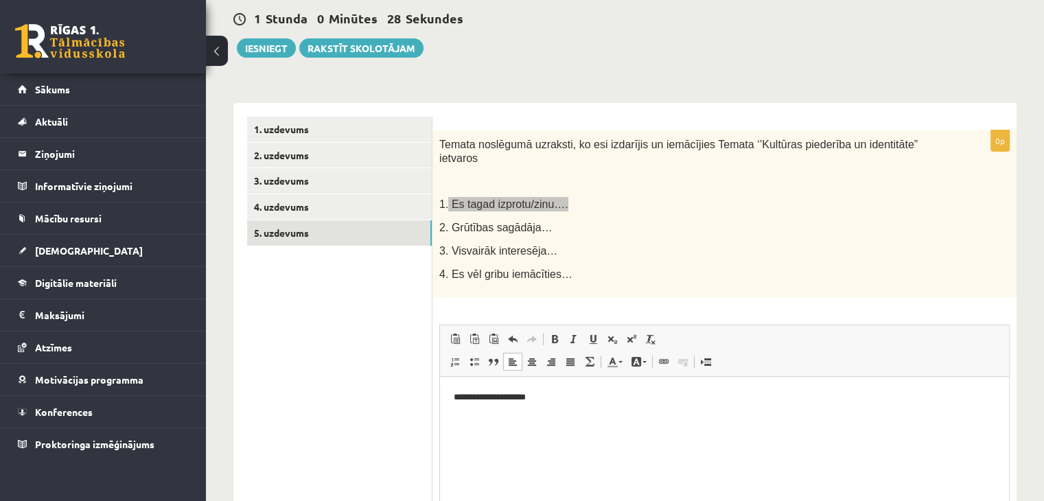
click at [636, 419] on html "**********" at bounding box center [724, 398] width 569 height 42
click at [618, 226] on div "Temata noslēgumā uzraksti, ko esi izdarījis un iemācījies Temata ‘’Kultūras pie…" at bounding box center [724, 213] width 584 height 167
click at [590, 392] on p "**********" at bounding box center [725, 398] width 542 height 14
drag, startPoint x: 550, startPoint y: 210, endPoint x: 450, endPoint y: 217, distance: 100.4
click at [450, 220] on p "2. Grūtības sagādāja…" at bounding box center [690, 227] width 502 height 14
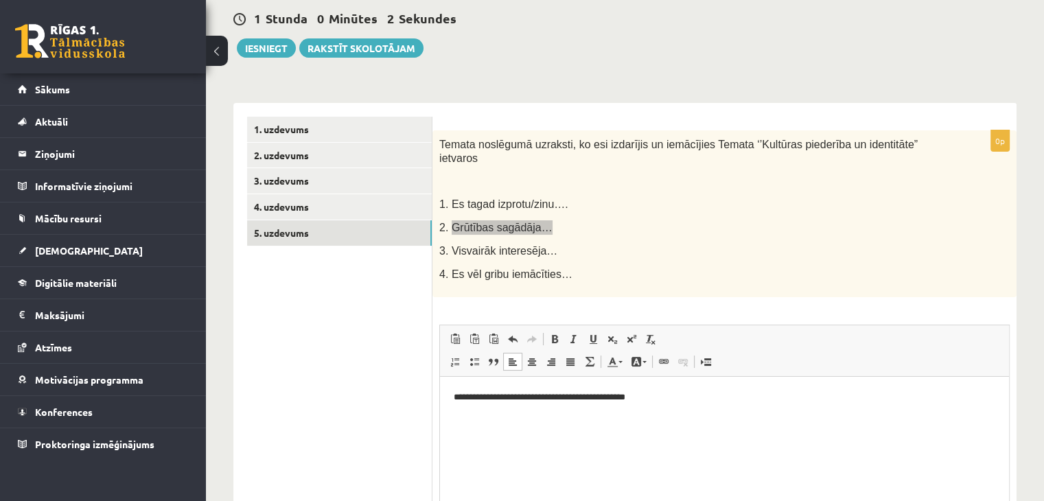
click at [476, 415] on p "Rich Text Editor, wiswyg-editor-user-answer-47433912529280" at bounding box center [725, 421] width 542 height 14
click at [712, 248] on div "Temata noslēgumā uzraksti, ko esi izdarījis un iemācījies Temata ‘’Kultūras pie…" at bounding box center [724, 213] width 584 height 167
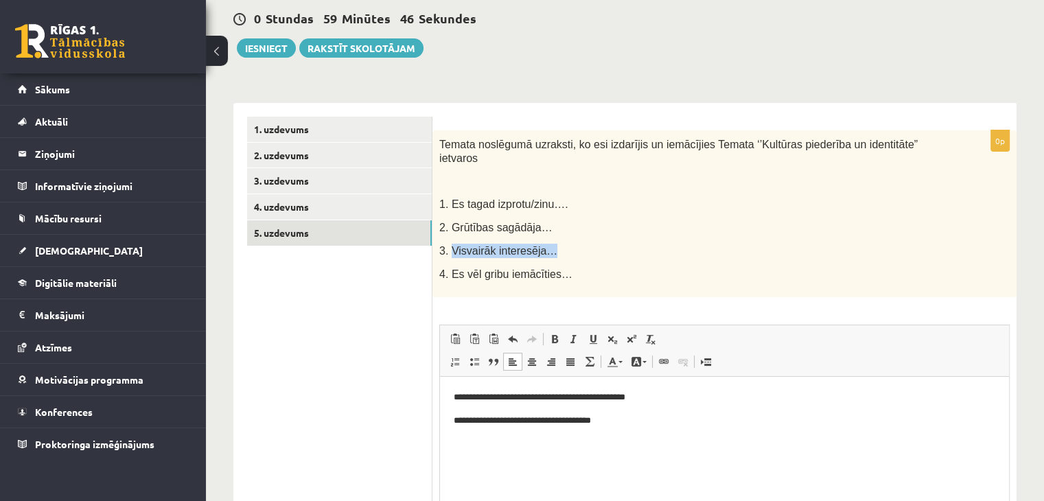
drag, startPoint x: 549, startPoint y: 237, endPoint x: 450, endPoint y: 235, distance: 98.9
click at [450, 244] on p "3. Visvairāk interesēja…" at bounding box center [690, 251] width 502 height 14
click at [490, 441] on p "Rich Text Editor, wiswyg-editor-user-answer-47433912529280" at bounding box center [725, 444] width 542 height 14
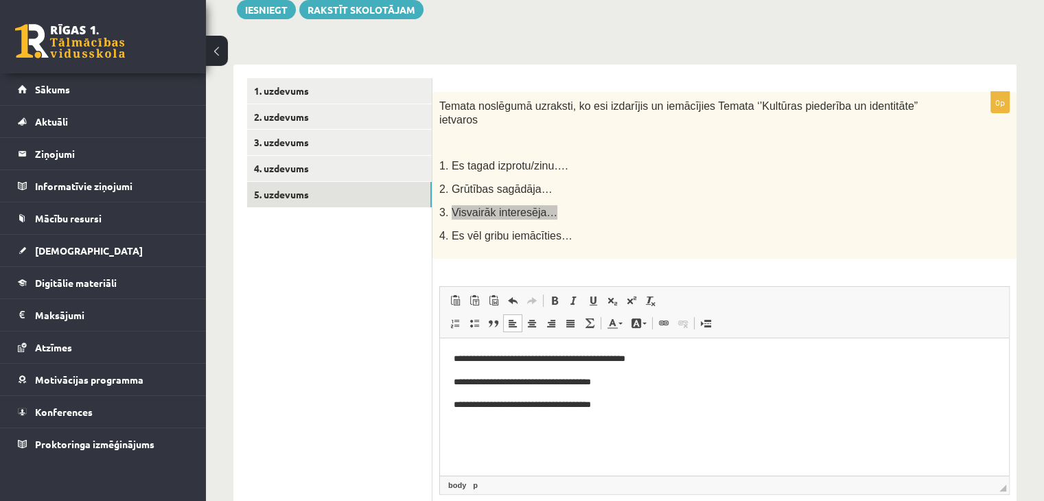
scroll to position [219, 0]
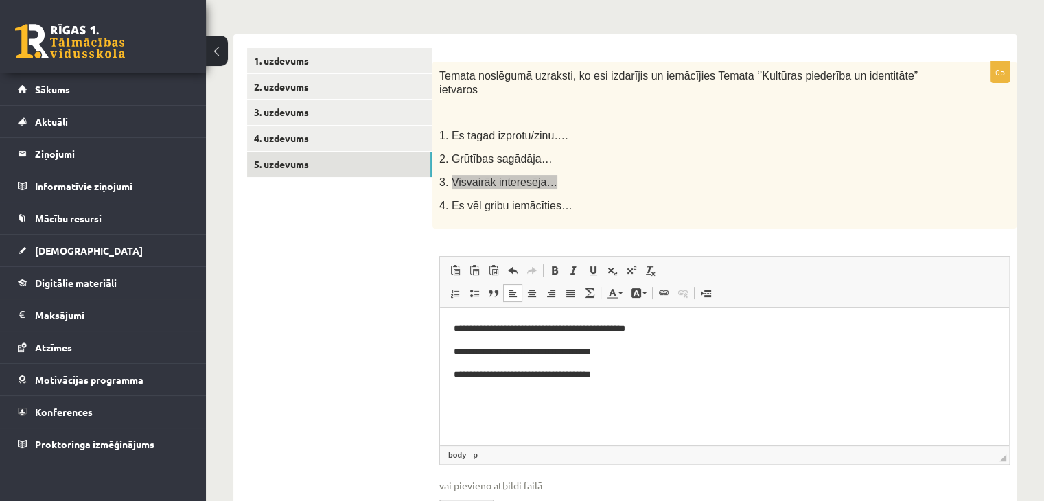
click at [658, 362] on body "**********" at bounding box center [725, 351] width 542 height 60
drag, startPoint x: 607, startPoint y: 198, endPoint x: 583, endPoint y: 198, distance: 23.3
click at [607, 198] on div "Temata noslēgumā uzraksti, ko esi izdarījis un iemācījies Temata ‘’Kultūras pie…" at bounding box center [724, 145] width 584 height 167
drag, startPoint x: 559, startPoint y: 190, endPoint x: 450, endPoint y: 196, distance: 109.3
click at [450, 198] on p "4. Es vēl gribu iemācīties…" at bounding box center [690, 205] width 502 height 14
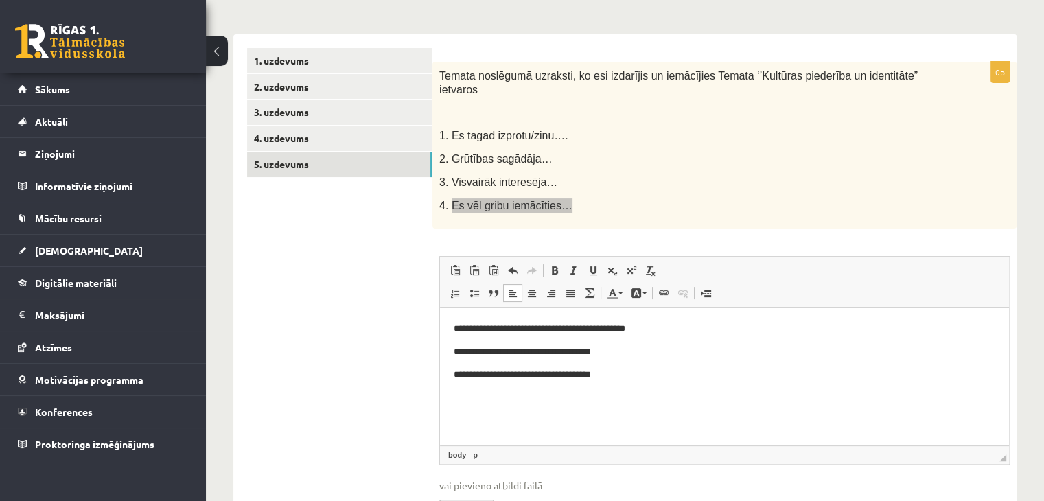
click at [632, 388] on html "**********" at bounding box center [724, 351] width 569 height 88
click at [563, 402] on p "**********" at bounding box center [725, 398] width 542 height 14
click at [634, 397] on p "**********" at bounding box center [725, 398] width 542 height 14
click at [456, 333] on p "**********" at bounding box center [725, 328] width 542 height 14
click at [454, 353] on p "**********" at bounding box center [725, 352] width 542 height 14
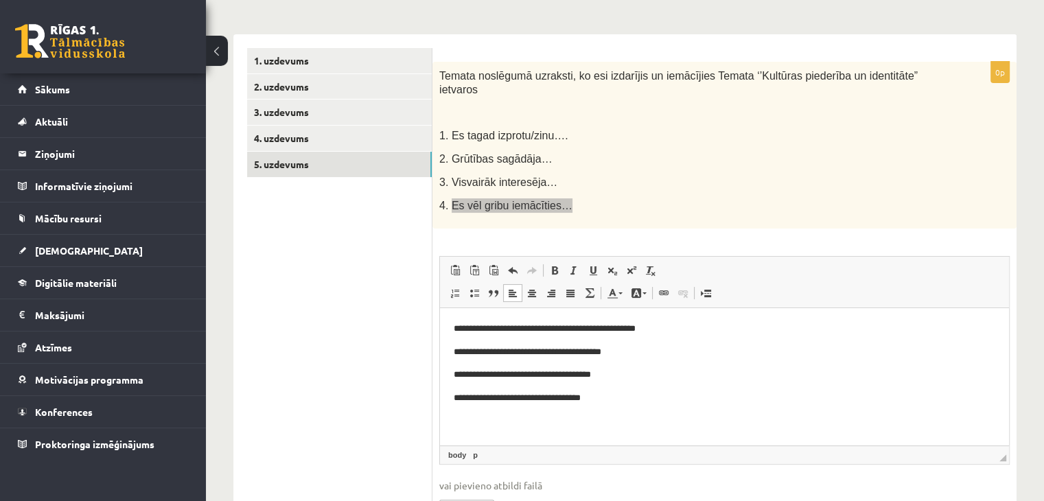
click at [456, 377] on p "**********" at bounding box center [725, 374] width 542 height 14
click at [454, 404] on p "**********" at bounding box center [725, 398] width 542 height 14
click at [692, 402] on p "**********" at bounding box center [725, 398] width 542 height 14
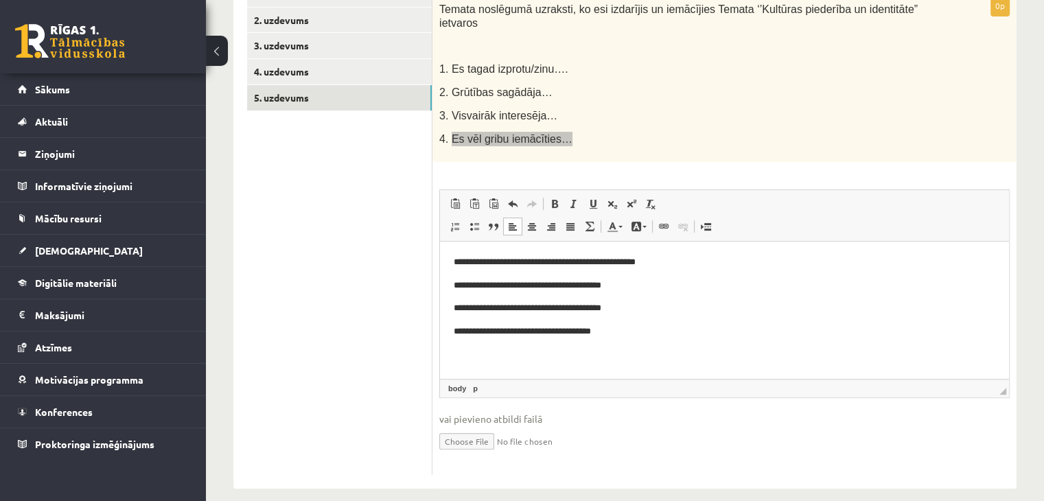
click at [730, 313] on p "**********" at bounding box center [725, 308] width 542 height 14
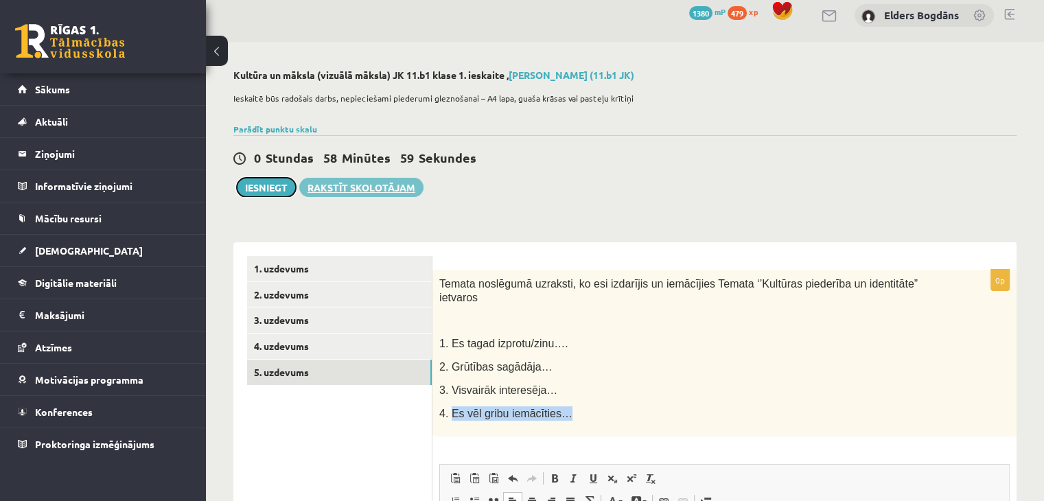
drag, startPoint x: 276, startPoint y: 181, endPoint x: 319, endPoint y: 181, distance: 43.2
click at [274, 182] on button "Iesniegt" at bounding box center [266, 187] width 59 height 19
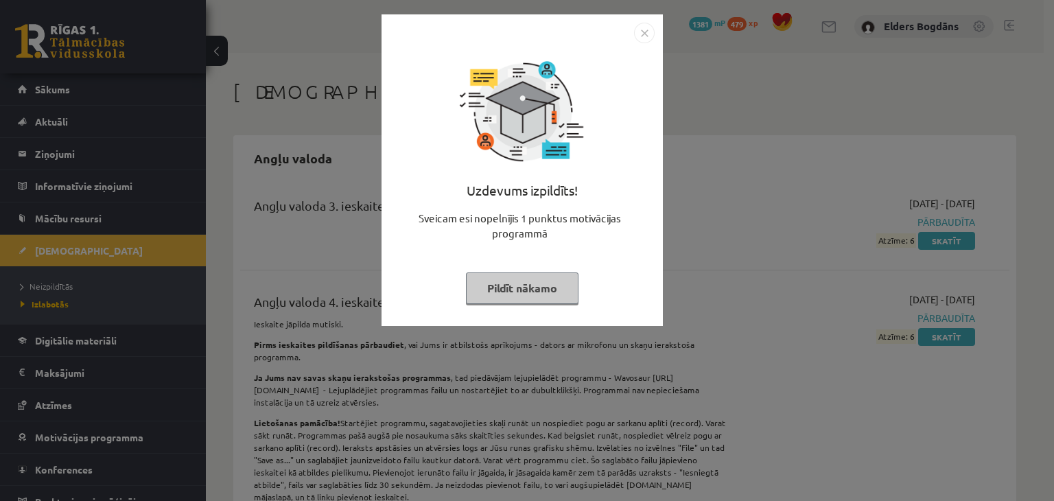
click at [556, 281] on button "Pildīt nākamo" at bounding box center [522, 288] width 113 height 32
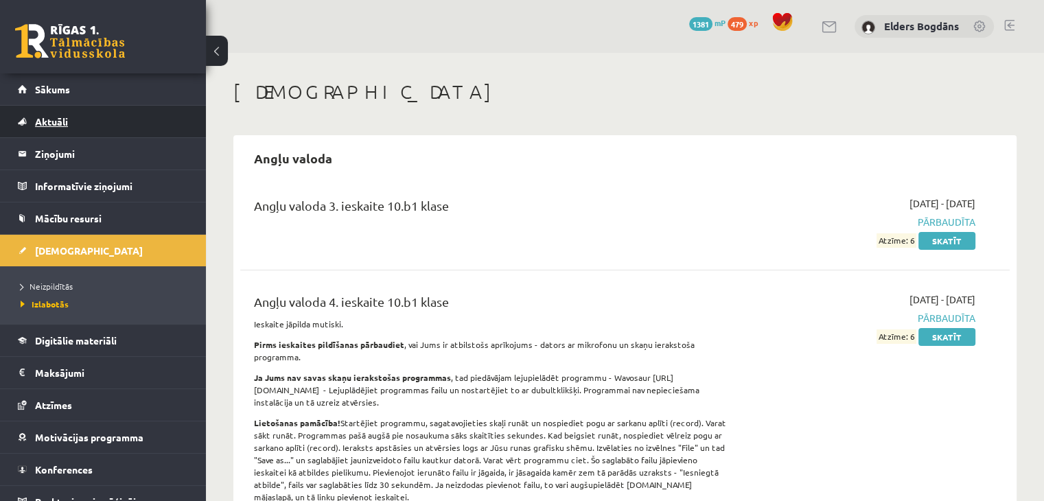
click at [71, 106] on link "Aktuāli" at bounding box center [103, 122] width 171 height 32
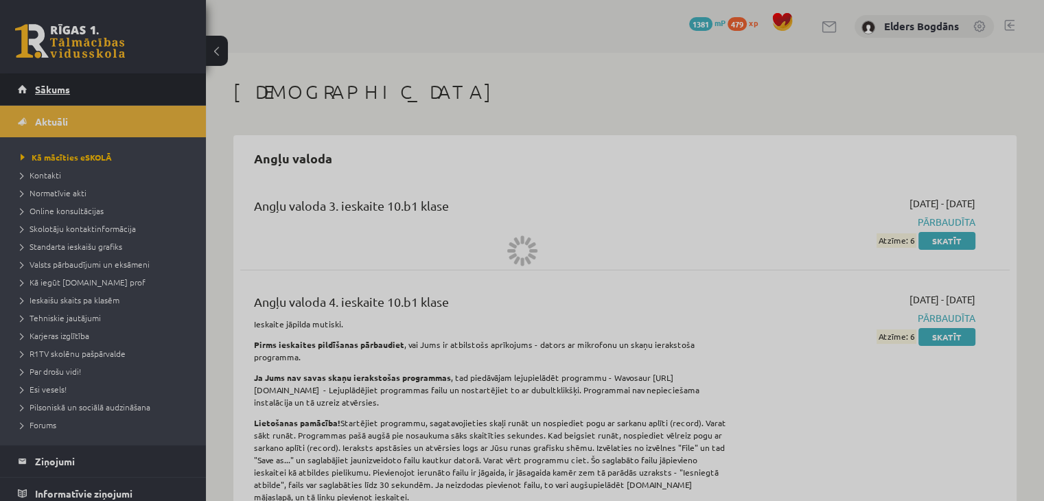
drag, startPoint x: 71, startPoint y: 106, endPoint x: 74, endPoint y: 95, distance: 11.3
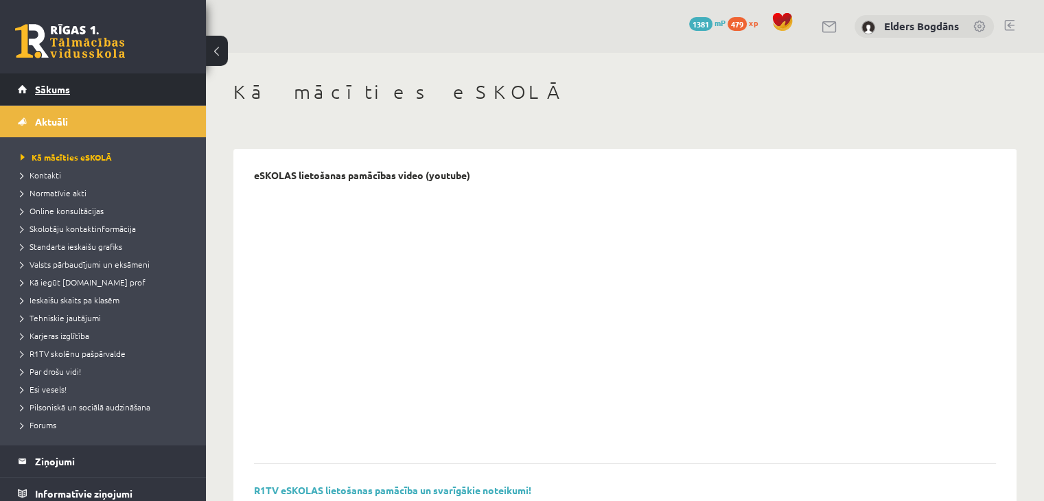
click at [111, 83] on link "Sākums" at bounding box center [103, 89] width 171 height 32
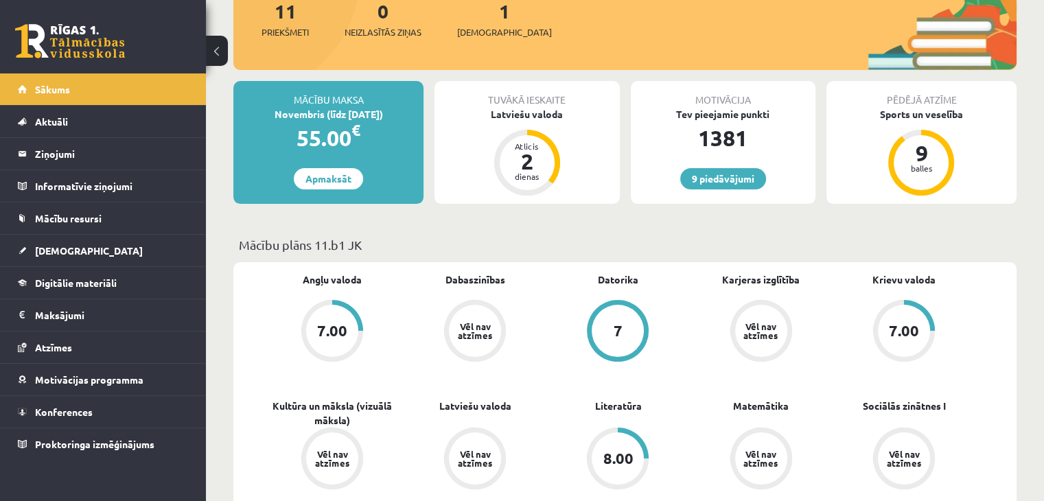
scroll to position [206, 0]
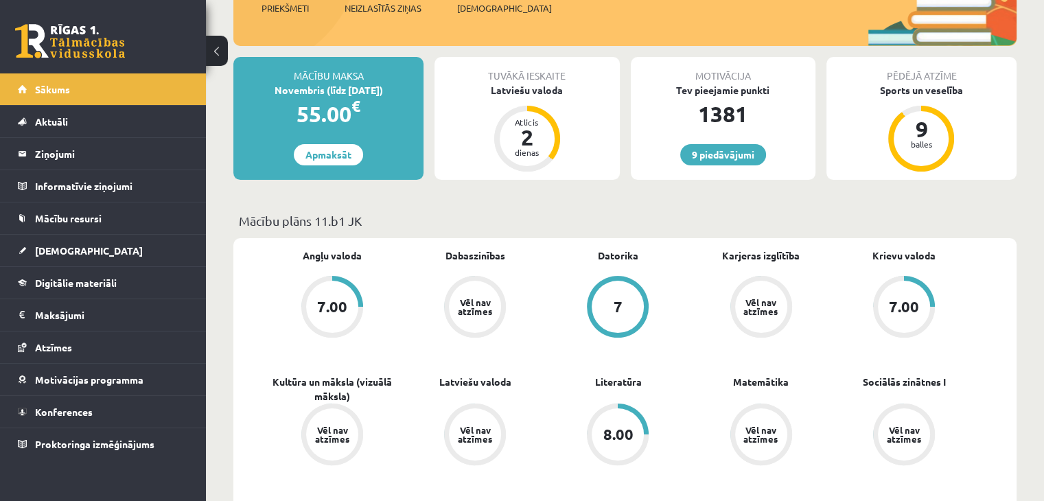
click at [541, 97] on div "Tuvākā ieskaite Latviešu valoda Atlicis 2 dienas" at bounding box center [526, 118] width 185 height 123
click at [537, 86] on div "Latviešu valoda" at bounding box center [526, 90] width 185 height 14
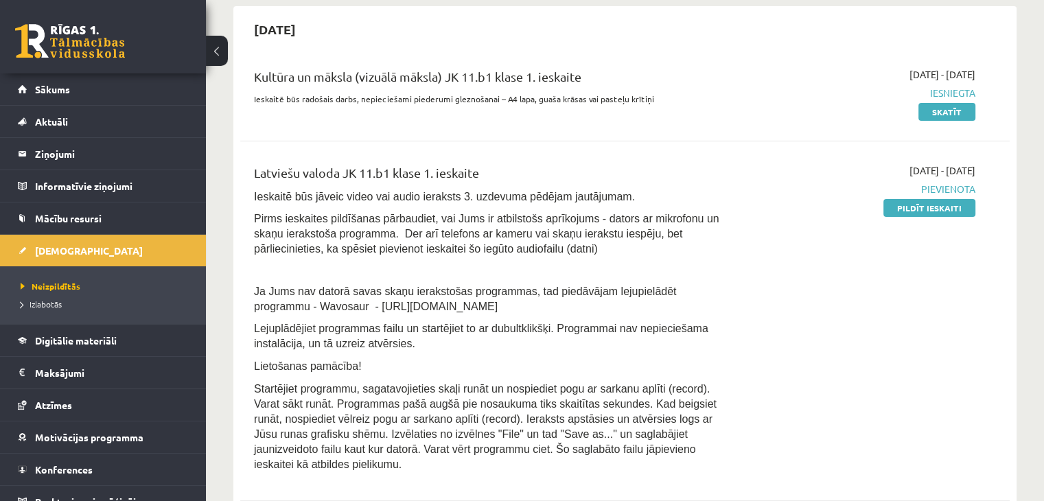
scroll to position [343, 0]
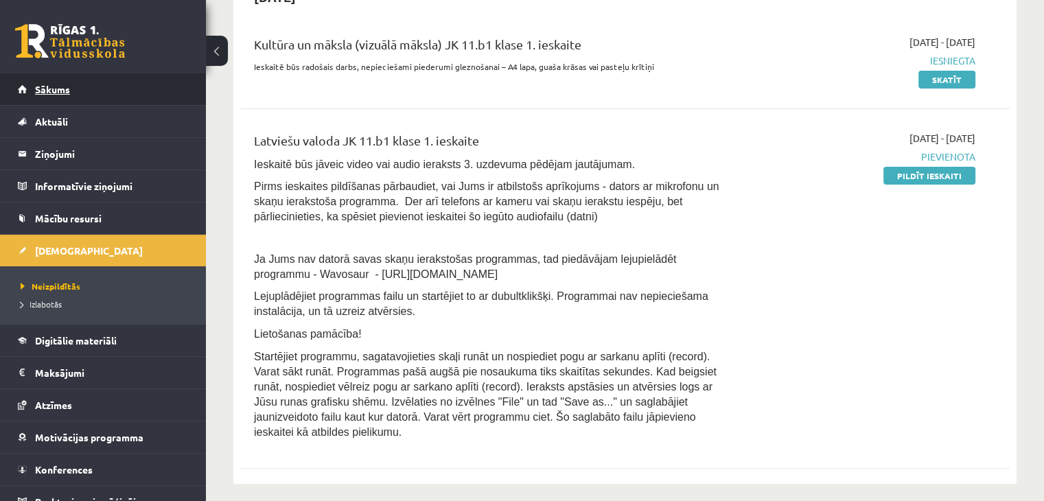
click at [80, 81] on link "Sākums" at bounding box center [103, 89] width 171 height 32
